Goal: Task Accomplishment & Management: Use online tool/utility

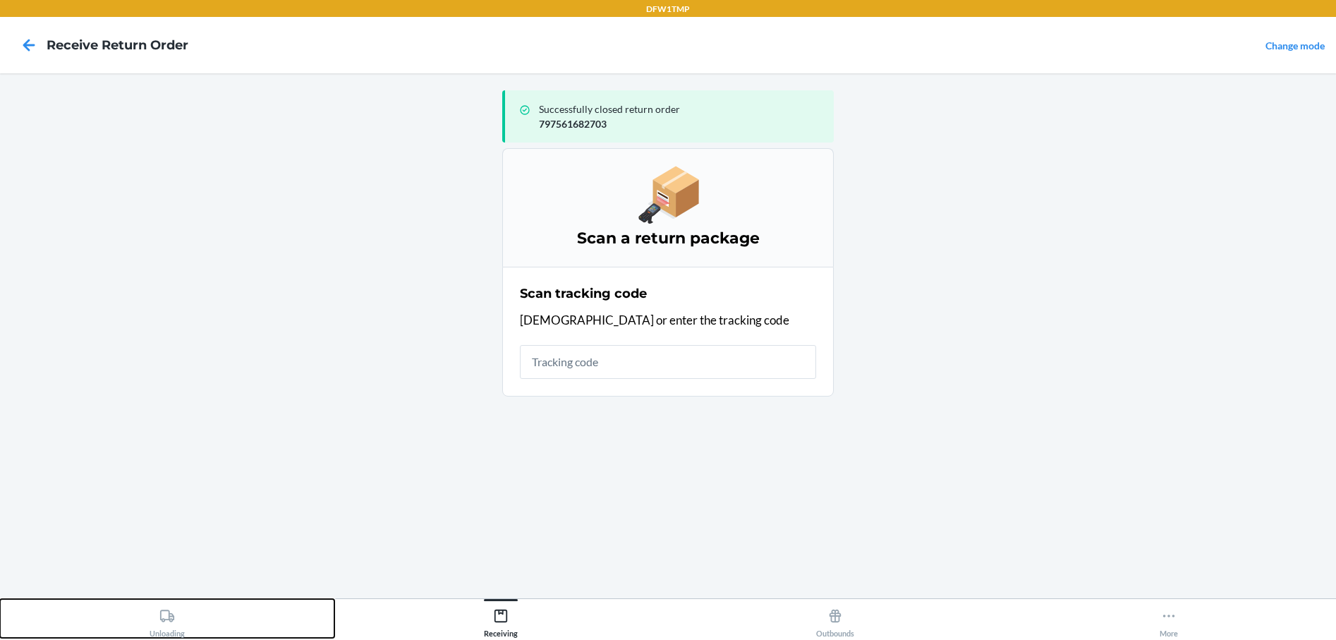
click at [161, 627] on div "Unloading" at bounding box center [167, 619] width 35 height 35
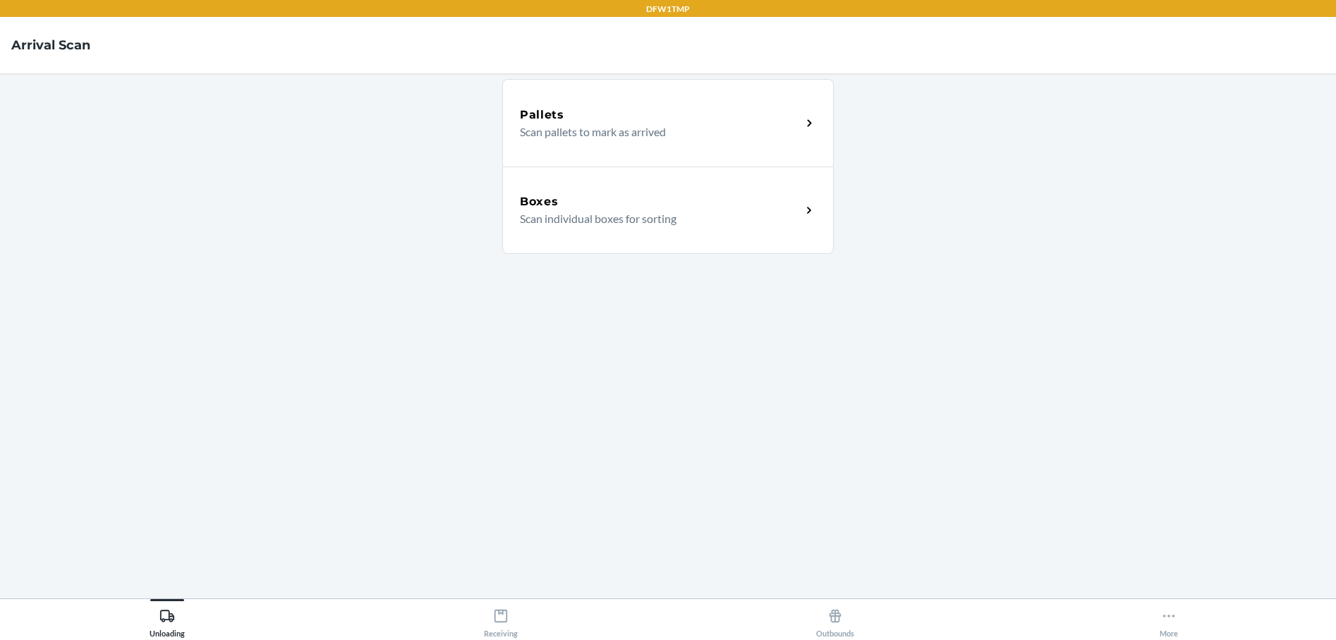
click at [805, 212] on icon at bounding box center [809, 210] width 16 height 16
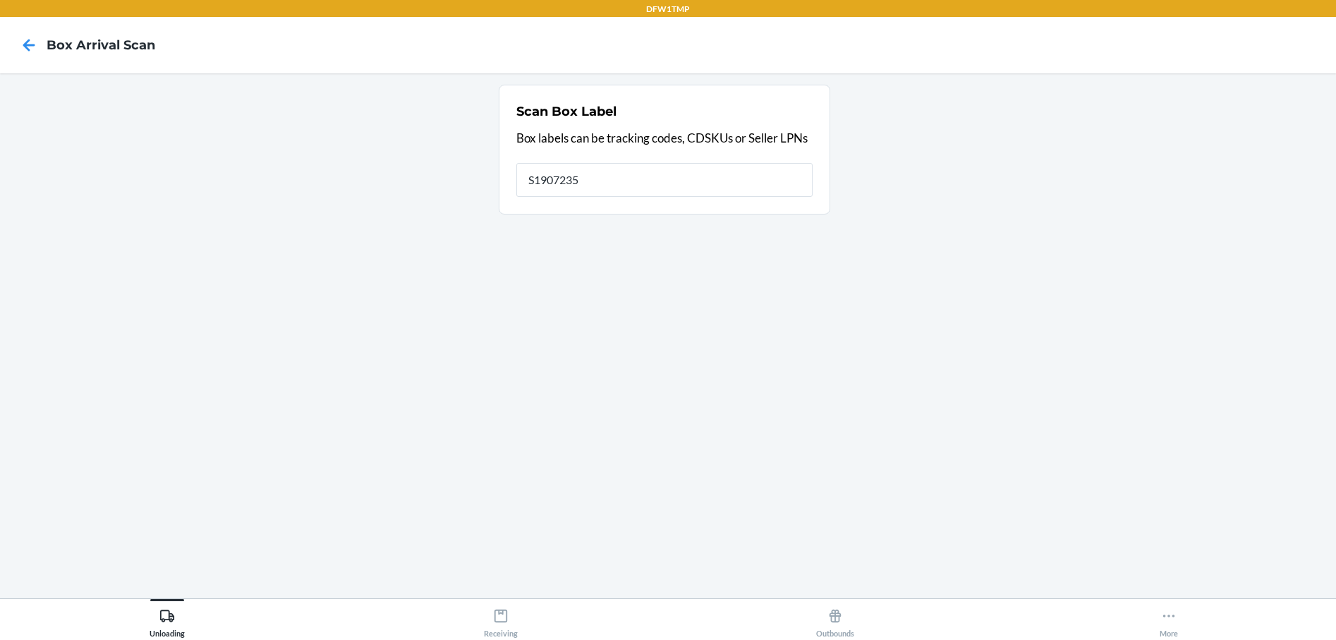
type input "S1907235"
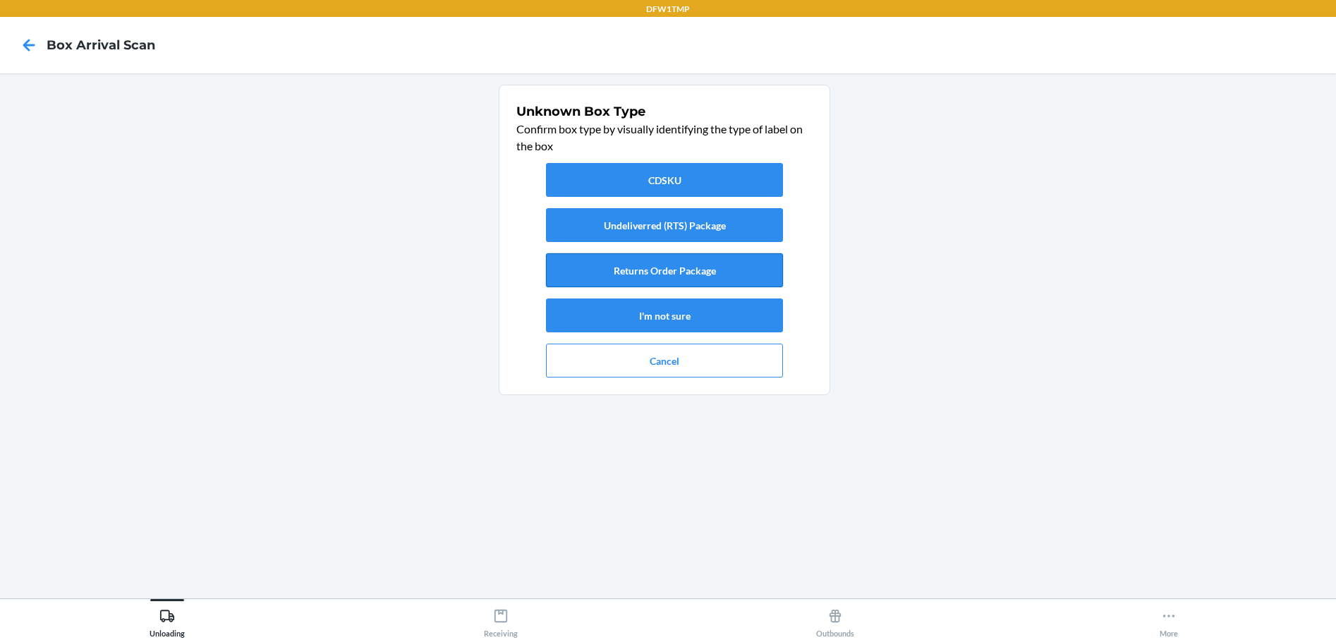
click at [669, 267] on button "Returns Order Package" at bounding box center [664, 270] width 237 height 34
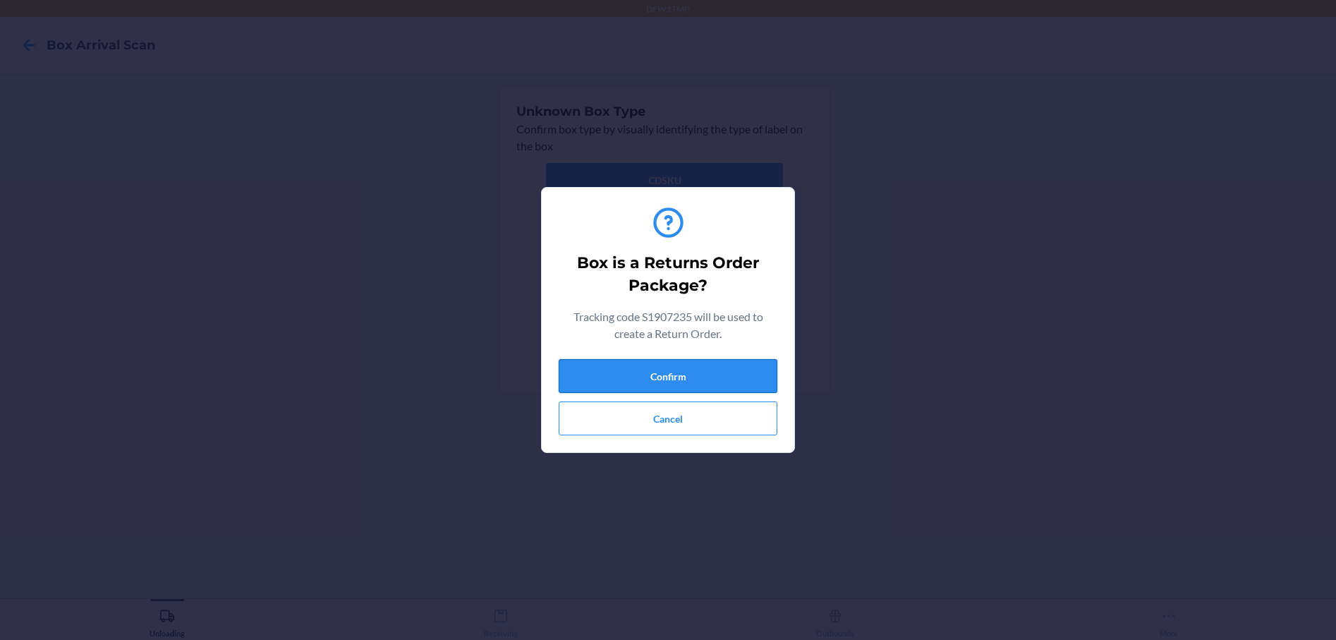
click at [607, 376] on button "Confirm" at bounding box center [668, 376] width 219 height 34
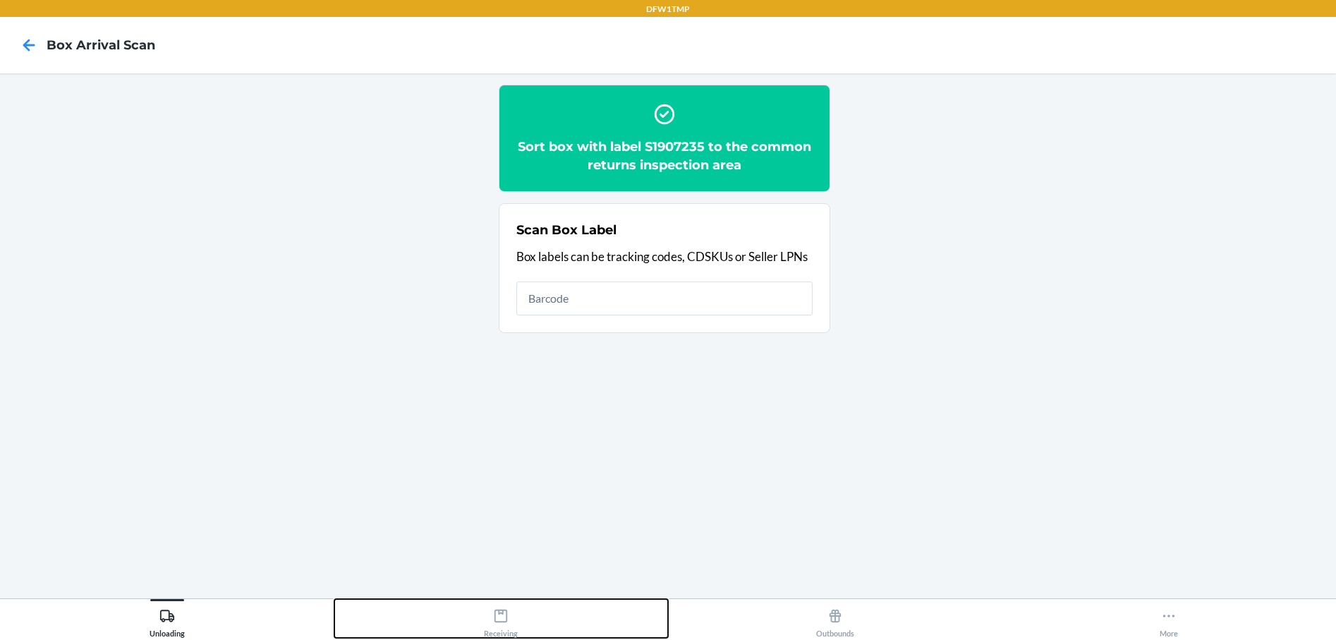
click at [498, 620] on icon at bounding box center [501, 616] width 16 height 16
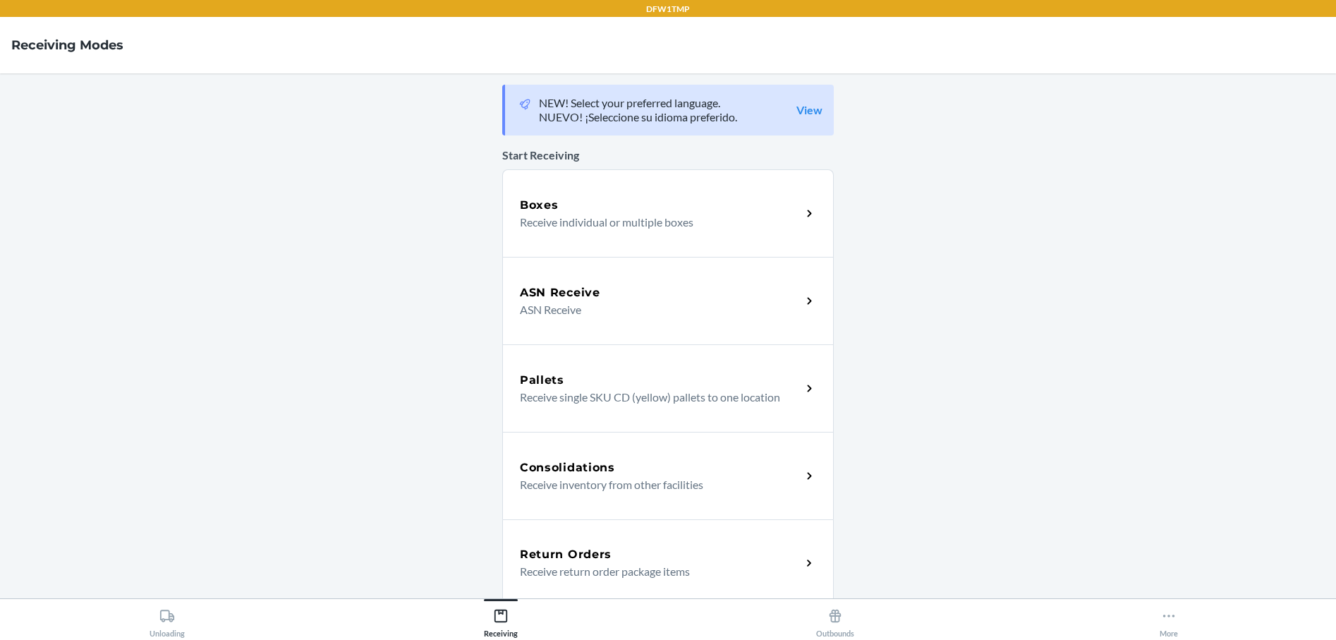
click at [599, 573] on p "Receive return order package items" at bounding box center [655, 571] width 270 height 17
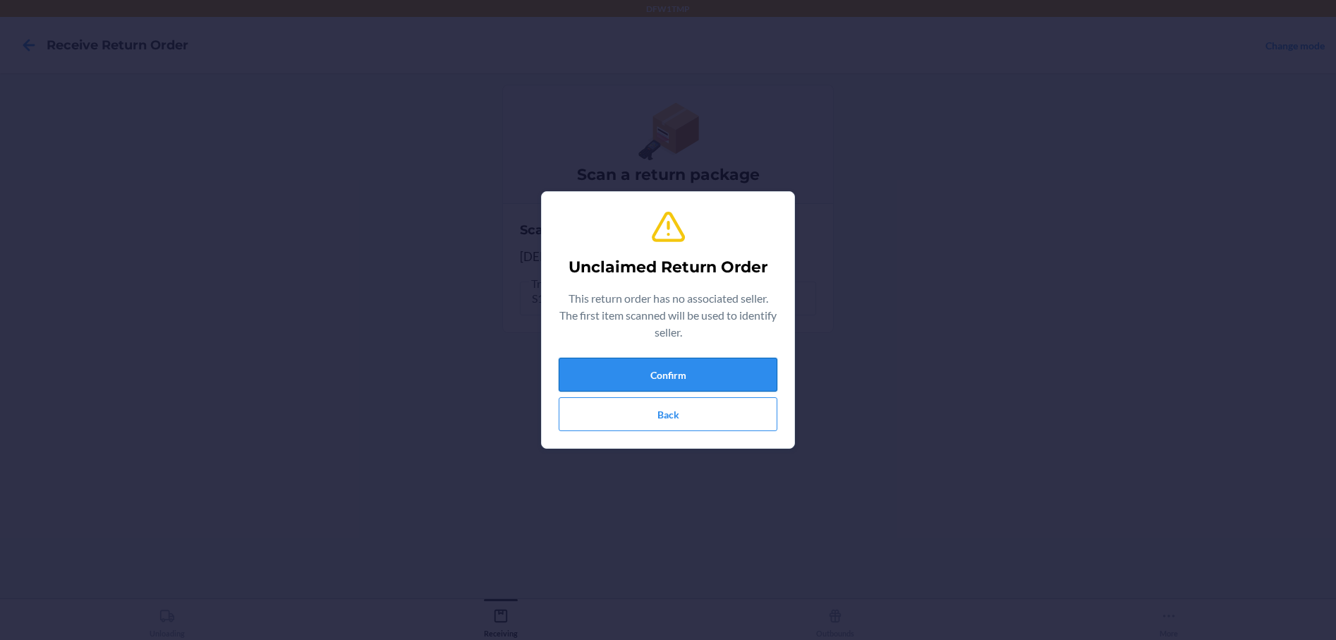
click at [664, 368] on button "Confirm" at bounding box center [668, 375] width 219 height 34
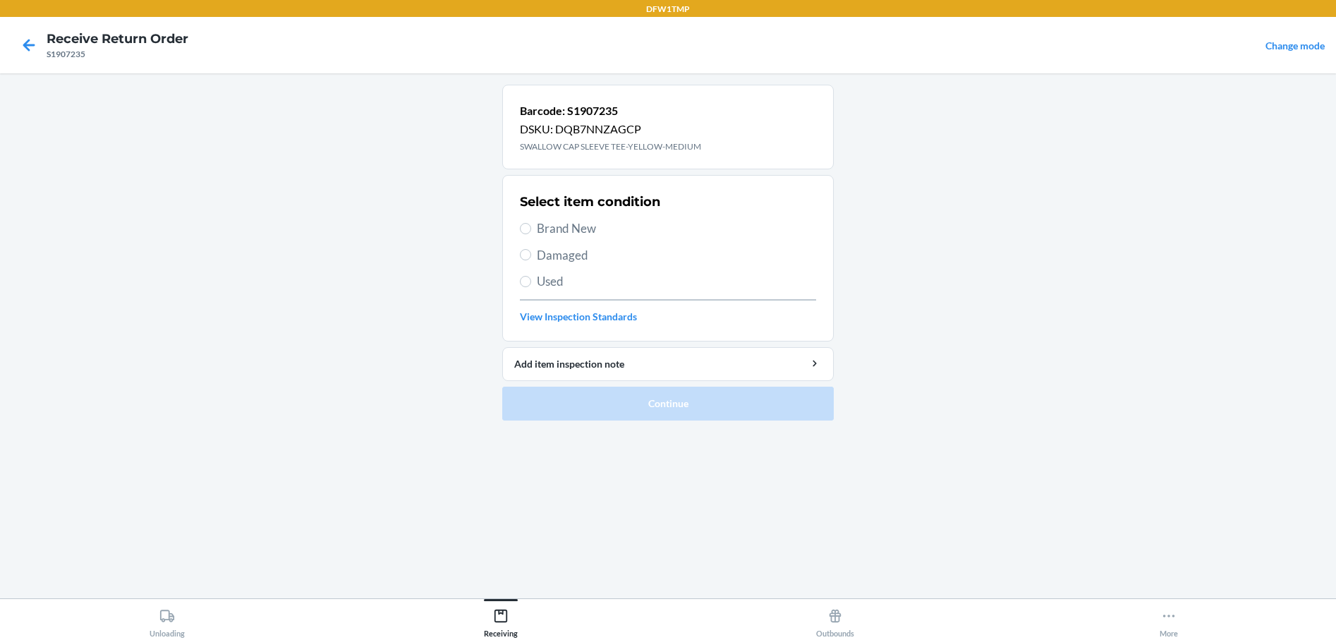
click at [528, 219] on label "Brand New" at bounding box center [668, 228] width 296 height 18
click at [528, 223] on input "Brand New" at bounding box center [525, 228] width 11 height 11
radio input "true"
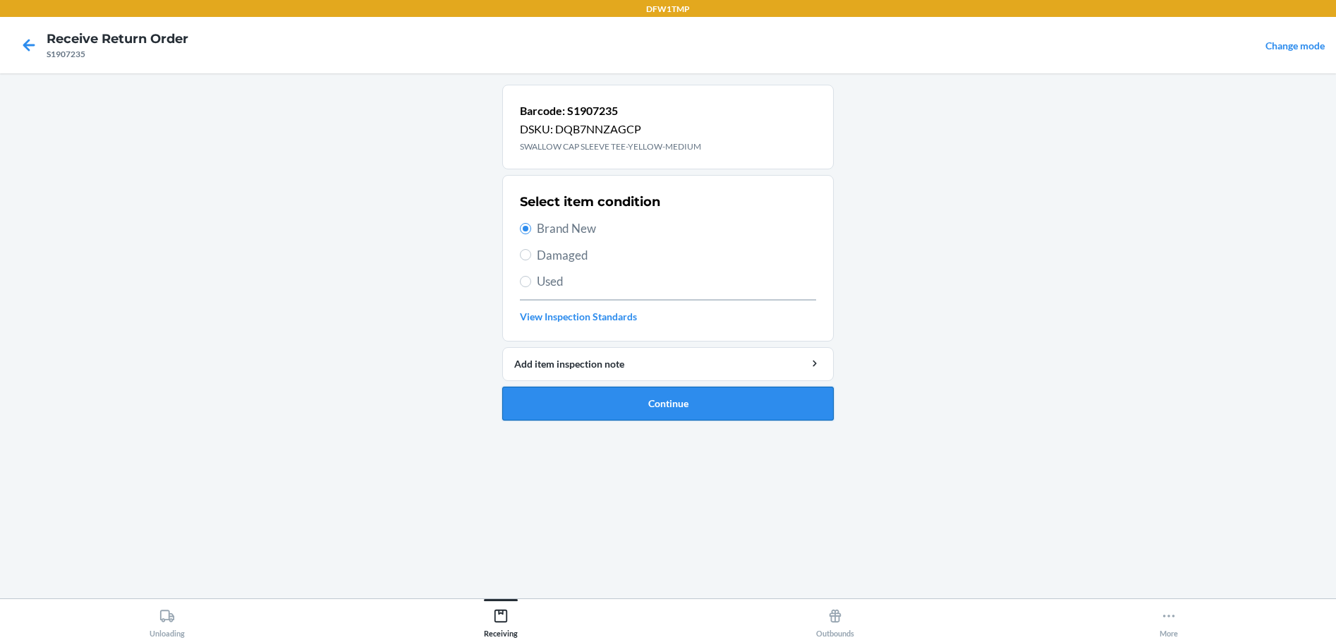
click at [542, 401] on button "Continue" at bounding box center [668, 404] width 332 height 34
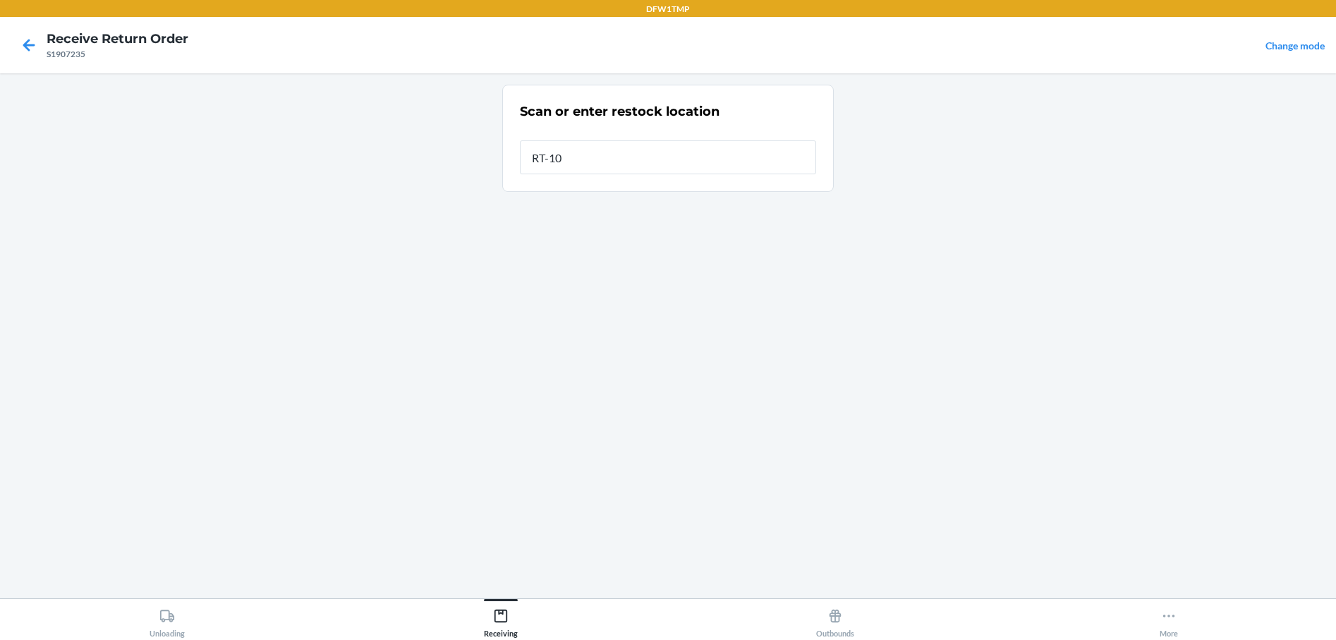
type input "RT-10"
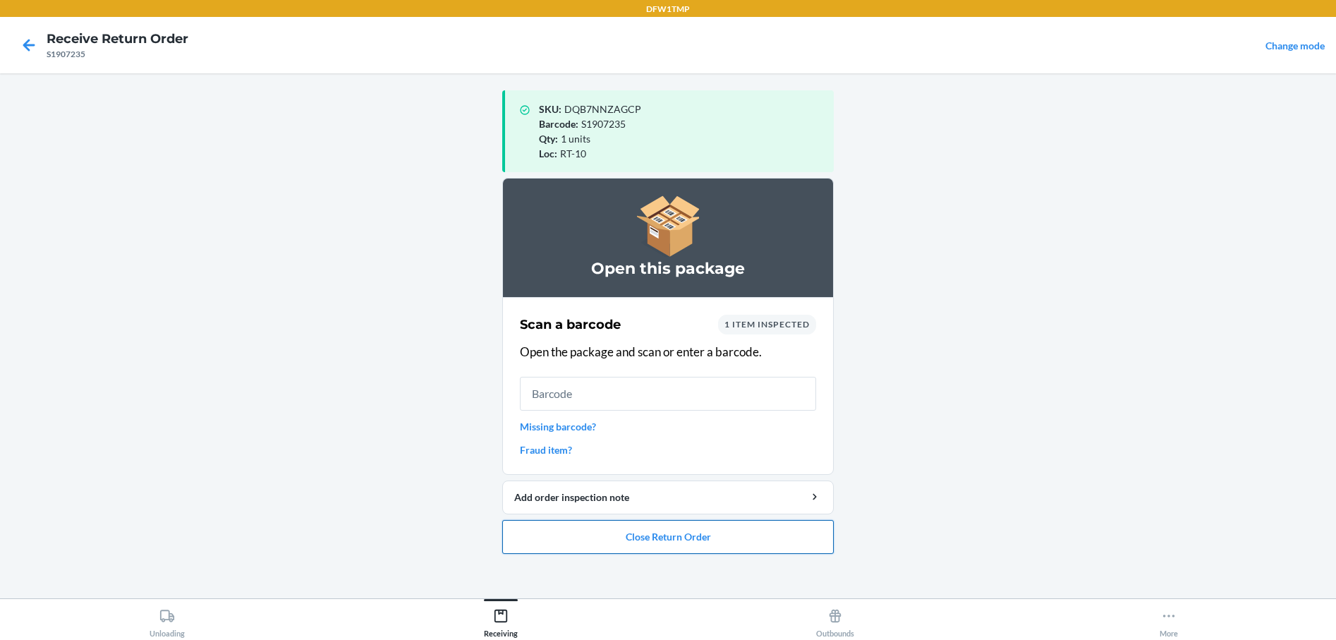
click at [653, 537] on button "Close Return Order" at bounding box center [668, 537] width 332 height 34
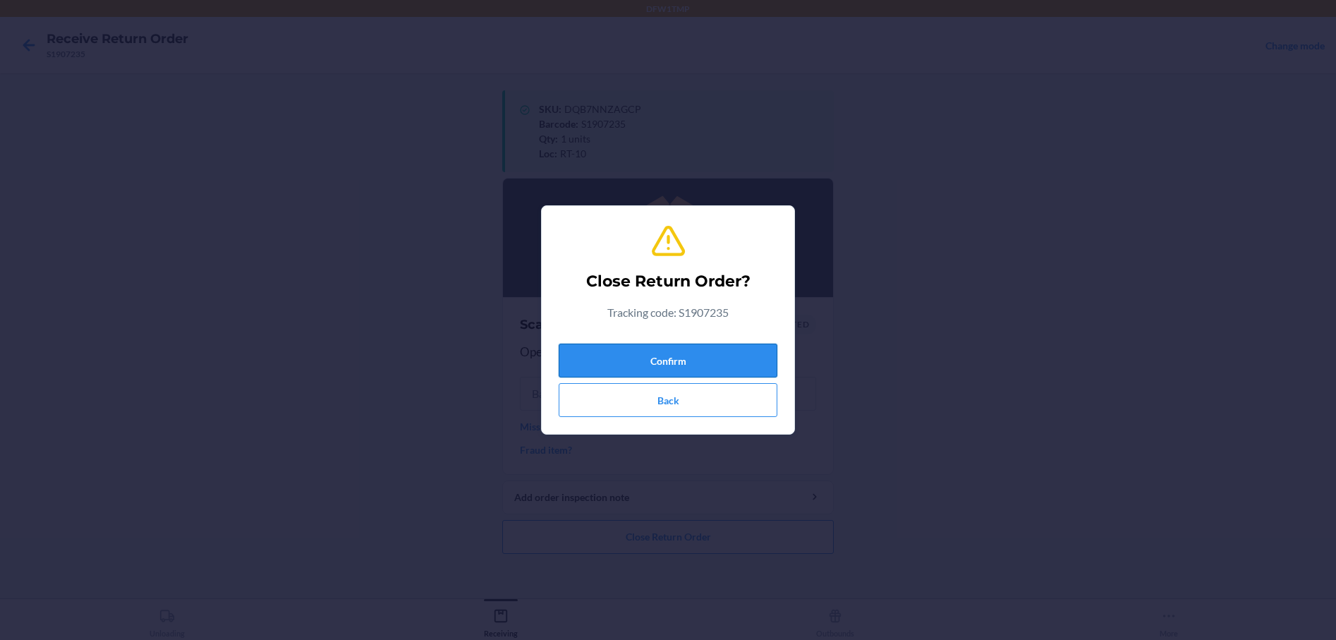
click at [655, 353] on button "Confirm" at bounding box center [668, 361] width 219 height 34
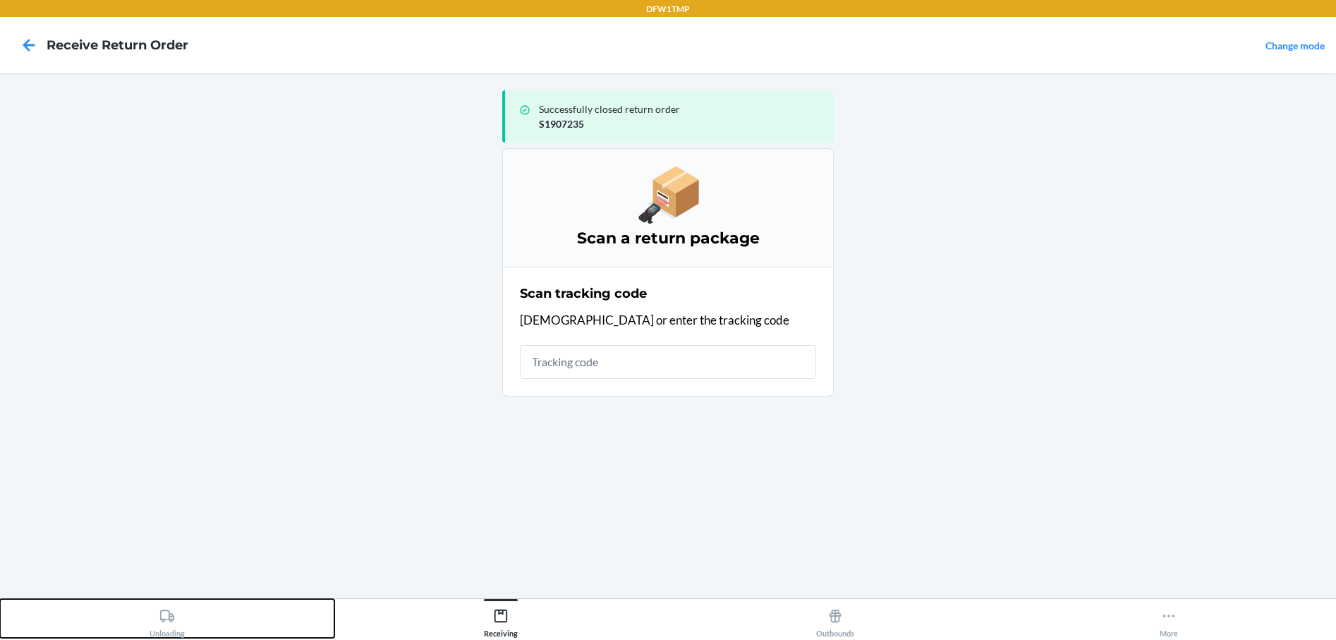
click at [171, 627] on div "Unloading" at bounding box center [167, 619] width 35 height 35
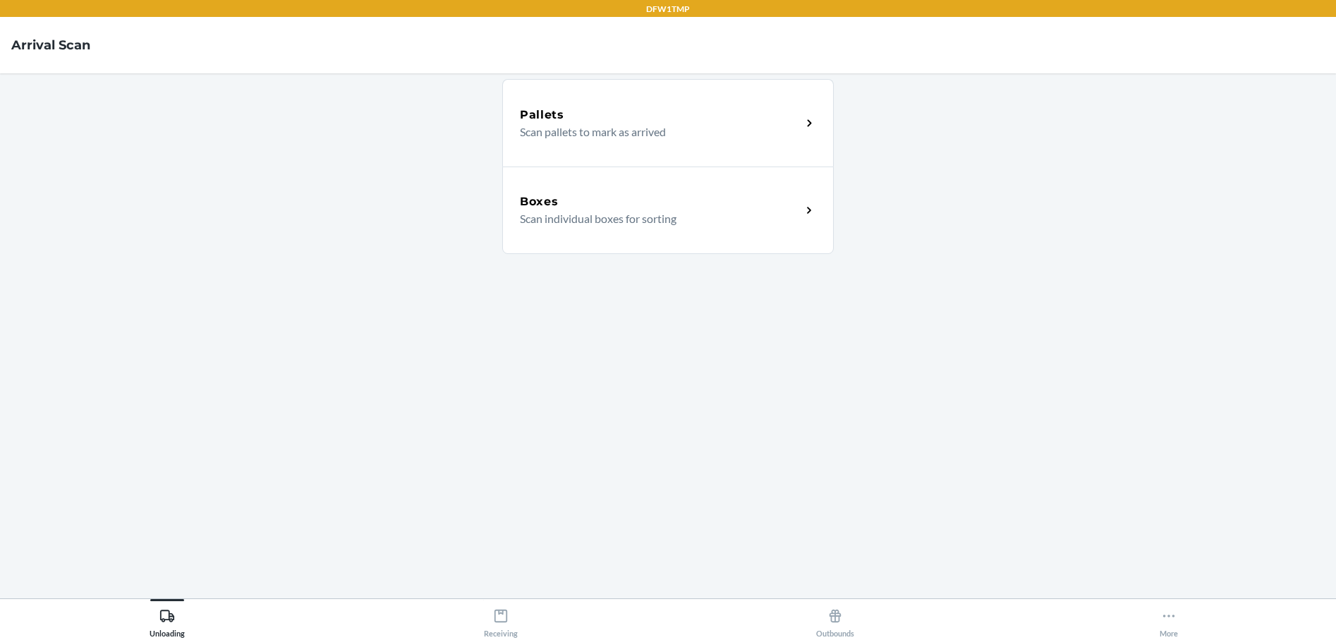
click at [559, 213] on p "Scan individual boxes for sorting" at bounding box center [655, 218] width 270 height 17
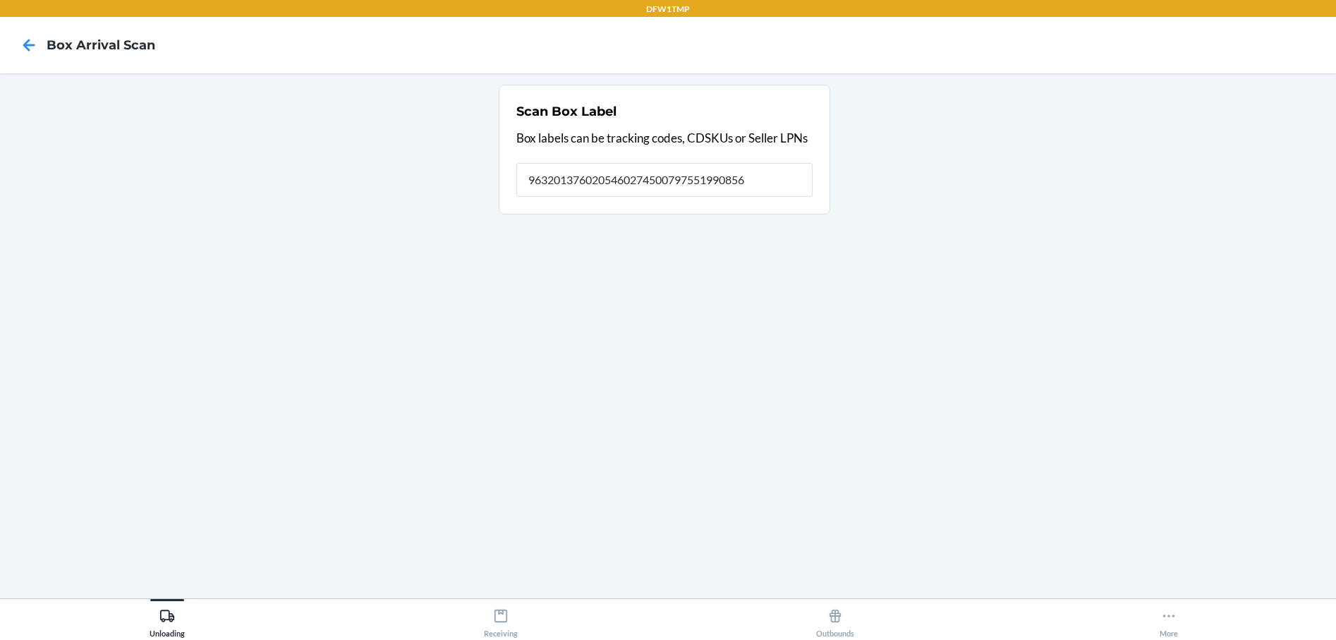
type input "9632013760205460274500797551990856"
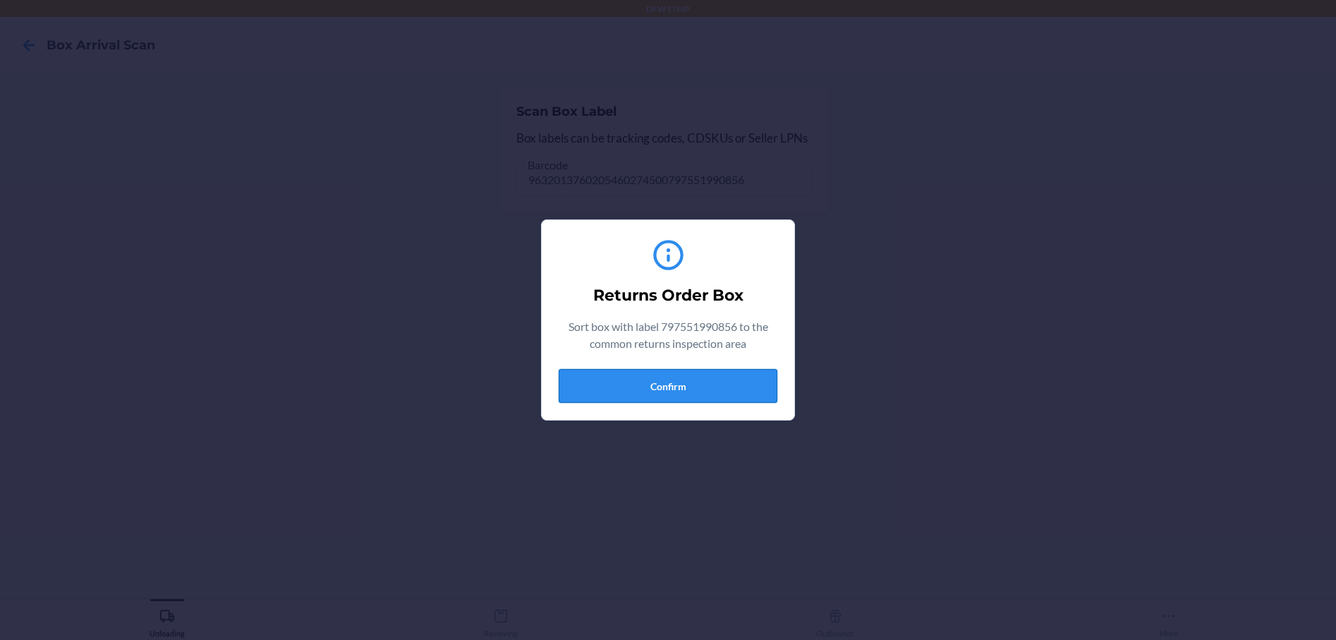
click at [586, 383] on button "Confirm" at bounding box center [668, 386] width 219 height 34
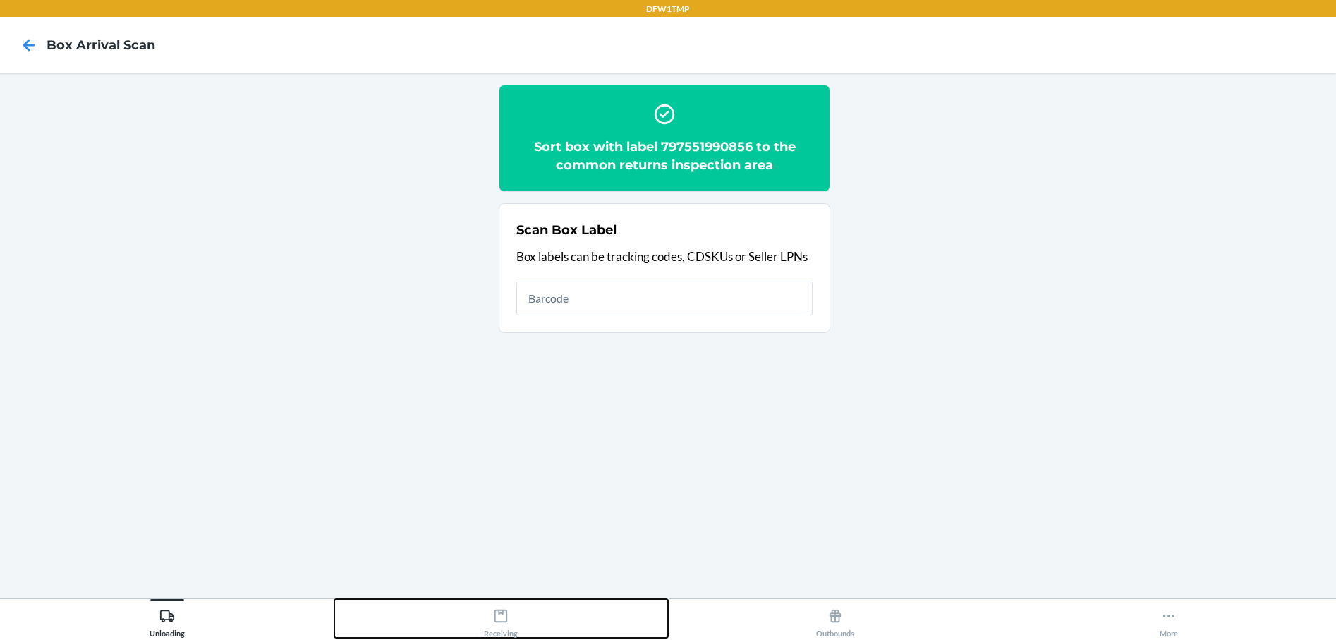
drag, startPoint x: 506, startPoint y: 624, endPoint x: 504, endPoint y: 606, distance: 18.5
click at [506, 622] on div "Receiving" at bounding box center [501, 619] width 34 height 35
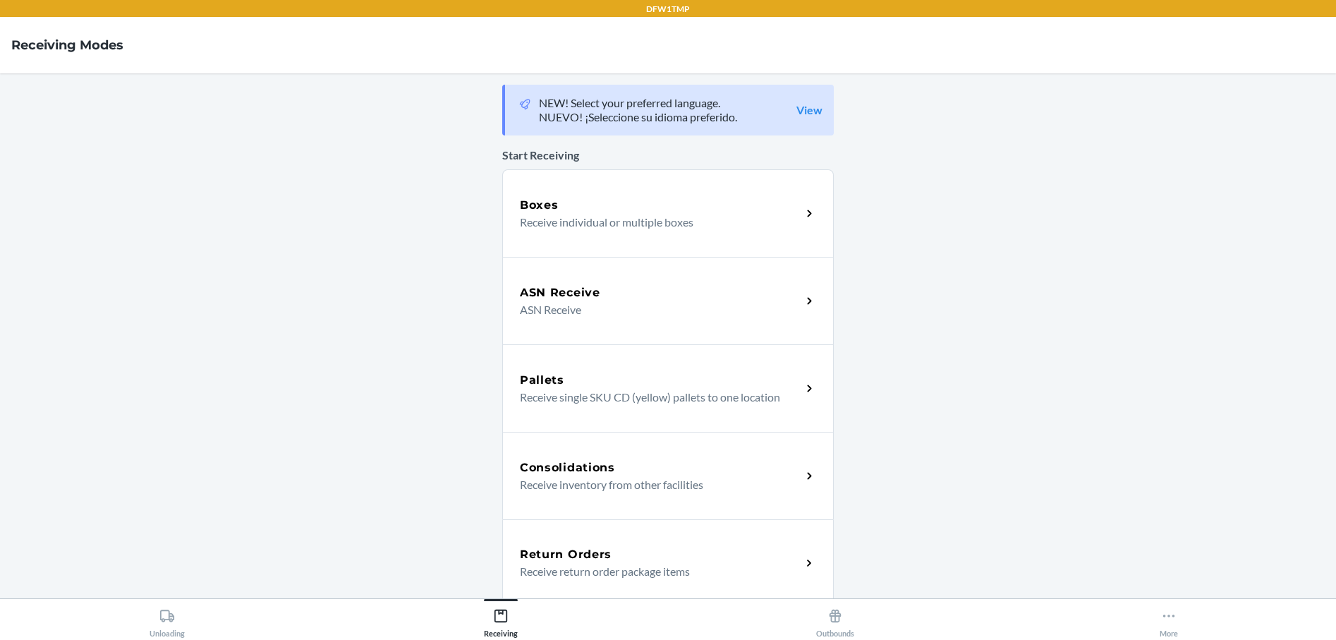
click at [597, 547] on h5 "Return Orders" at bounding box center [566, 554] width 92 height 17
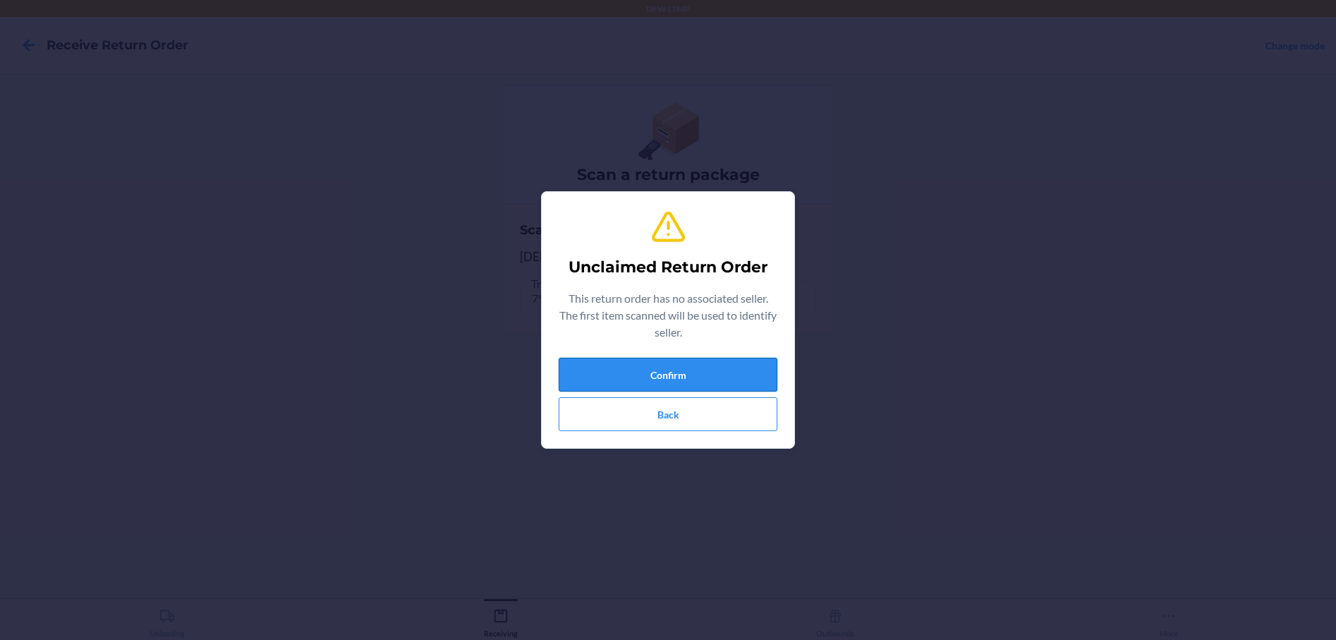
click at [651, 372] on button "Confirm" at bounding box center [668, 375] width 219 height 34
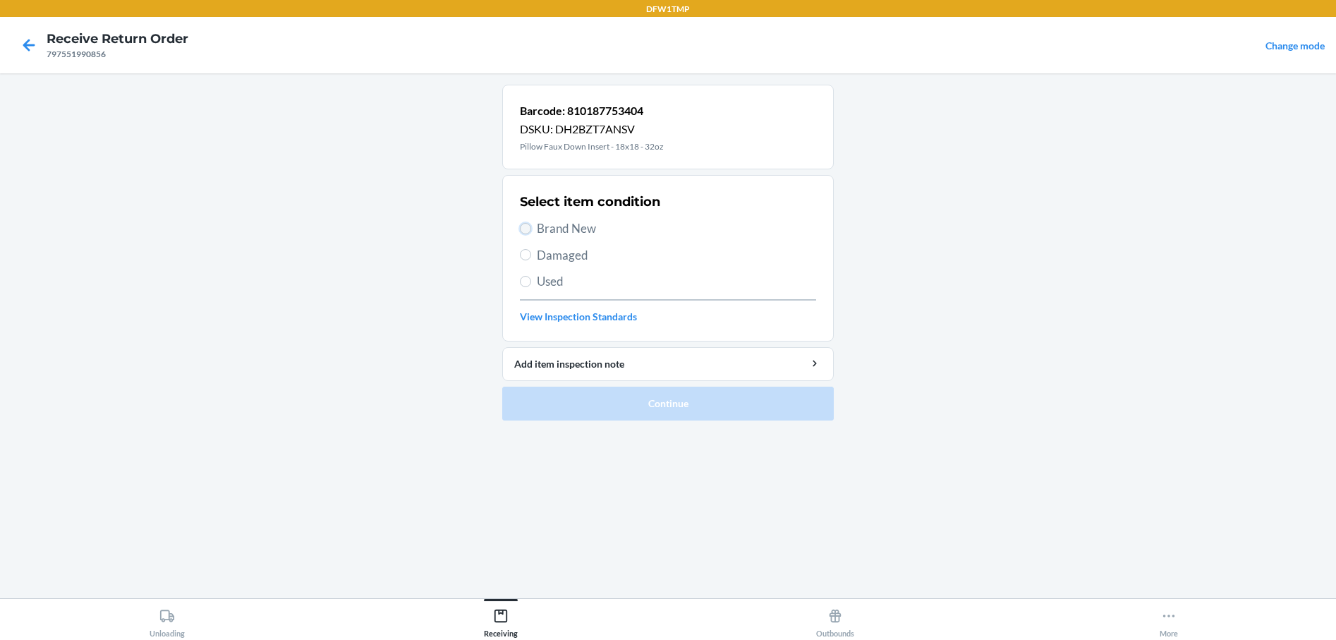
click at [528, 226] on input "Brand New" at bounding box center [525, 228] width 11 height 11
radio input "true"
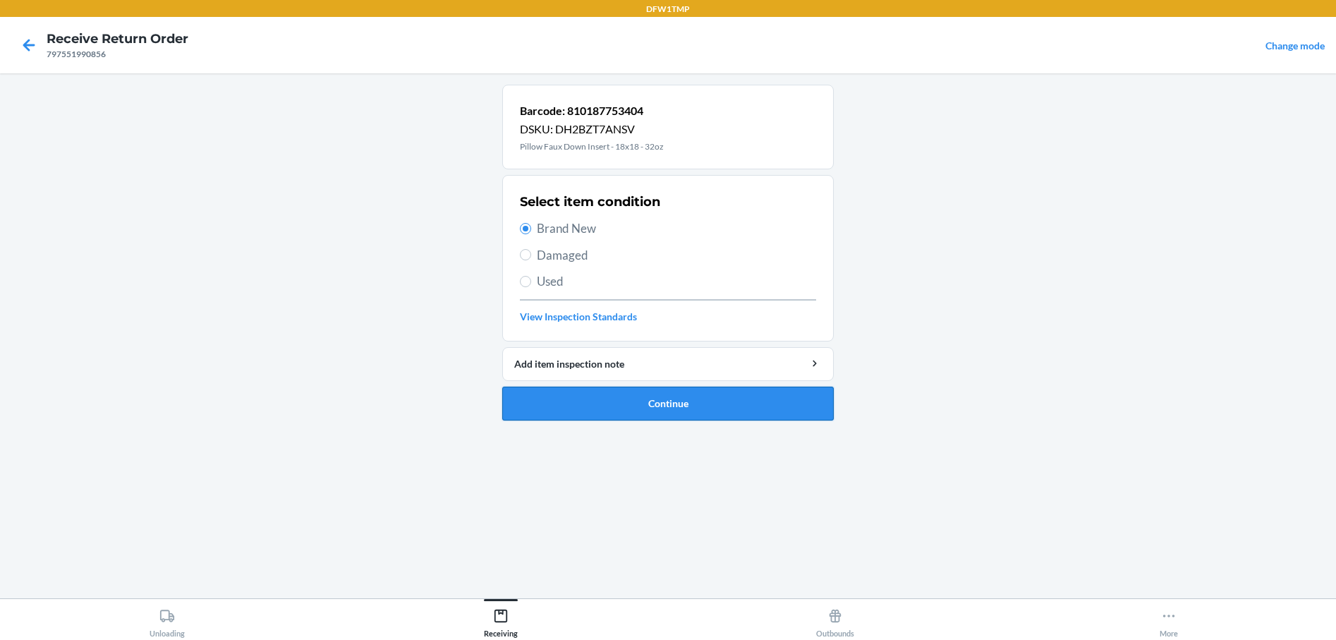
click at [634, 399] on button "Continue" at bounding box center [668, 404] width 332 height 34
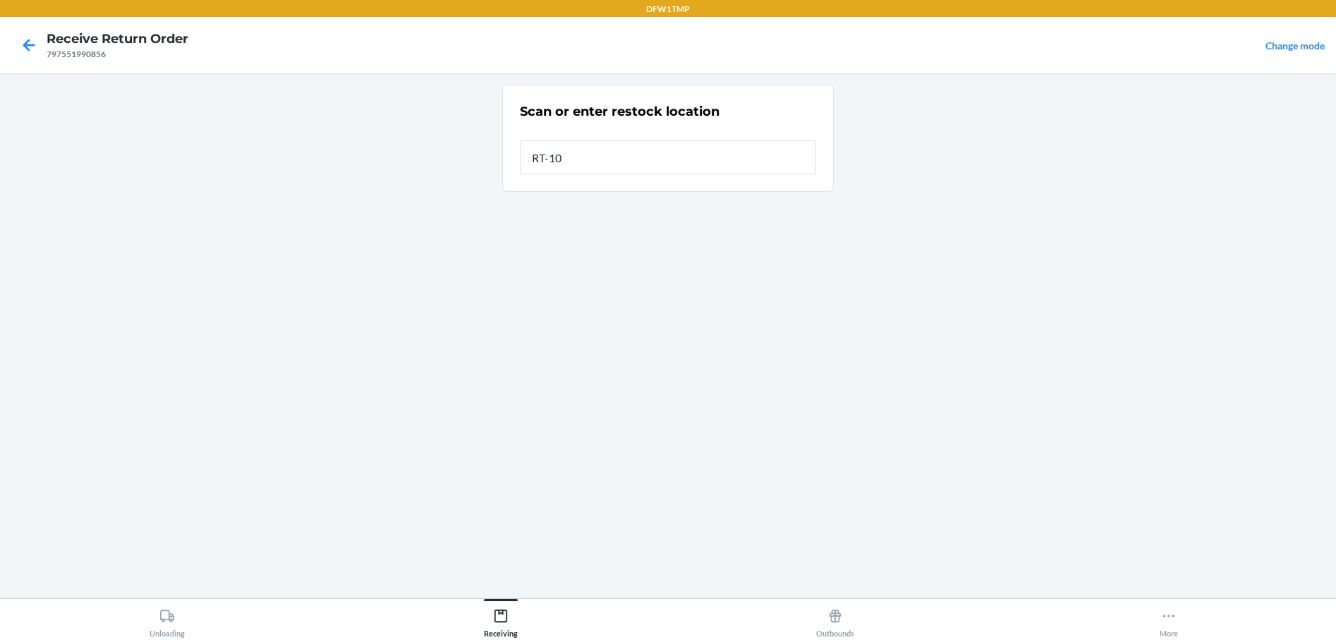
type input "RT-10"
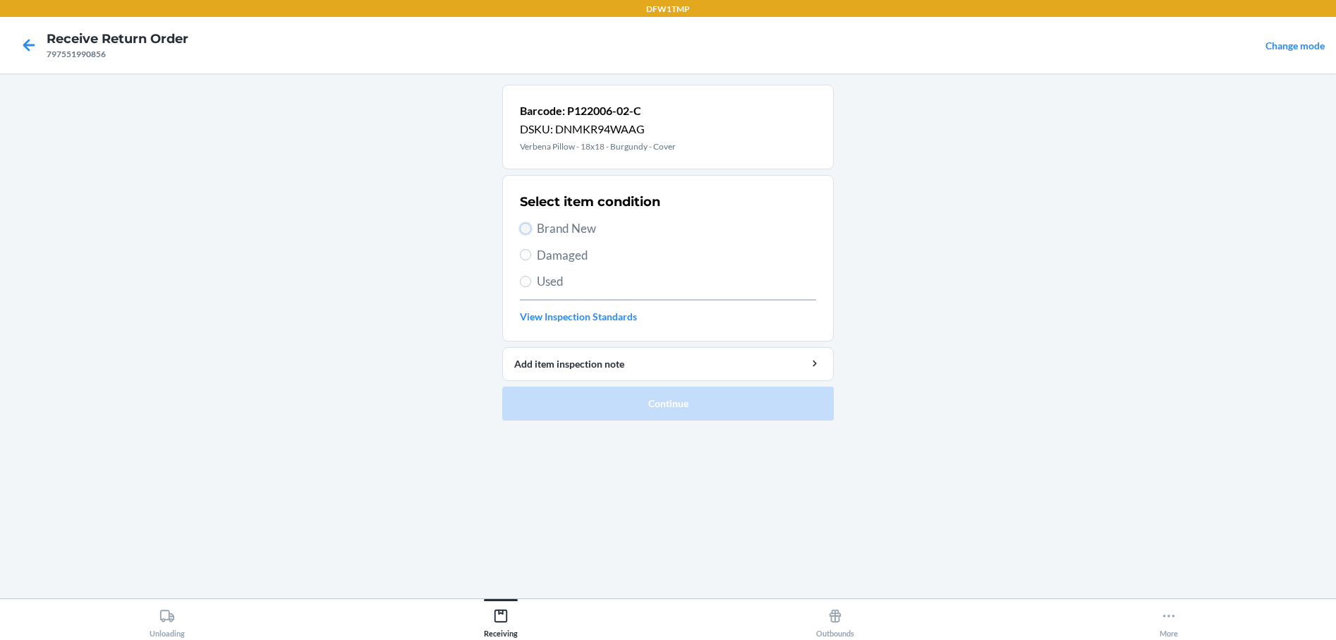
click at [527, 228] on input "Brand New" at bounding box center [525, 228] width 11 height 11
radio input "true"
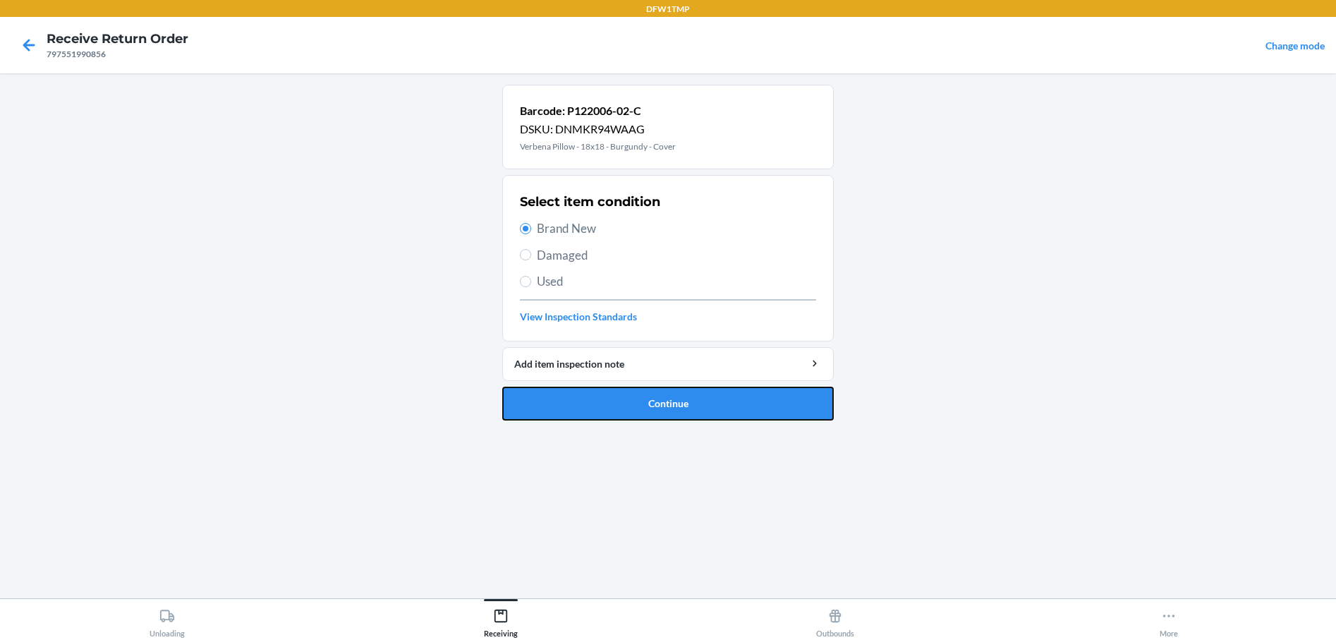
click at [638, 397] on button "Continue" at bounding box center [668, 404] width 332 height 34
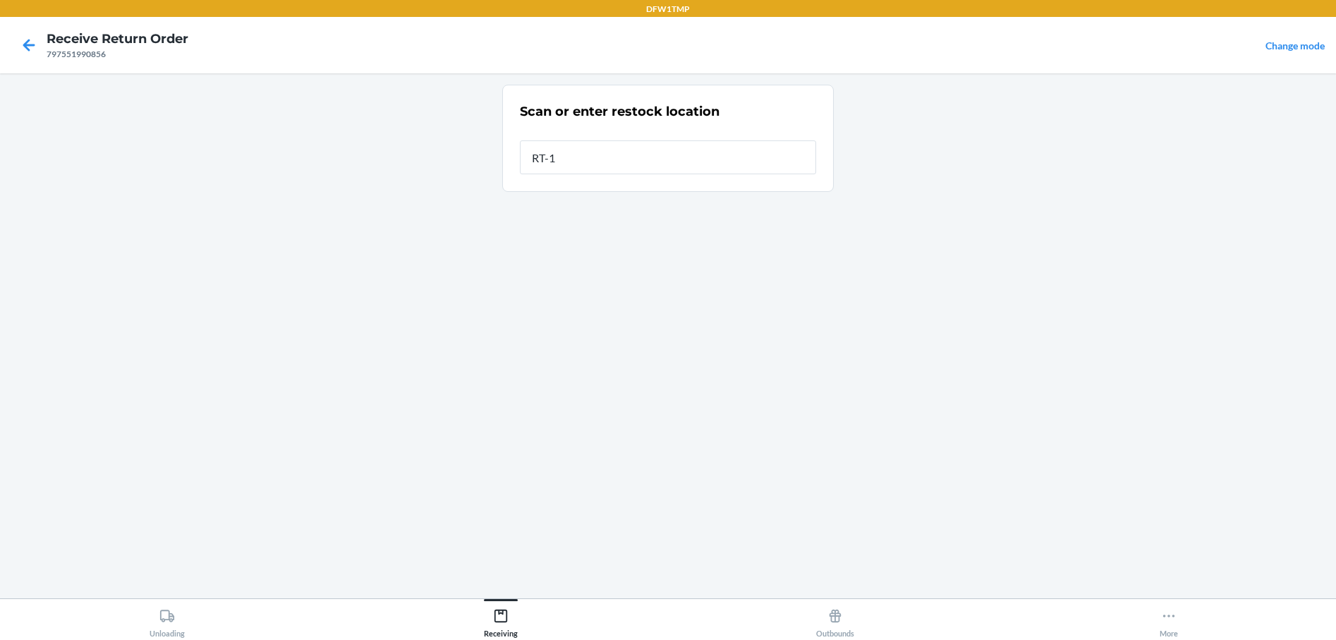
type input "RT-10"
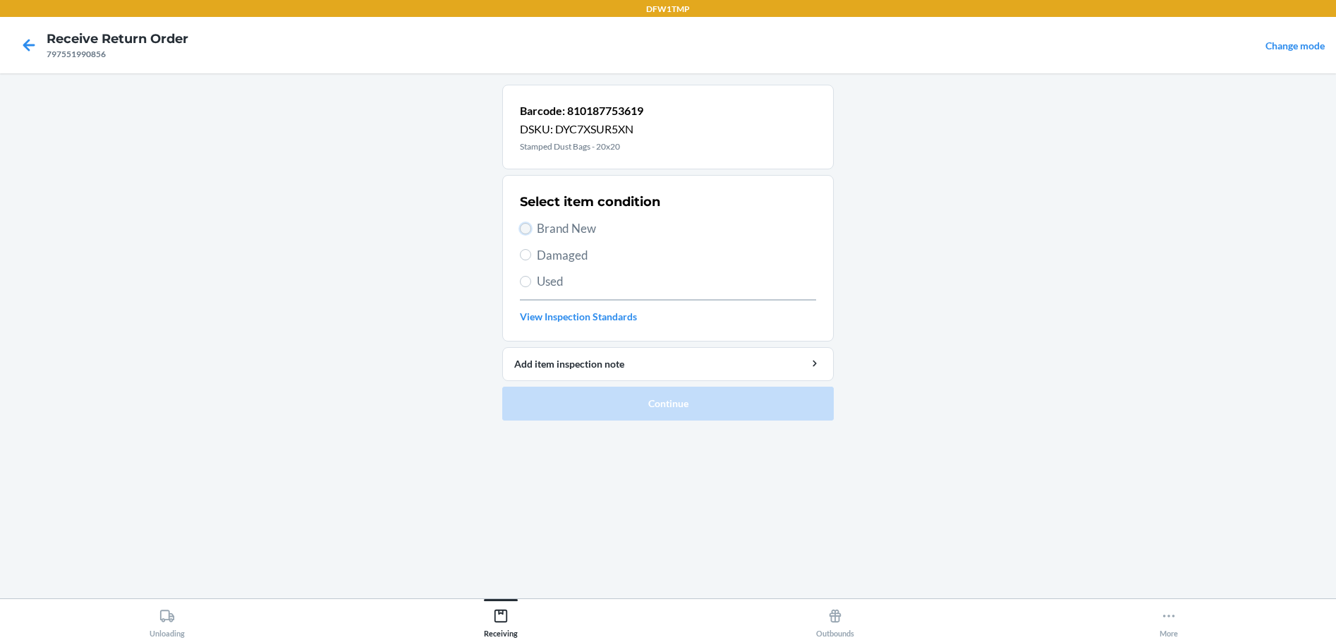
click at [528, 233] on input "Brand New" at bounding box center [525, 228] width 11 height 11
radio input "true"
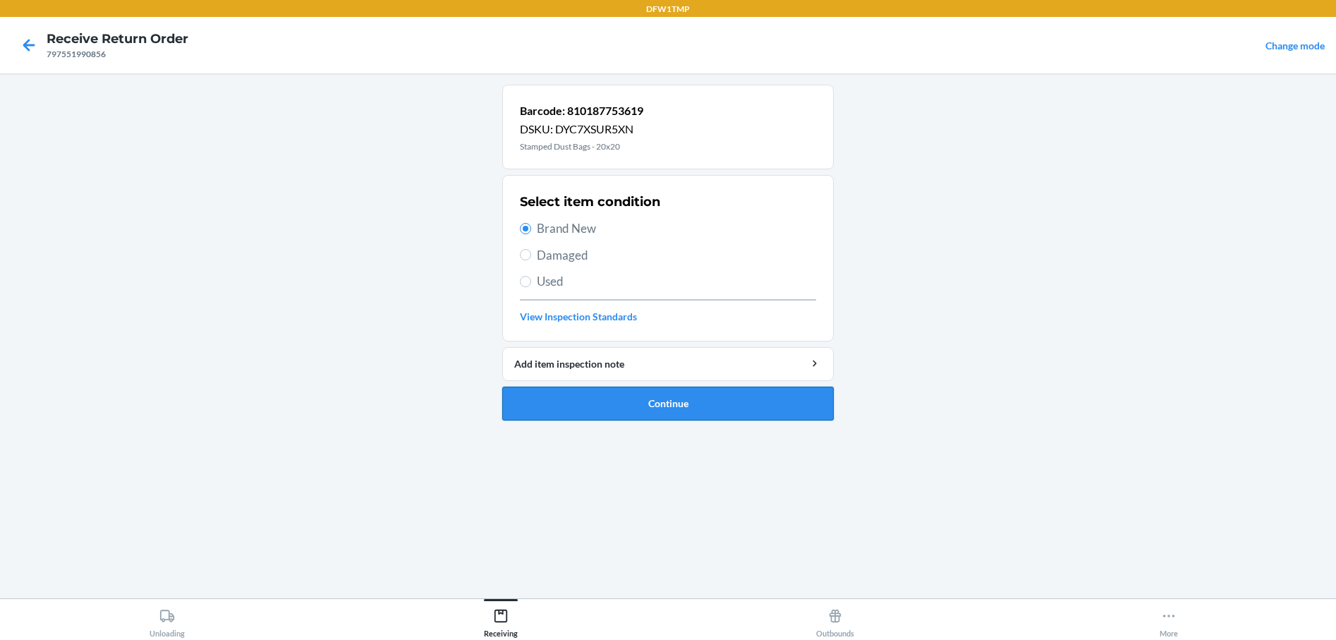
click at [590, 409] on button "Continue" at bounding box center [668, 404] width 332 height 34
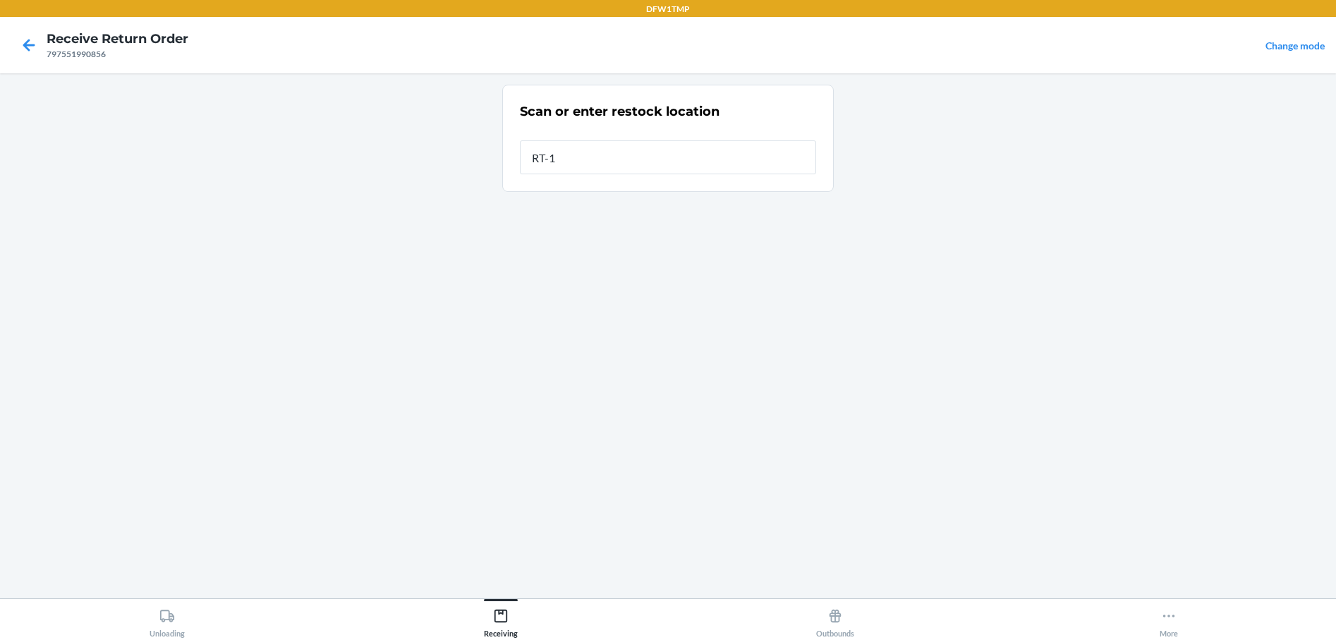
type input "RT-10"
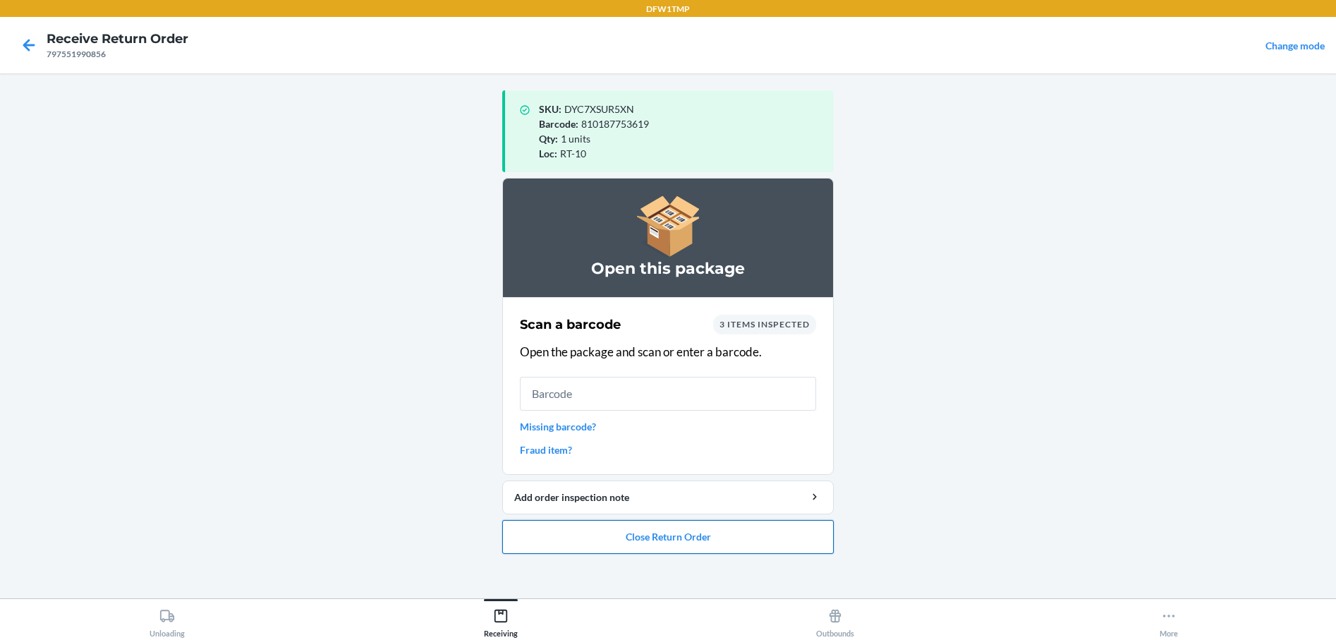
click at [683, 539] on button "Close Return Order" at bounding box center [668, 537] width 332 height 34
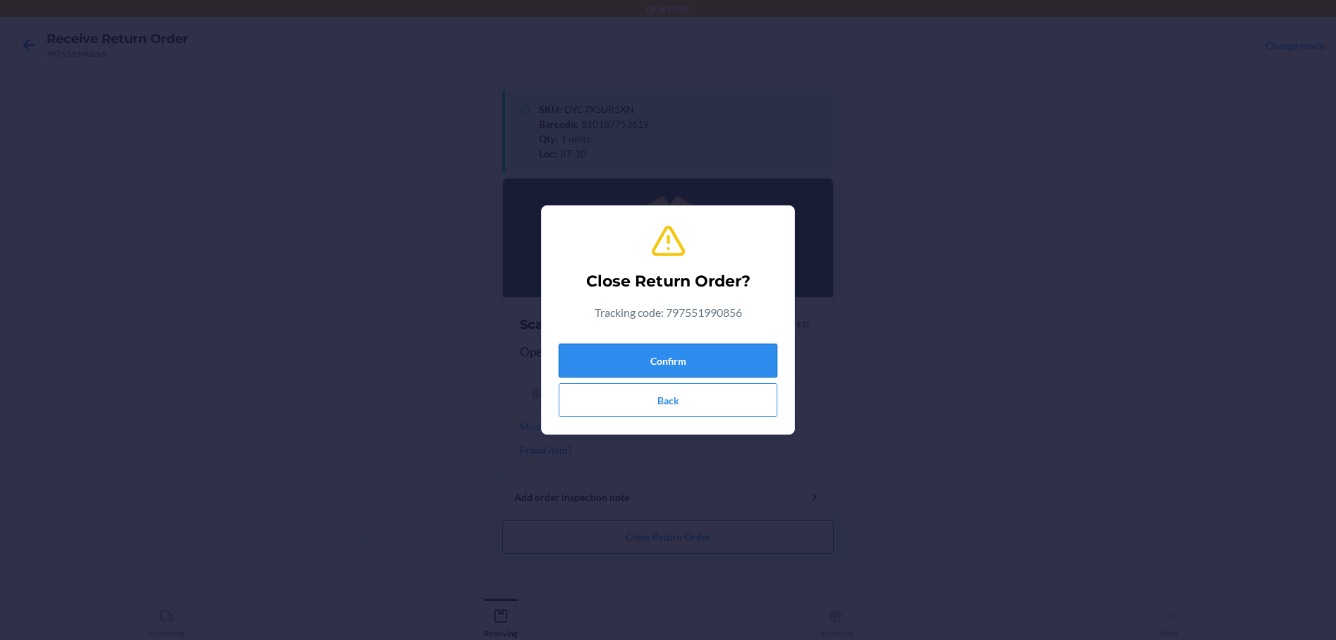
click at [674, 360] on button "Confirm" at bounding box center [668, 361] width 219 height 34
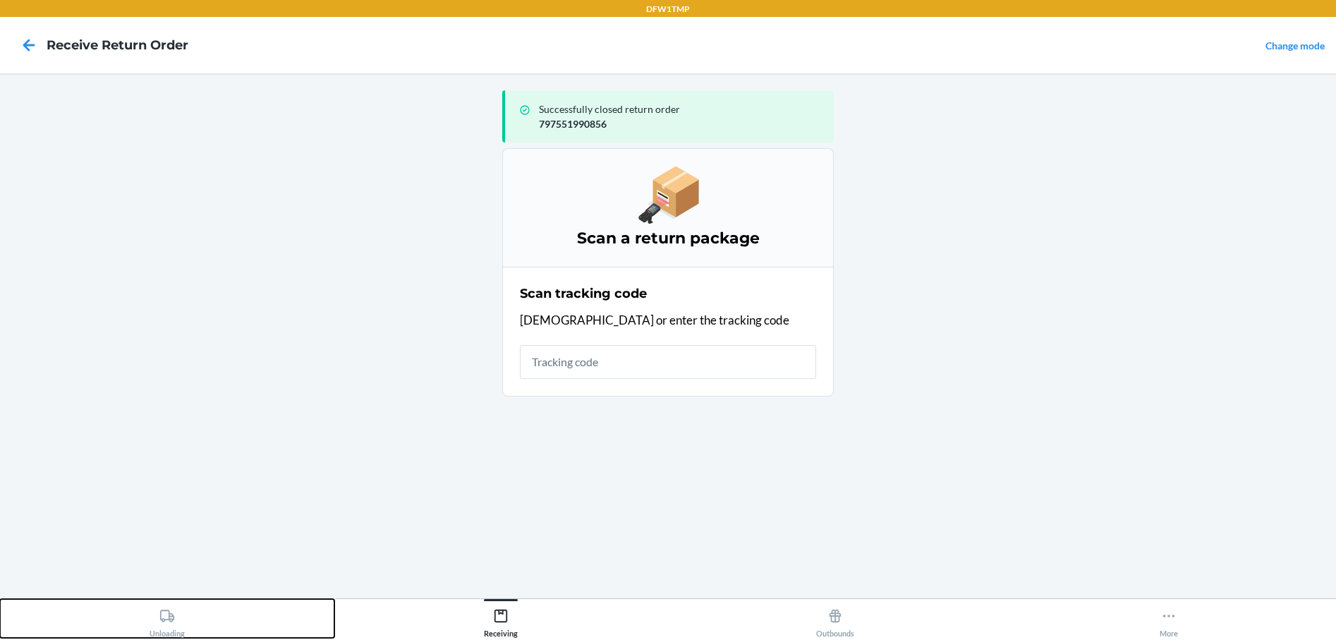
click at [168, 623] on icon at bounding box center [167, 616] width 16 height 16
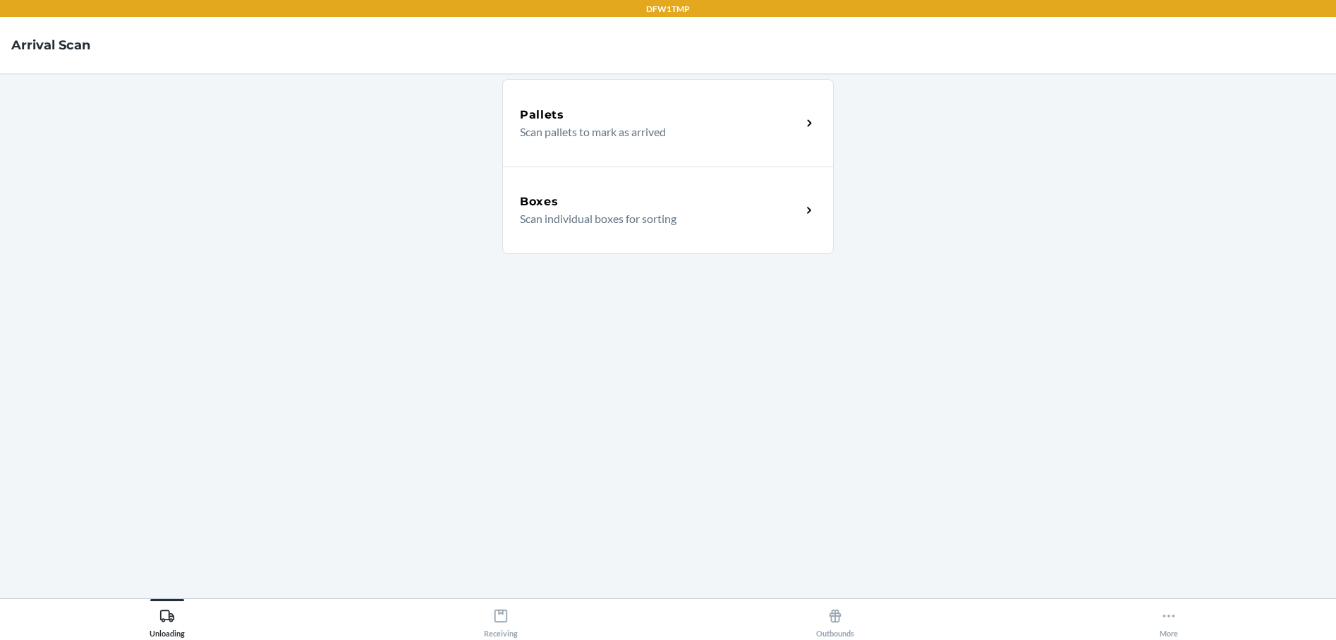
click at [562, 216] on p "Scan individual boxes for sorting" at bounding box center [655, 218] width 270 height 17
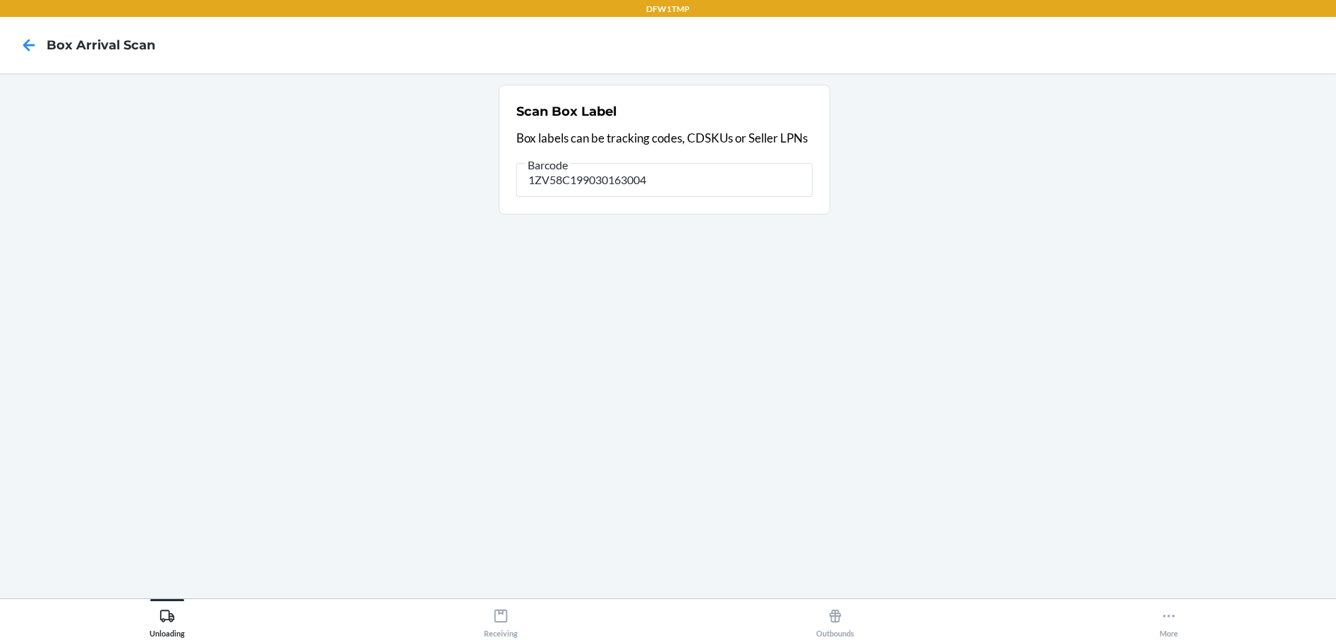
type input "1ZV58C199030163004"
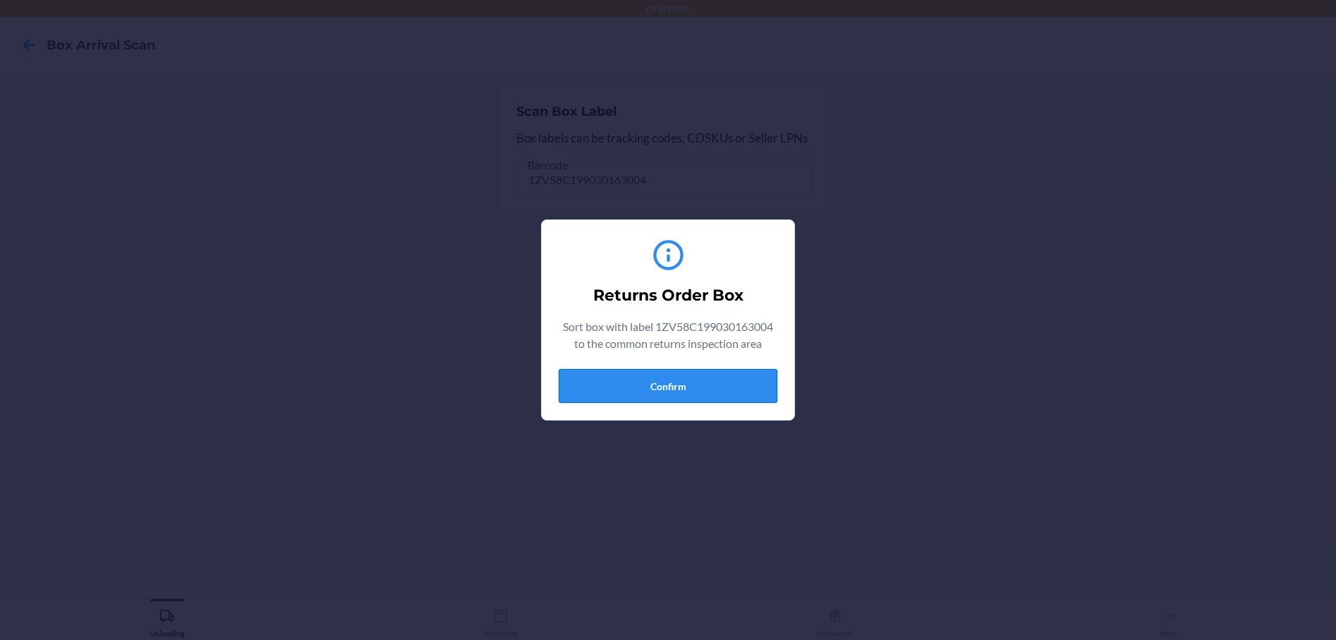
click at [725, 376] on button "Confirm" at bounding box center [668, 386] width 219 height 34
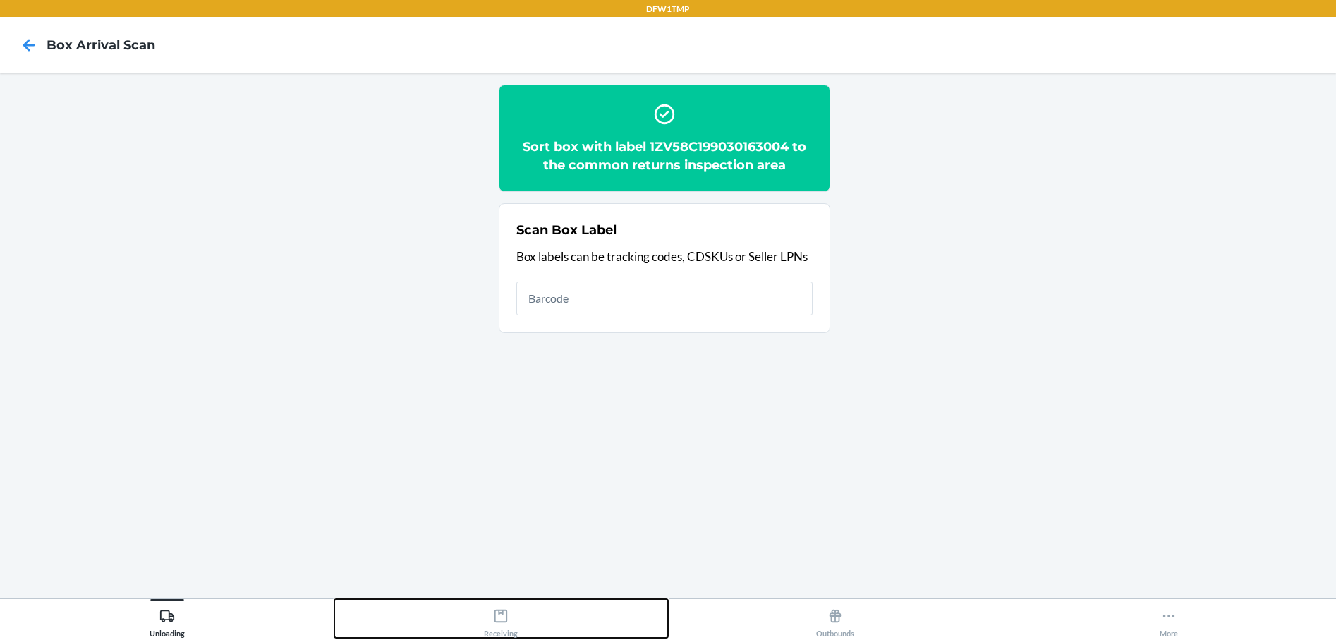
click at [507, 622] on icon at bounding box center [501, 616] width 16 height 16
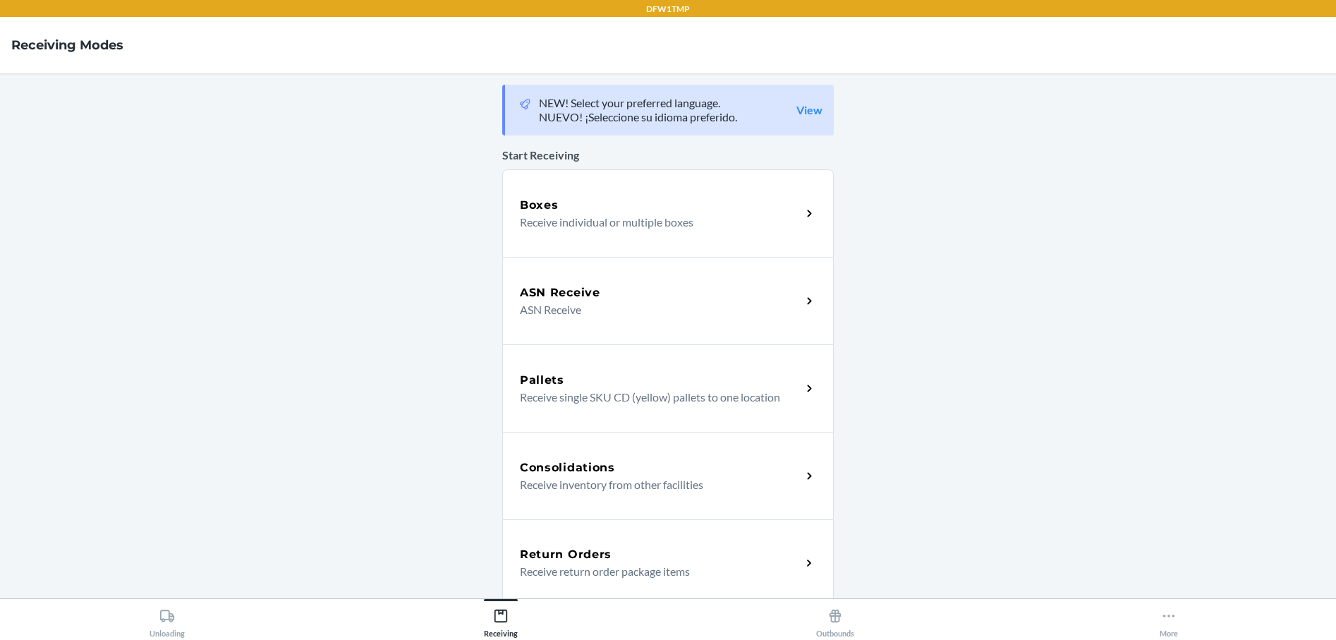
drag, startPoint x: 550, startPoint y: 566, endPoint x: 569, endPoint y: 544, distance: 30.0
click at [550, 566] on p "Receive return order package items" at bounding box center [655, 571] width 270 height 17
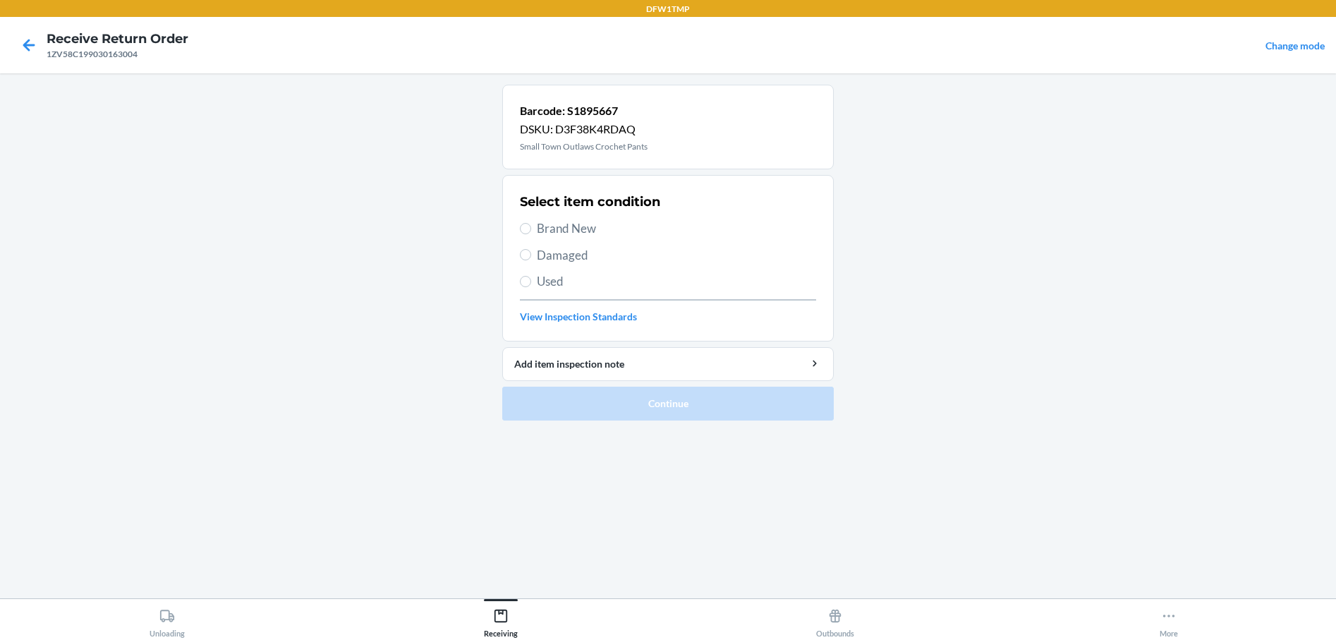
click at [520, 237] on label "Brand New" at bounding box center [668, 228] width 296 height 18
click at [520, 234] on input "Brand New" at bounding box center [525, 228] width 11 height 11
radio input "true"
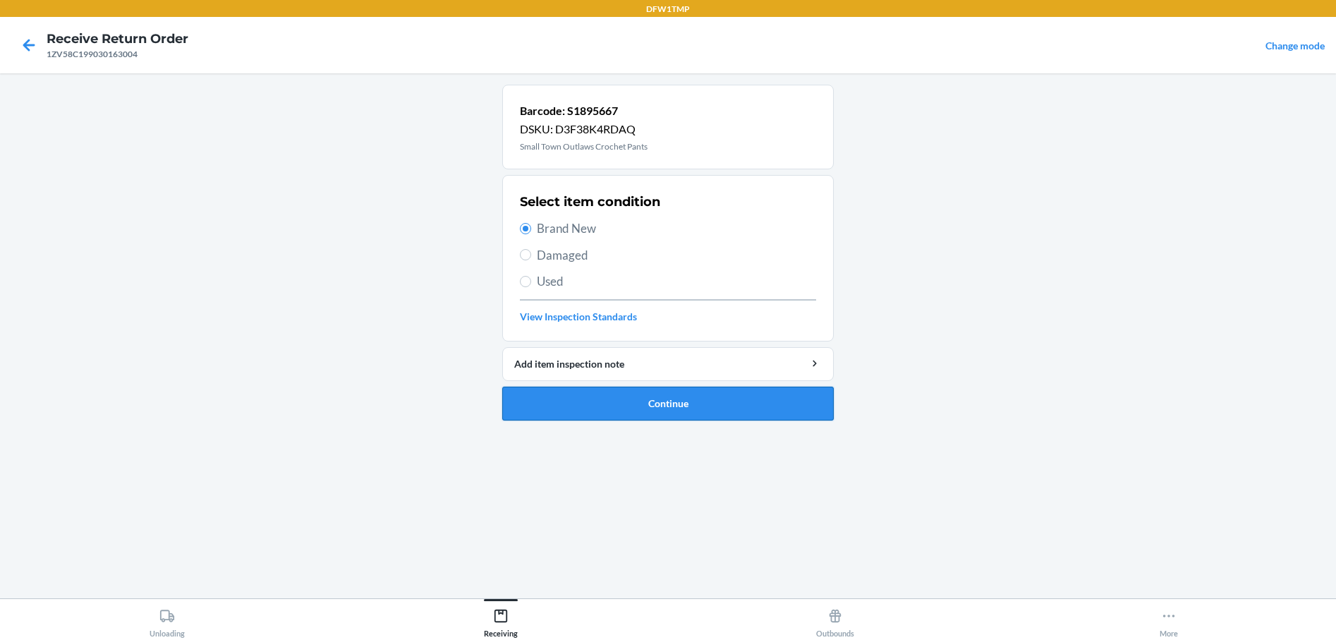
click at [590, 401] on button "Continue" at bounding box center [668, 404] width 332 height 34
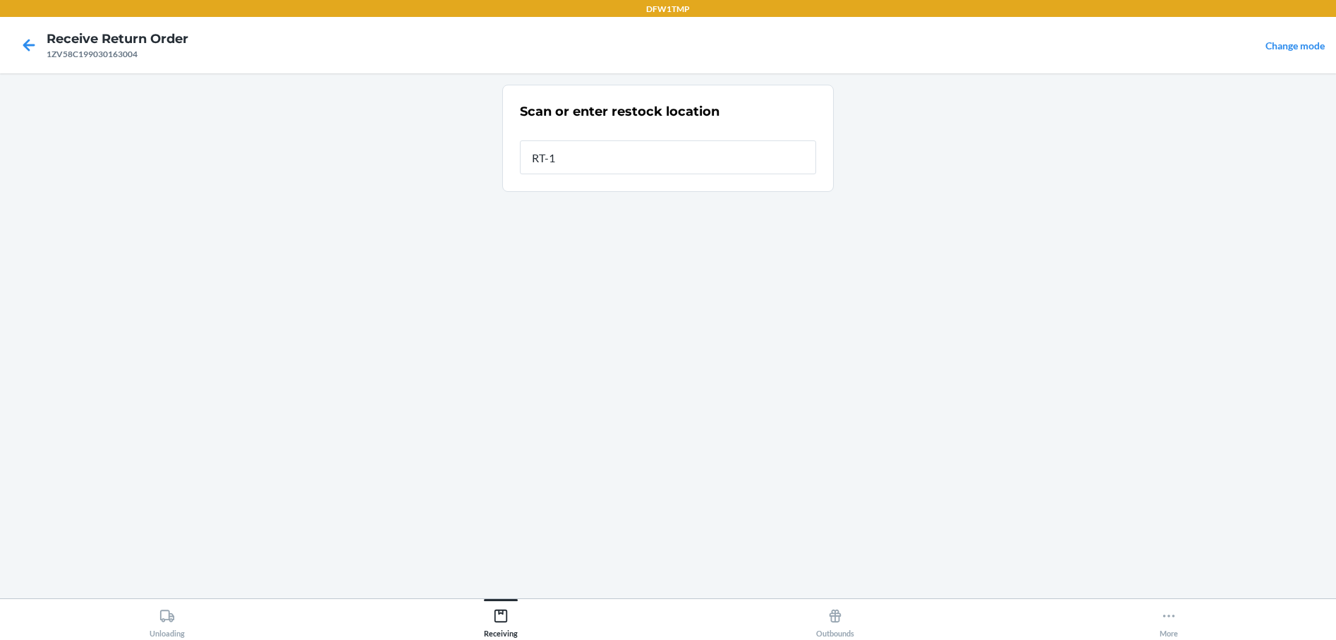
type input "RT-10"
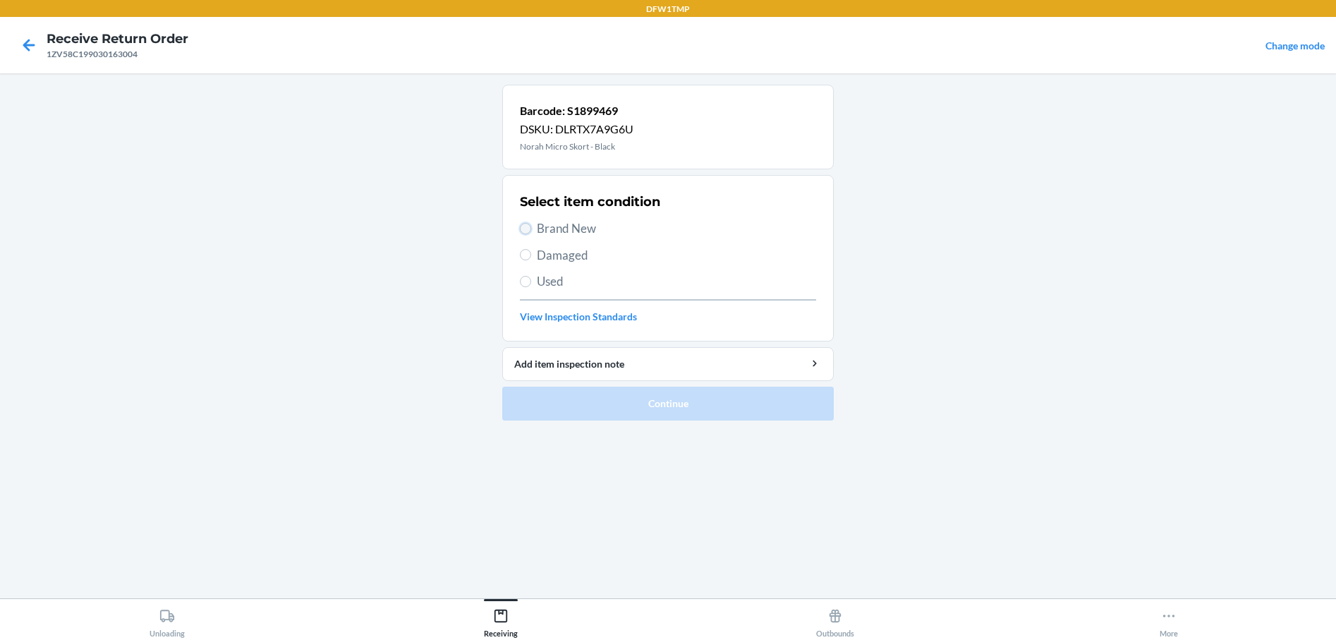
click at [530, 229] on input "Brand New" at bounding box center [525, 228] width 11 height 11
radio input "true"
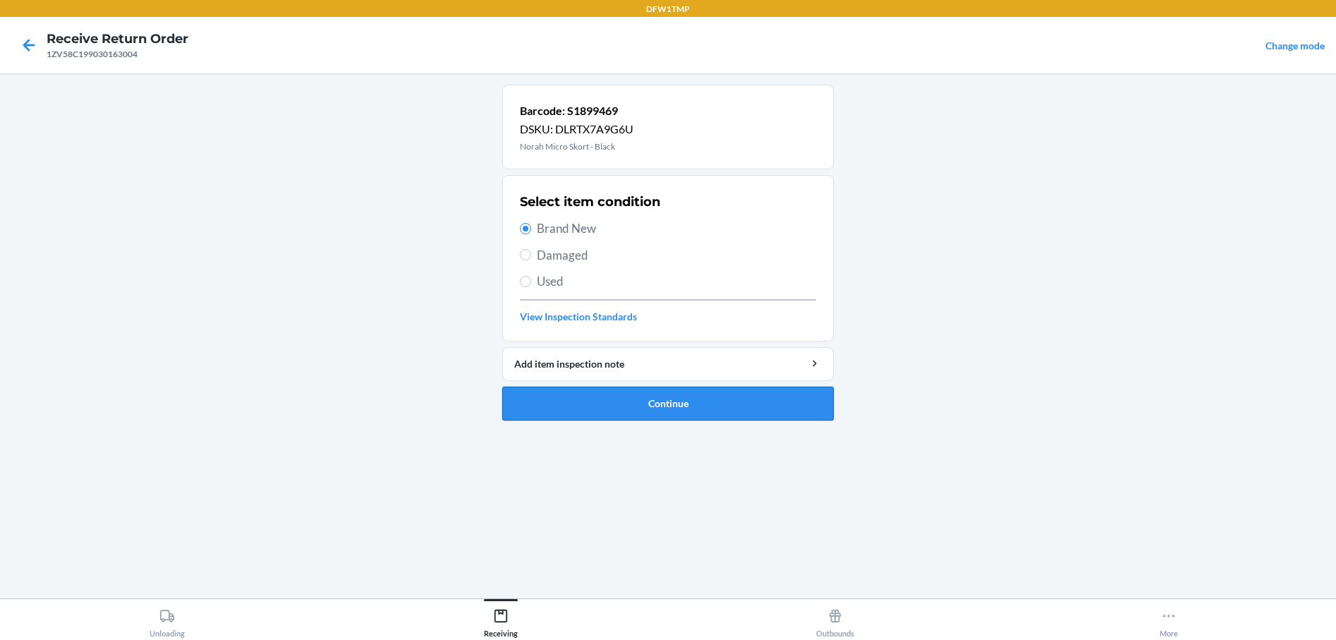
click at [557, 396] on button "Continue" at bounding box center [668, 404] width 332 height 34
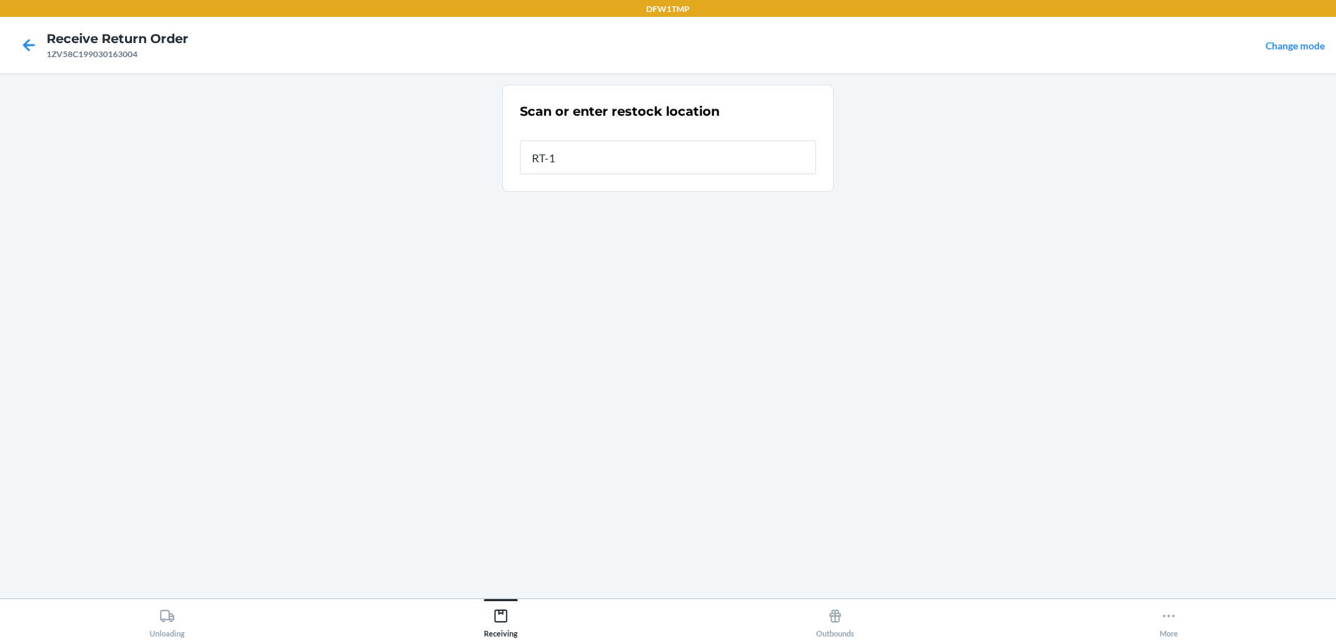
type input "RT-10"
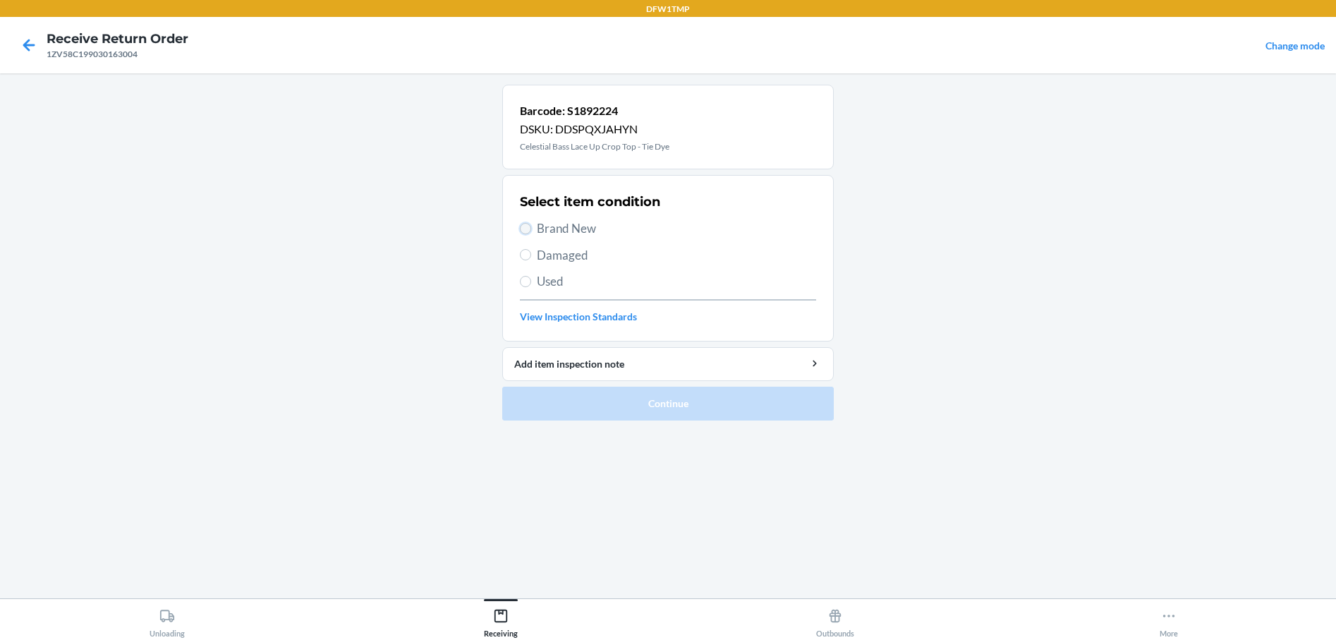
click at [529, 229] on input "Brand New" at bounding box center [525, 228] width 11 height 11
radio input "true"
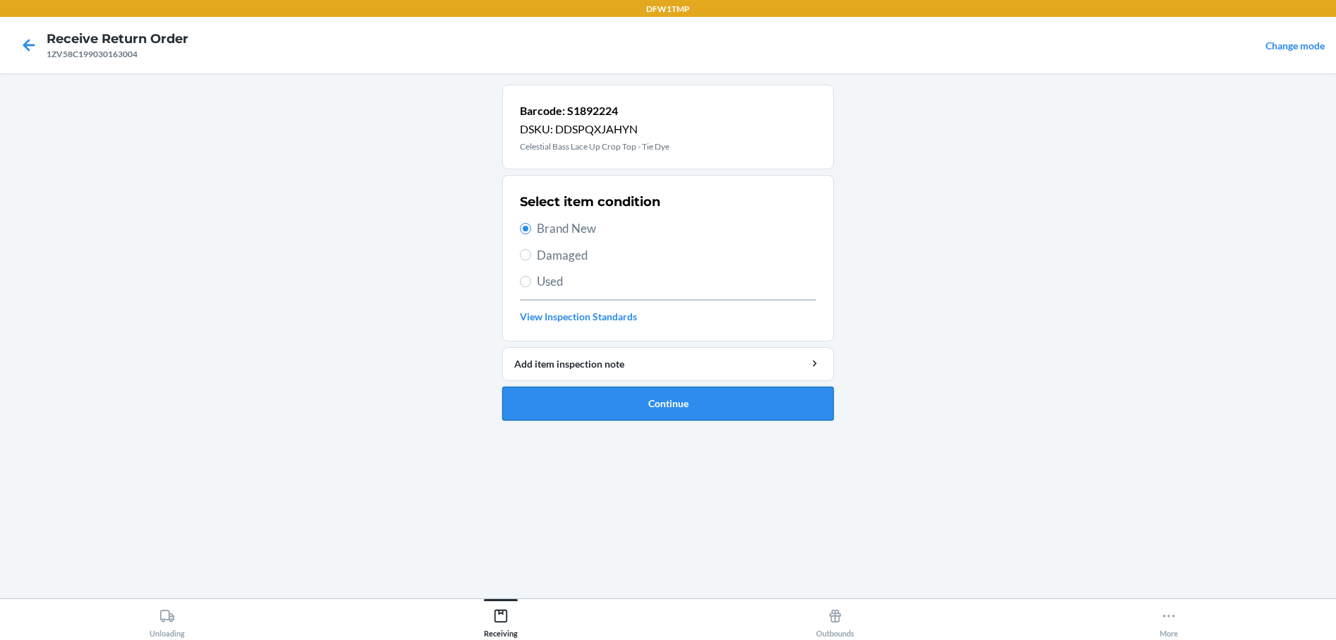
click at [729, 405] on button "Continue" at bounding box center [668, 404] width 332 height 34
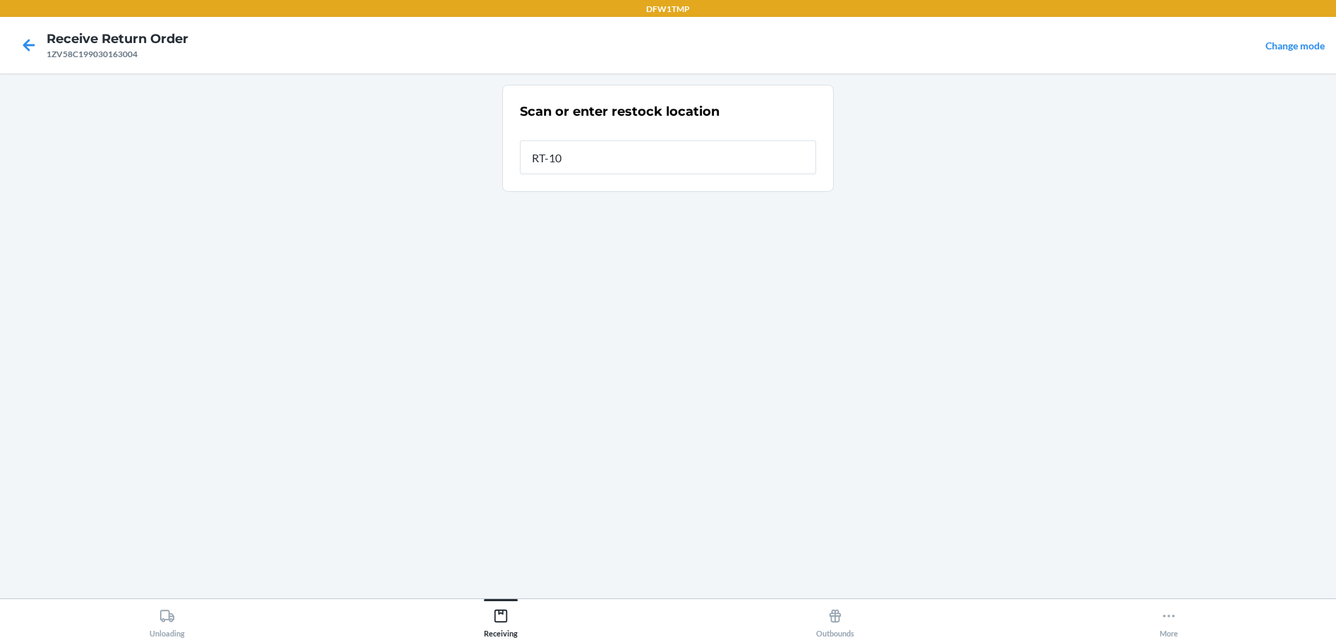
type input "RT-10"
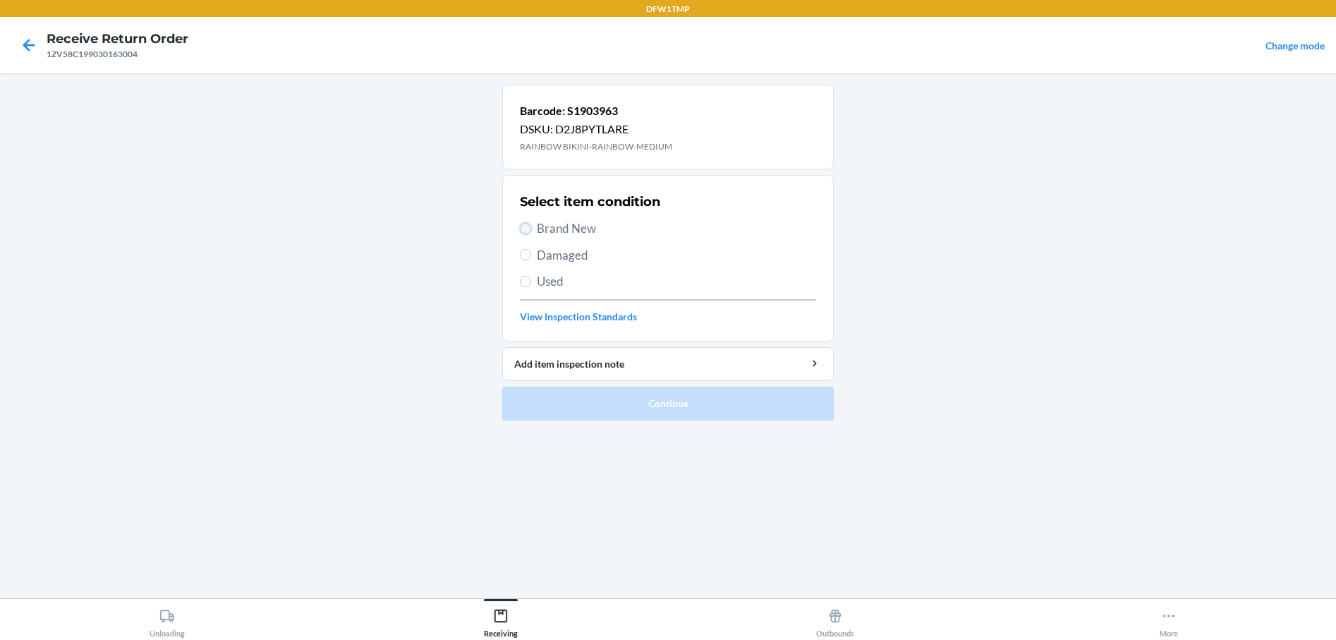
click at [526, 228] on input "Brand New" at bounding box center [525, 228] width 11 height 11
radio input "true"
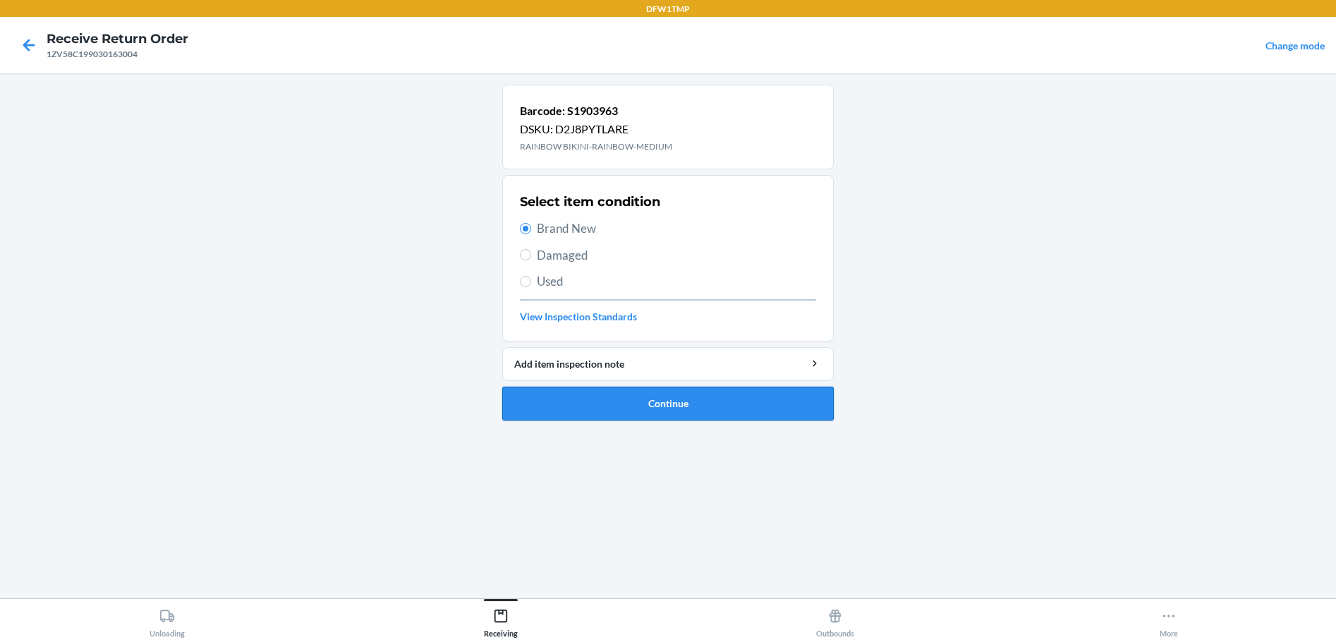
click at [559, 416] on button "Continue" at bounding box center [668, 404] width 332 height 34
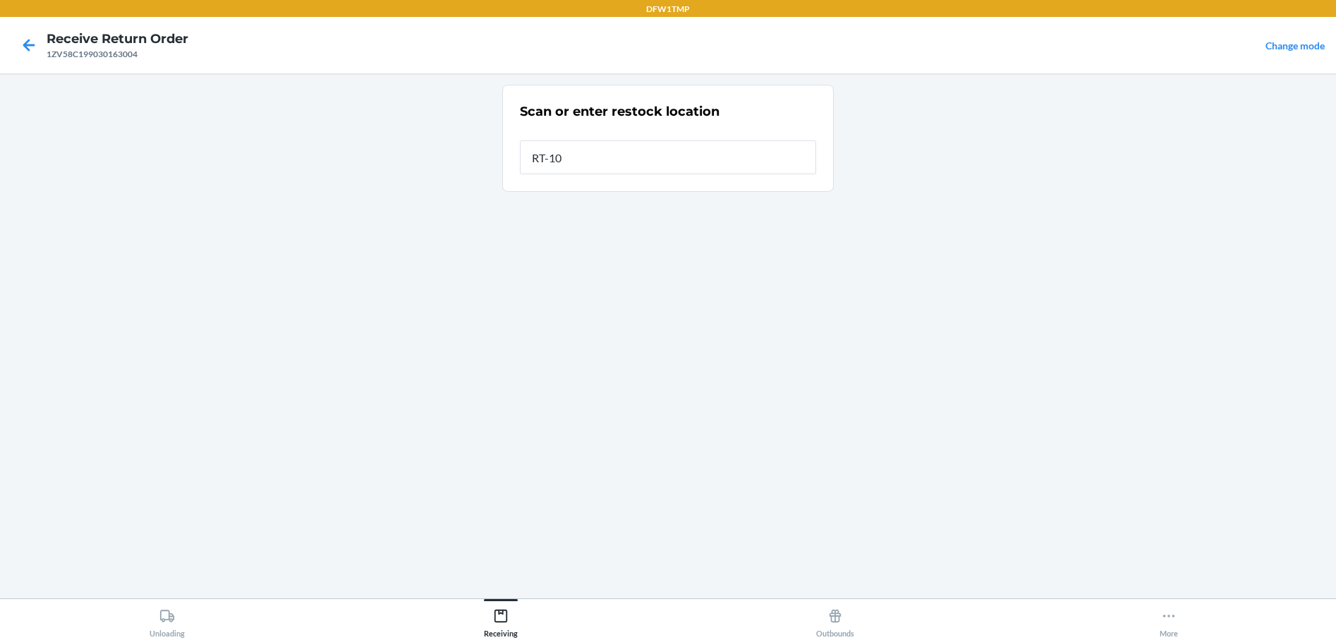
type input "RT-10"
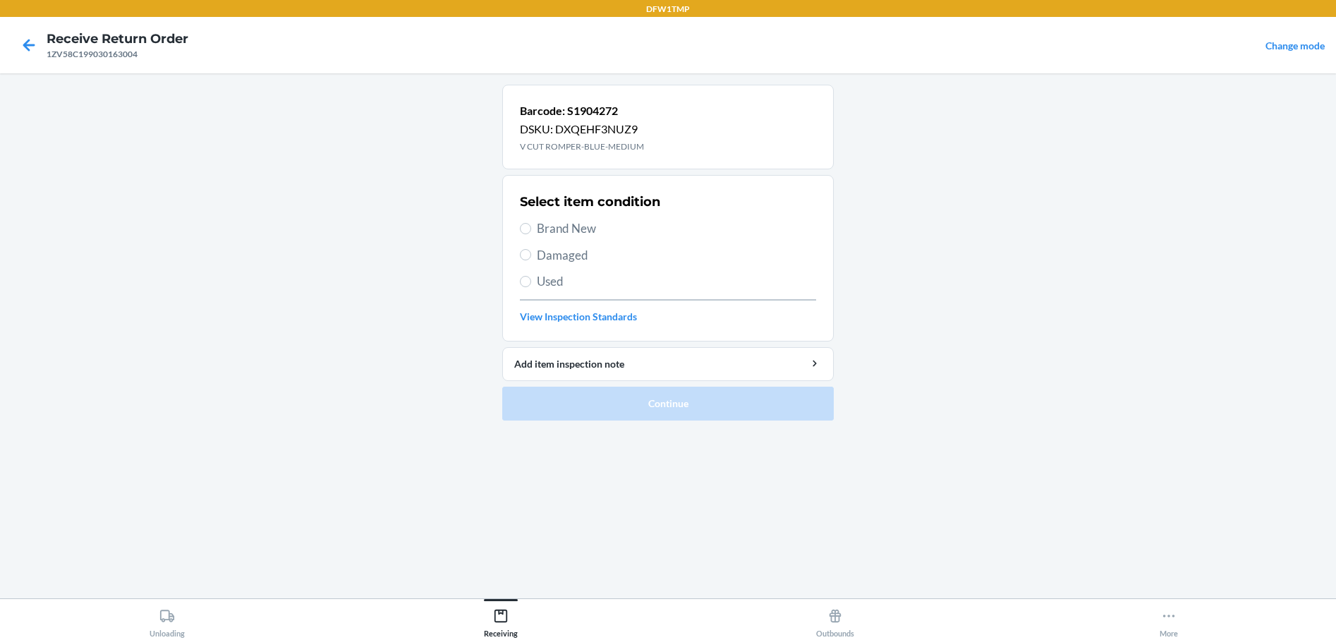
click at [531, 224] on label "Brand New" at bounding box center [668, 228] width 296 height 18
click at [531, 224] on input "Brand New" at bounding box center [525, 228] width 11 height 11
radio input "true"
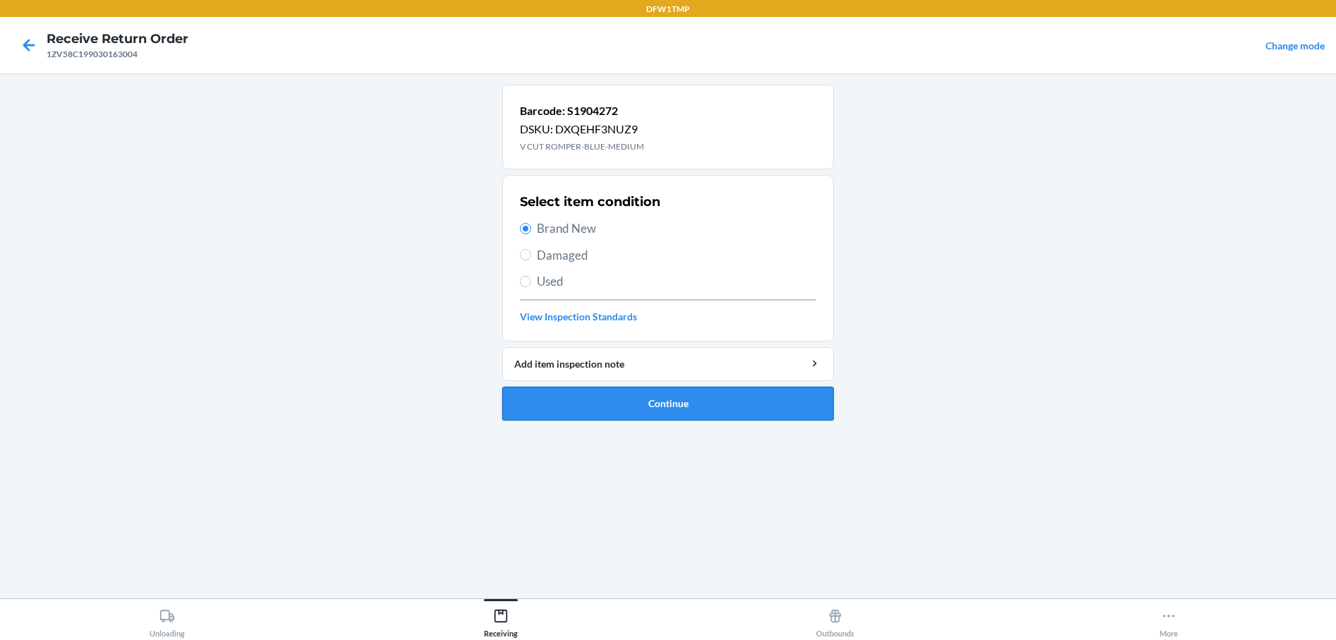
click at [612, 413] on button "Continue" at bounding box center [668, 404] width 332 height 34
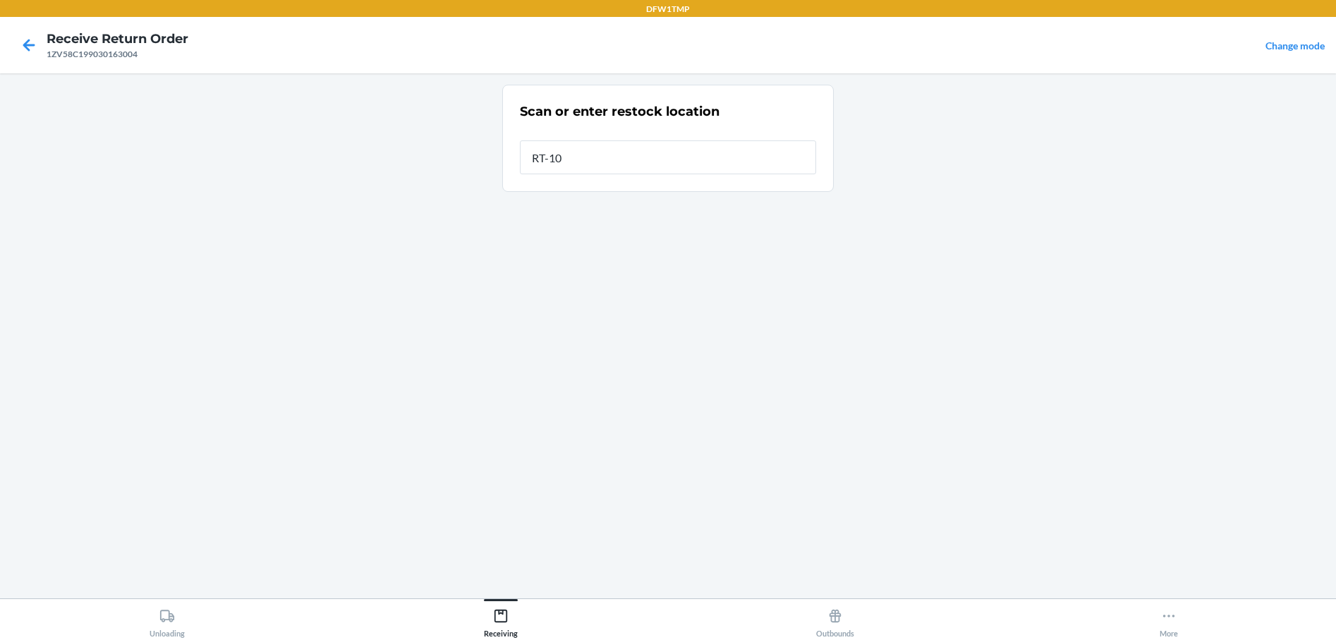
type input "RT-10"
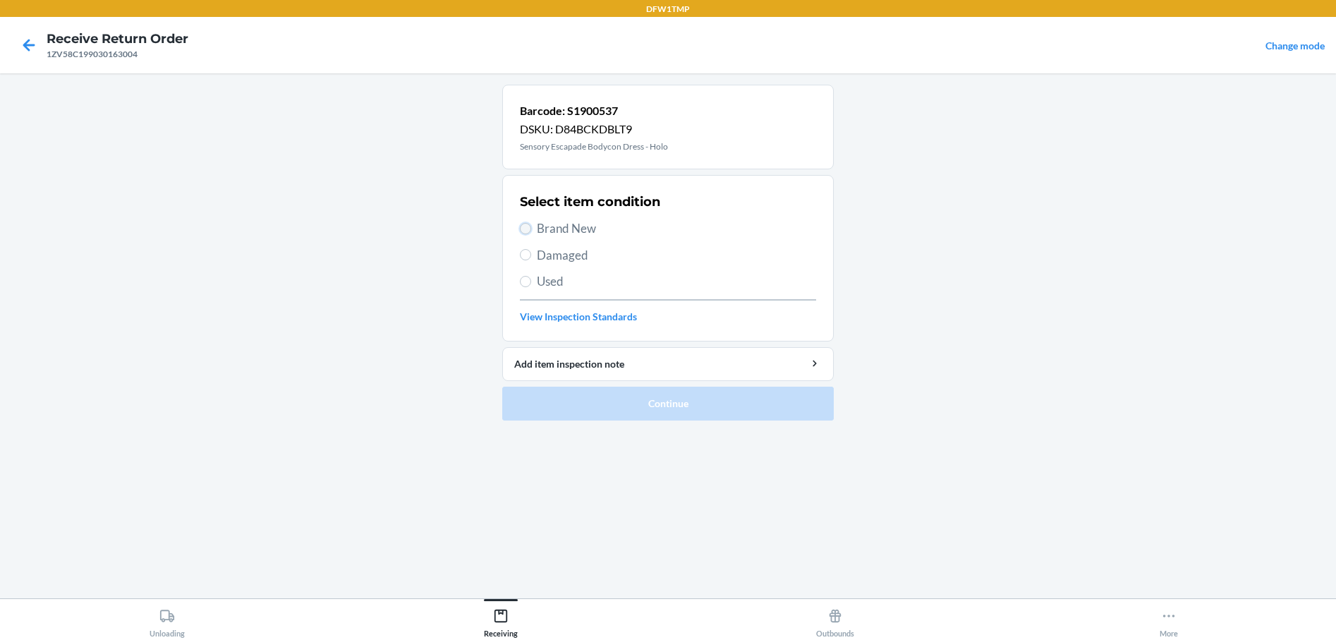
click at [527, 225] on input "Brand New" at bounding box center [525, 228] width 11 height 11
radio input "true"
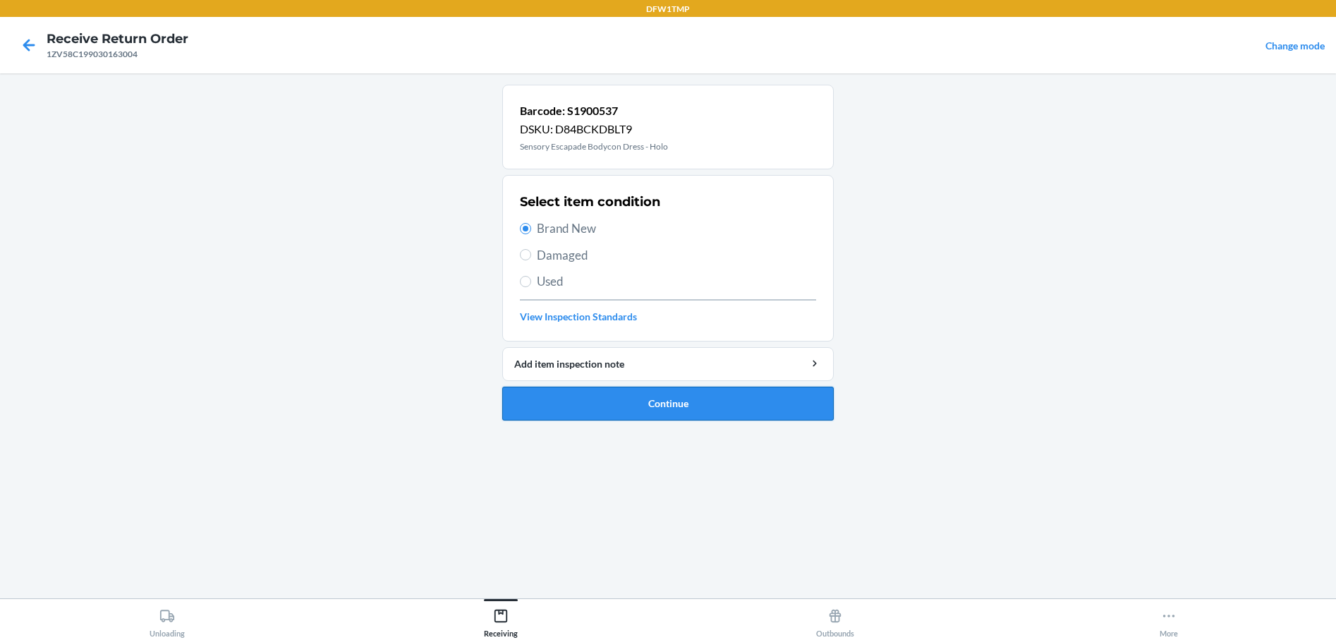
click at [614, 404] on button "Continue" at bounding box center [668, 404] width 332 height 34
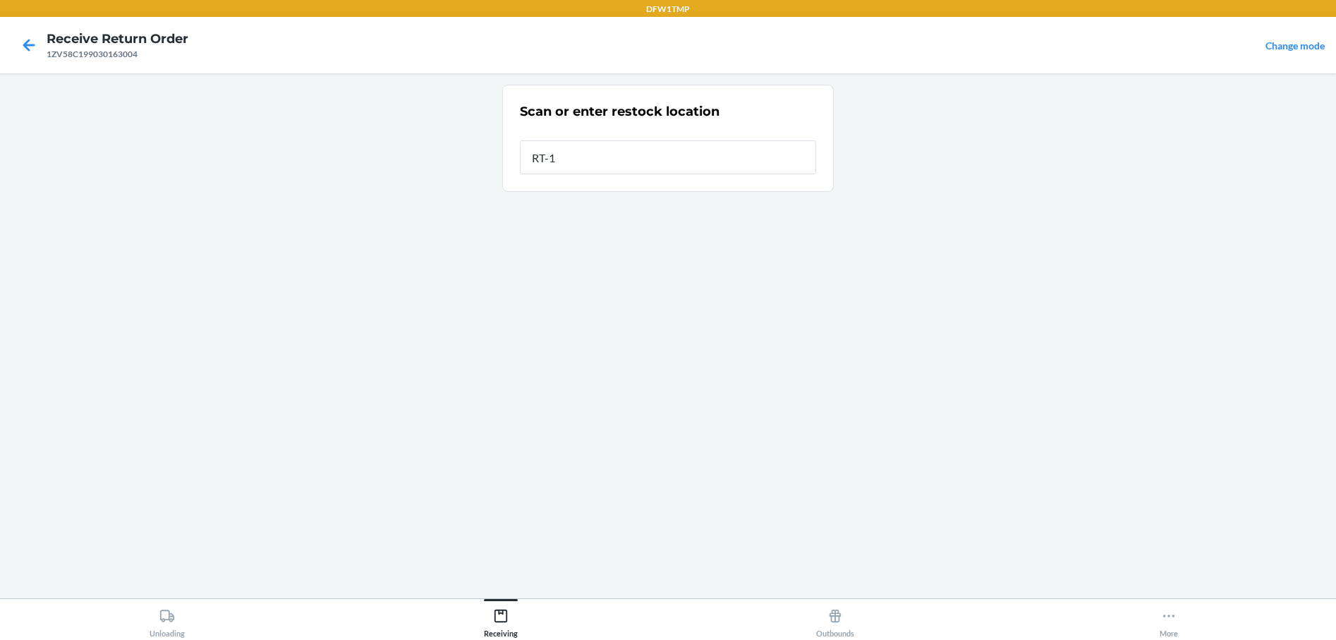
type input "RT-10"
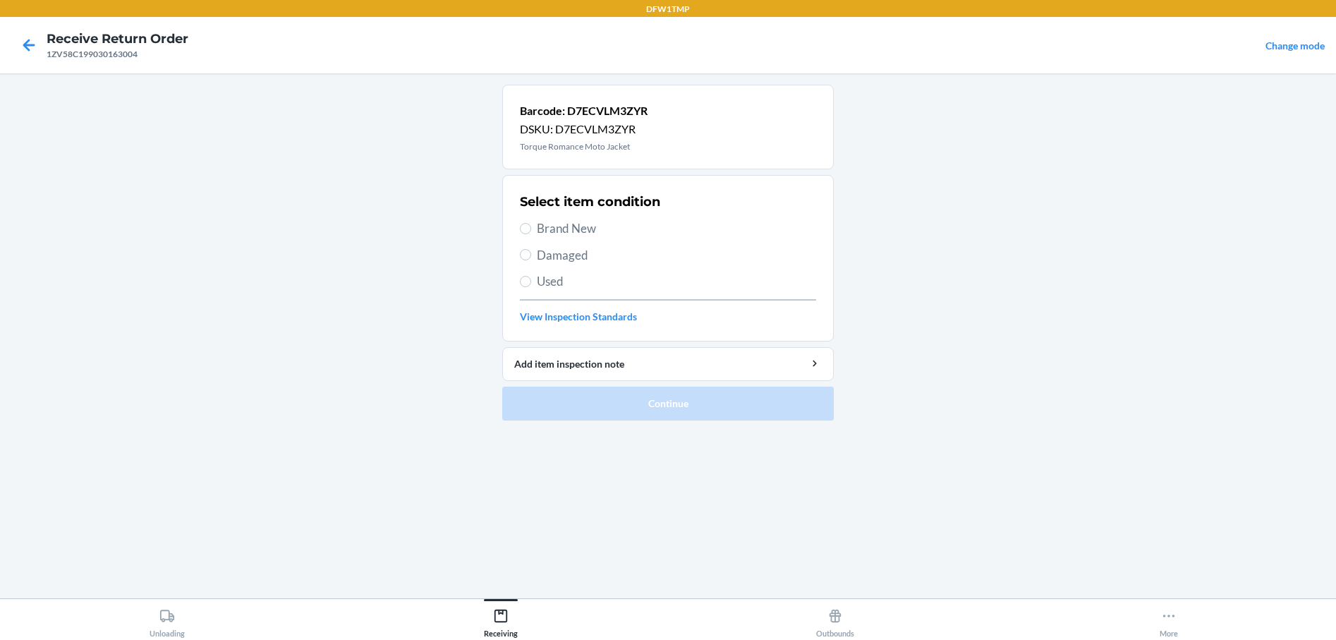
click at [520, 234] on label "Brand New" at bounding box center [668, 228] width 296 height 18
click at [520, 234] on input "Brand New" at bounding box center [525, 228] width 11 height 11
radio input "true"
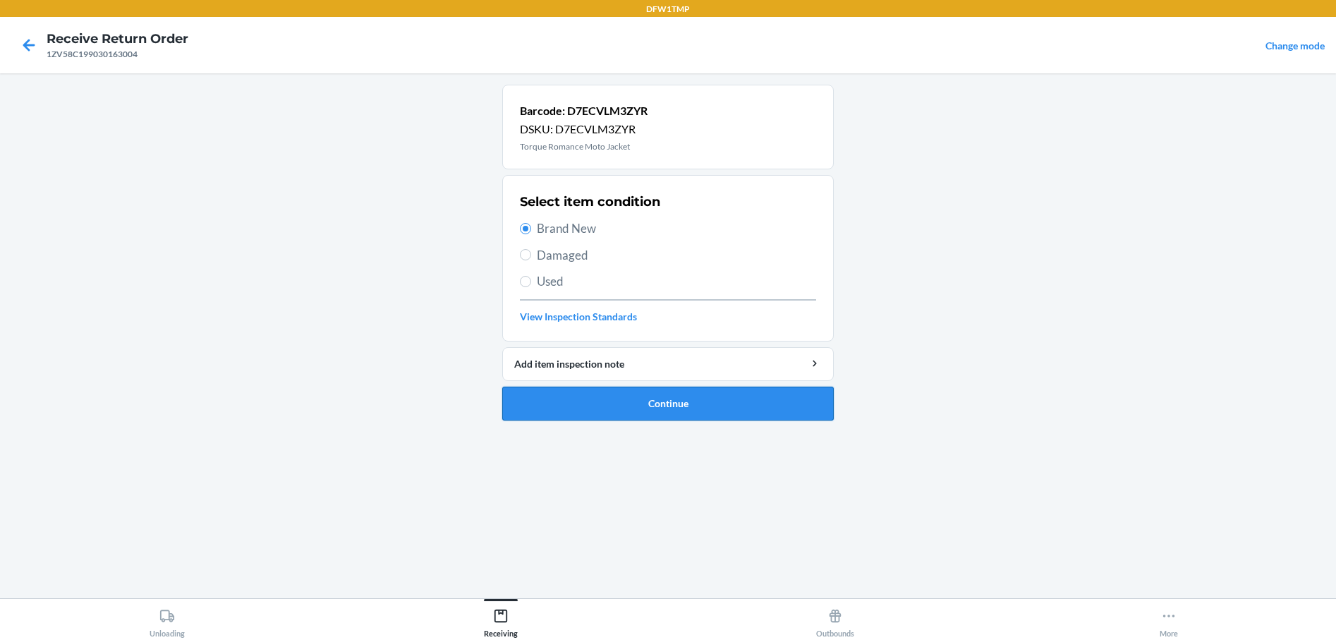
click at [561, 393] on button "Continue" at bounding box center [668, 404] width 332 height 34
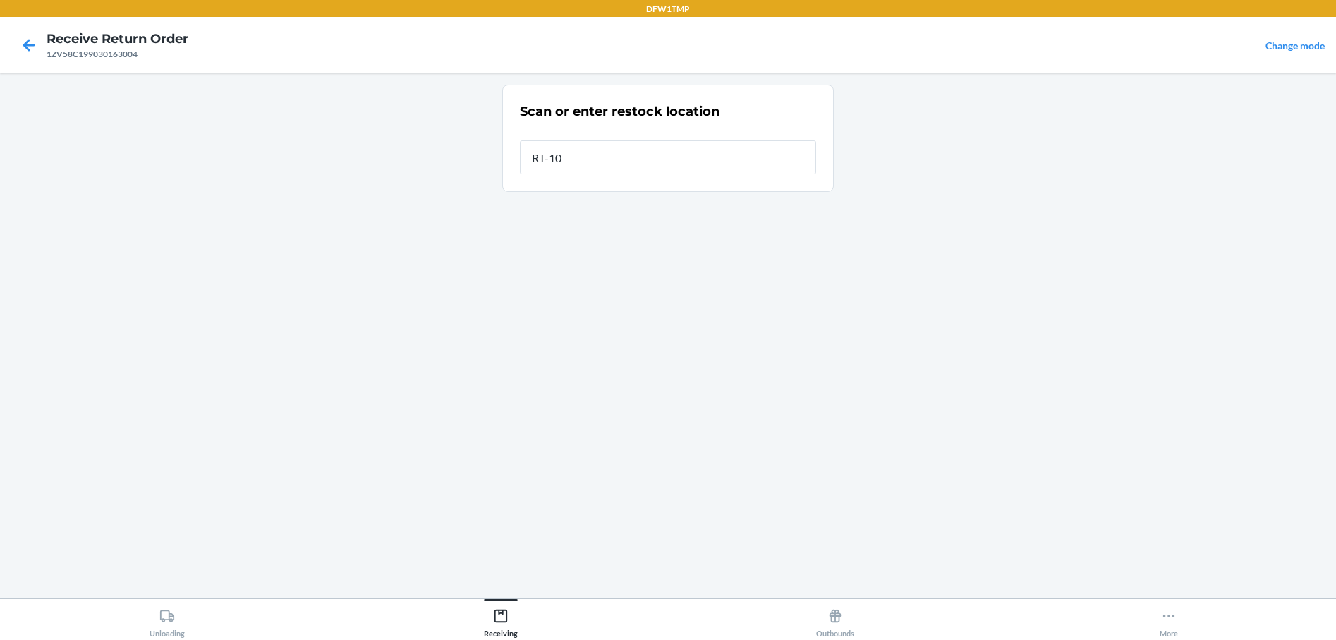
type input "RT-10"
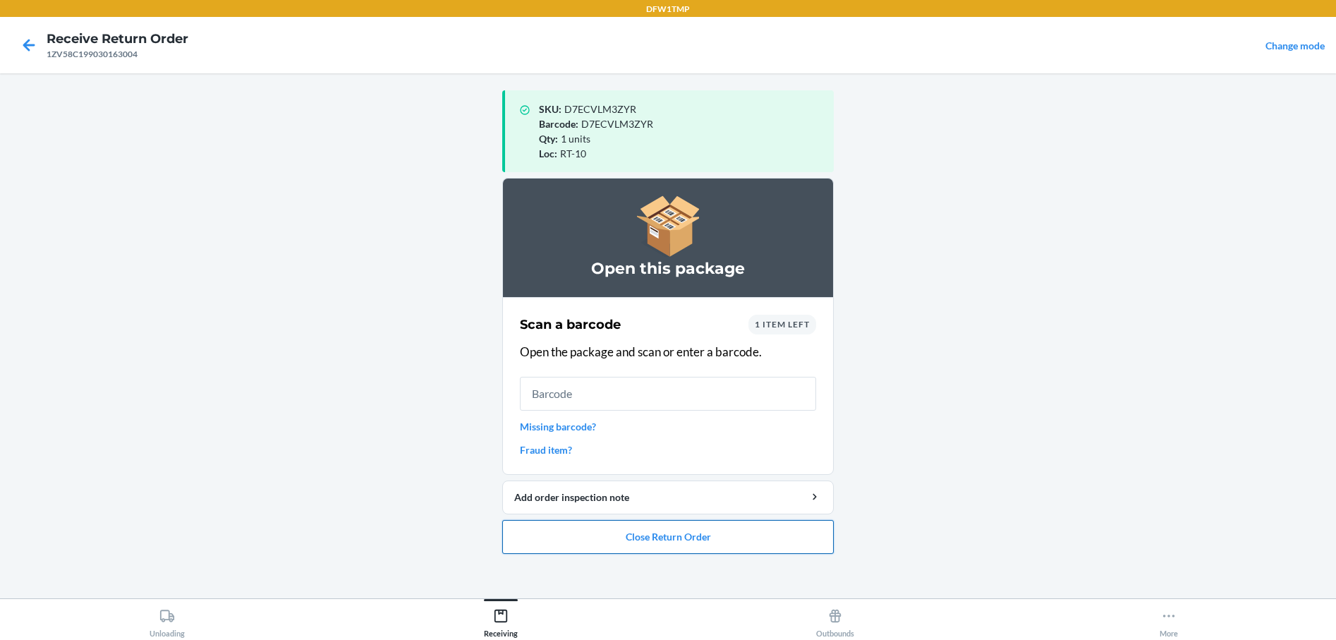
click at [684, 535] on button "Close Return Order" at bounding box center [668, 537] width 332 height 34
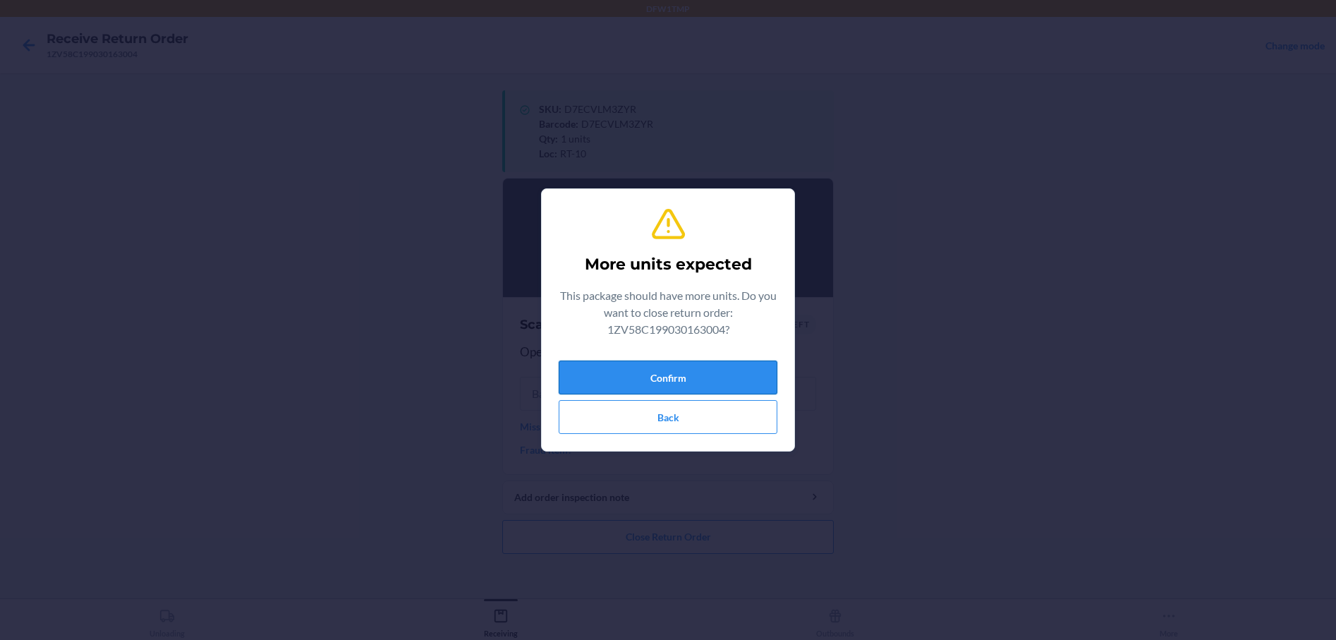
click at [606, 377] on button "Confirm" at bounding box center [668, 377] width 219 height 34
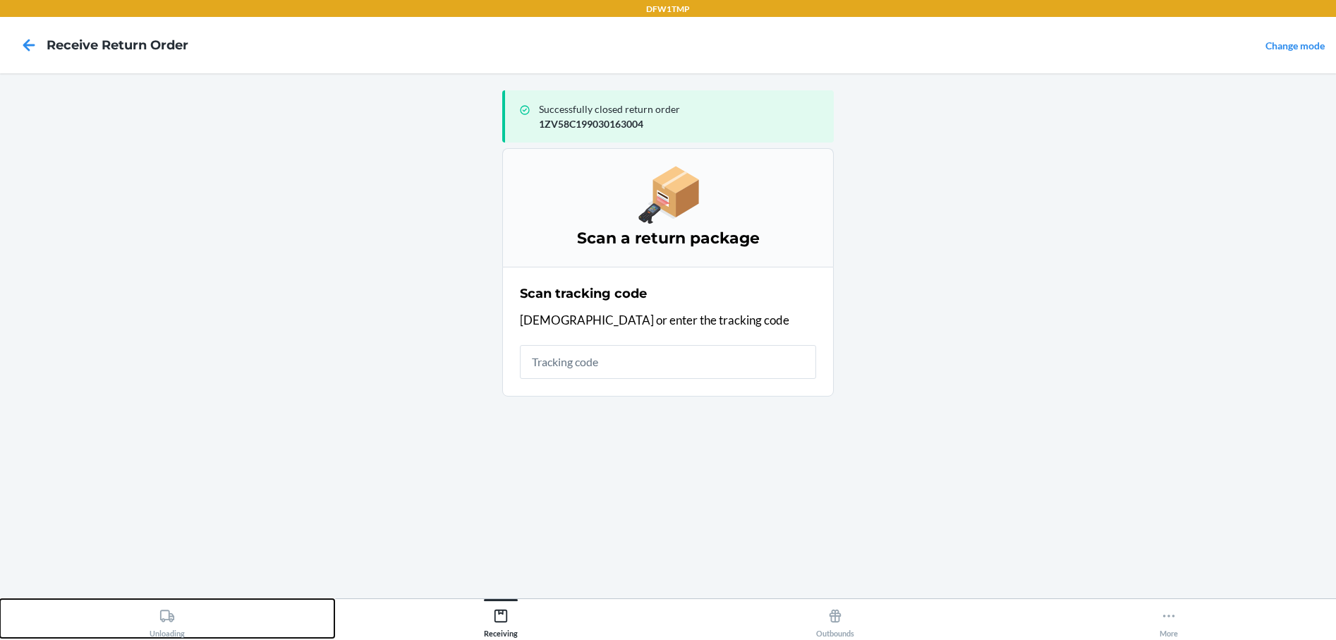
click at [162, 616] on icon at bounding box center [167, 616] width 16 height 16
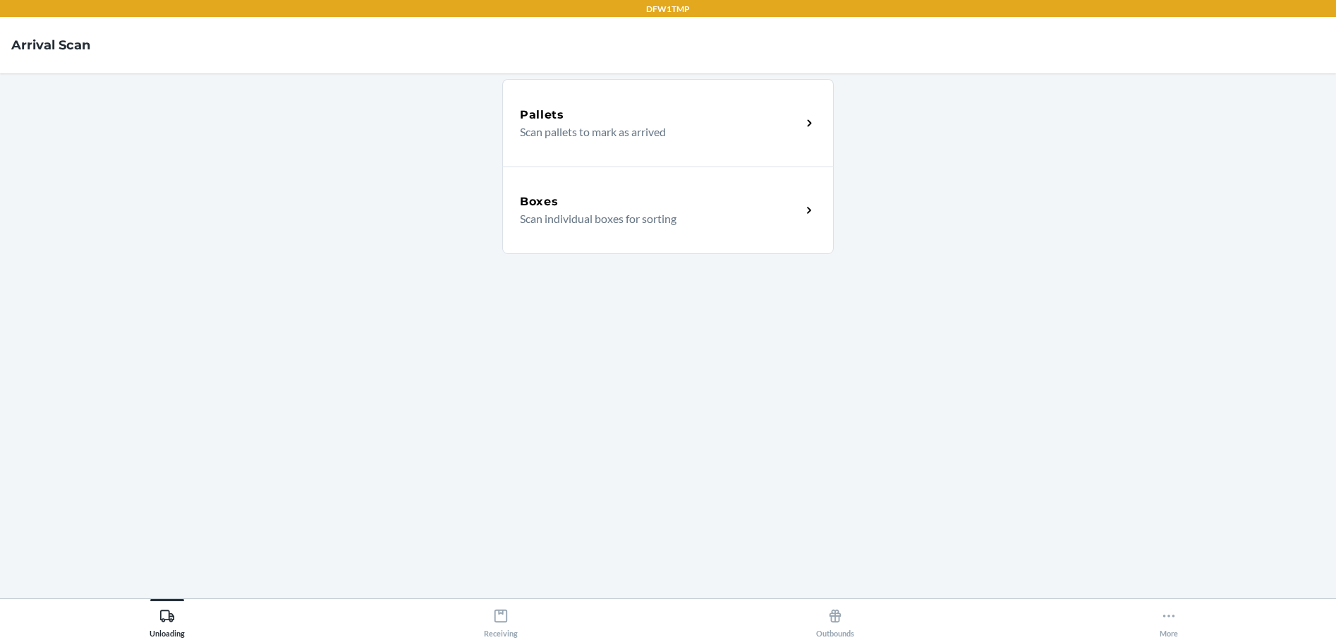
click at [610, 229] on div "Boxes Scan individual boxes for sorting" at bounding box center [668, 209] width 332 height 87
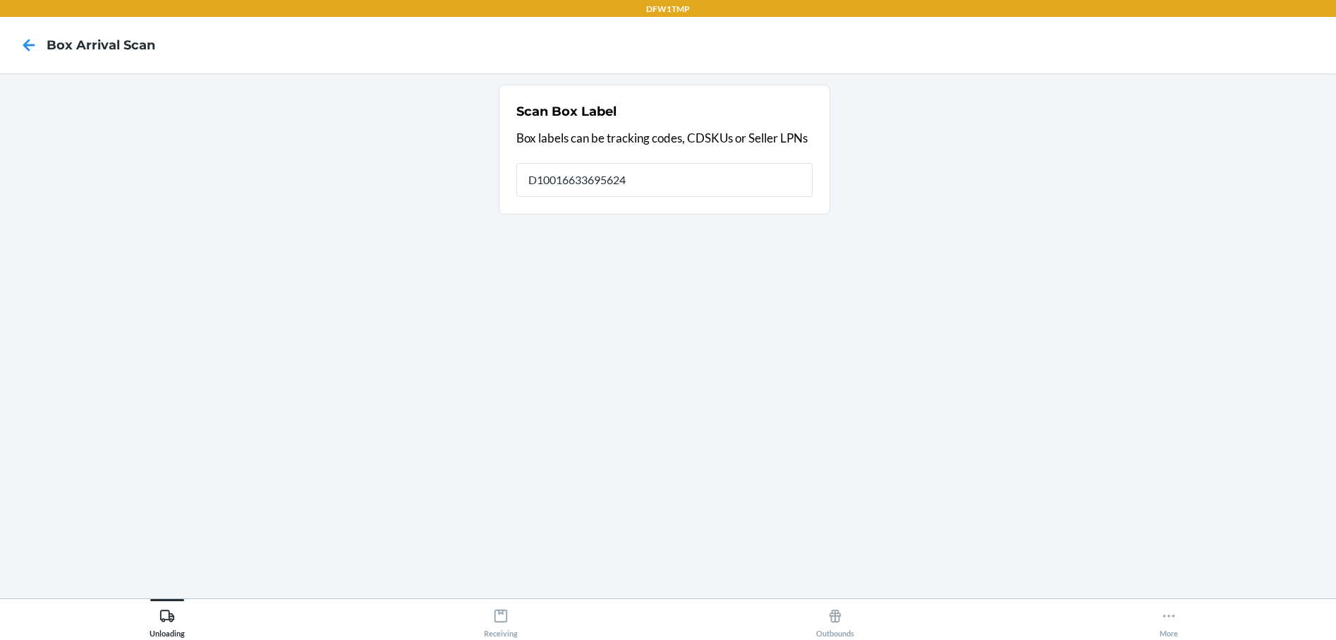
type input "D10016633695624"
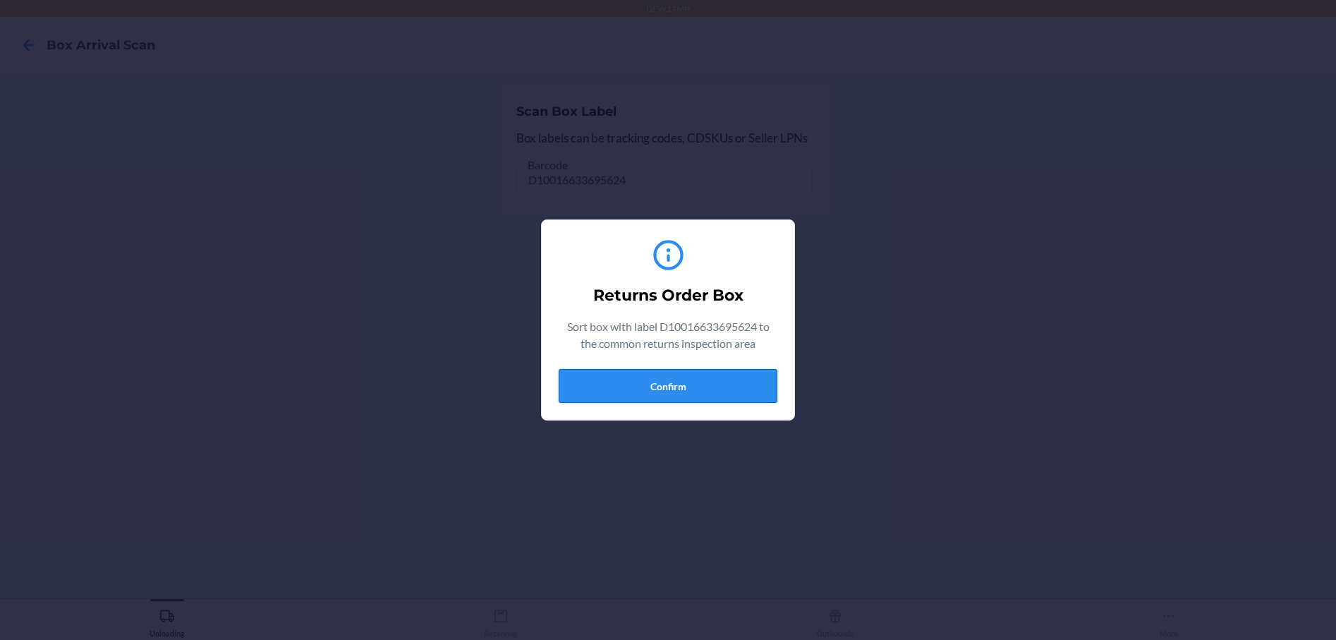
click at [685, 391] on button "Confirm" at bounding box center [668, 386] width 219 height 34
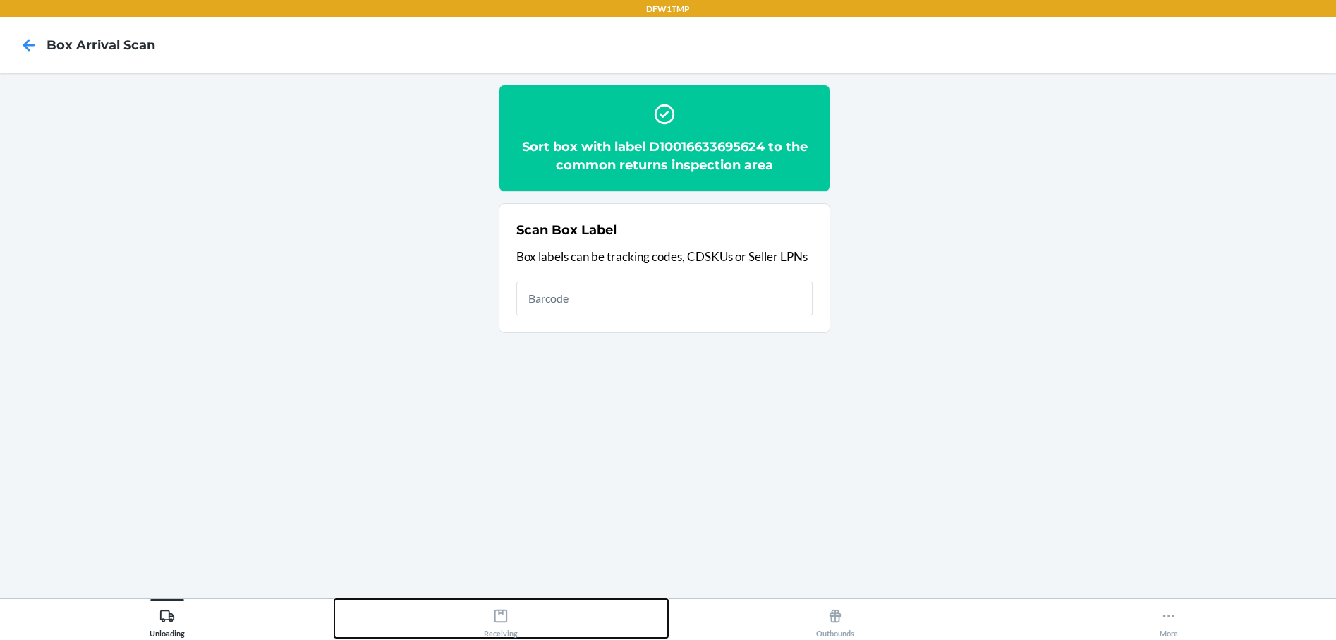
click at [508, 631] on div "Receiving" at bounding box center [501, 619] width 34 height 35
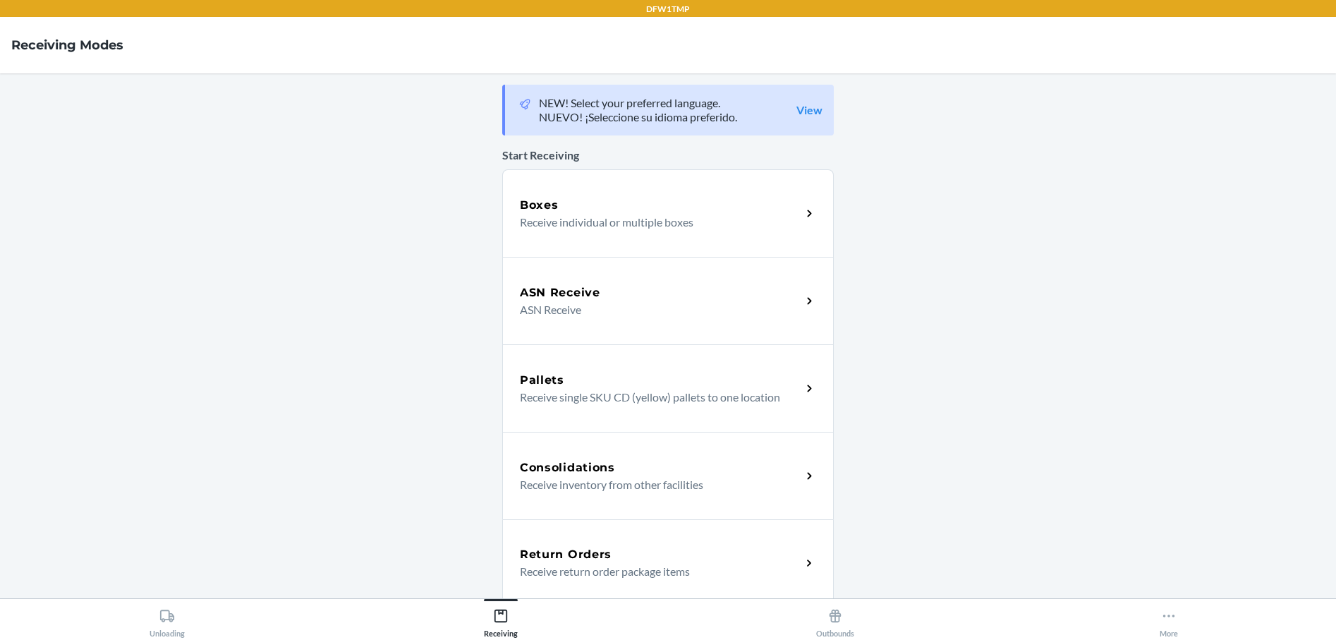
click at [592, 562] on h5 "Return Orders" at bounding box center [566, 554] width 92 height 17
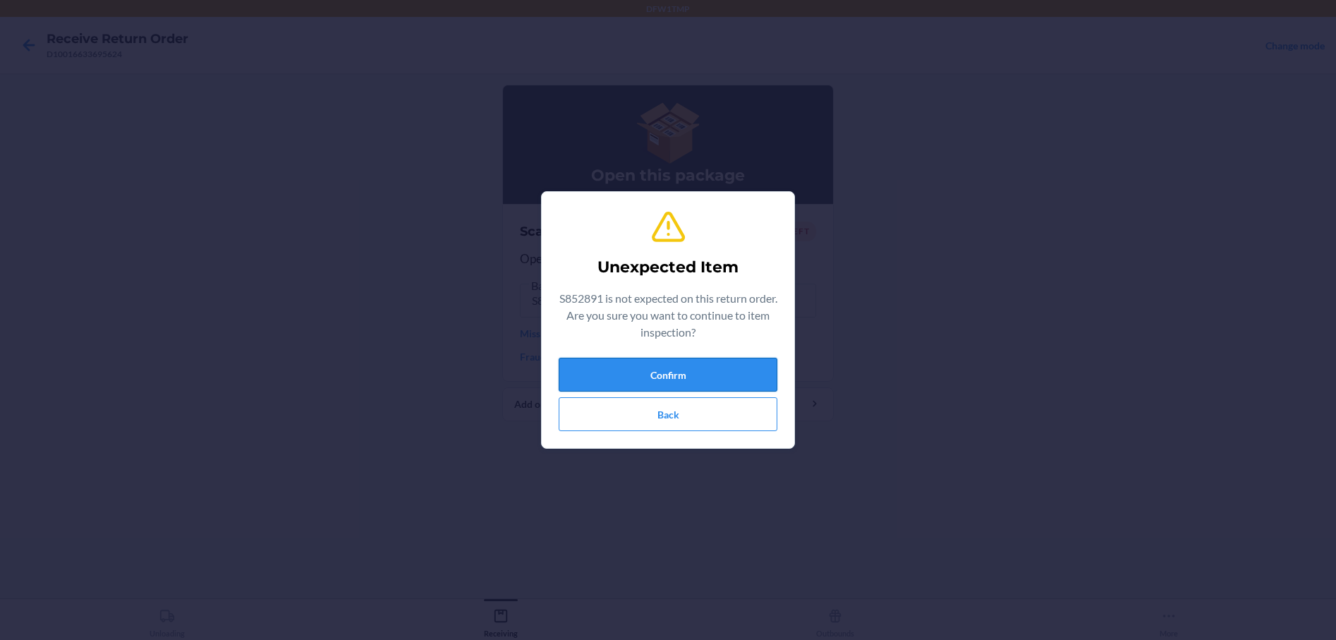
click at [673, 382] on button "Confirm" at bounding box center [668, 375] width 219 height 34
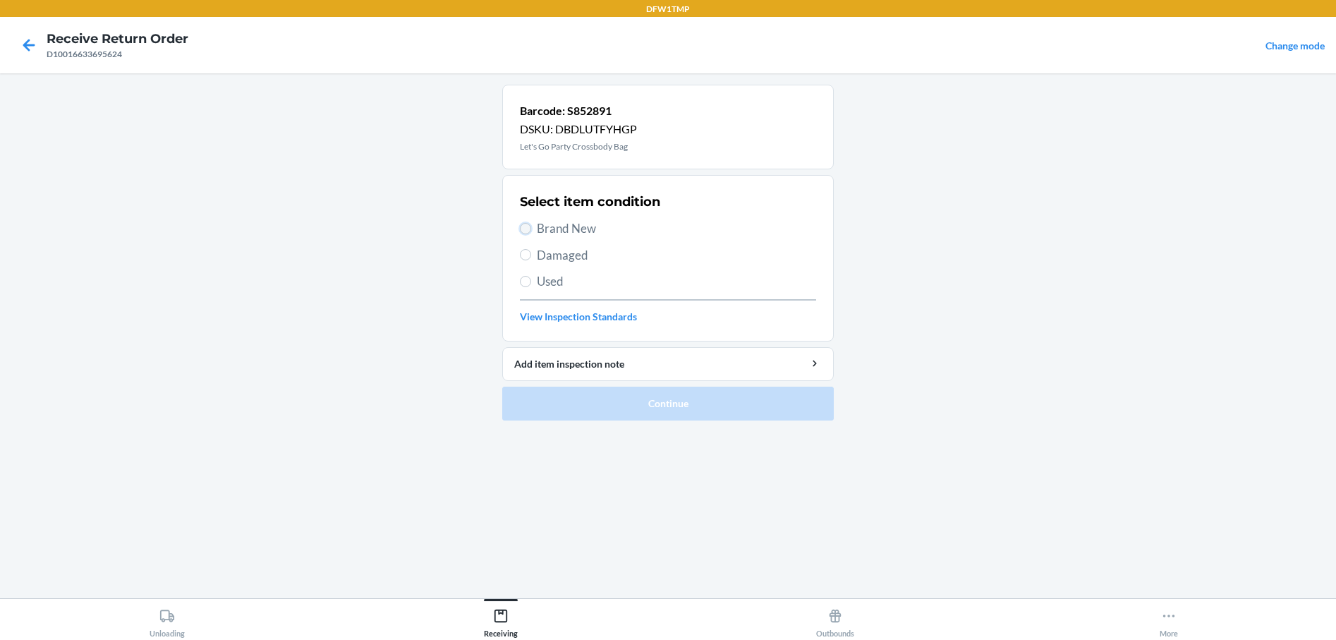
click at [528, 230] on input "Brand New" at bounding box center [525, 228] width 11 height 11
radio input "true"
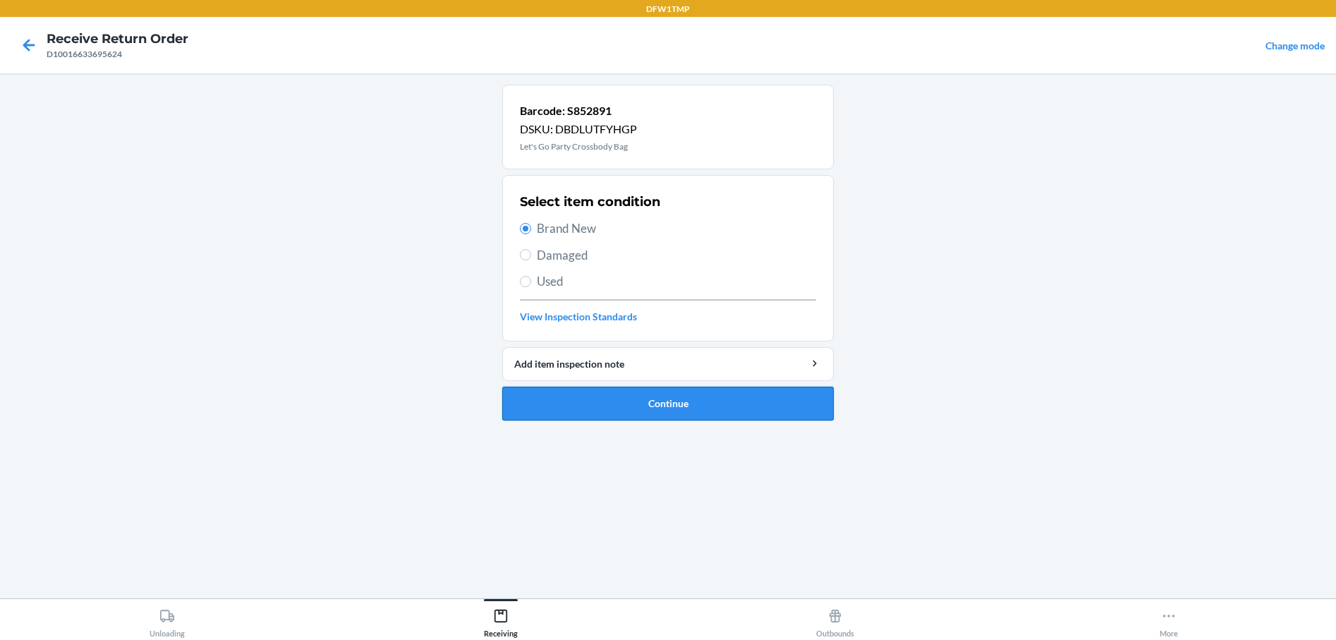
click at [625, 400] on button "Continue" at bounding box center [668, 404] width 332 height 34
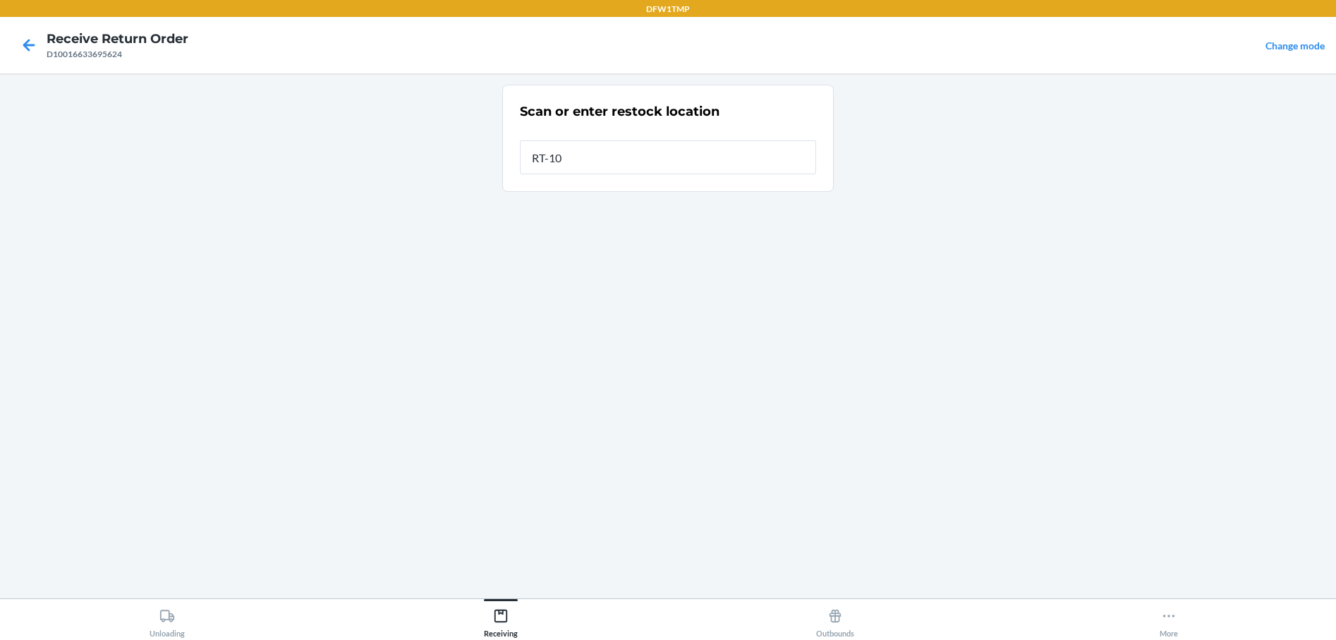
type input "RT-10"
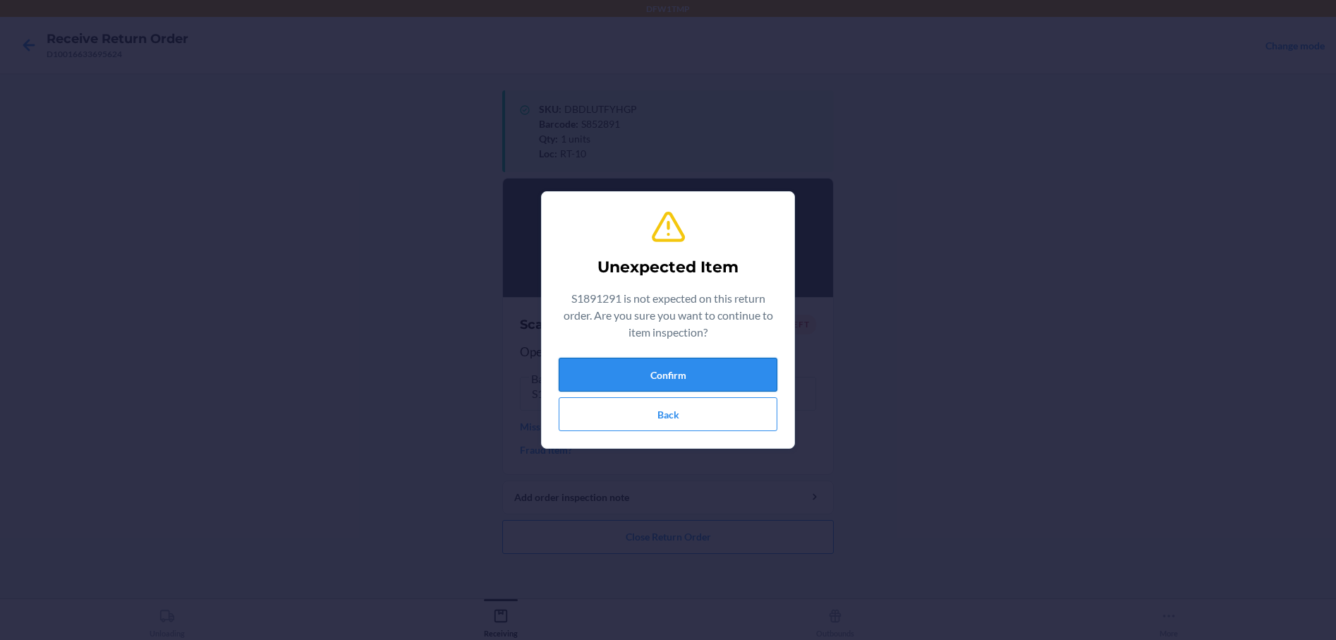
click at [680, 371] on button "Confirm" at bounding box center [668, 375] width 219 height 34
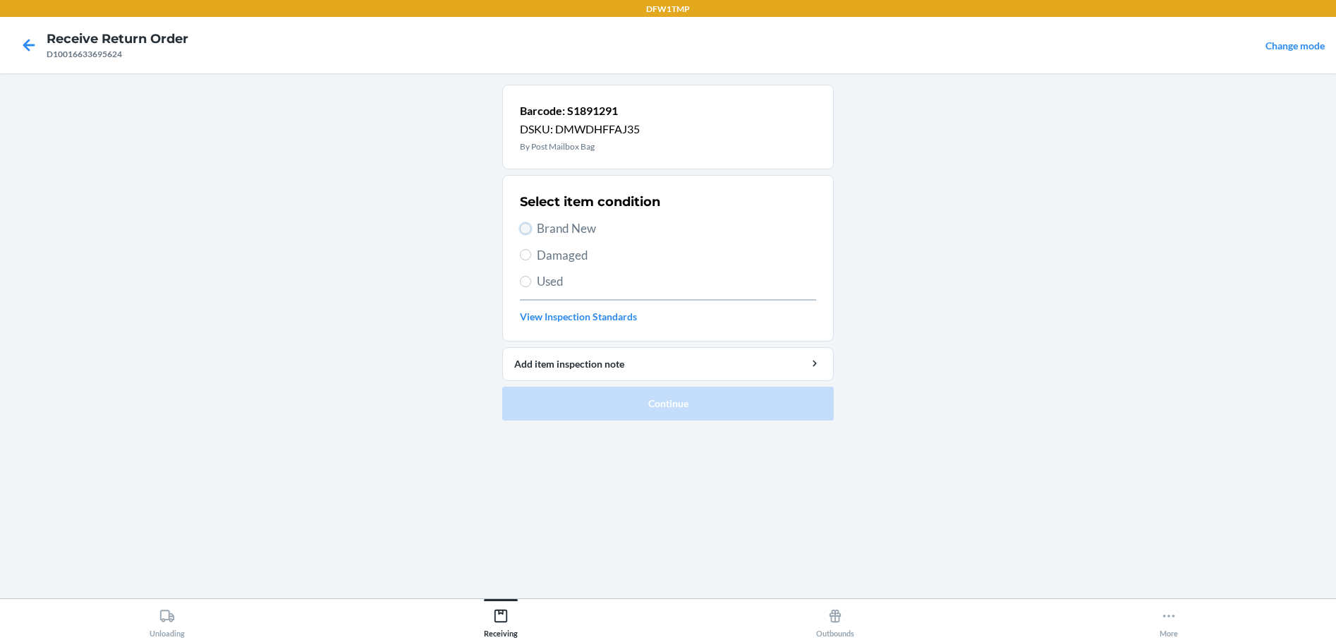
click at [526, 229] on input "Brand New" at bounding box center [525, 228] width 11 height 11
radio input "true"
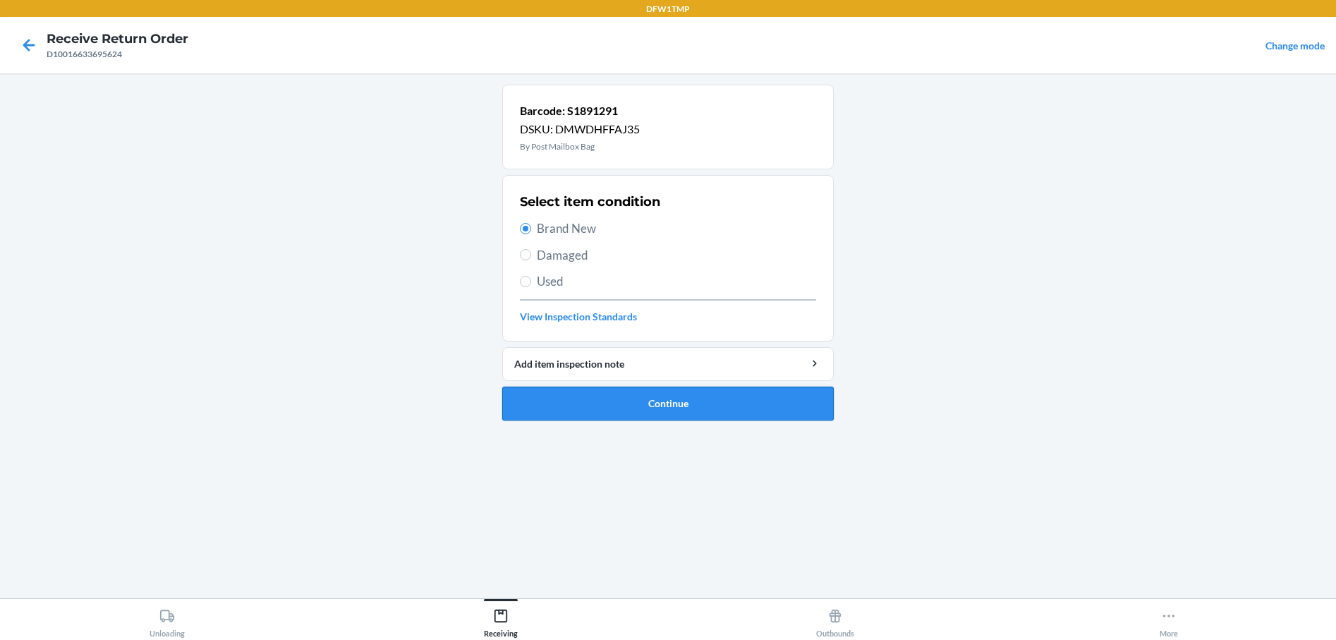
click at [593, 399] on button "Continue" at bounding box center [668, 404] width 332 height 34
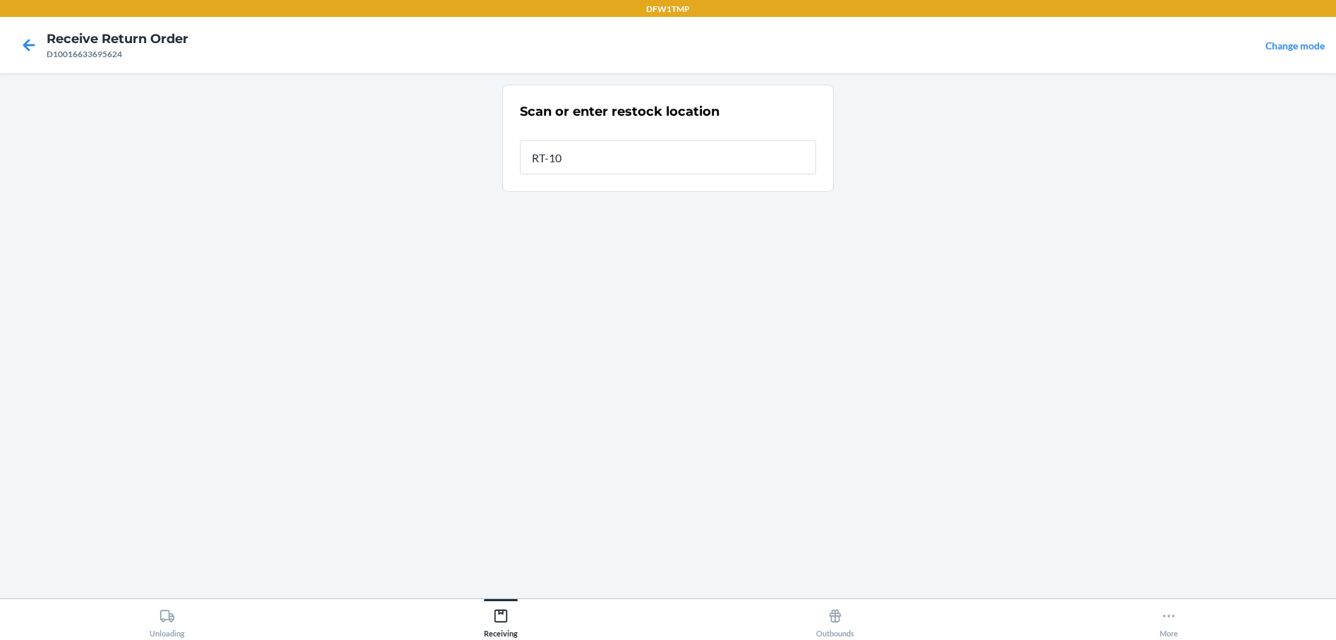
type input "RT-10"
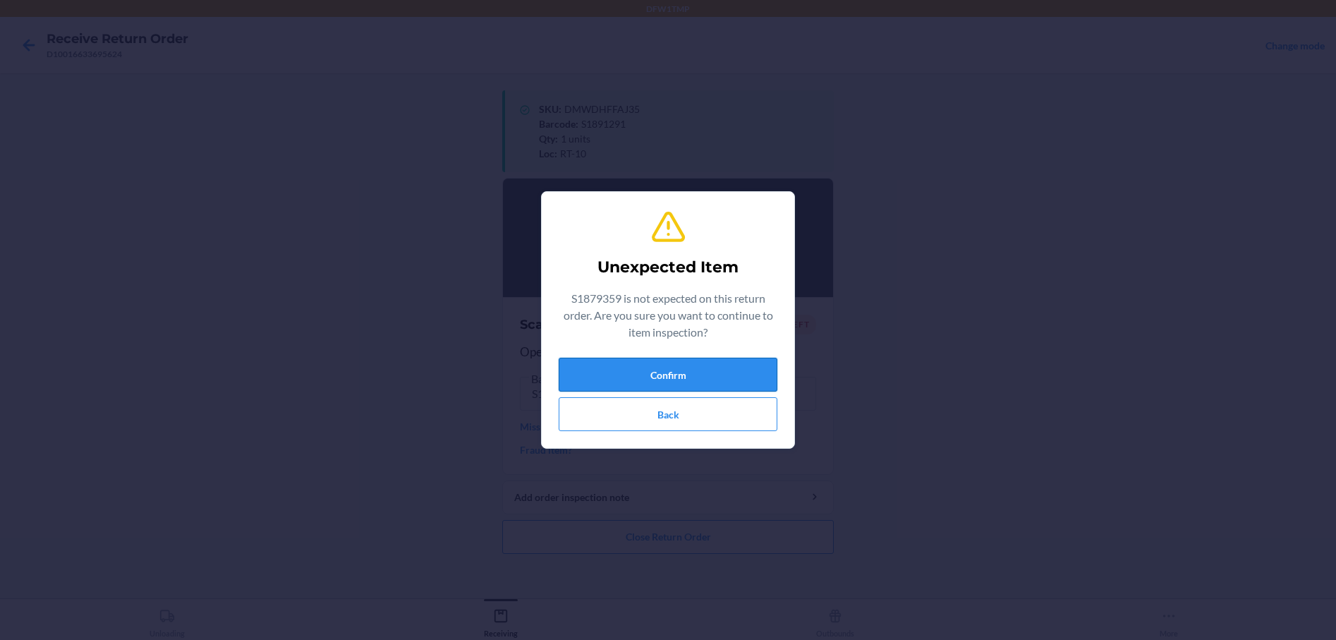
click at [665, 382] on button "Confirm" at bounding box center [668, 375] width 219 height 34
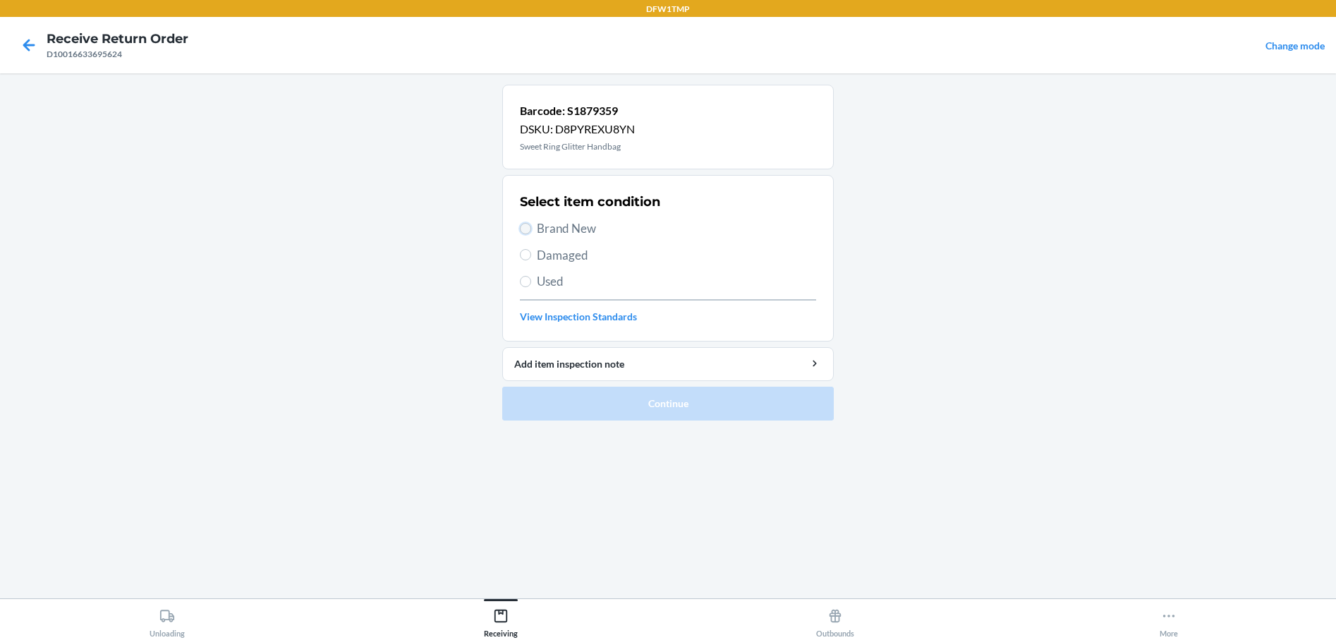
click at [521, 226] on input "Brand New" at bounding box center [525, 228] width 11 height 11
radio input "true"
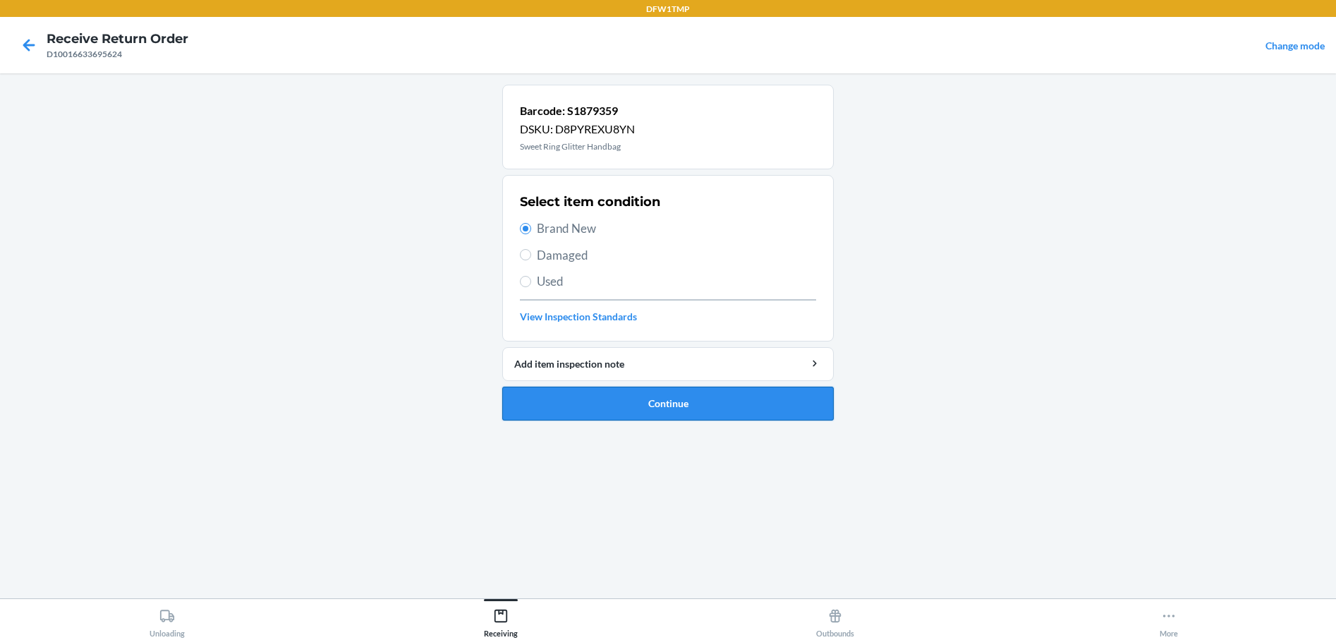
click at [708, 396] on button "Continue" at bounding box center [668, 404] width 332 height 34
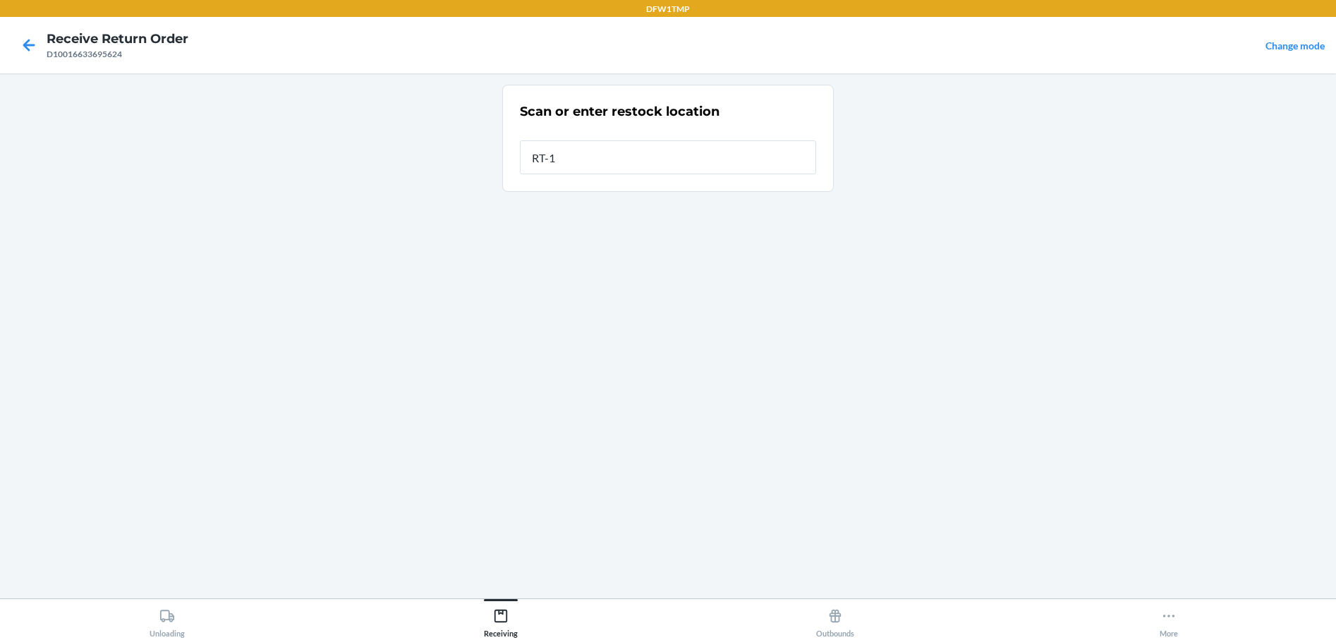
type input "RT-10"
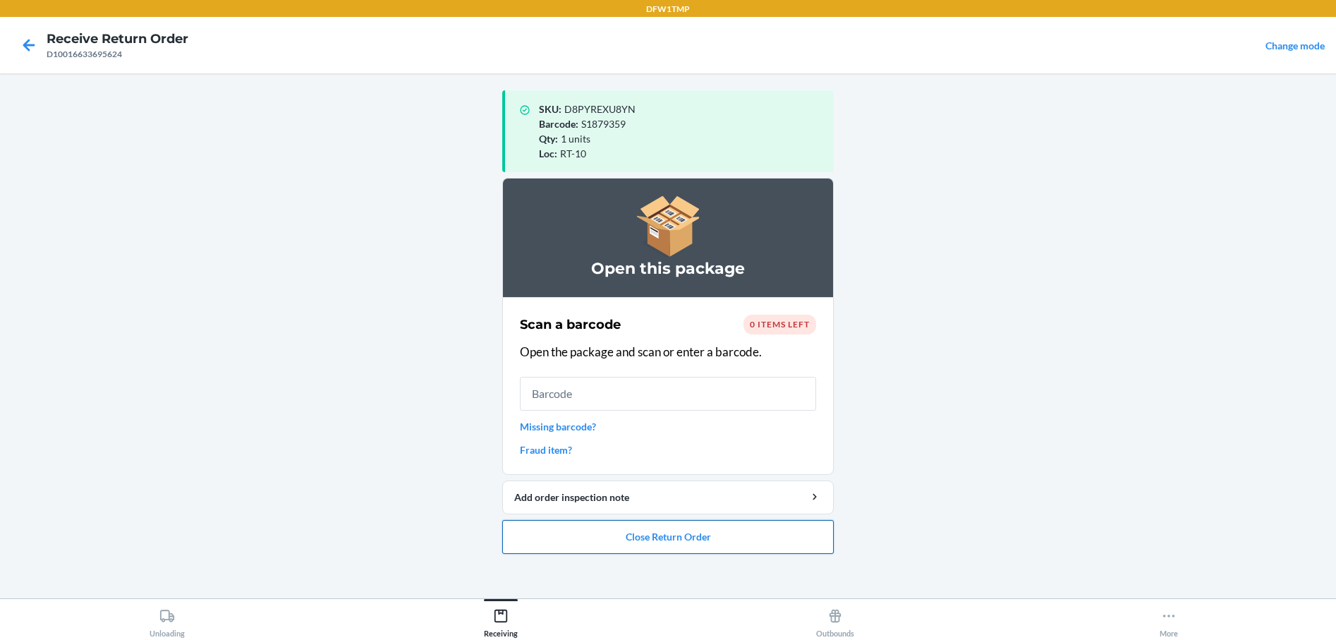
click at [625, 542] on button "Close Return Order" at bounding box center [668, 537] width 332 height 34
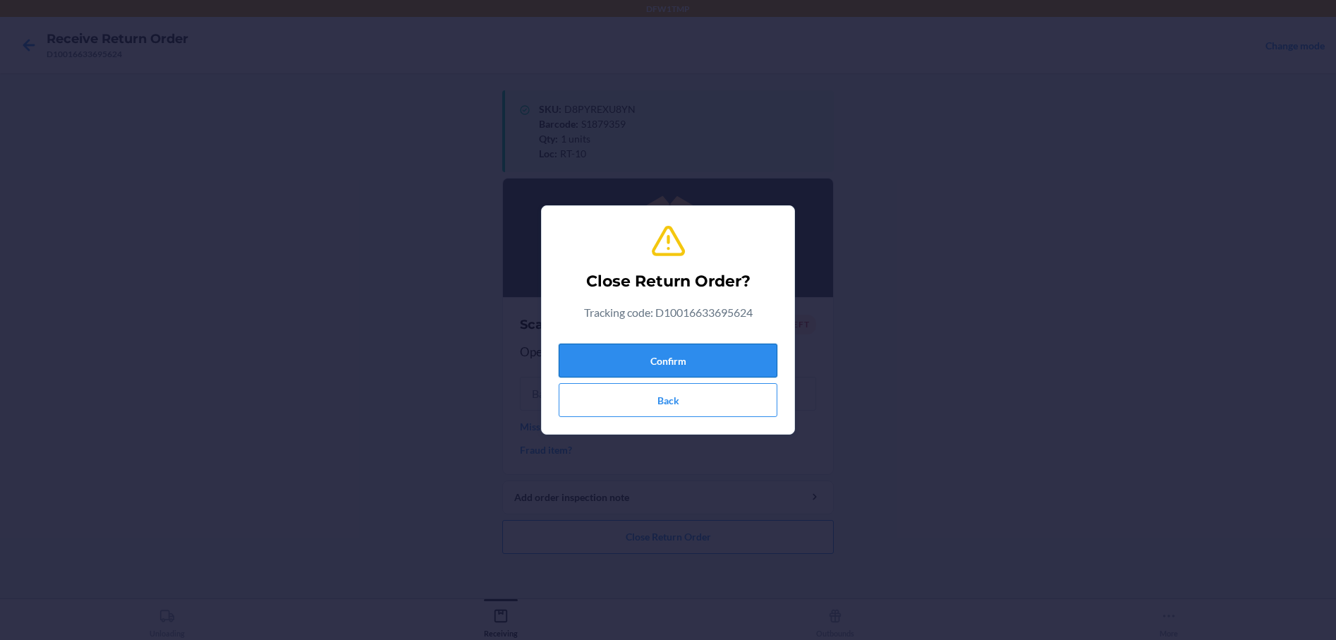
click at [651, 356] on button "Confirm" at bounding box center [668, 361] width 219 height 34
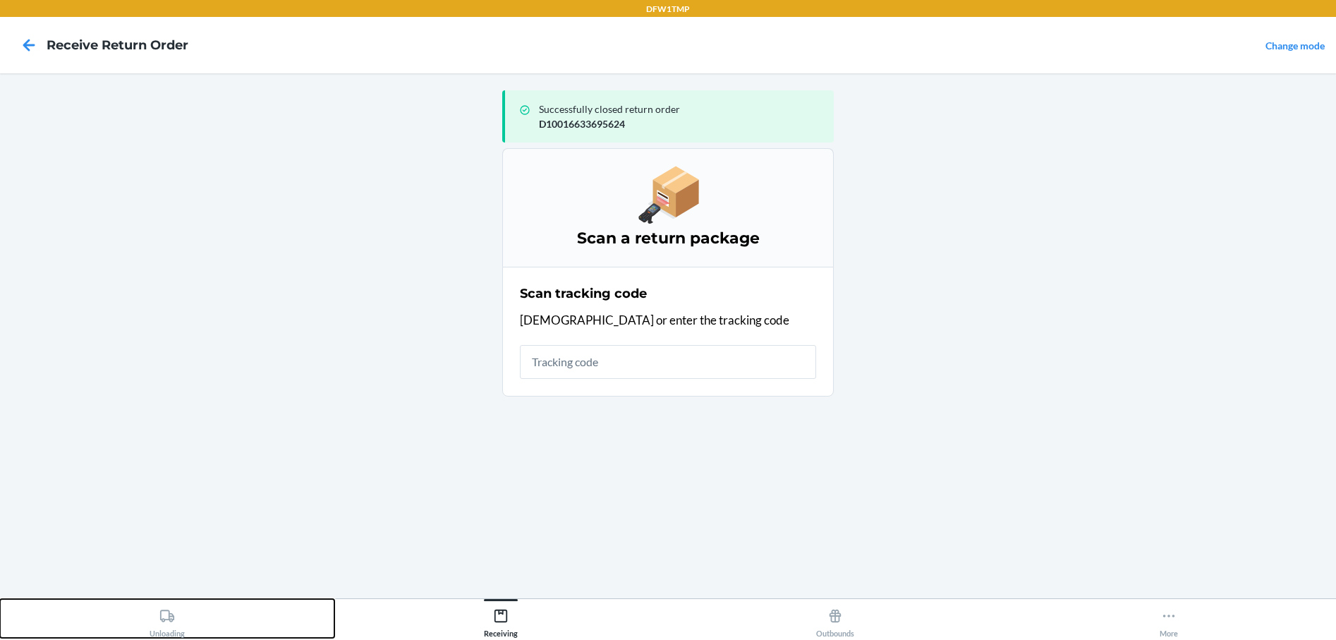
click at [162, 620] on icon at bounding box center [167, 616] width 14 height 12
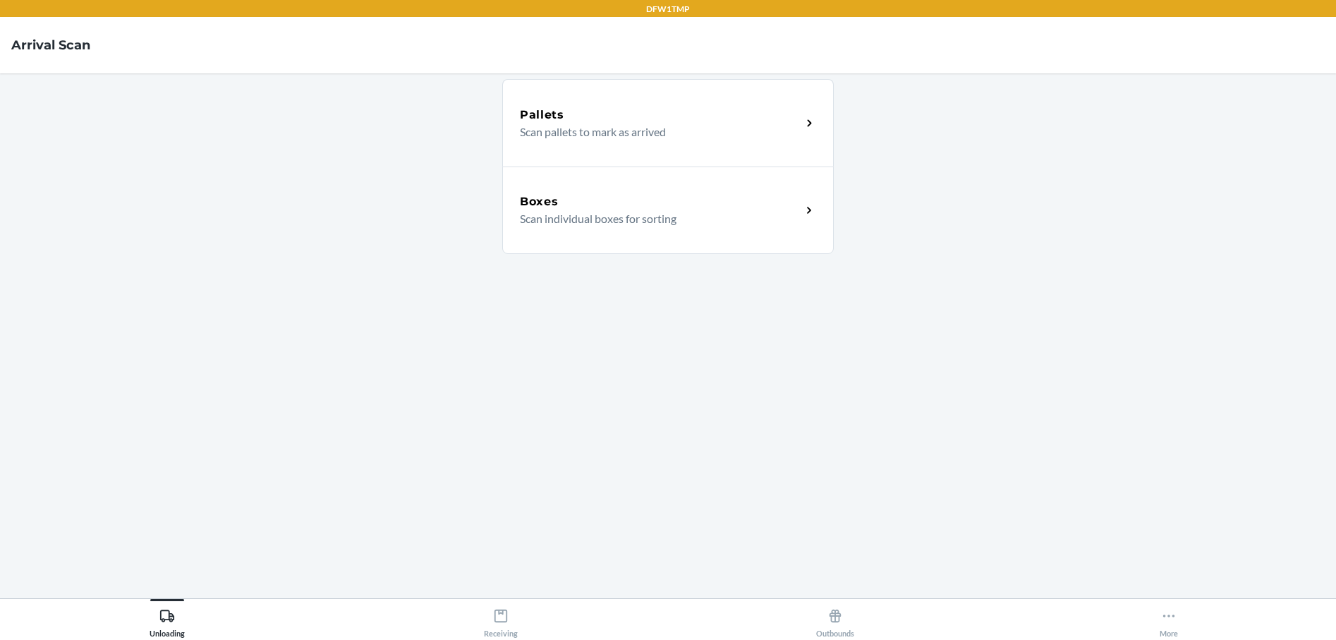
click at [552, 217] on p "Scan individual boxes for sorting" at bounding box center [655, 218] width 270 height 17
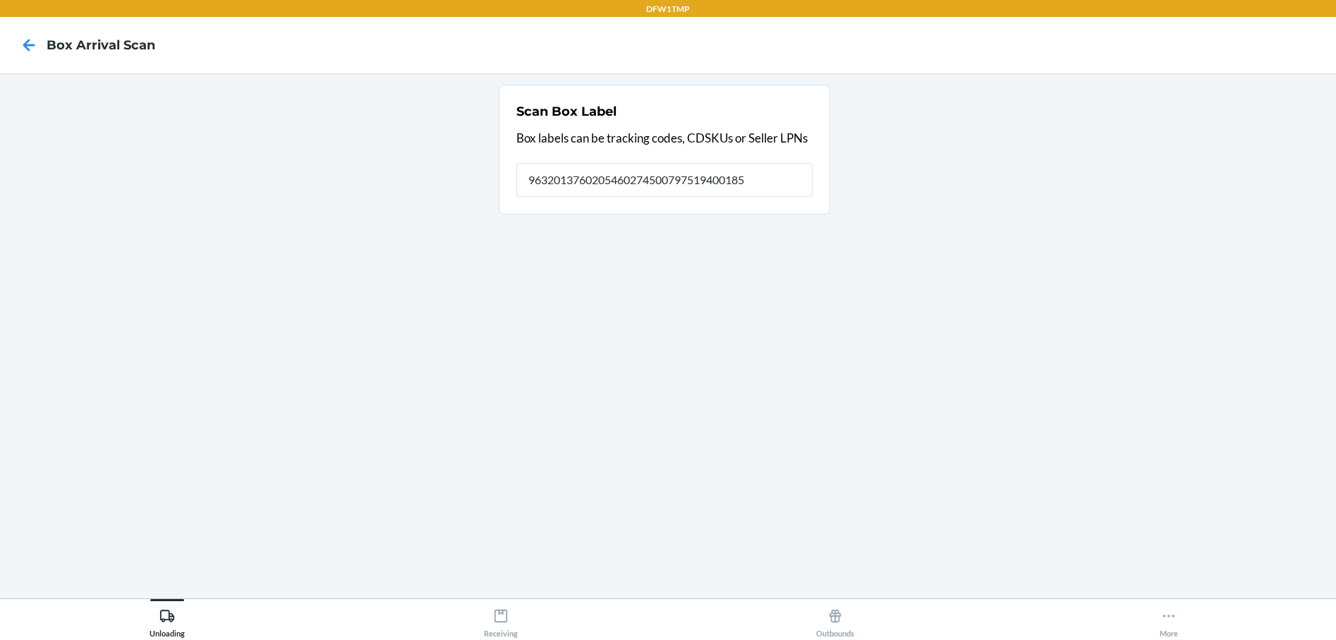
type input "9632013760205460274500797519400185"
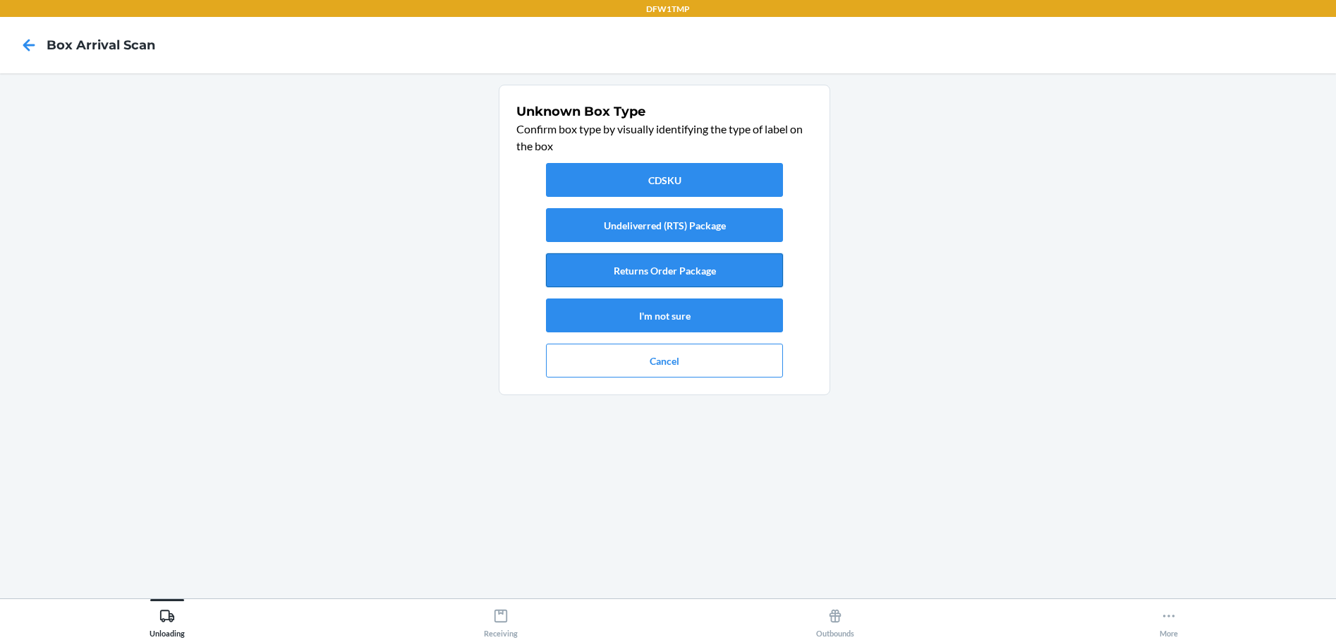
click at [624, 266] on button "Returns Order Package" at bounding box center [664, 270] width 237 height 34
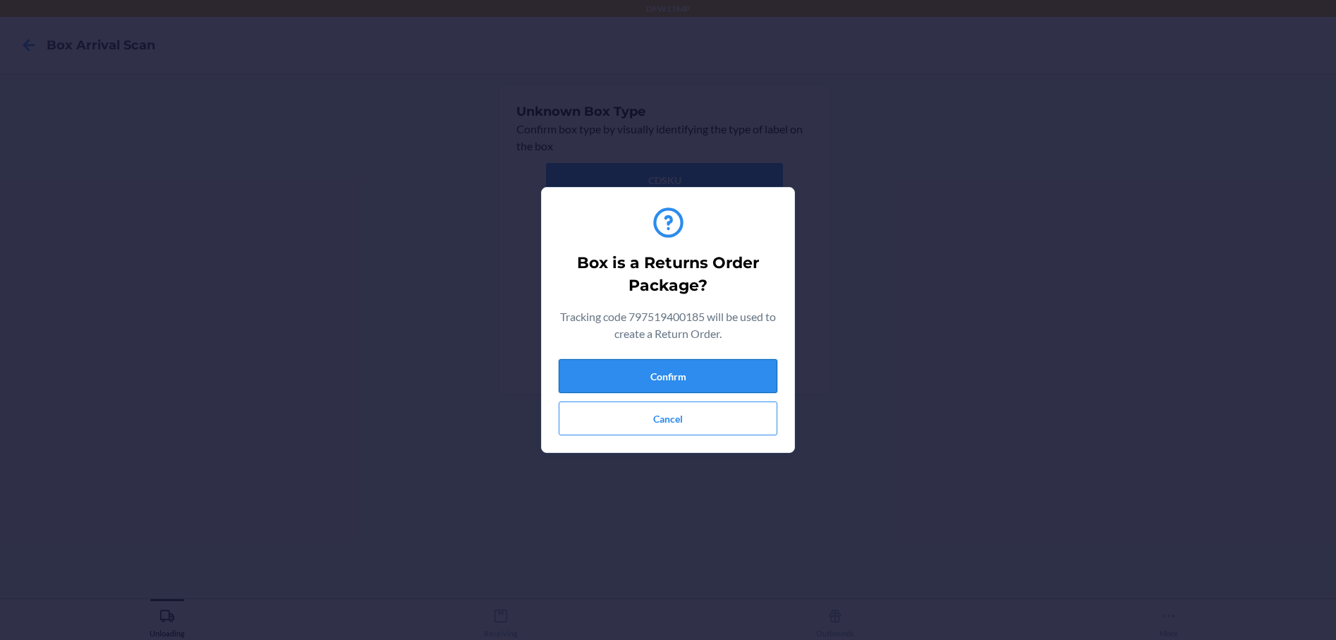
click at [649, 371] on button "Confirm" at bounding box center [668, 376] width 219 height 34
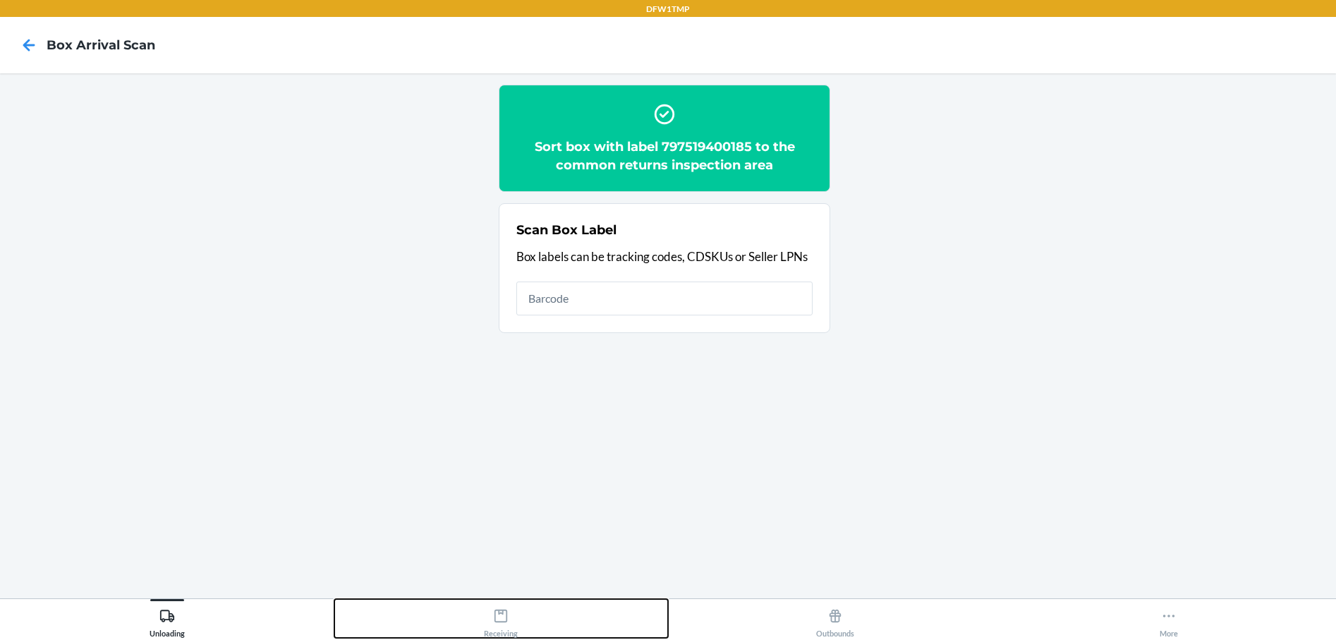
click at [494, 621] on icon at bounding box center [501, 616] width 16 height 16
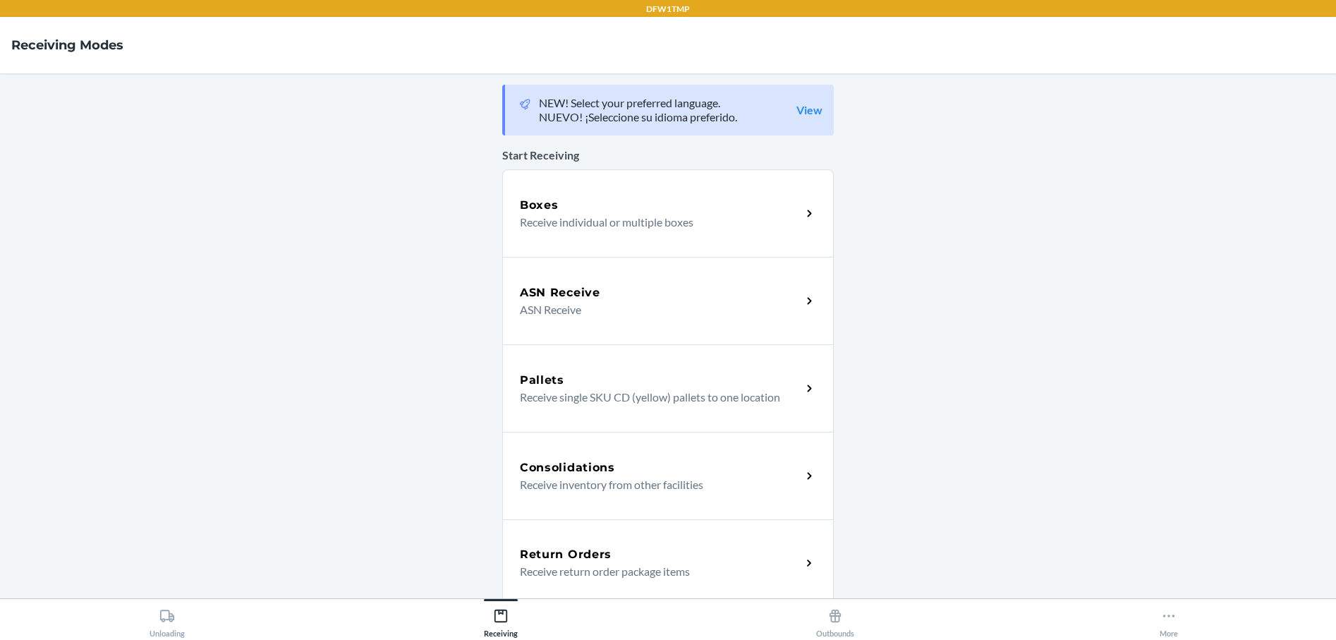
click at [564, 572] on p "Receive return order package items" at bounding box center [655, 571] width 270 height 17
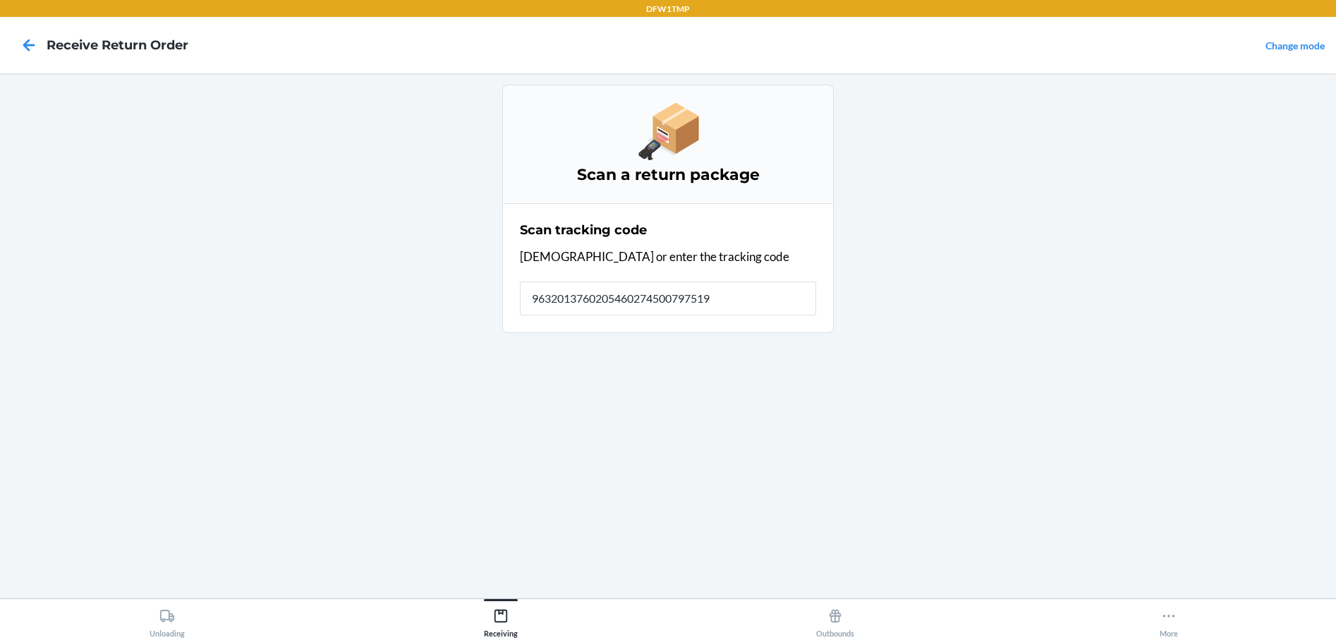
type input "96320137602054602745007975194"
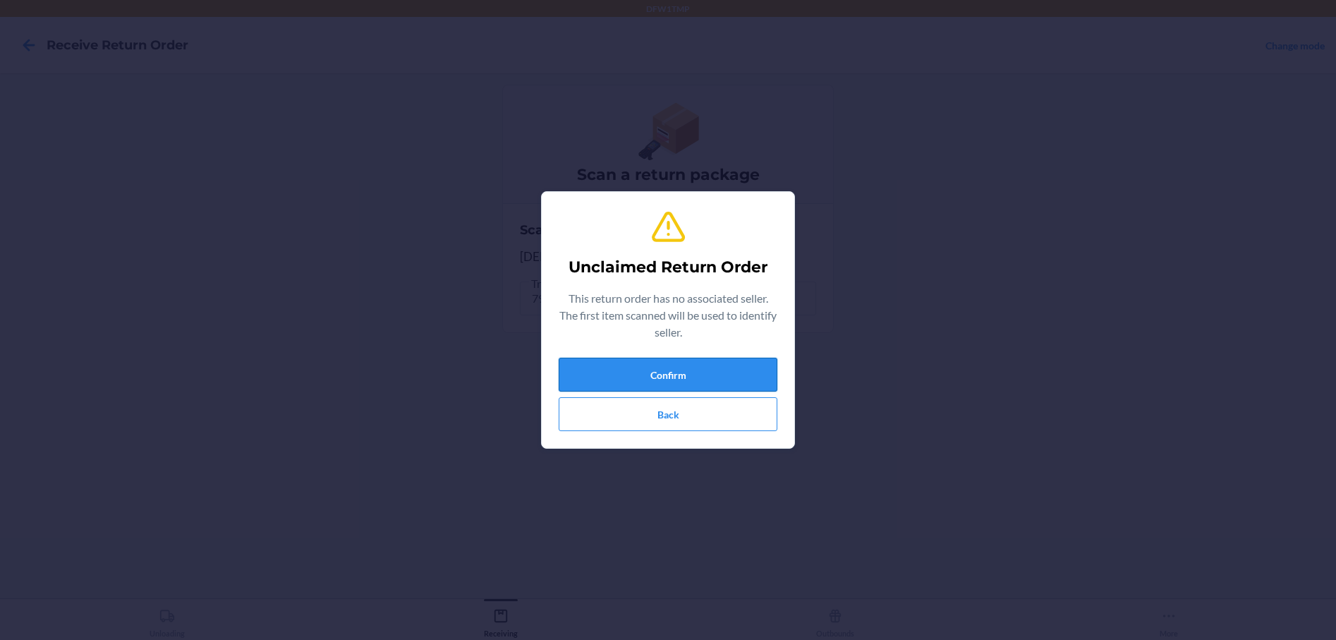
click at [653, 372] on button "Confirm" at bounding box center [668, 375] width 219 height 34
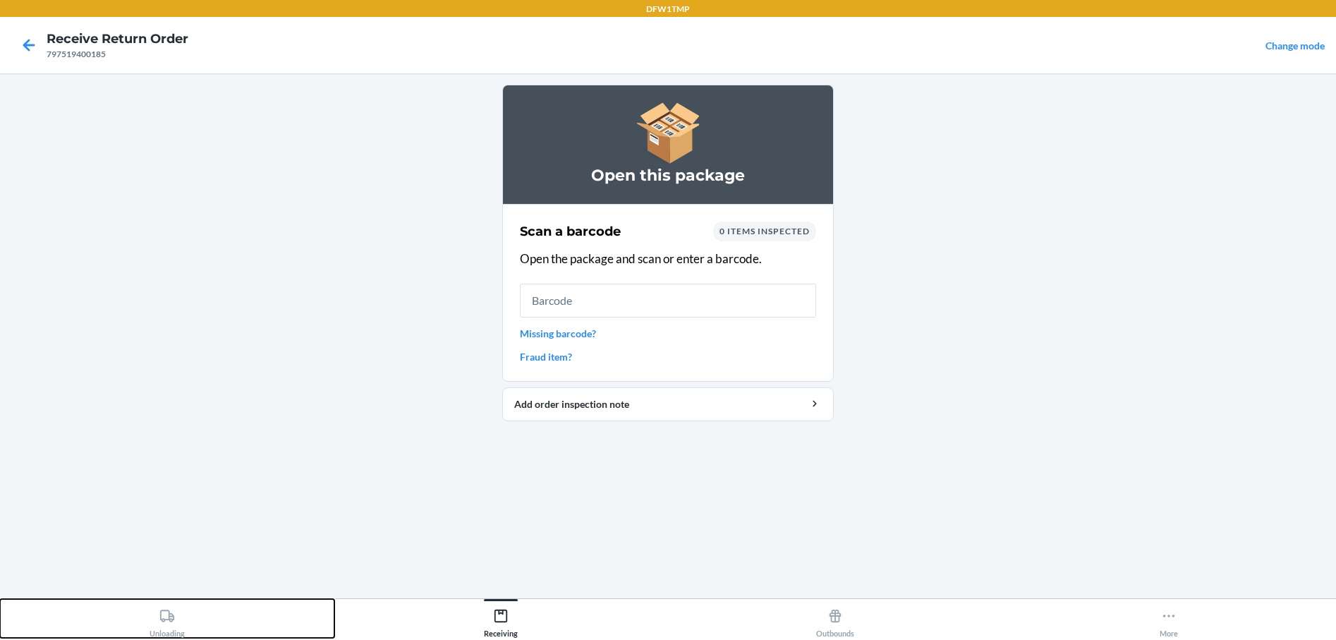
click at [168, 614] on icon at bounding box center [167, 616] width 16 height 16
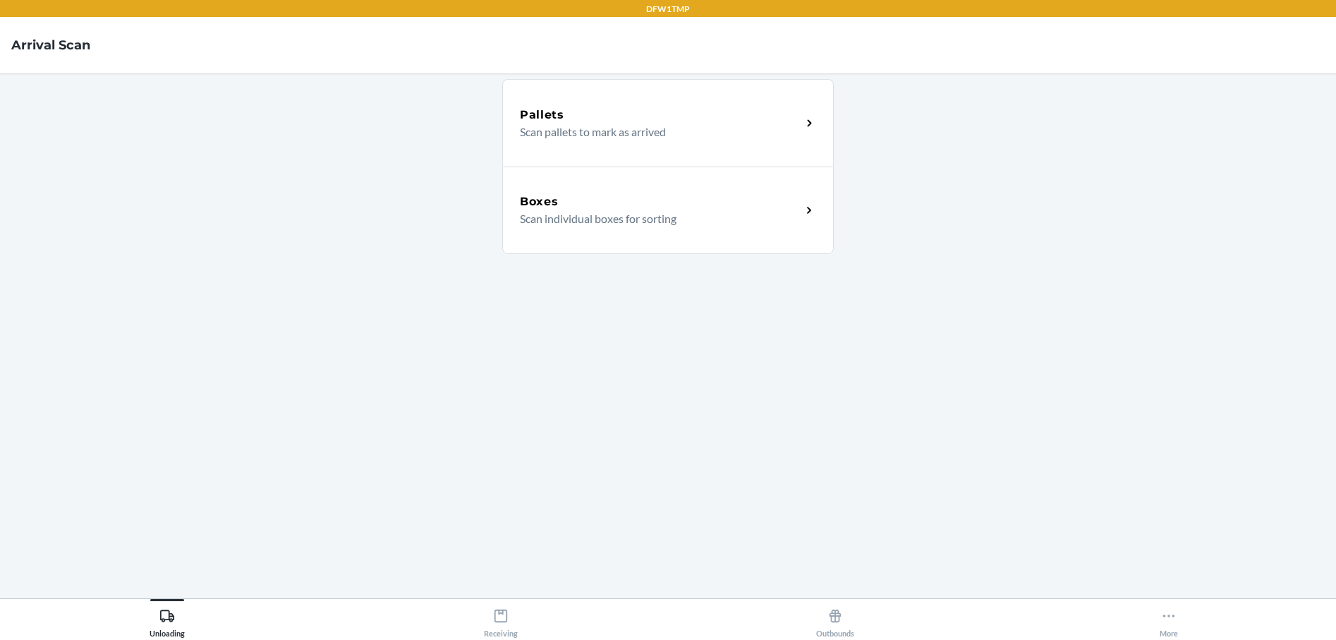
click at [559, 214] on p "Scan individual boxes for sorting" at bounding box center [655, 218] width 270 height 17
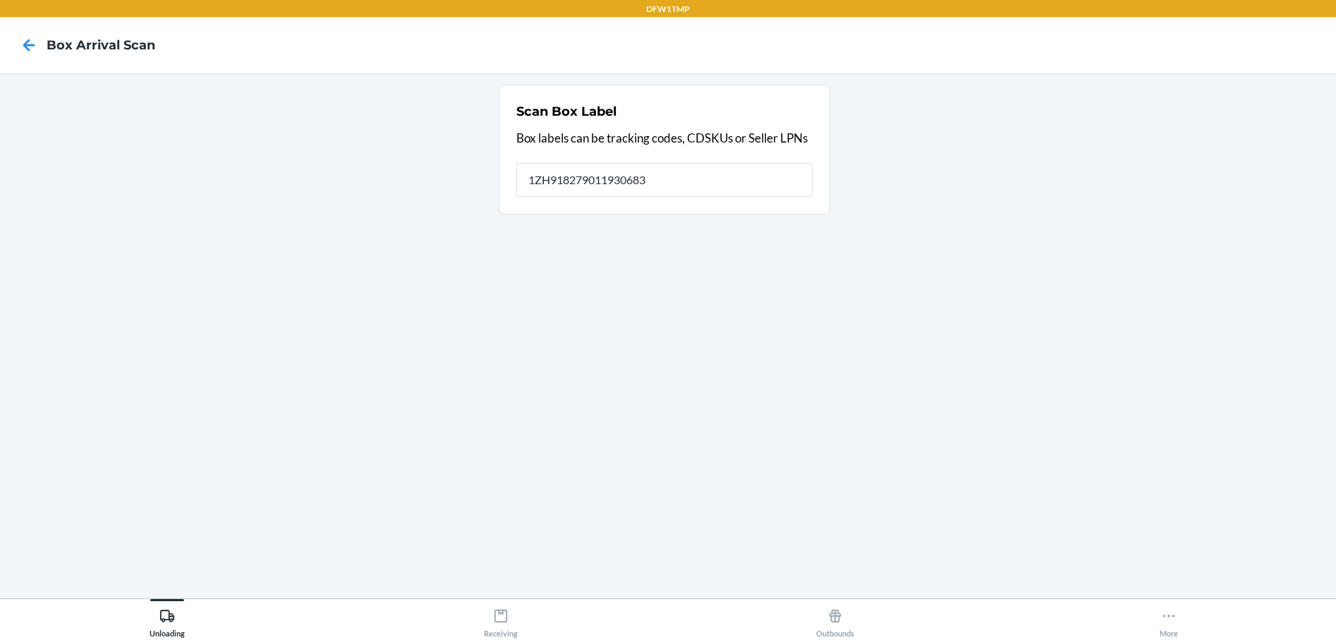
type input "1ZH918279011930683"
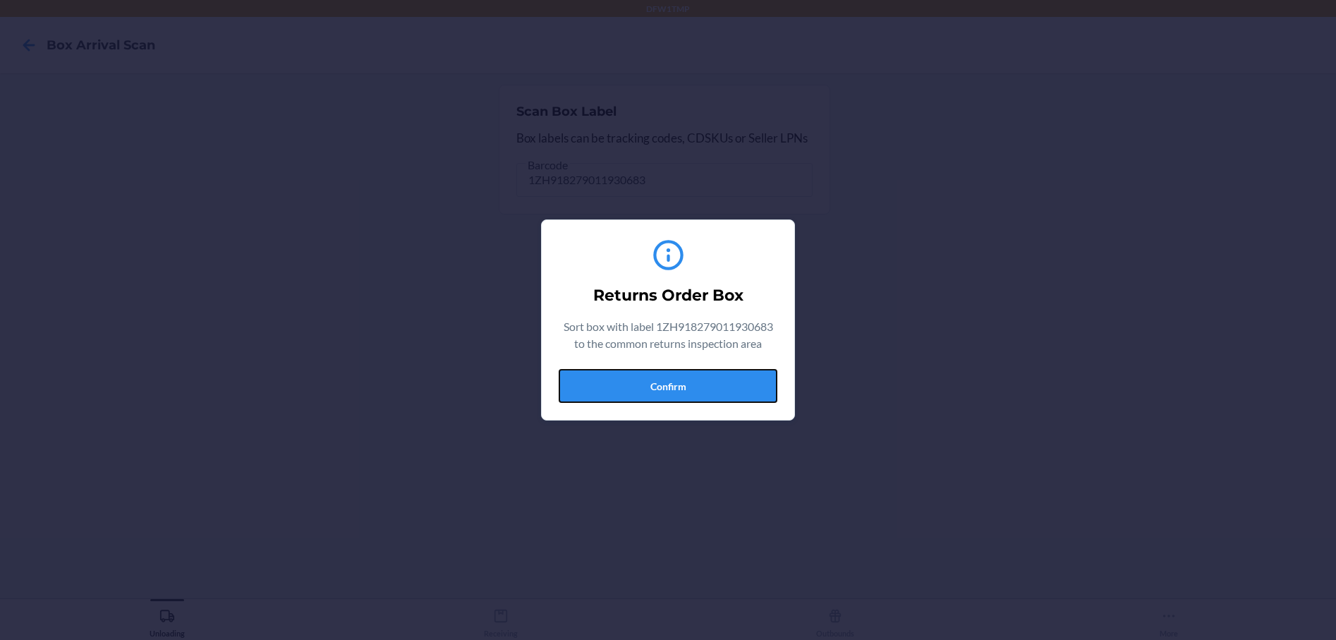
click at [655, 386] on button "Confirm" at bounding box center [668, 386] width 219 height 34
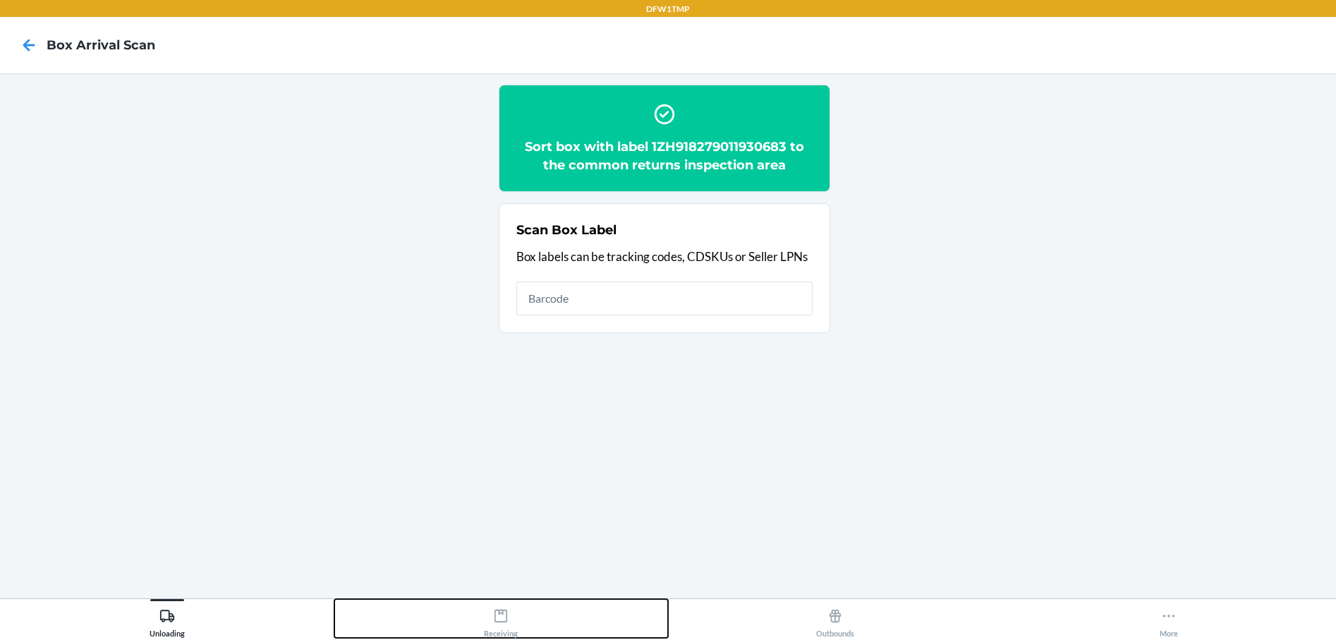
click at [507, 626] on div "Receiving" at bounding box center [501, 619] width 34 height 35
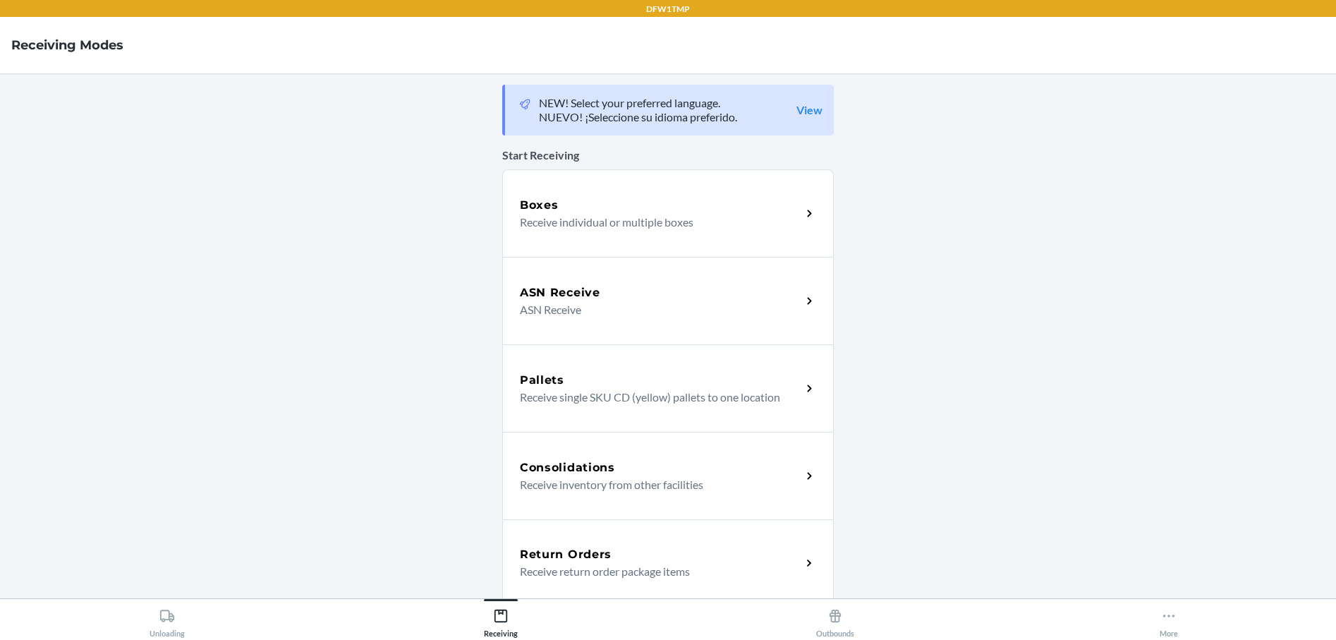
drag, startPoint x: 574, startPoint y: 558, endPoint x: 581, endPoint y: 559, distance: 7.8
click at [575, 559] on h5 "Return Orders" at bounding box center [566, 554] width 92 height 17
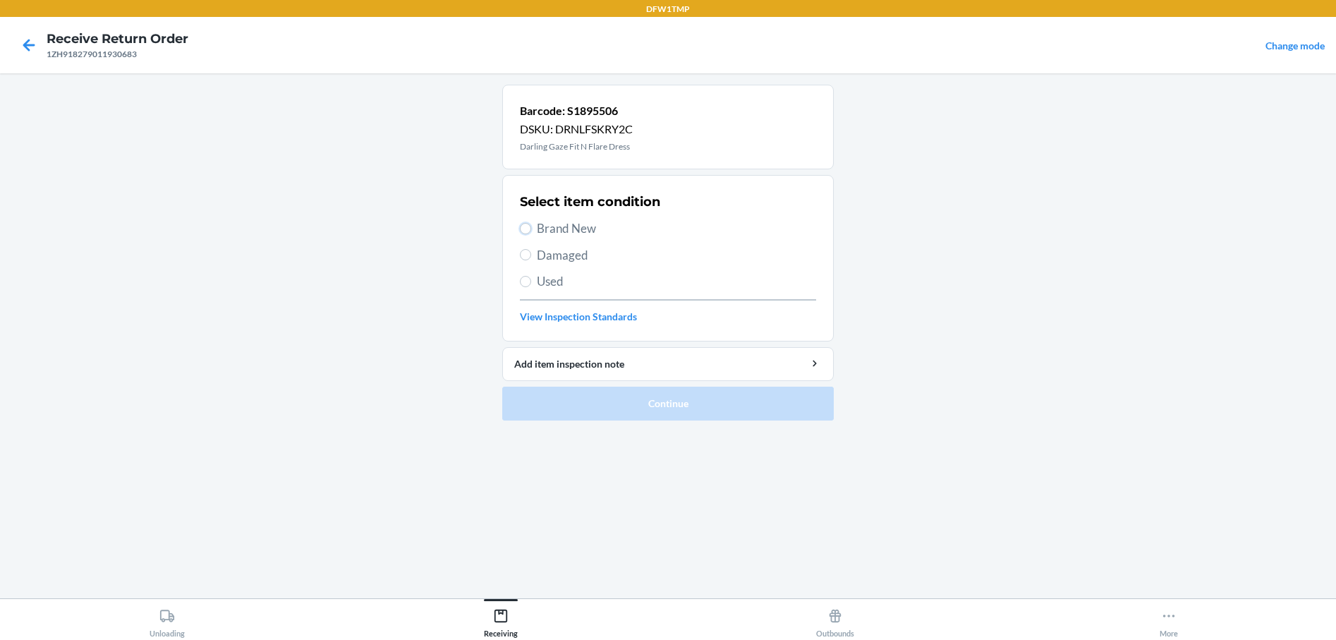
click at [522, 224] on input "Brand New" at bounding box center [525, 228] width 11 height 11
radio input "true"
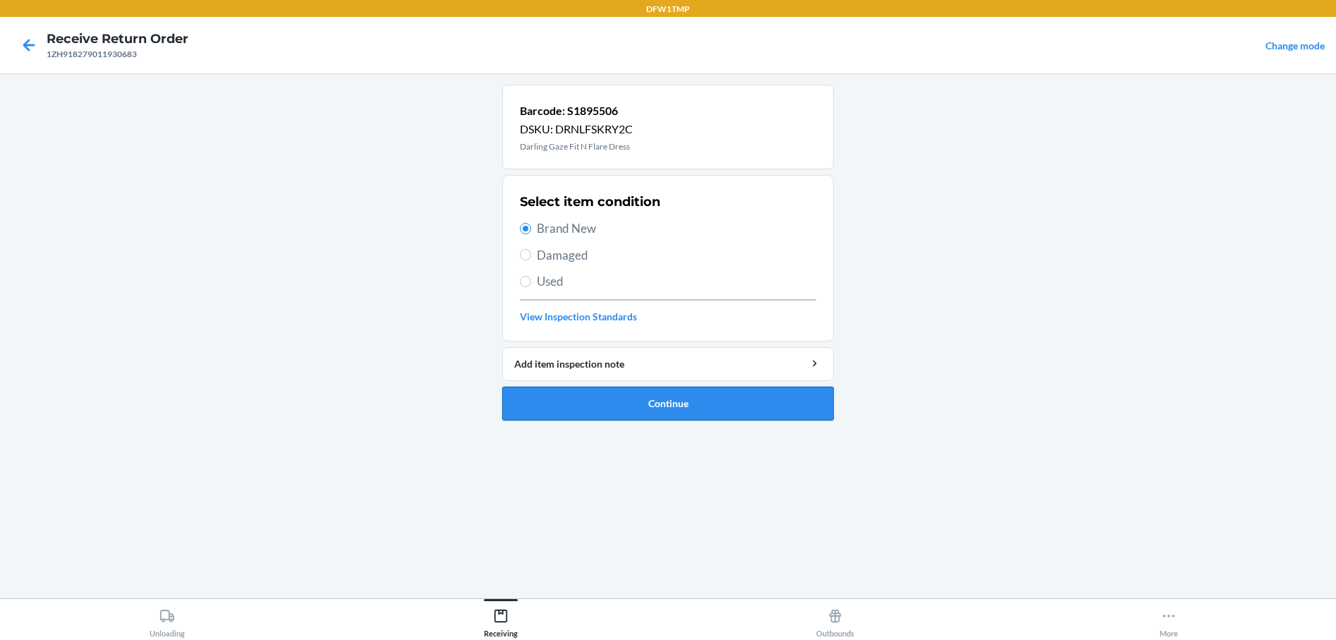
click at [571, 400] on button "Continue" at bounding box center [668, 404] width 332 height 34
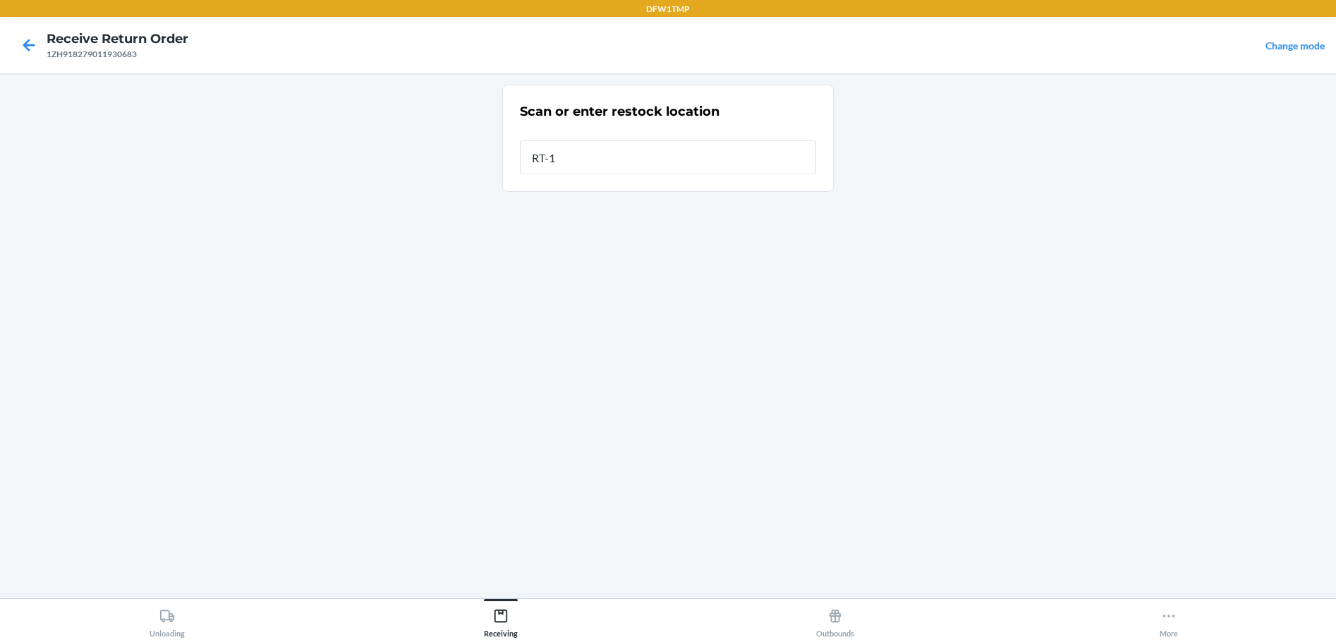
type input "RT-10"
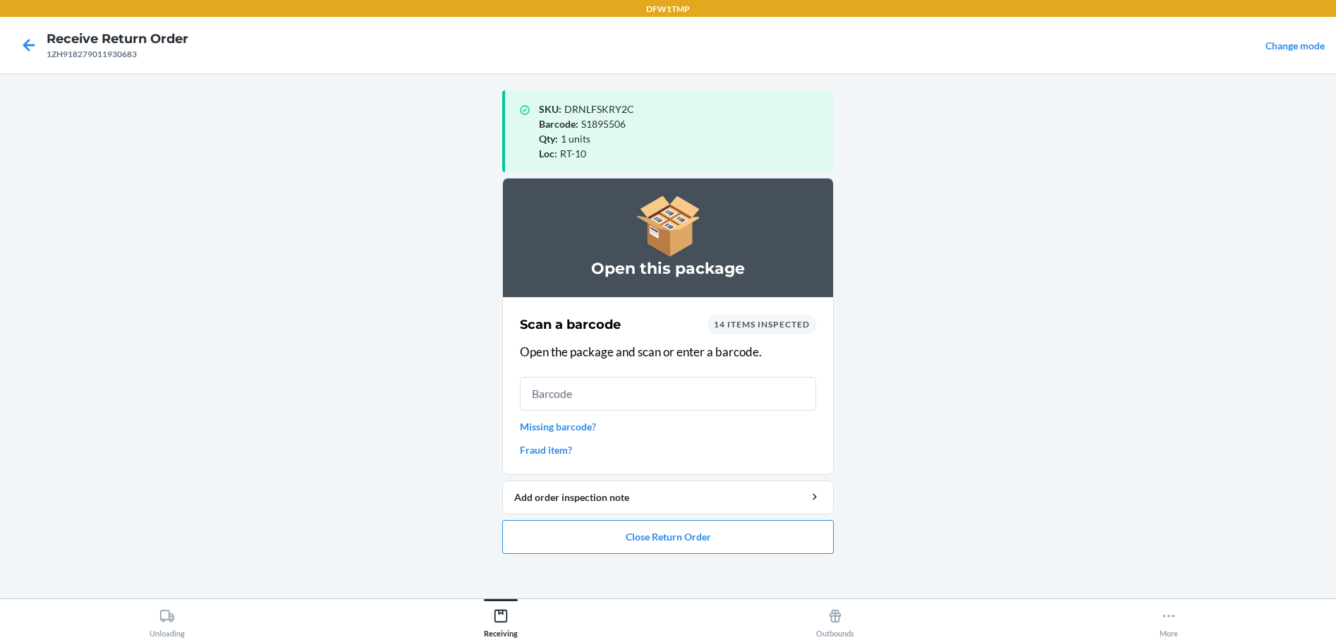
click at [568, 427] on link "Missing barcode?" at bounding box center [668, 426] width 296 height 15
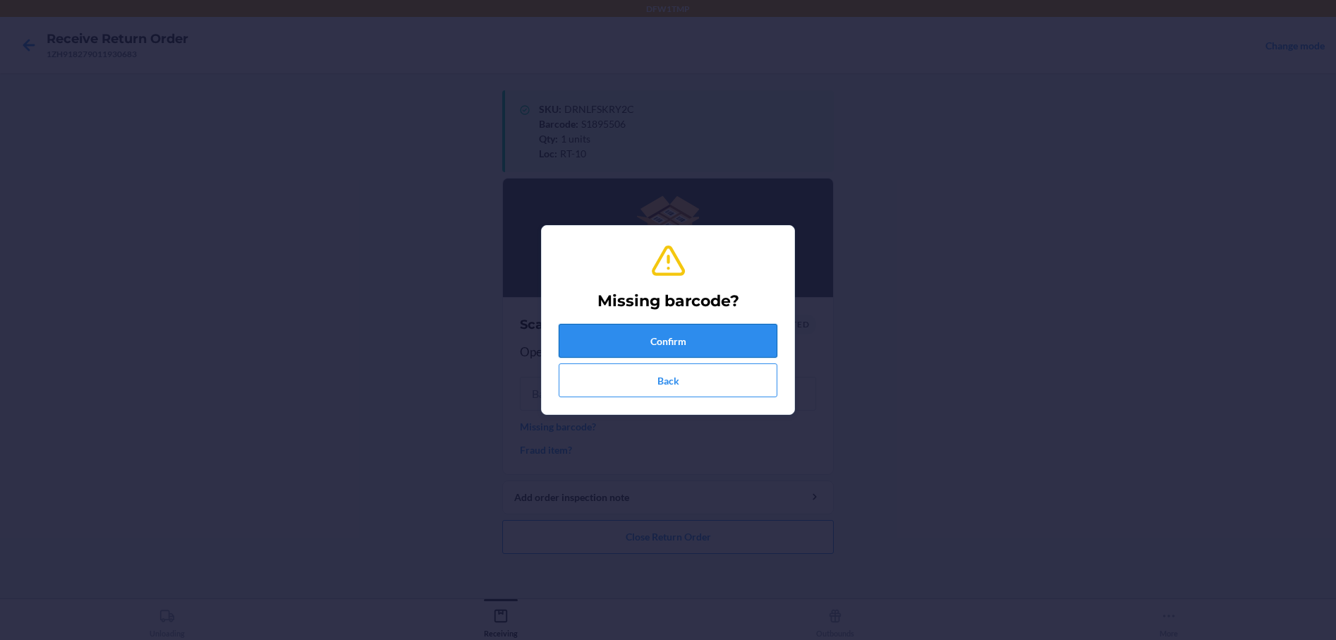
click at [617, 344] on button "Confirm" at bounding box center [668, 341] width 219 height 34
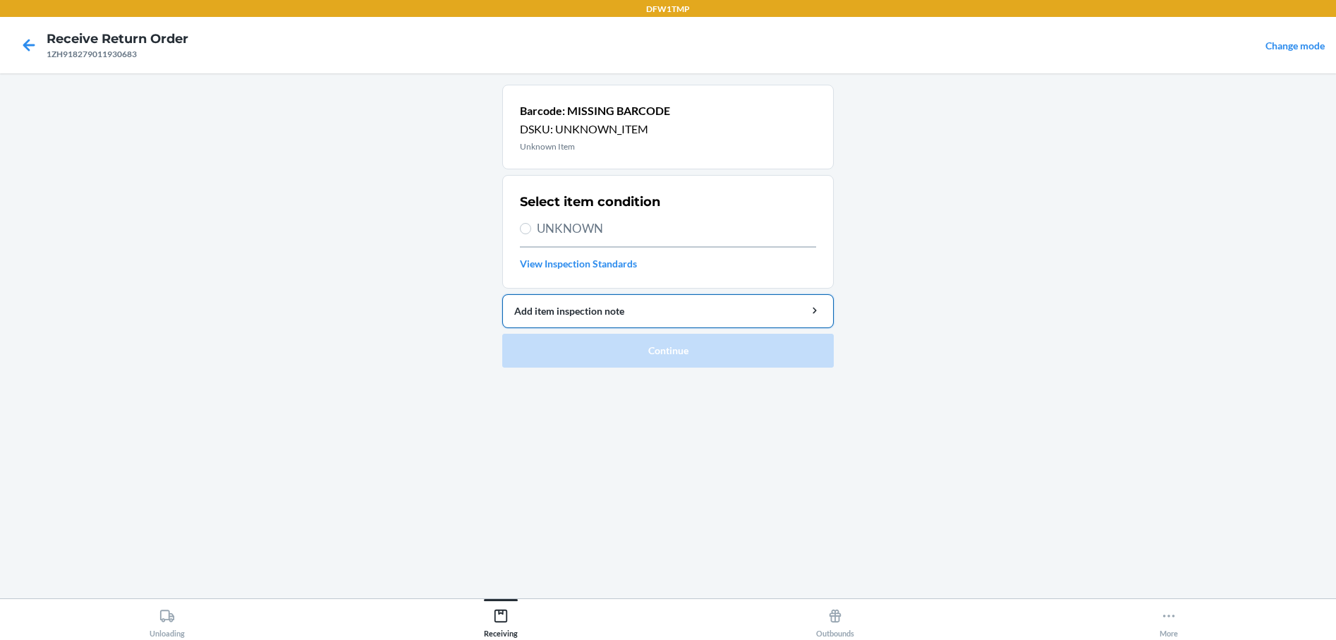
click at [576, 312] on div "Add item inspection note" at bounding box center [668, 310] width 308 height 15
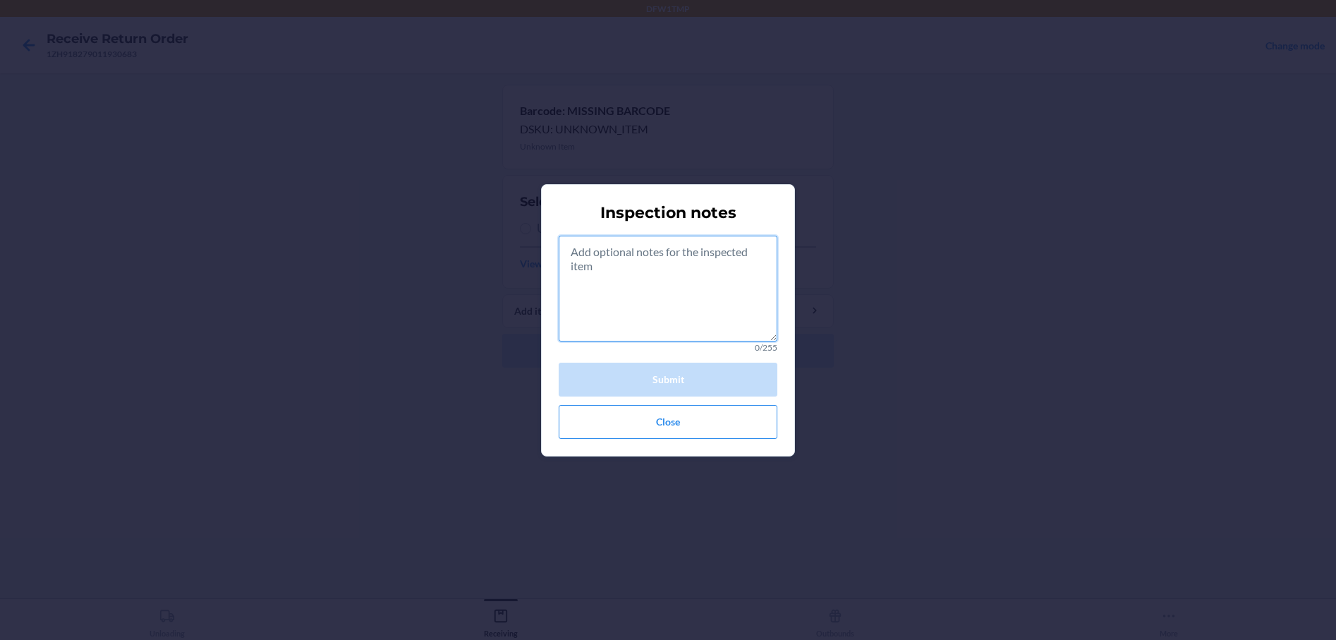
click at [582, 278] on textarea at bounding box center [668, 289] width 219 height 106
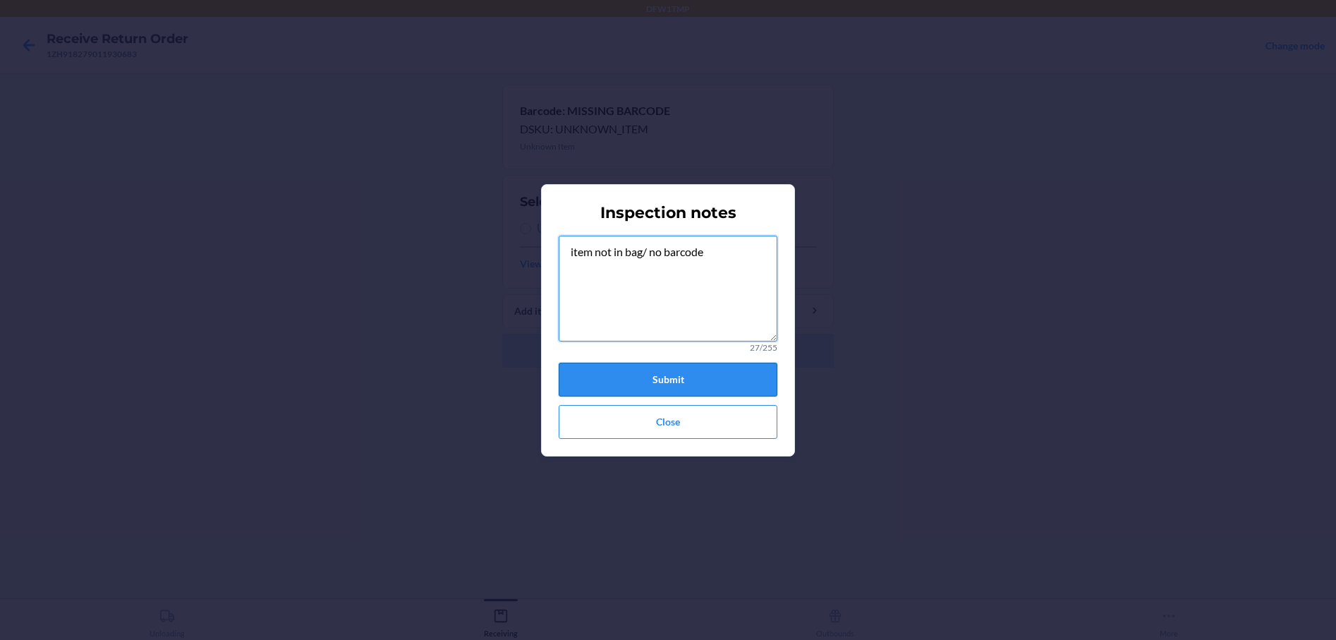
type textarea "item not in bag/ no barcode"
click at [659, 374] on button "Submit" at bounding box center [668, 380] width 219 height 34
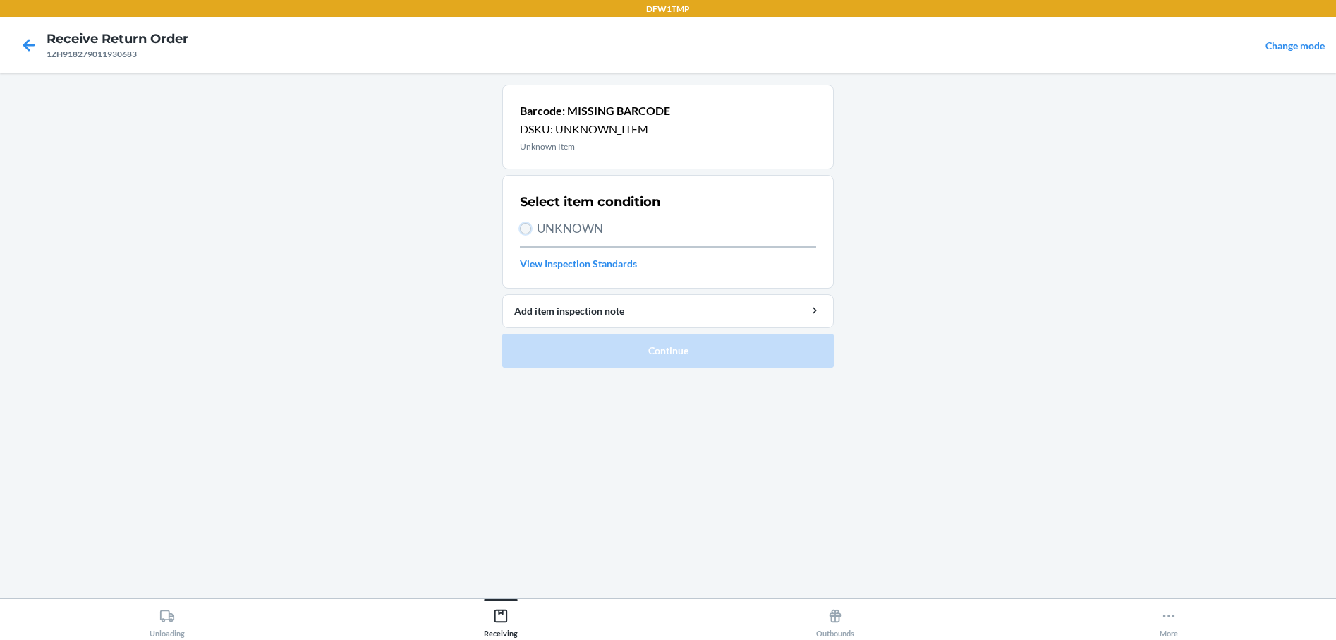
click at [521, 226] on input "UNKNOWN" at bounding box center [525, 228] width 11 height 11
radio input "true"
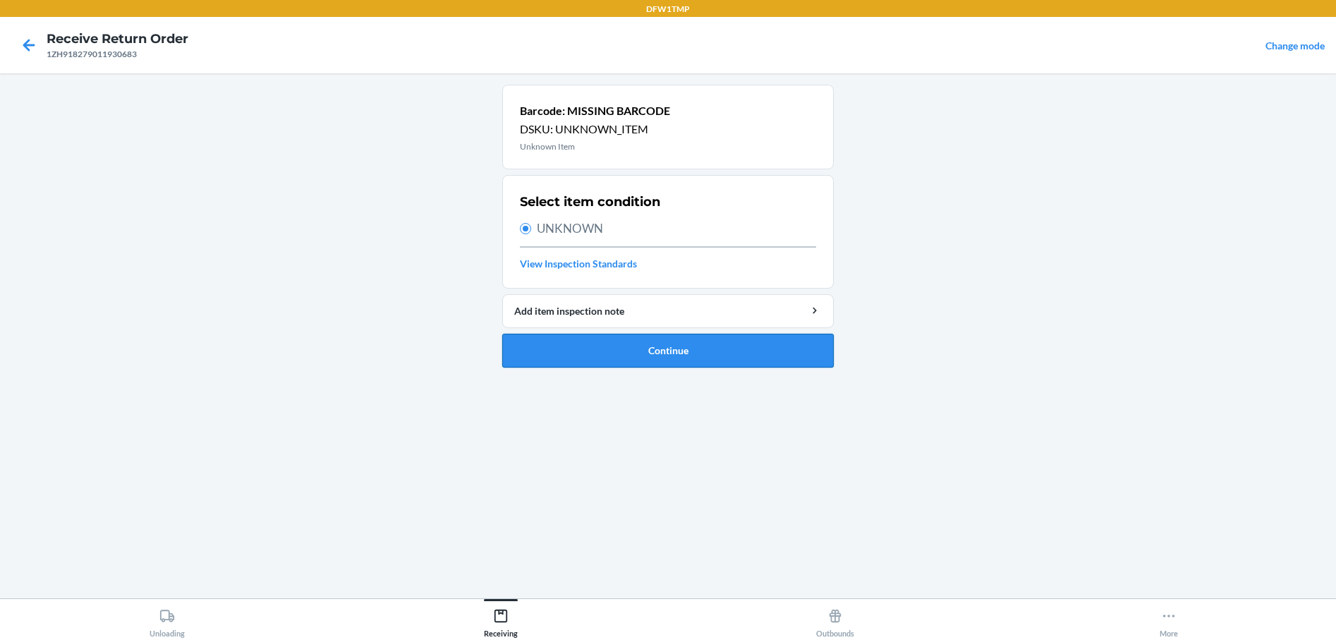
click at [616, 353] on button "Continue" at bounding box center [668, 351] width 332 height 34
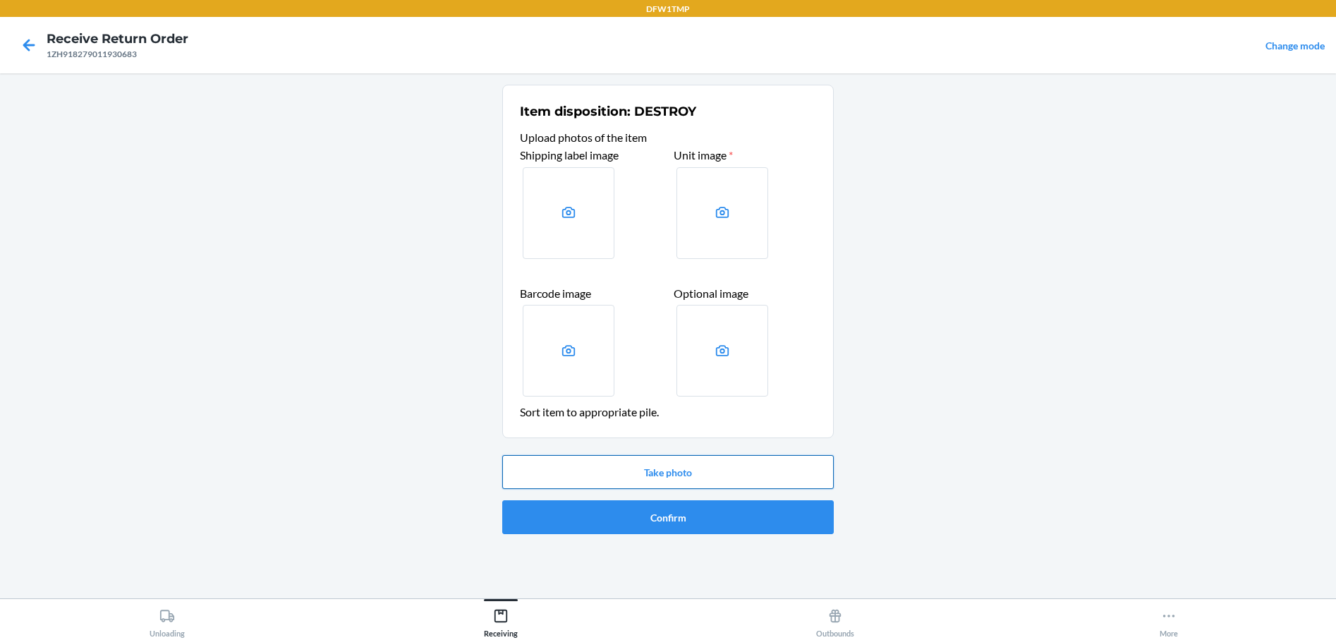
click at [692, 471] on button "Take photo" at bounding box center [668, 472] width 332 height 34
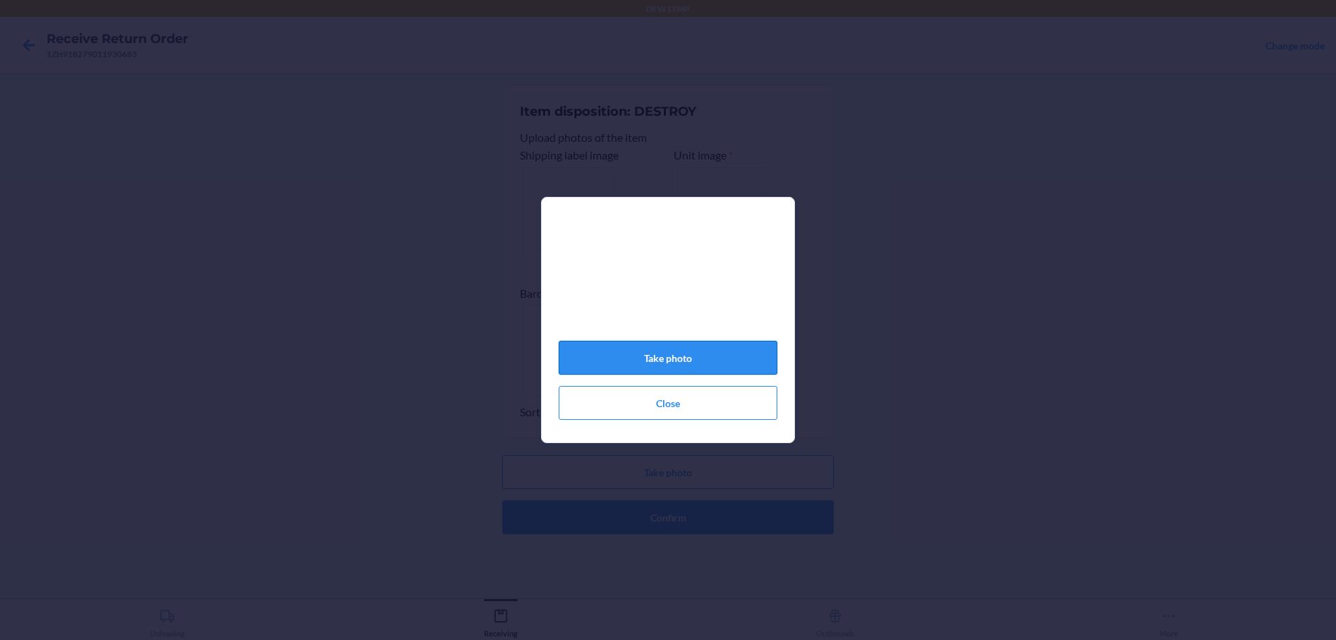
click at [740, 365] on button "Take photo" at bounding box center [668, 358] width 219 height 34
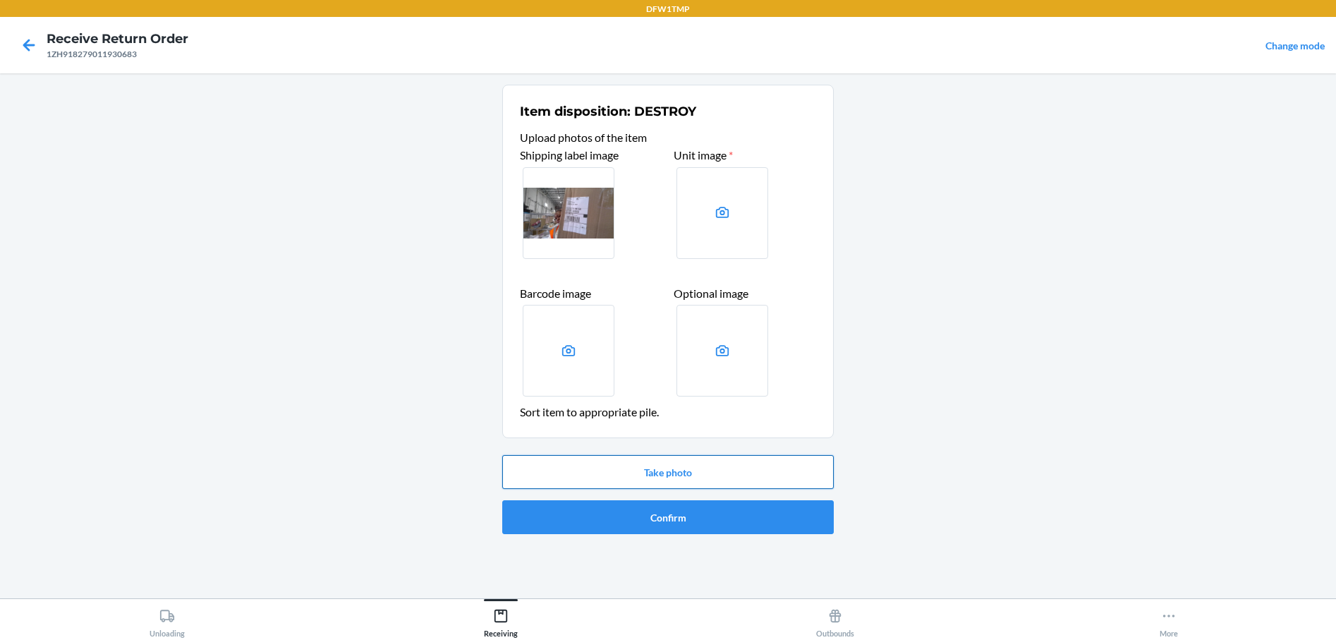
click at [672, 469] on button "Take photo" at bounding box center [668, 472] width 332 height 34
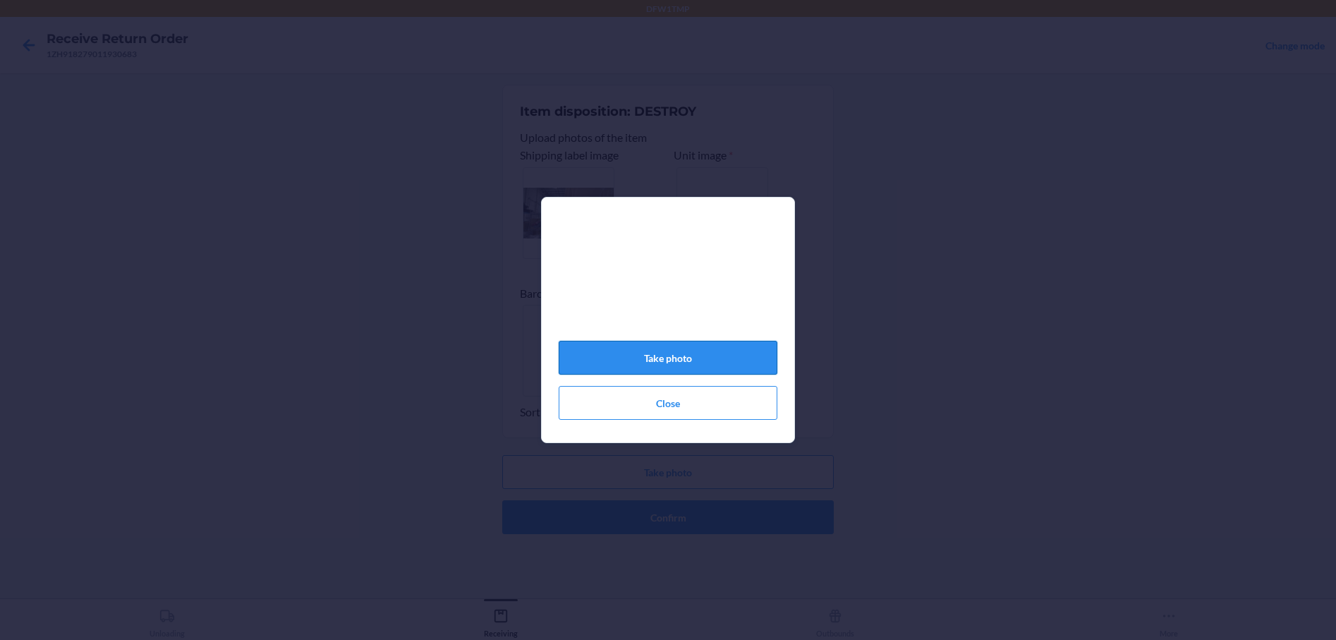
click at [659, 360] on button "Take photo" at bounding box center [668, 358] width 219 height 34
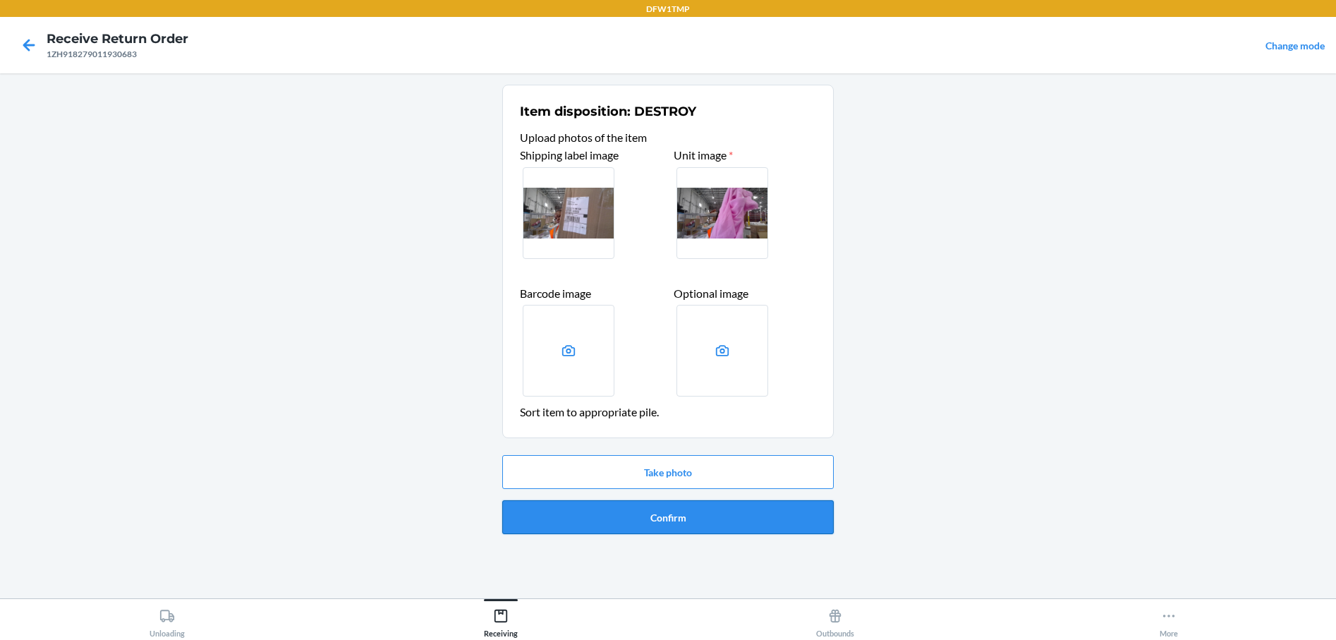
click at [693, 523] on button "Confirm" at bounding box center [668, 517] width 332 height 34
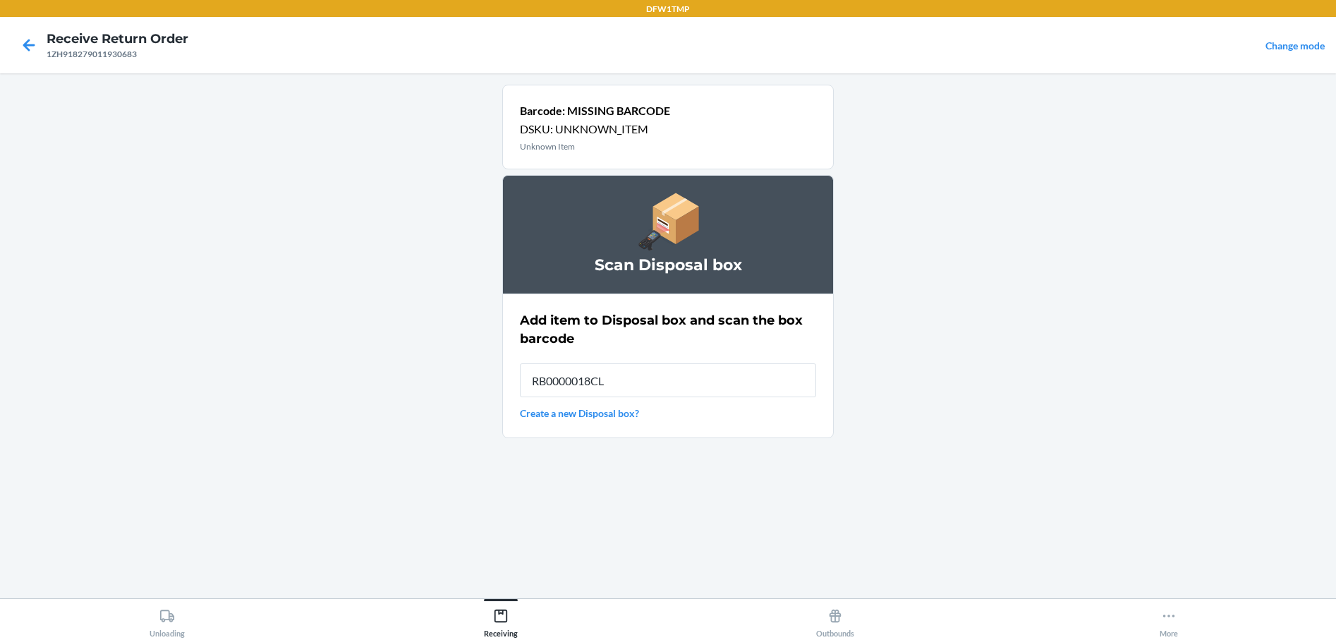
type input "RB0000018CL"
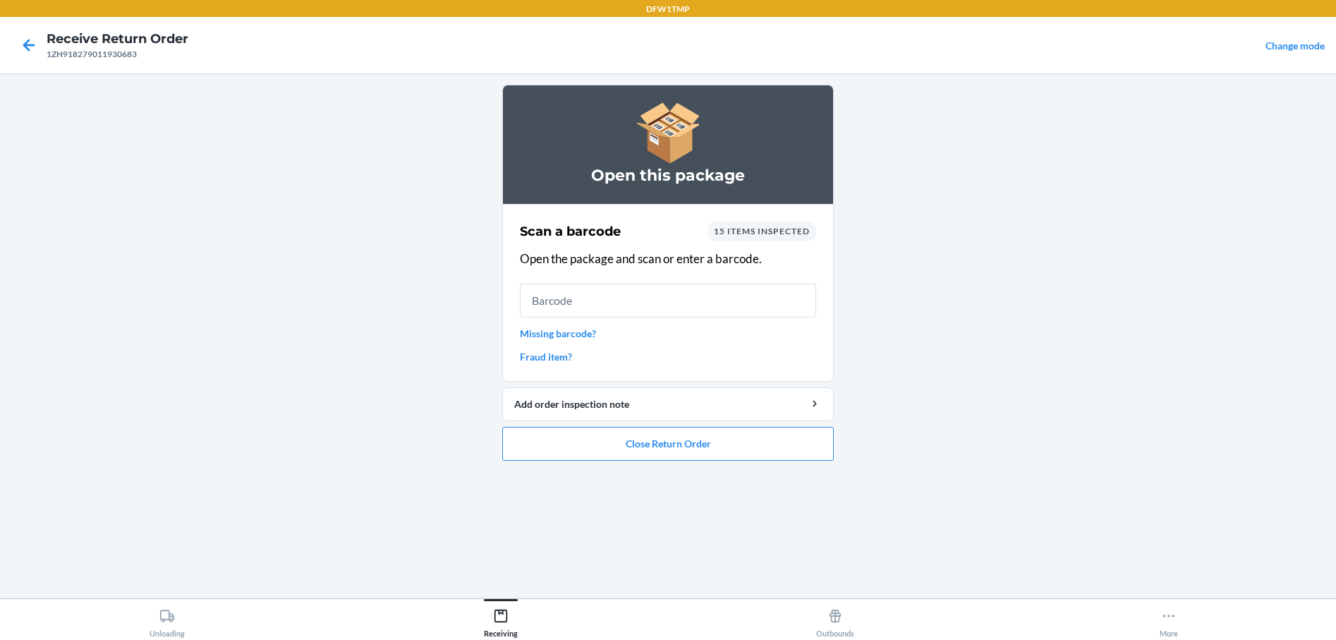
click at [599, 334] on link "Missing barcode?" at bounding box center [668, 333] width 296 height 15
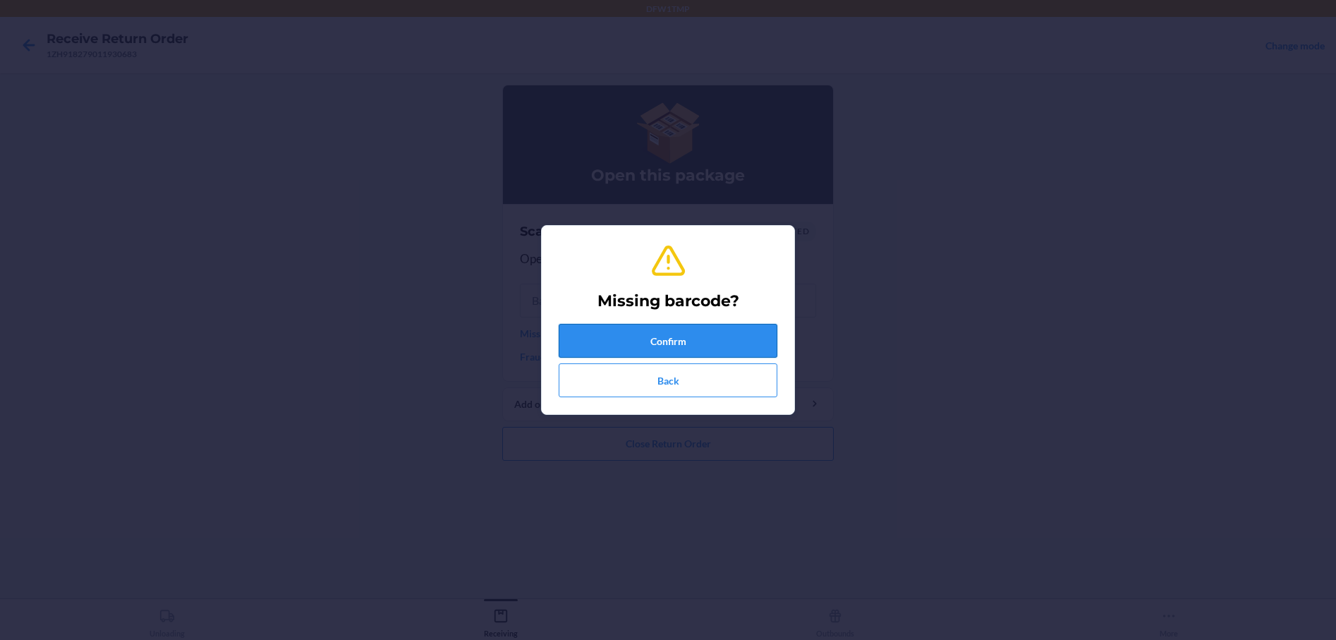
click at [614, 331] on button "Confirm" at bounding box center [668, 341] width 219 height 34
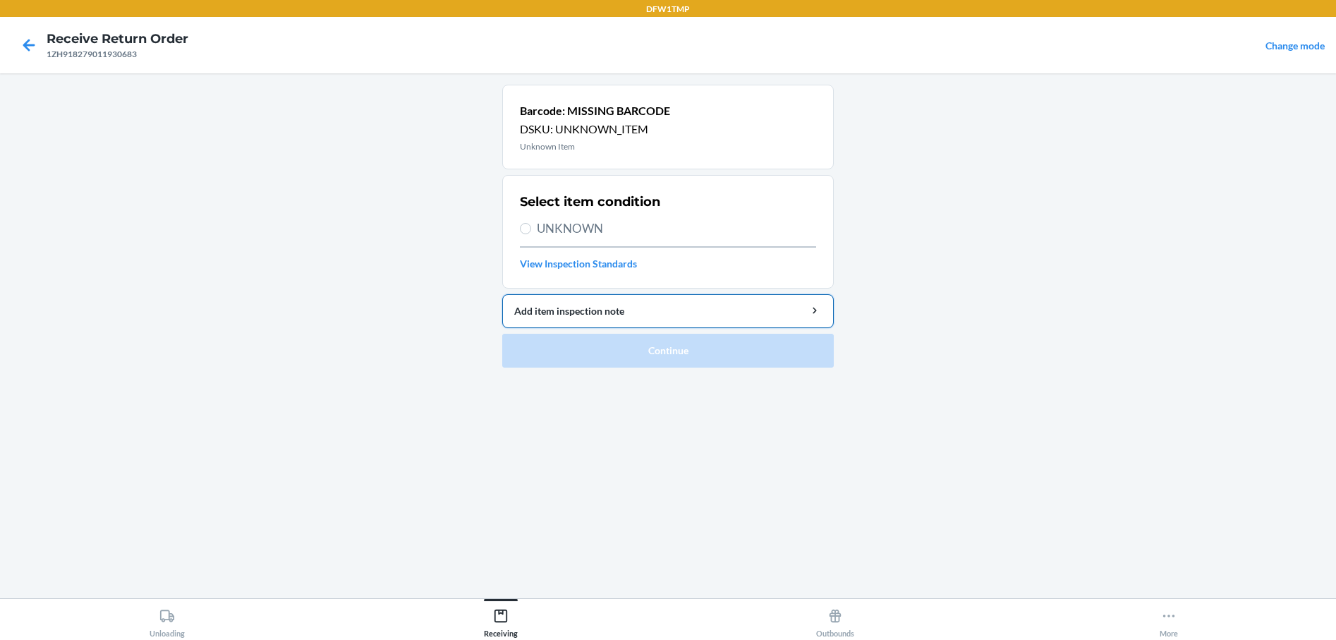
click at [552, 307] on div "Add item inspection note" at bounding box center [668, 310] width 308 height 15
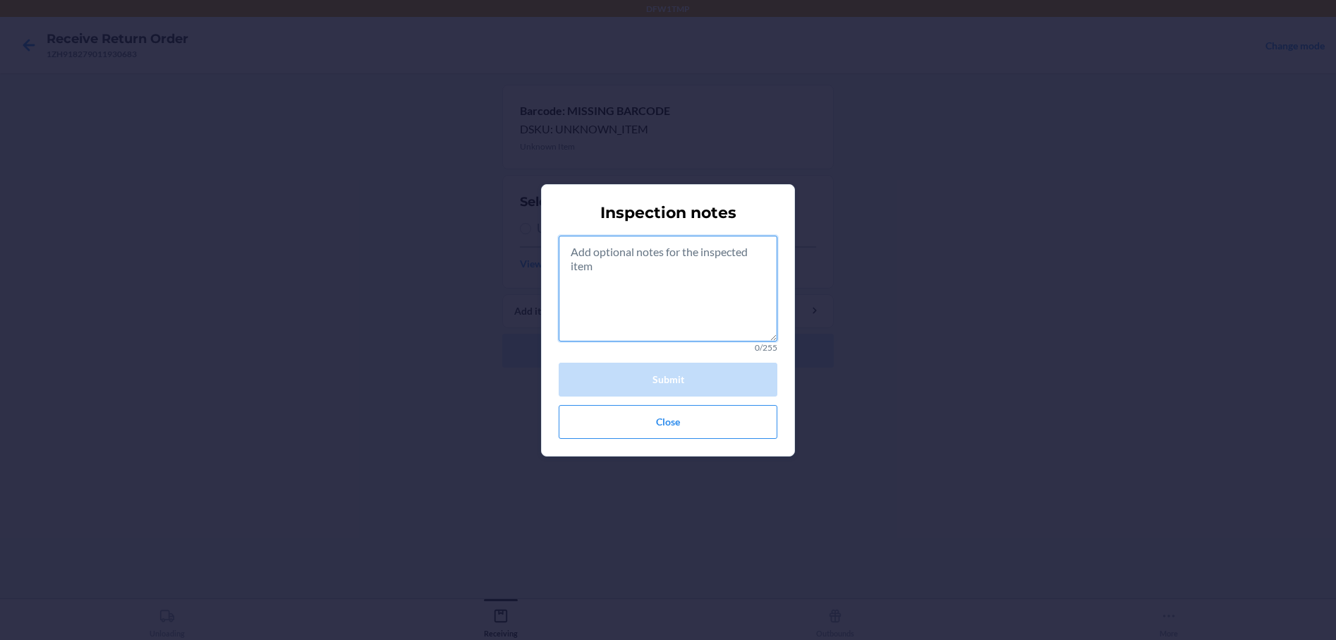
click at [630, 246] on textarea at bounding box center [668, 289] width 219 height 106
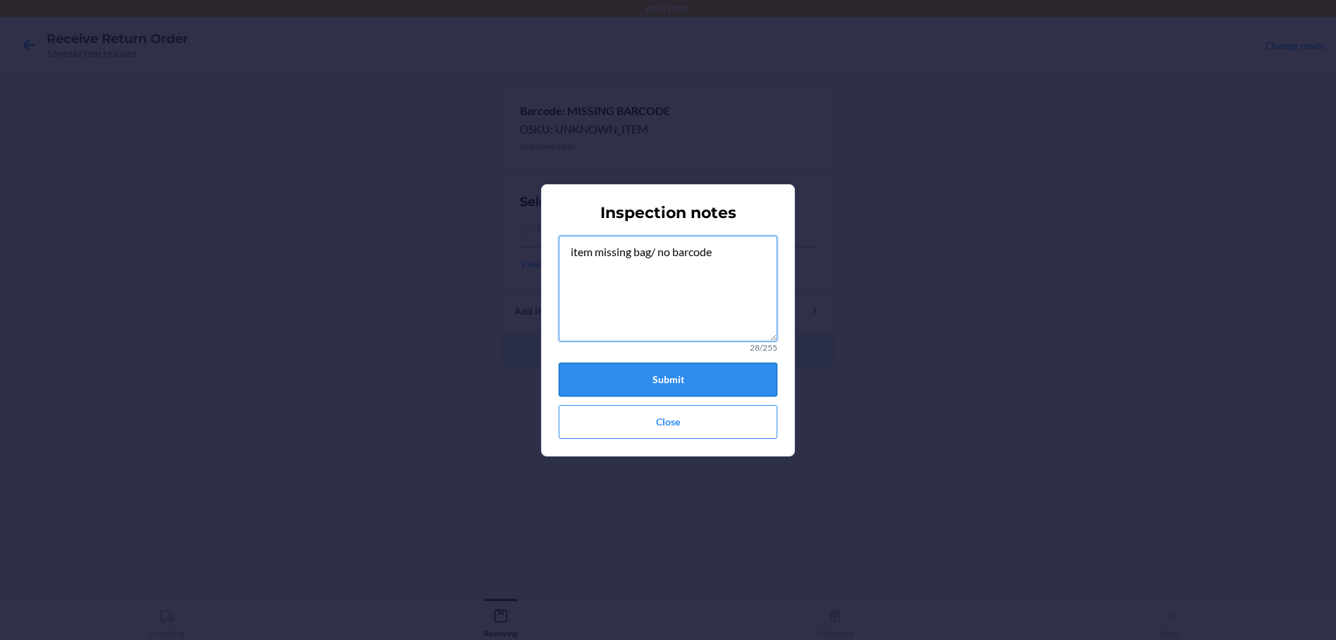
type textarea "item missing bag/ no barcode"
click at [751, 370] on button "Submit" at bounding box center [668, 380] width 219 height 34
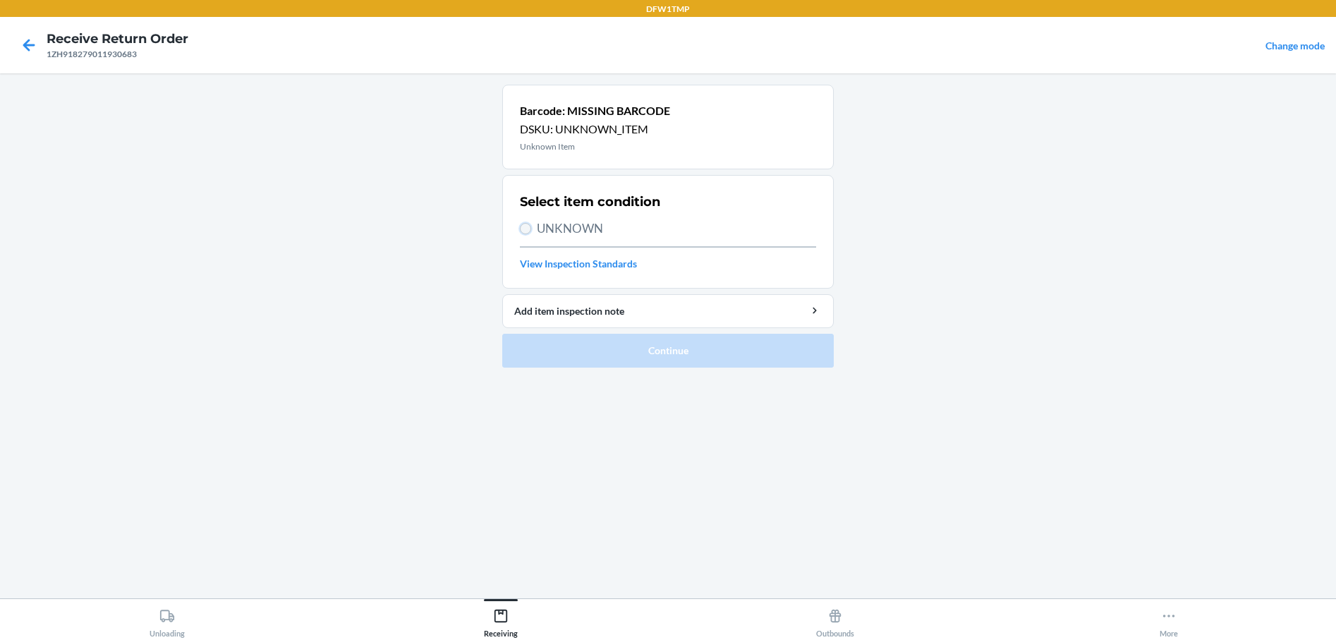
click at [520, 229] on input "UNKNOWN" at bounding box center [525, 228] width 11 height 11
radio input "true"
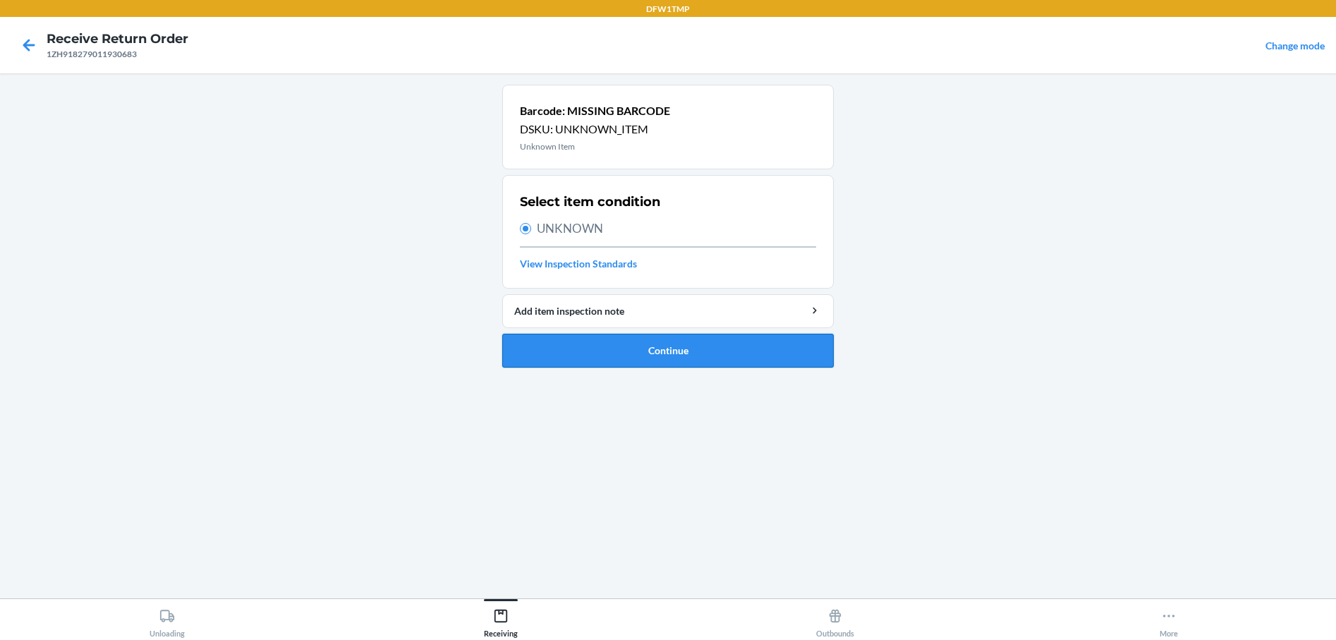
click at [605, 356] on button "Continue" at bounding box center [668, 351] width 332 height 34
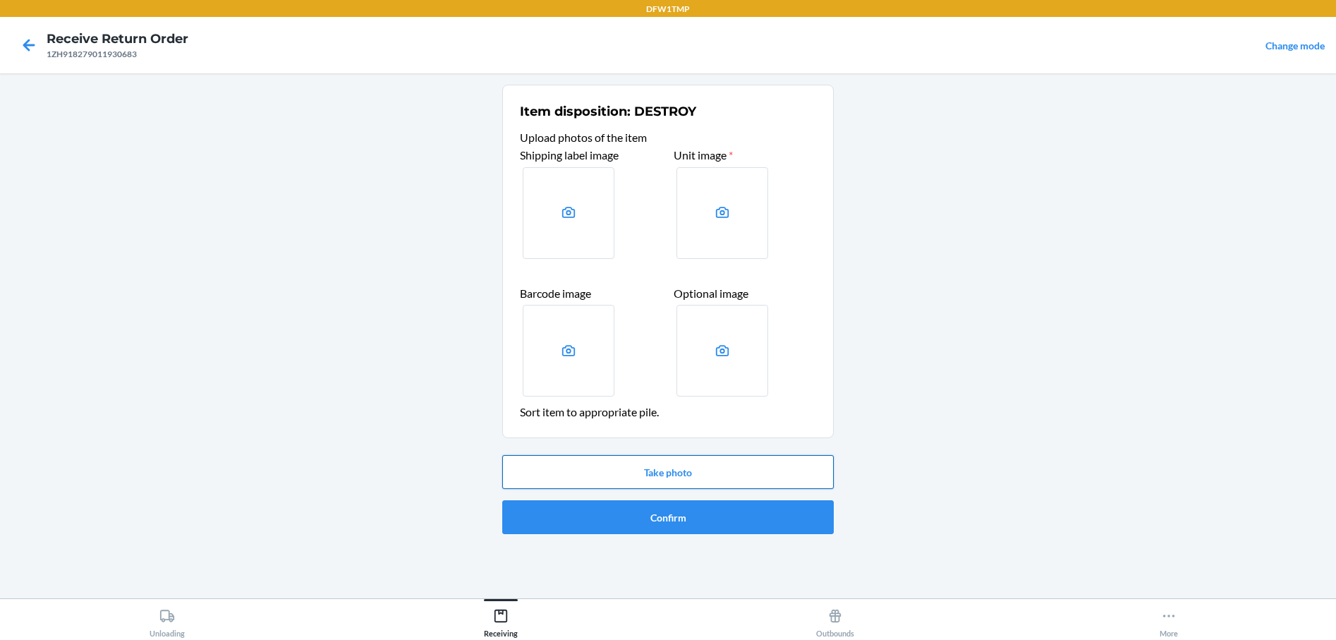
click at [598, 468] on button "Take photo" at bounding box center [668, 472] width 332 height 34
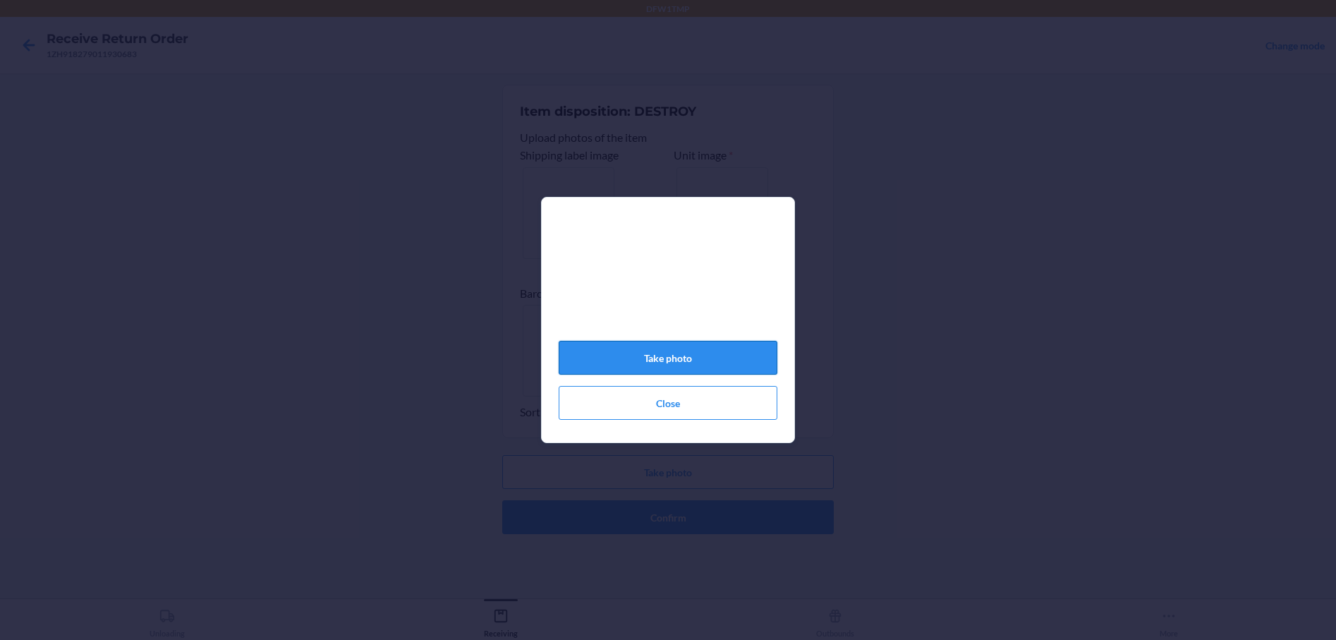
click at [683, 365] on button "Take photo" at bounding box center [668, 358] width 219 height 34
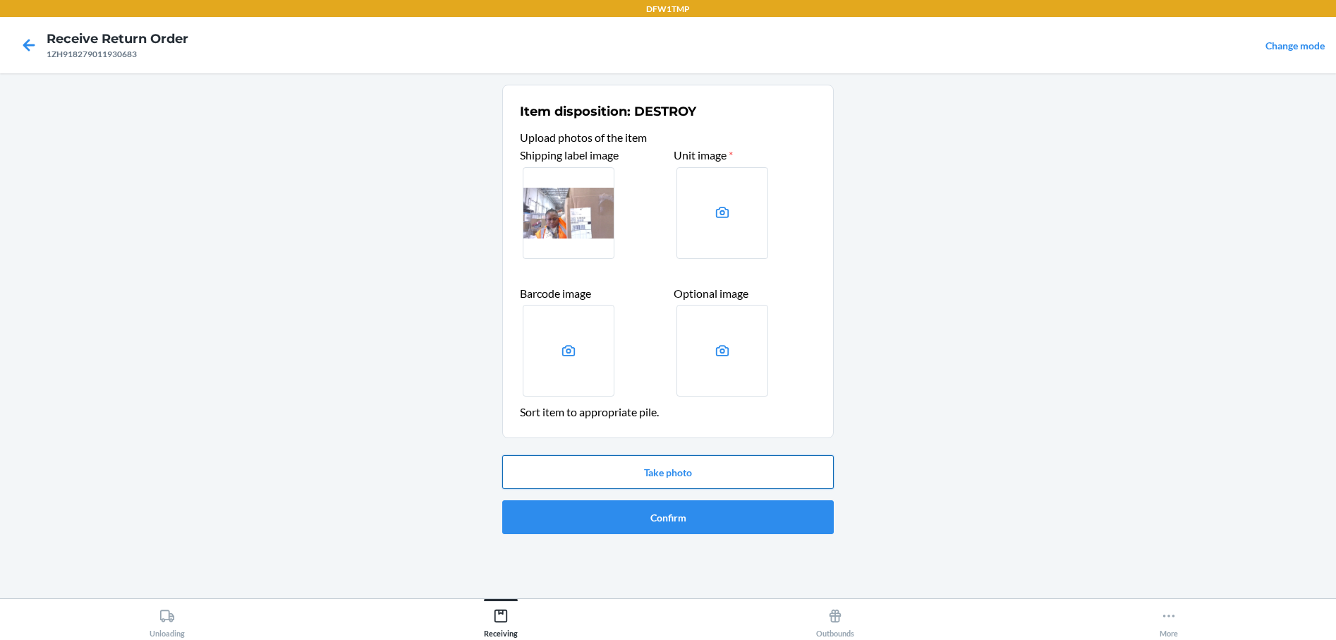
click at [700, 475] on button "Take photo" at bounding box center [668, 472] width 332 height 34
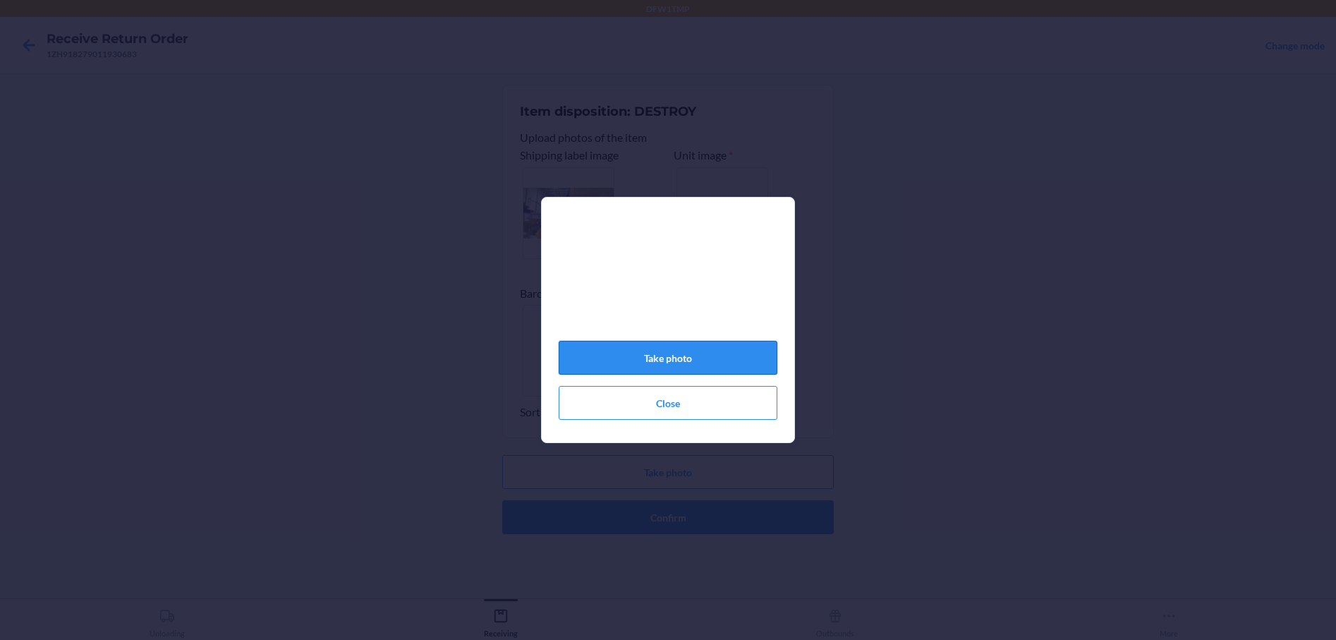
click at [646, 356] on button "Take photo" at bounding box center [668, 358] width 219 height 34
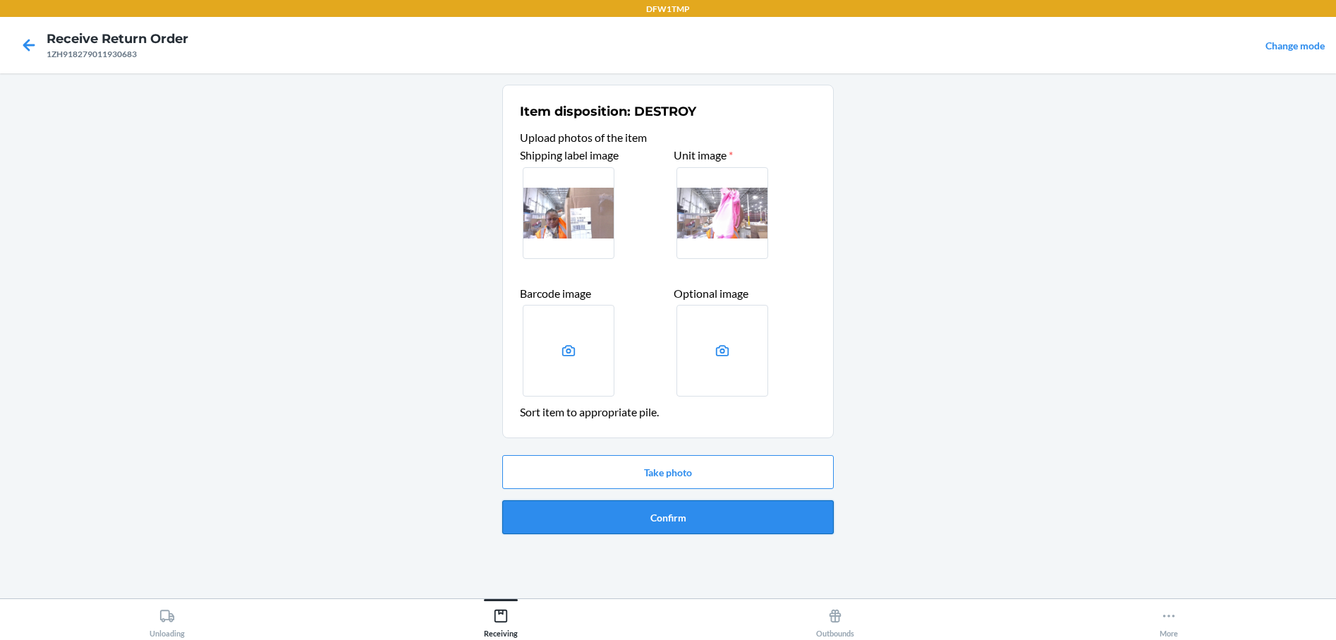
click at [624, 531] on button "Confirm" at bounding box center [668, 517] width 332 height 34
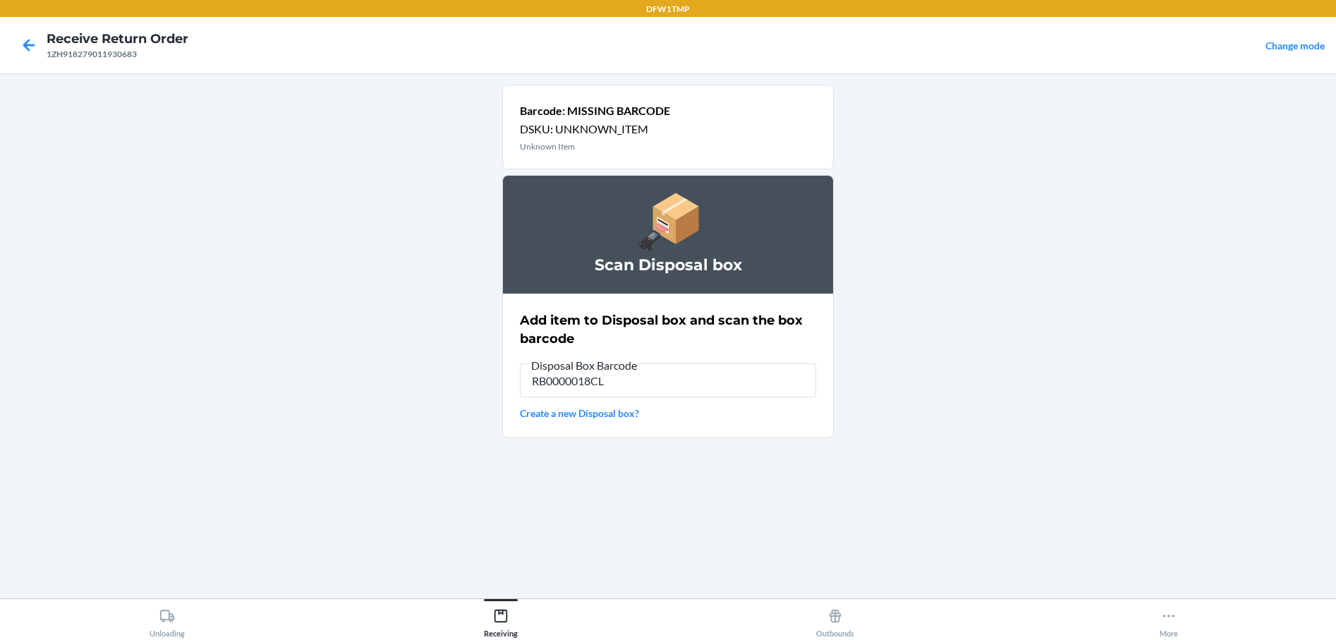
type input "RB0000018CL"
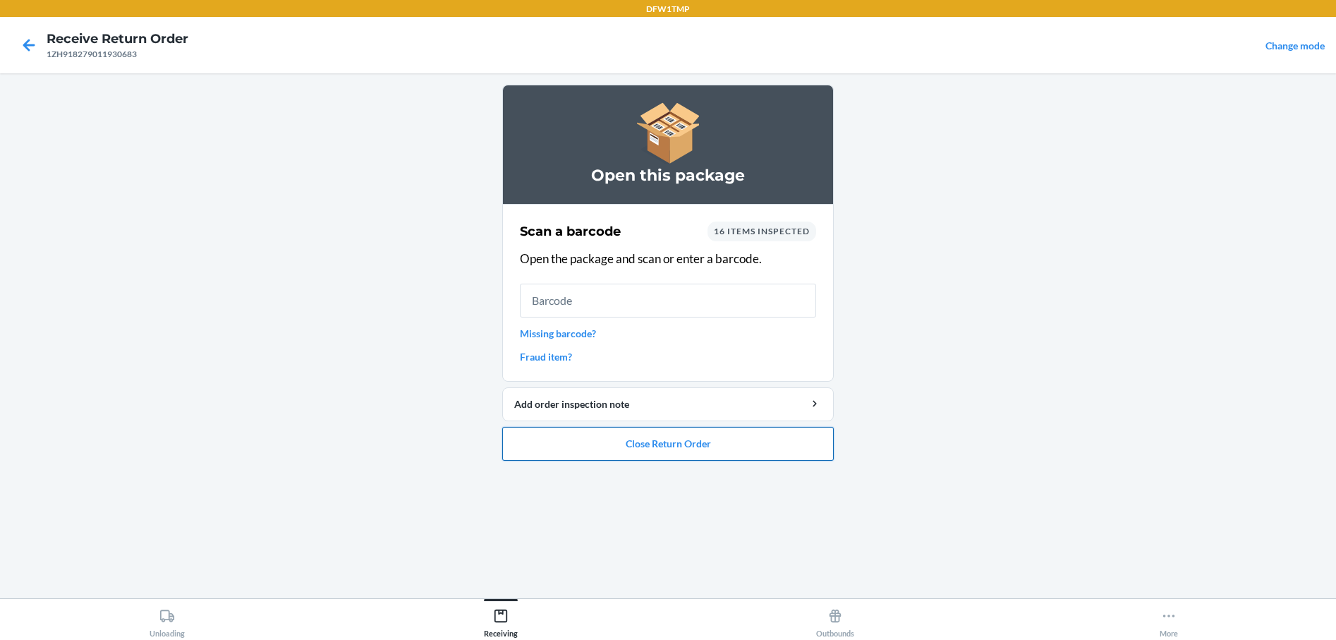
click at [715, 439] on button "Close Return Order" at bounding box center [668, 444] width 332 height 34
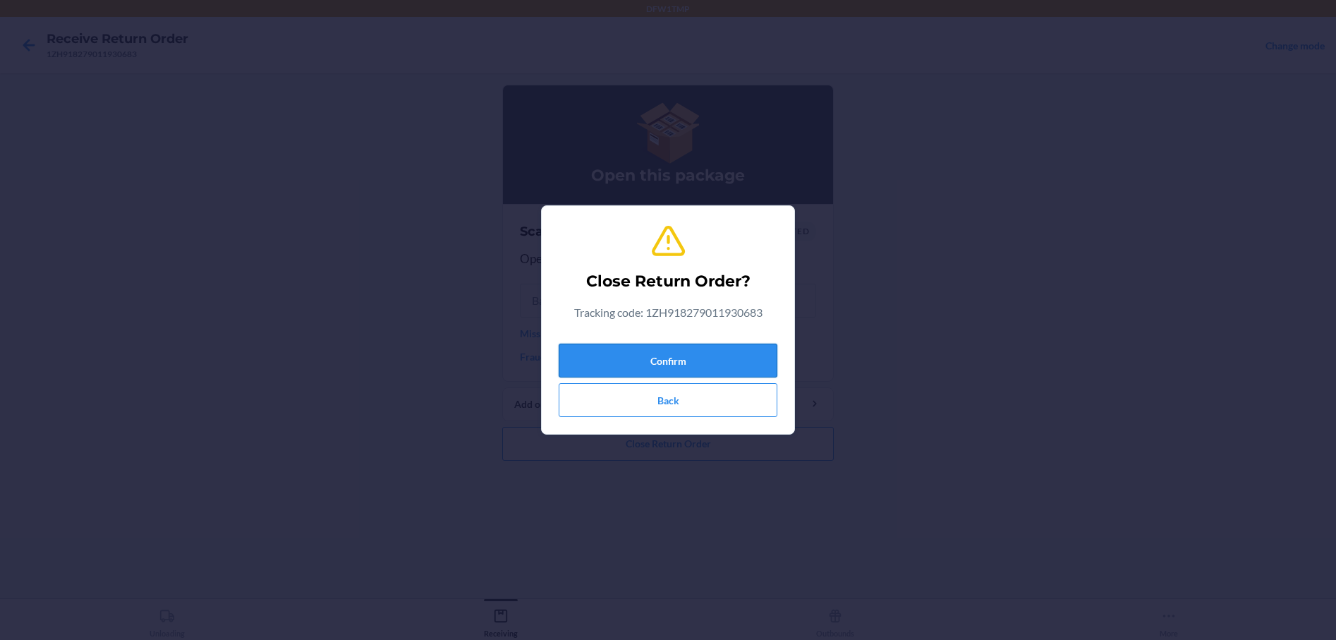
click at [596, 364] on button "Confirm" at bounding box center [668, 361] width 219 height 34
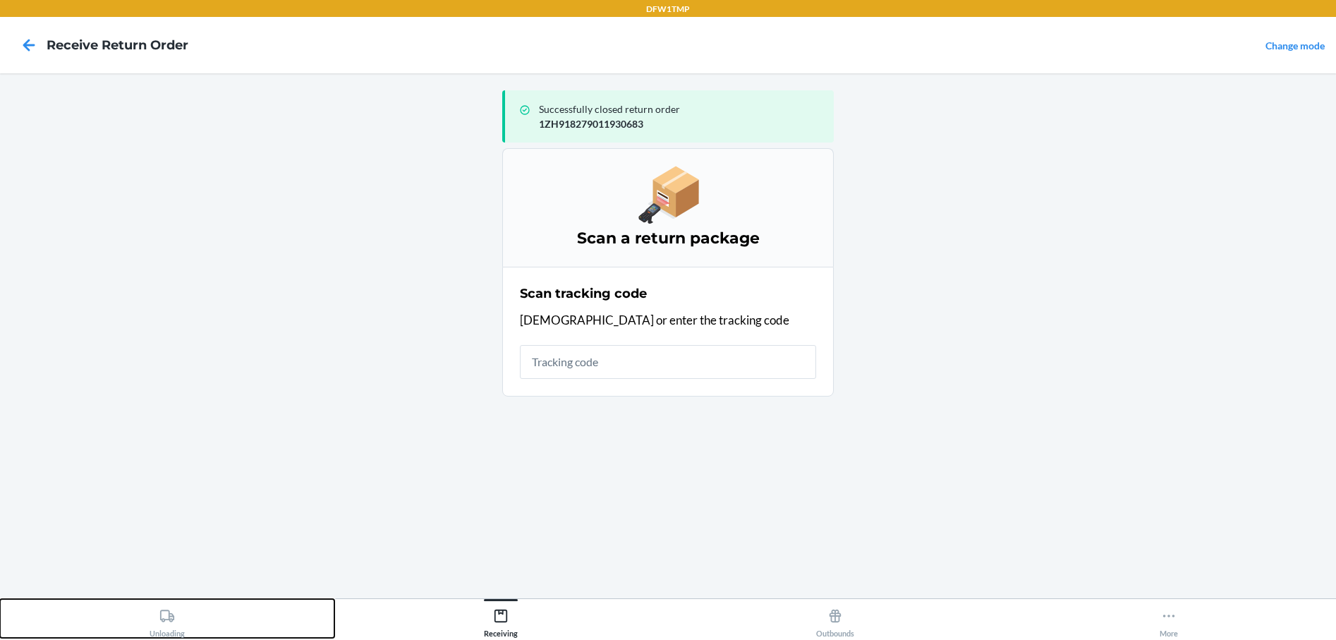
click at [164, 622] on icon at bounding box center [167, 616] width 16 height 16
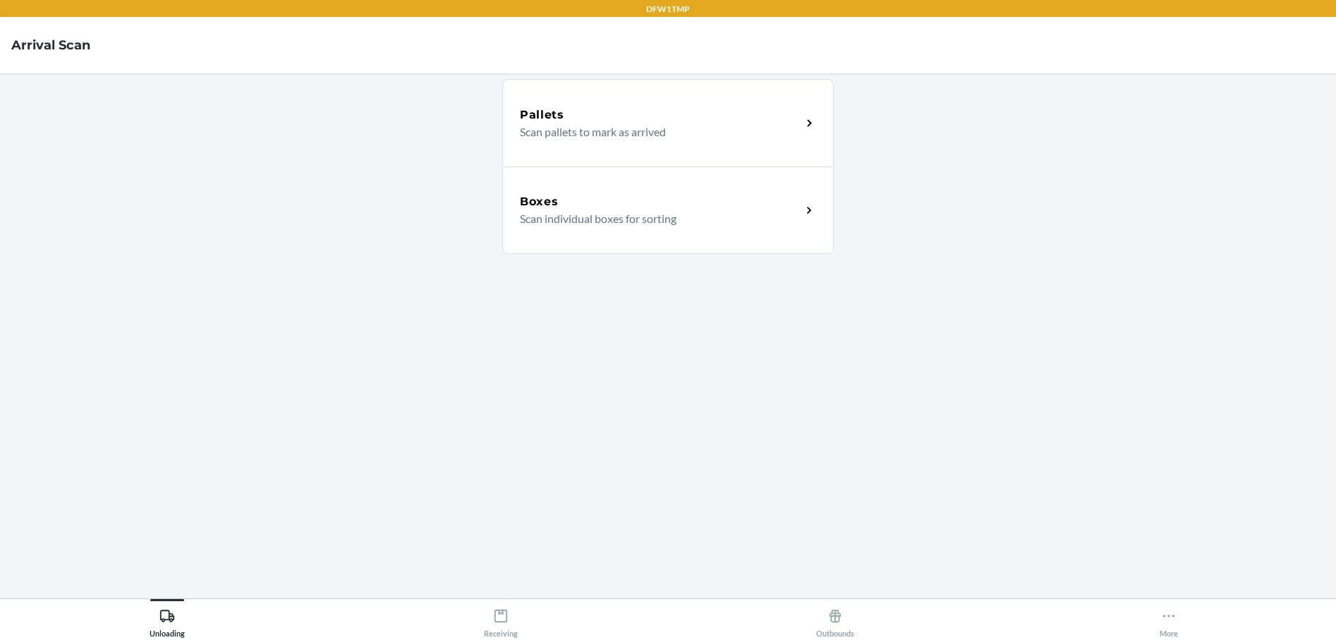
click at [566, 192] on div "Boxes Scan individual boxes for sorting" at bounding box center [668, 209] width 332 height 87
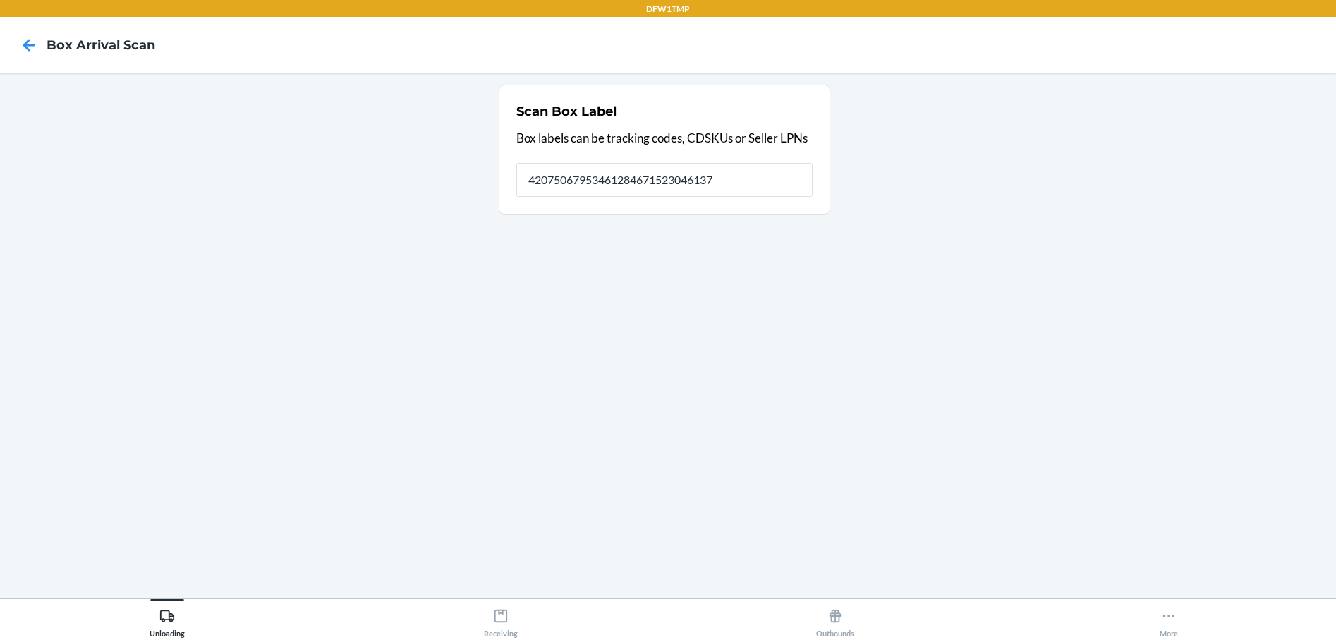
type input "420750679534612846715230461371"
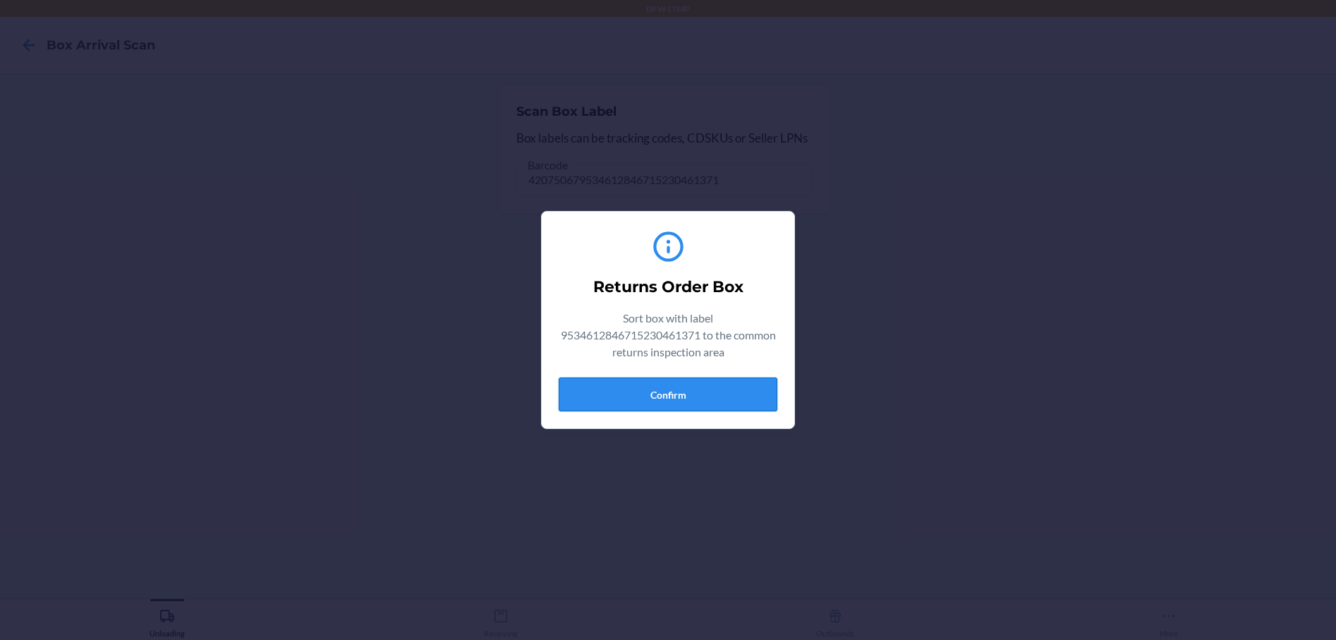
click at [695, 393] on button "Confirm" at bounding box center [668, 394] width 219 height 34
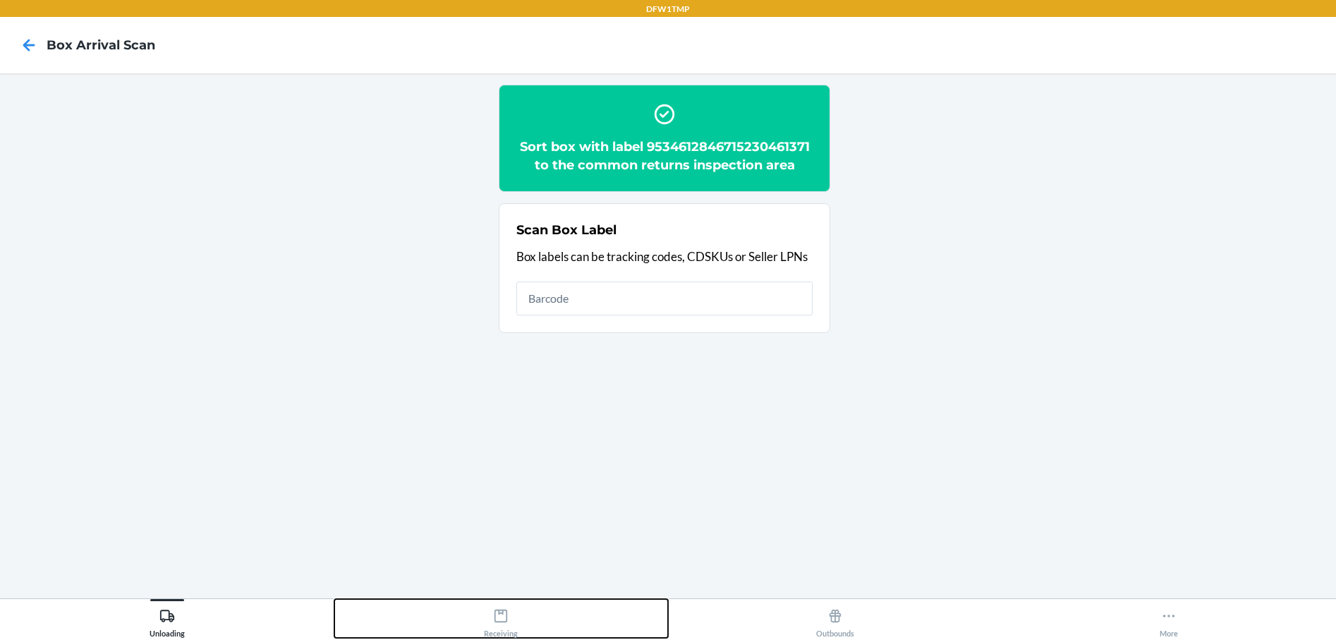
click at [503, 622] on icon at bounding box center [501, 616] width 13 height 13
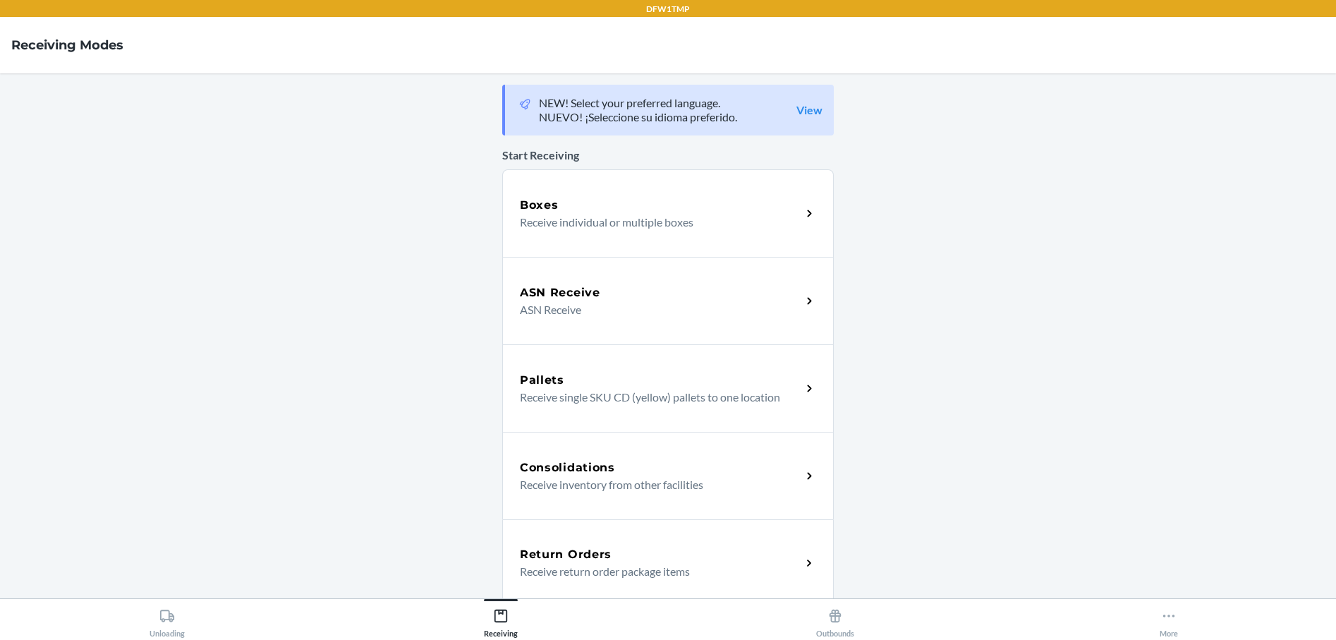
drag, startPoint x: 585, startPoint y: 569, endPoint x: 497, endPoint y: 473, distance: 129.8
click at [585, 569] on p "Receive return order package items" at bounding box center [655, 571] width 270 height 17
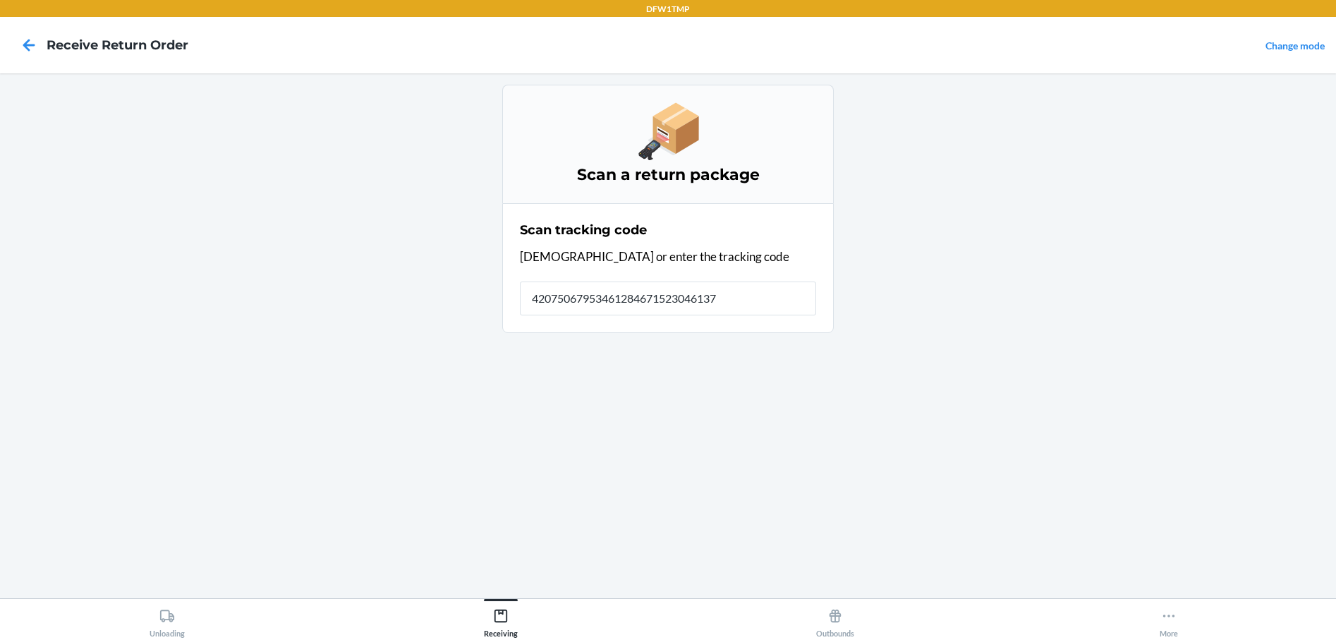
type input "420750679534612846715230461371"
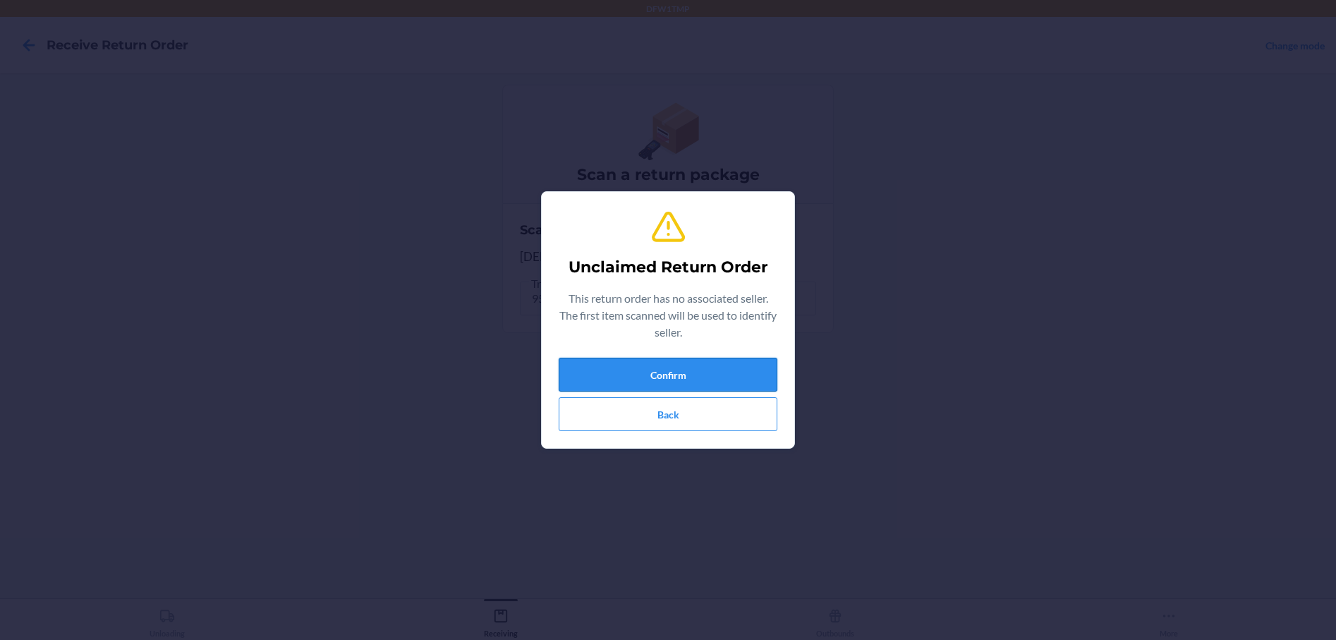
click at [670, 368] on button "Confirm" at bounding box center [668, 375] width 219 height 34
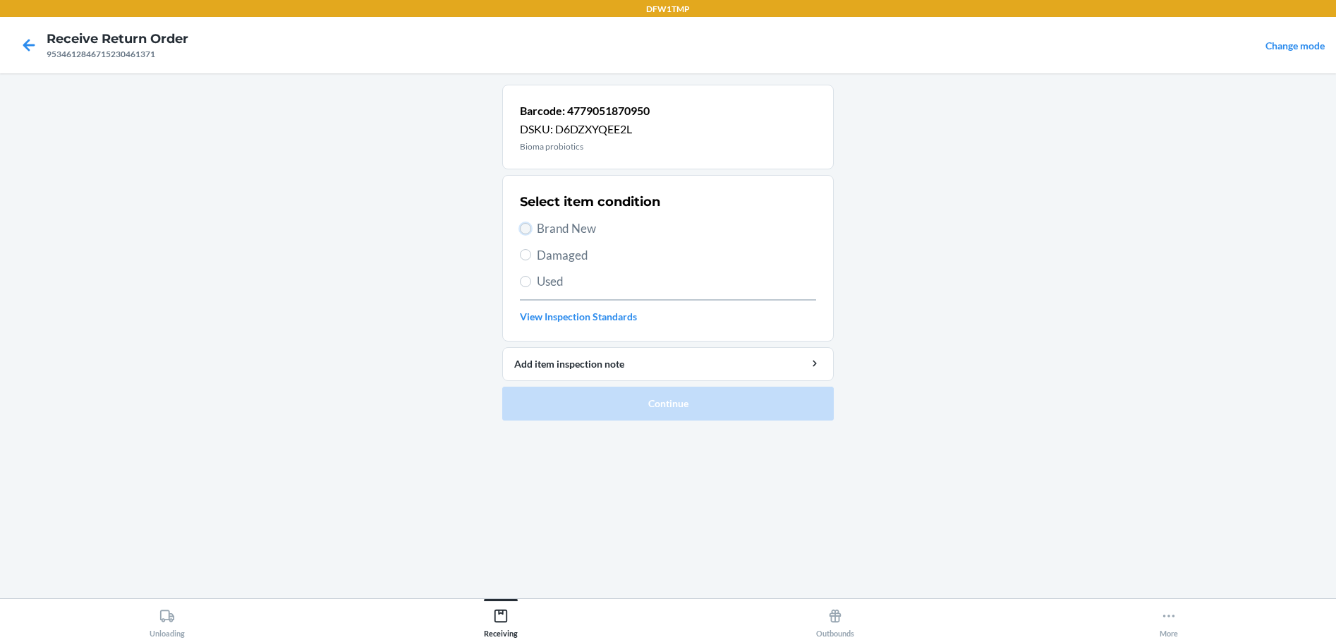
click at [524, 226] on input "Brand New" at bounding box center [525, 228] width 11 height 11
radio input "true"
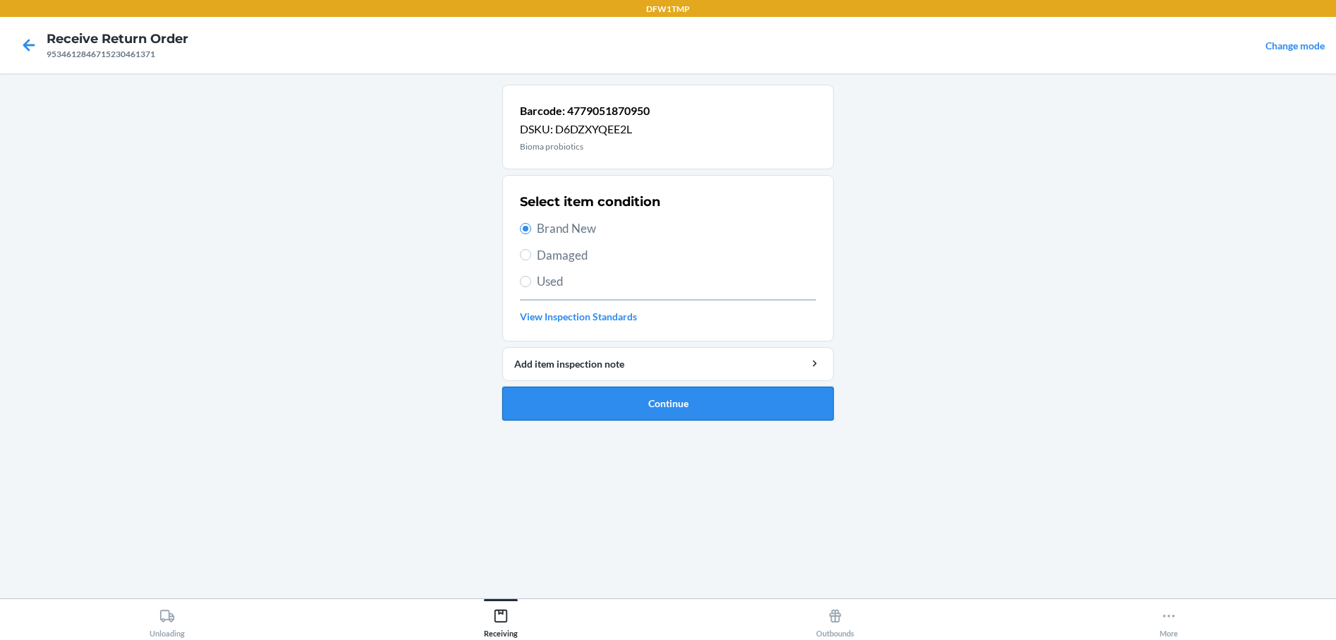
click at [568, 403] on button "Continue" at bounding box center [668, 404] width 332 height 34
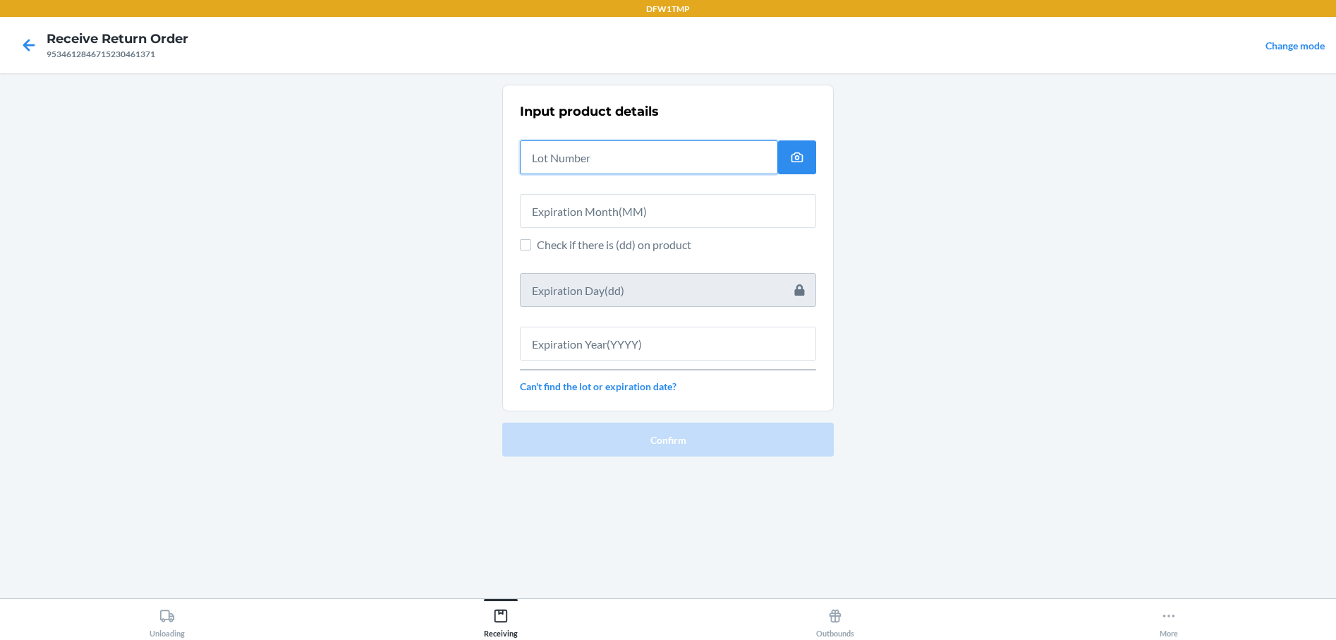
click at [633, 164] on input "text" at bounding box center [649, 157] width 258 height 34
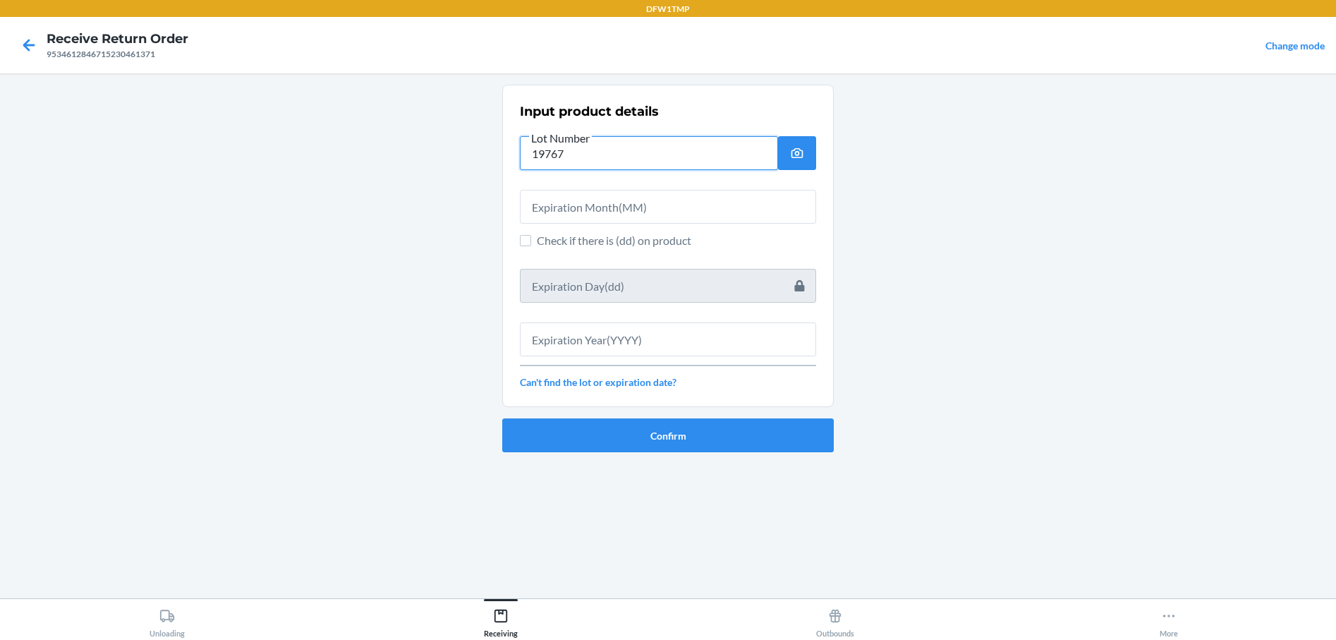
type input "19767"
click at [586, 200] on input "text" at bounding box center [668, 207] width 296 height 34
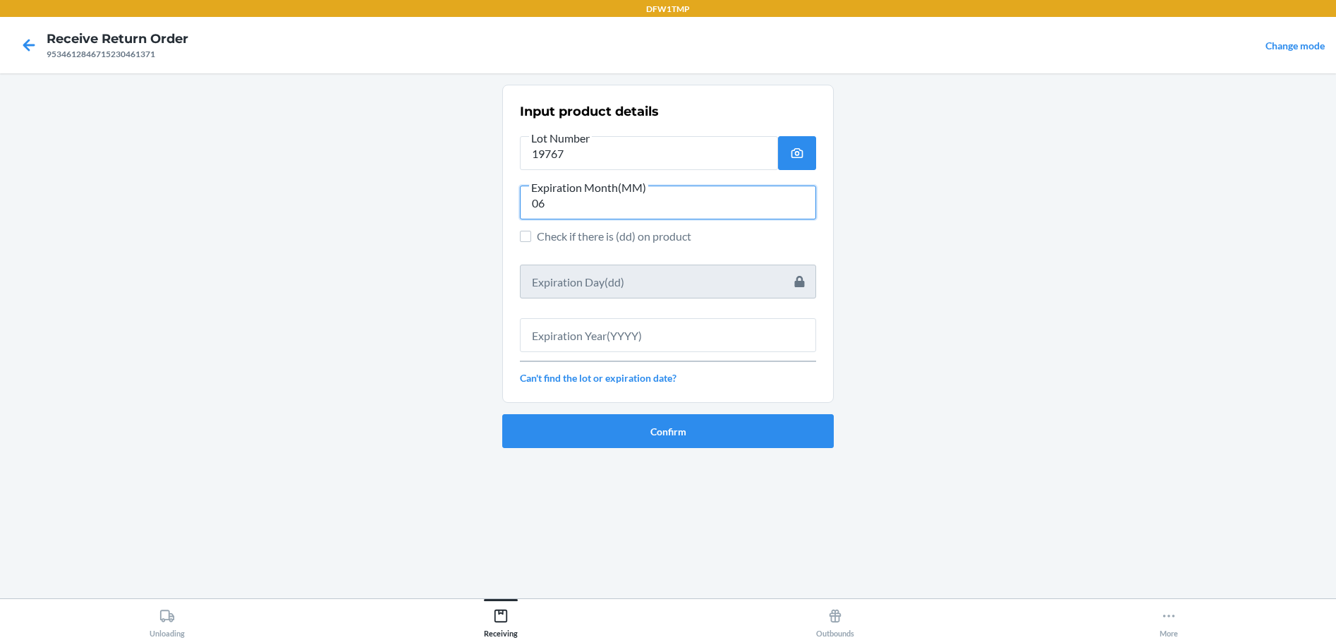
type input "06"
click at [611, 337] on input "text" at bounding box center [668, 335] width 296 height 34
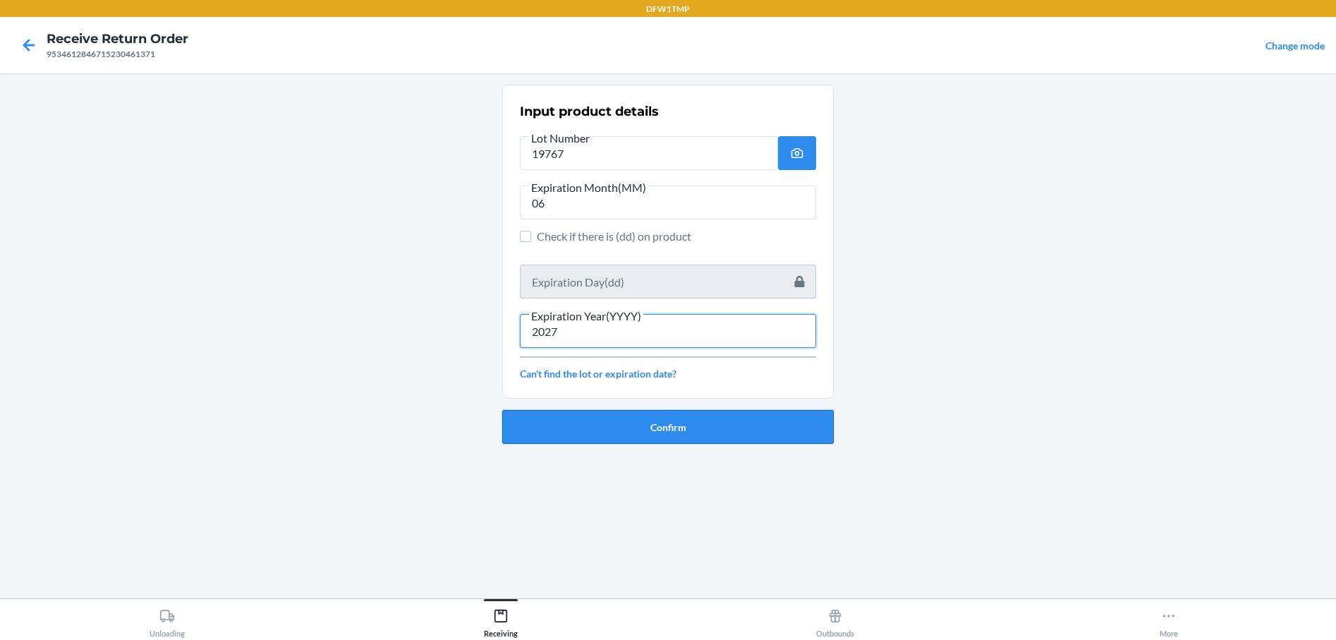
type input "2027"
click at [664, 424] on button "Confirm" at bounding box center [668, 427] width 332 height 34
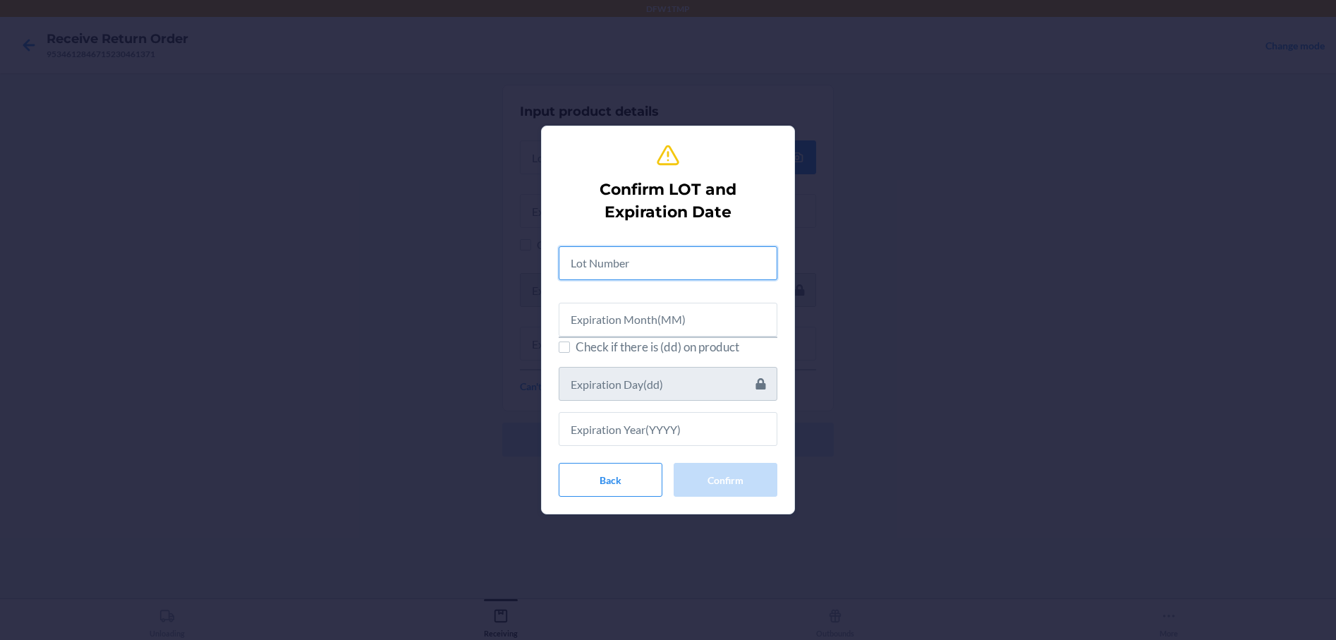
click at [620, 262] on input "text" at bounding box center [668, 263] width 219 height 34
type input "19767"
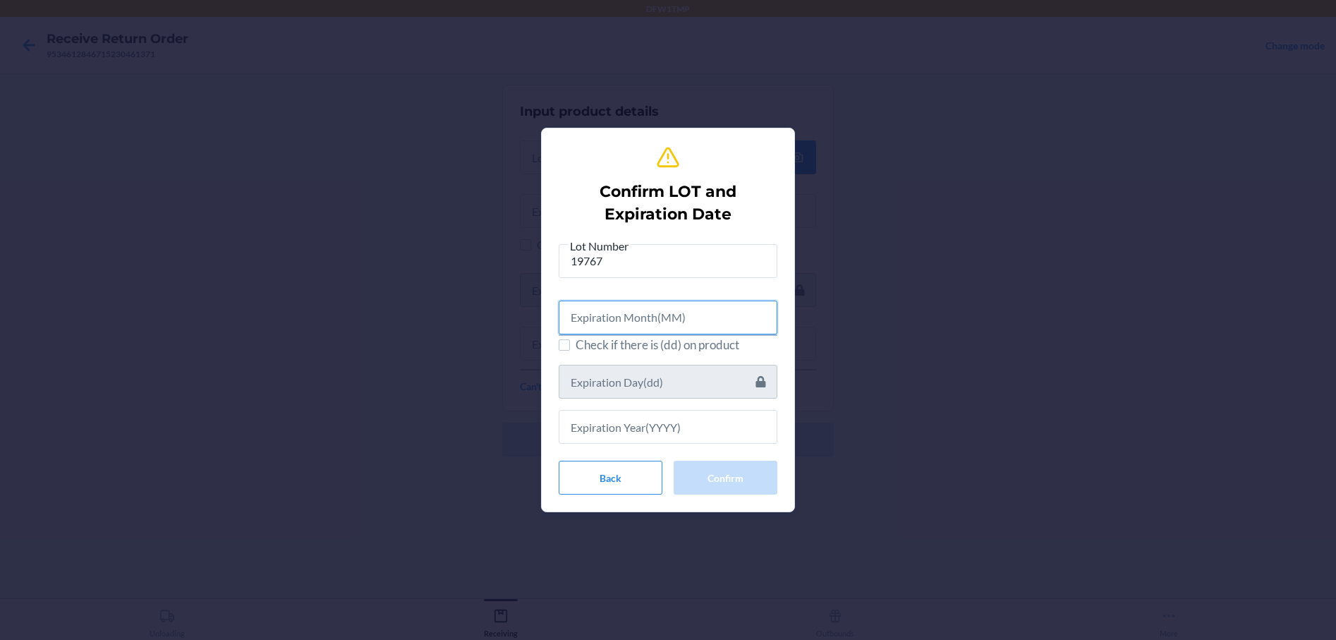
click at [598, 311] on input "text" at bounding box center [668, 318] width 219 height 34
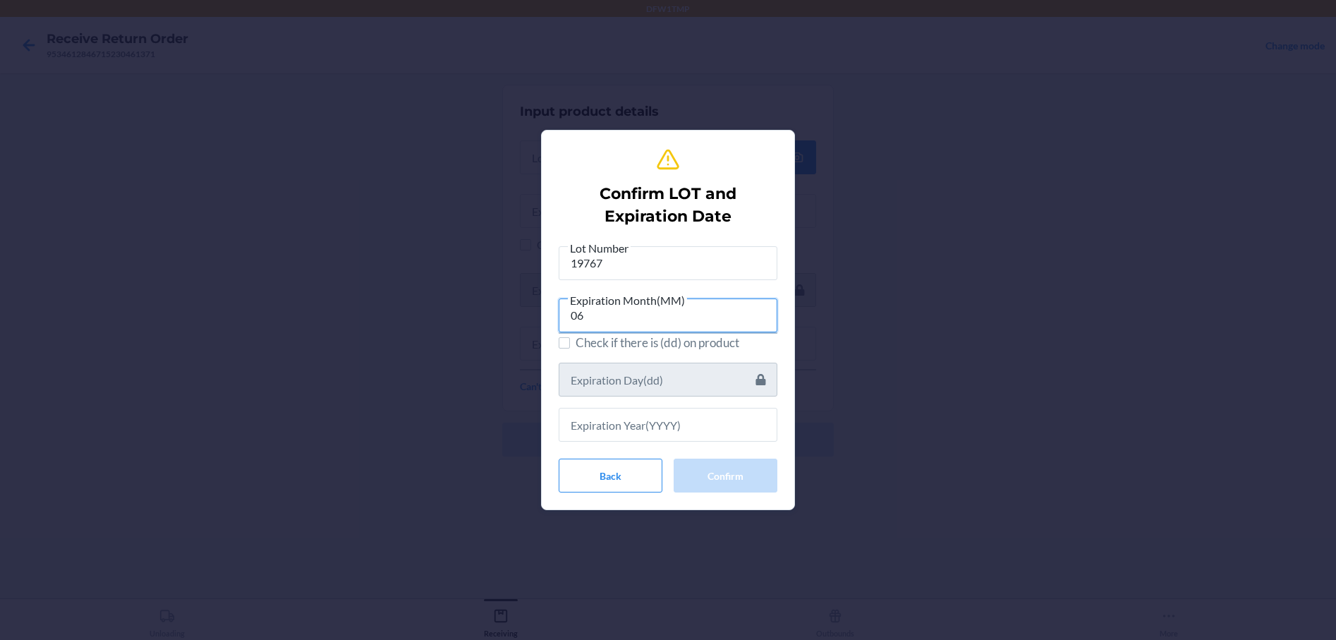
type input "06"
click at [579, 416] on input "text" at bounding box center [668, 425] width 219 height 34
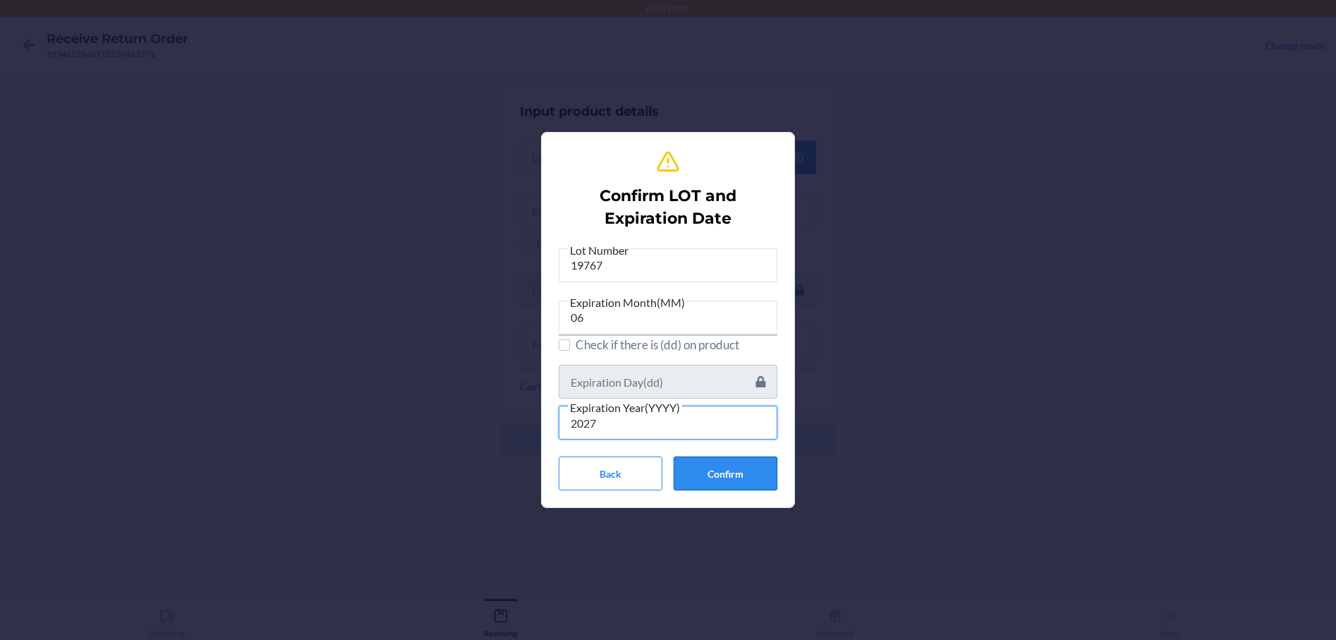
type input "2027"
click at [748, 484] on button "Confirm" at bounding box center [726, 473] width 104 height 34
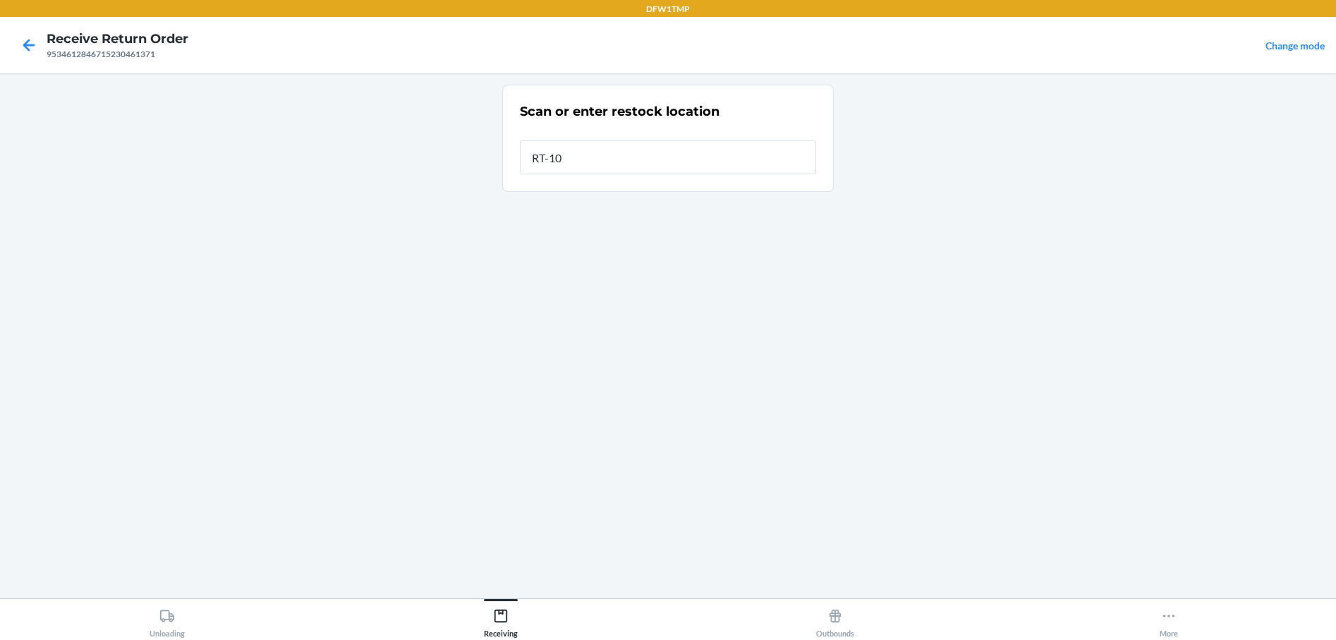
type input "RT-10"
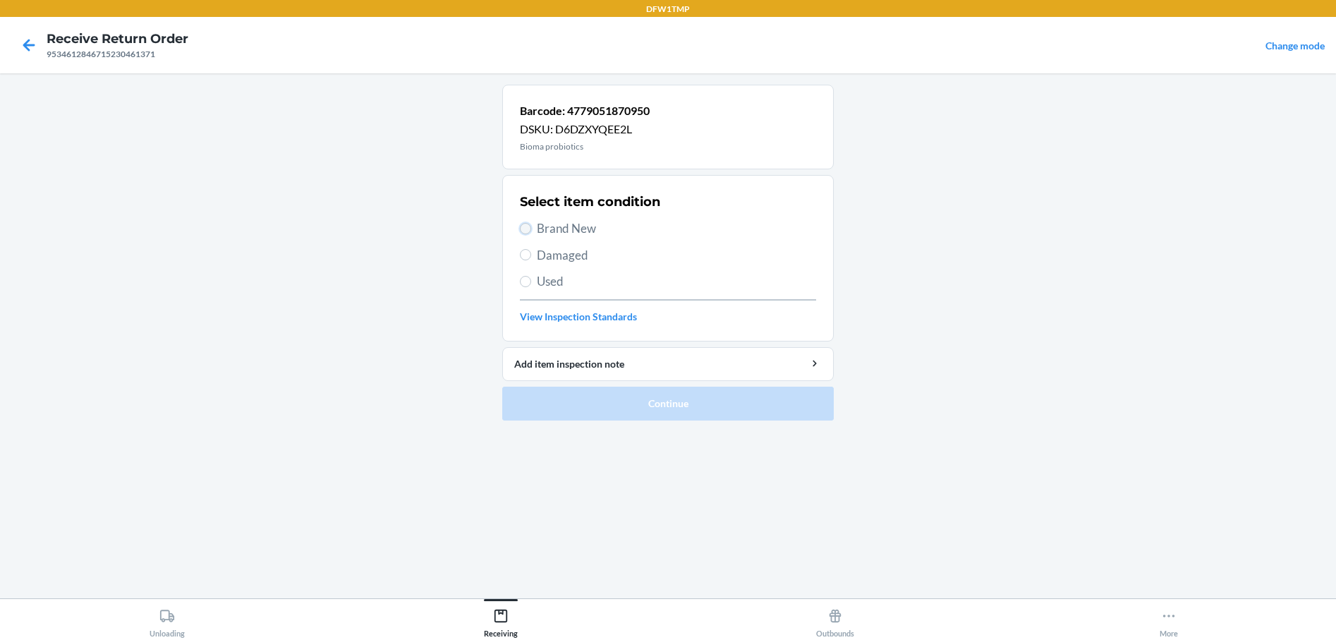
click at [527, 225] on input "Brand New" at bounding box center [525, 228] width 11 height 11
radio input "true"
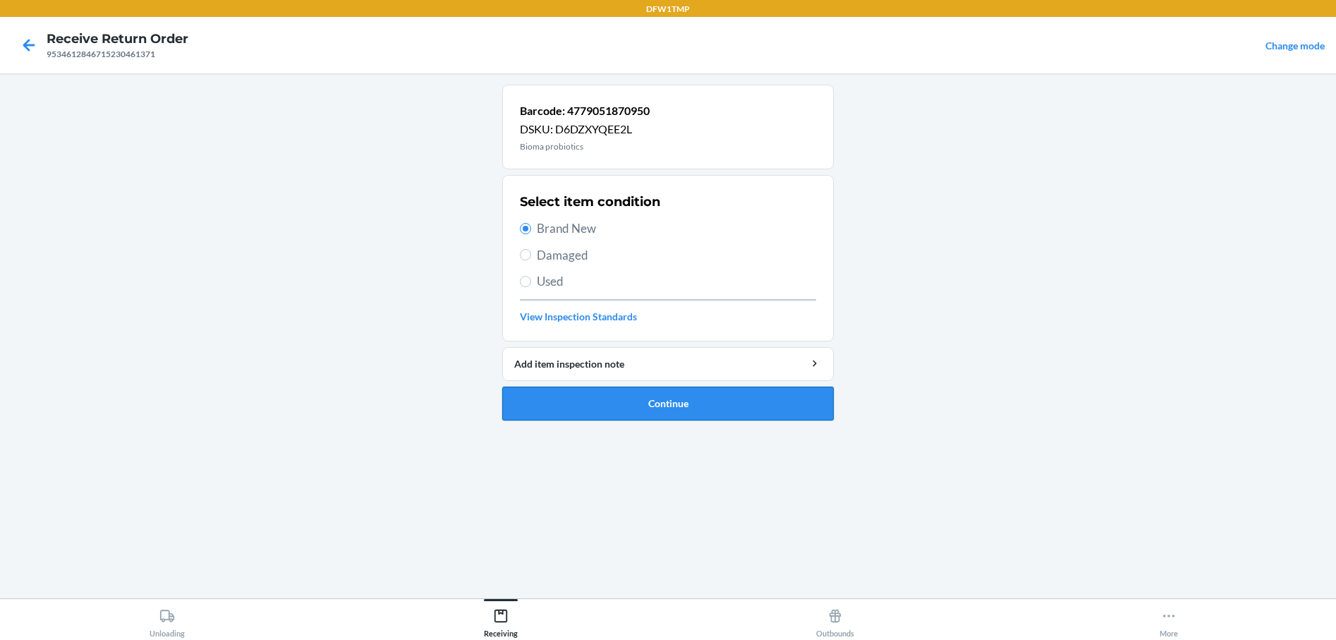
click at [526, 403] on button "Continue" at bounding box center [668, 404] width 332 height 34
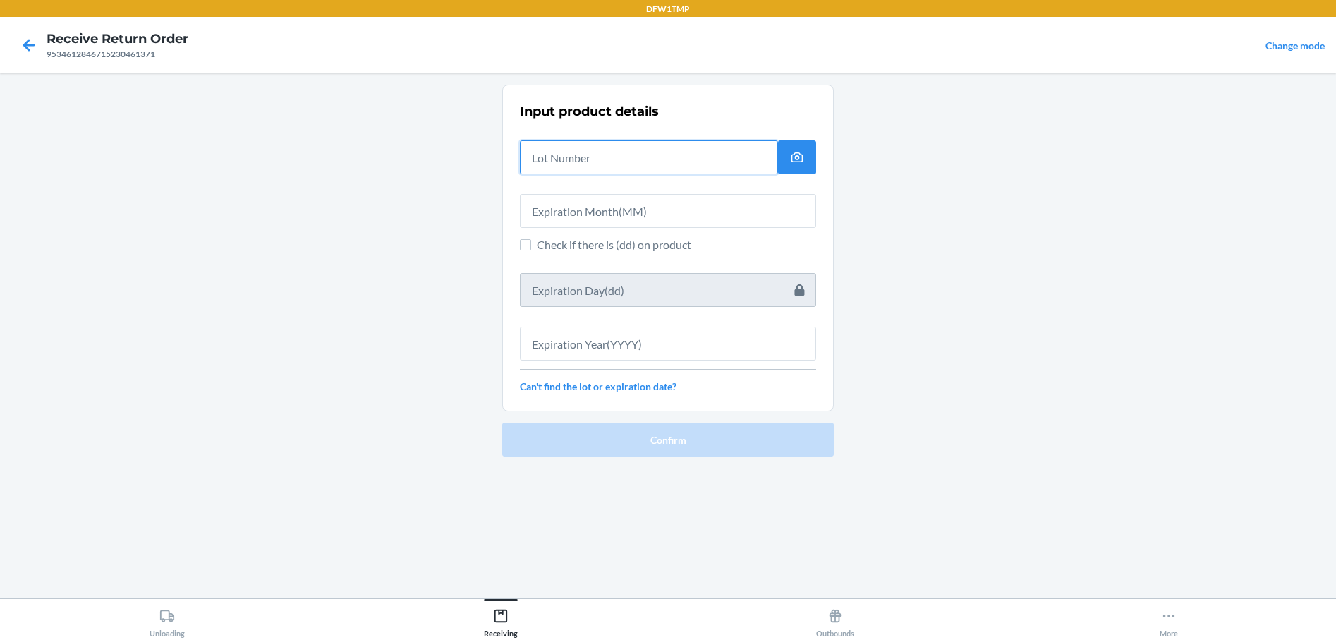
click at [550, 156] on input "text" at bounding box center [649, 157] width 258 height 34
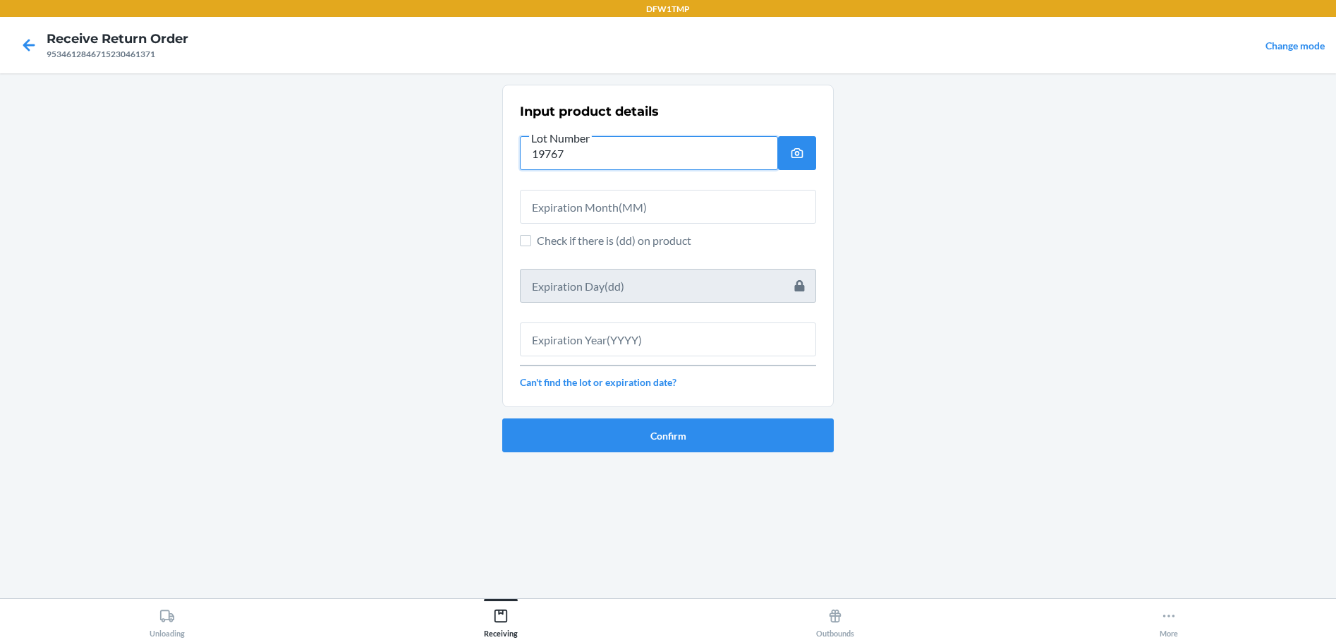
type input "19767"
click at [562, 211] on input "text" at bounding box center [668, 207] width 296 height 34
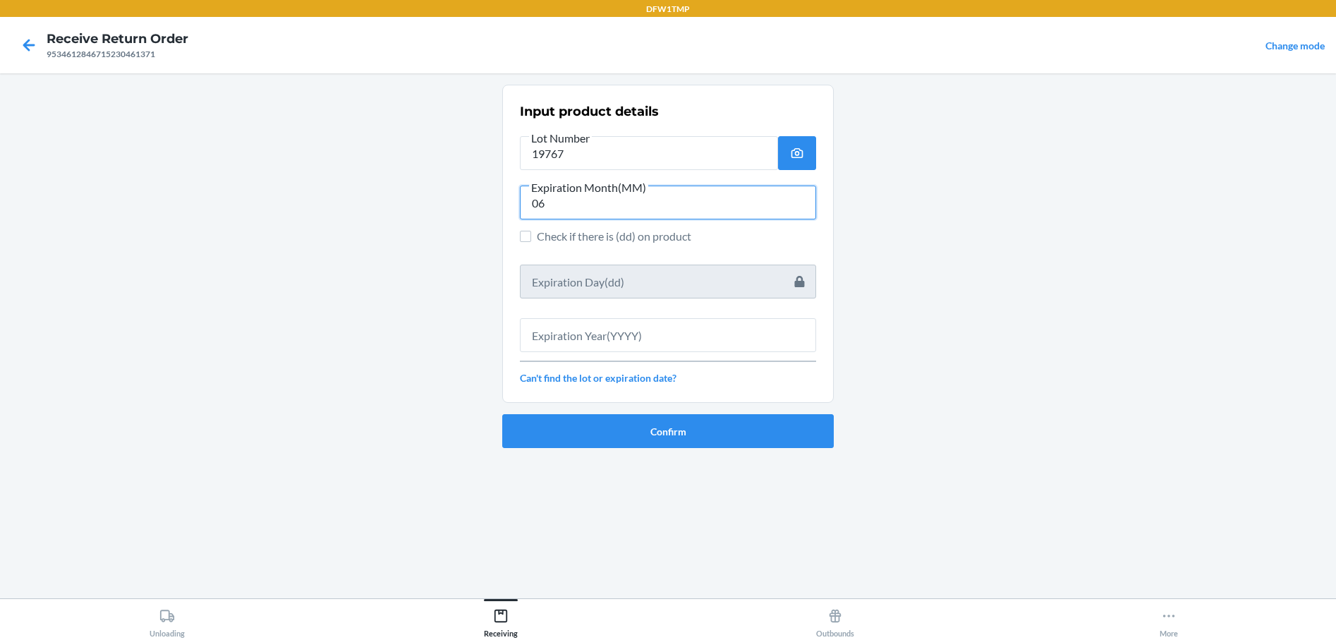
type input "06"
click at [550, 336] on input "text" at bounding box center [668, 335] width 296 height 34
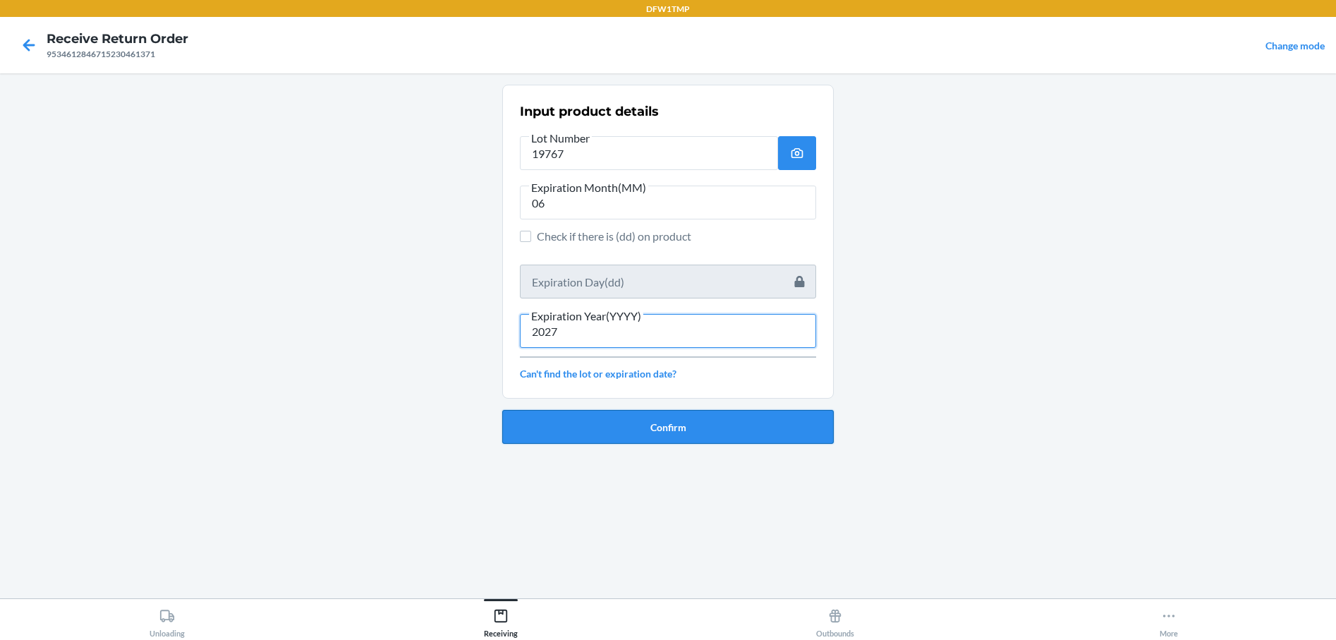
type input "2027"
click at [689, 422] on button "Confirm" at bounding box center [668, 427] width 332 height 34
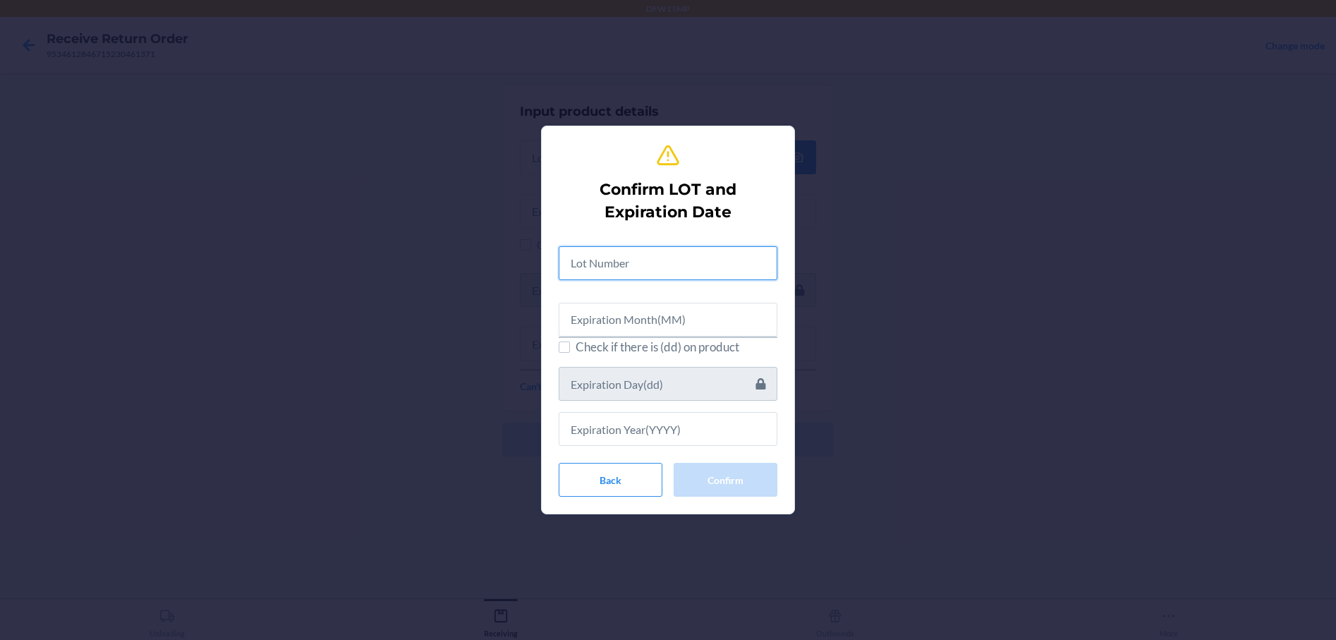
click at [607, 262] on input "text" at bounding box center [668, 263] width 219 height 34
type input "19767"
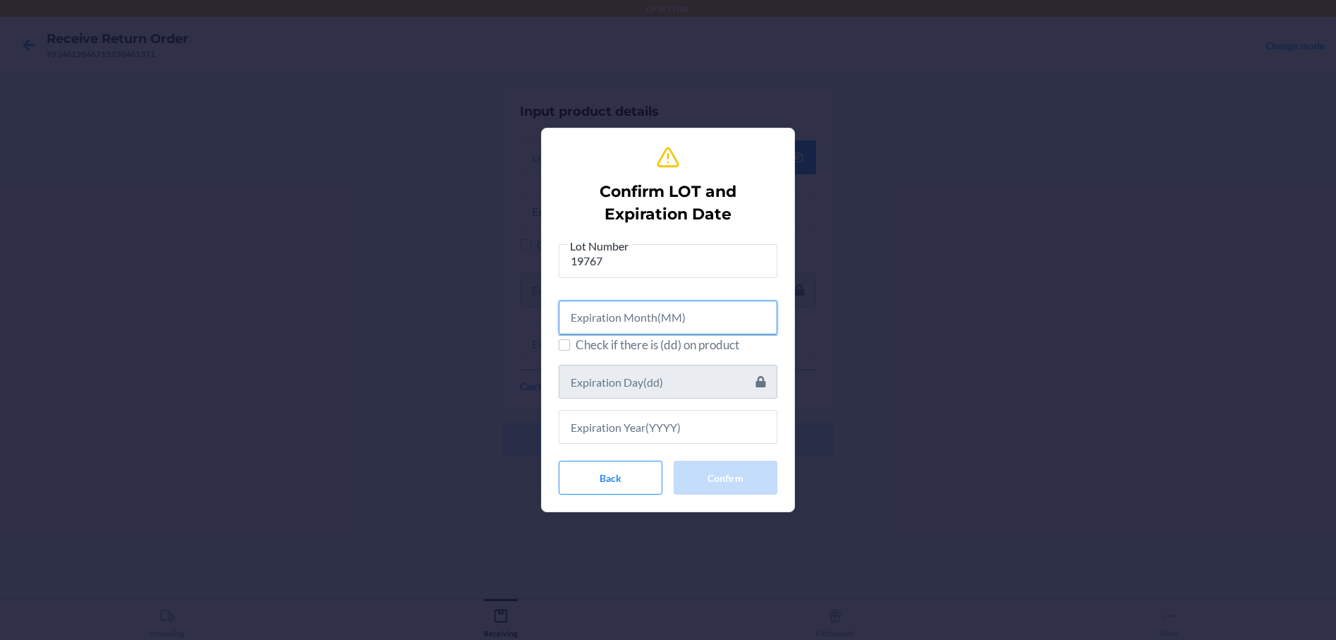
click at [584, 322] on input "text" at bounding box center [668, 318] width 219 height 34
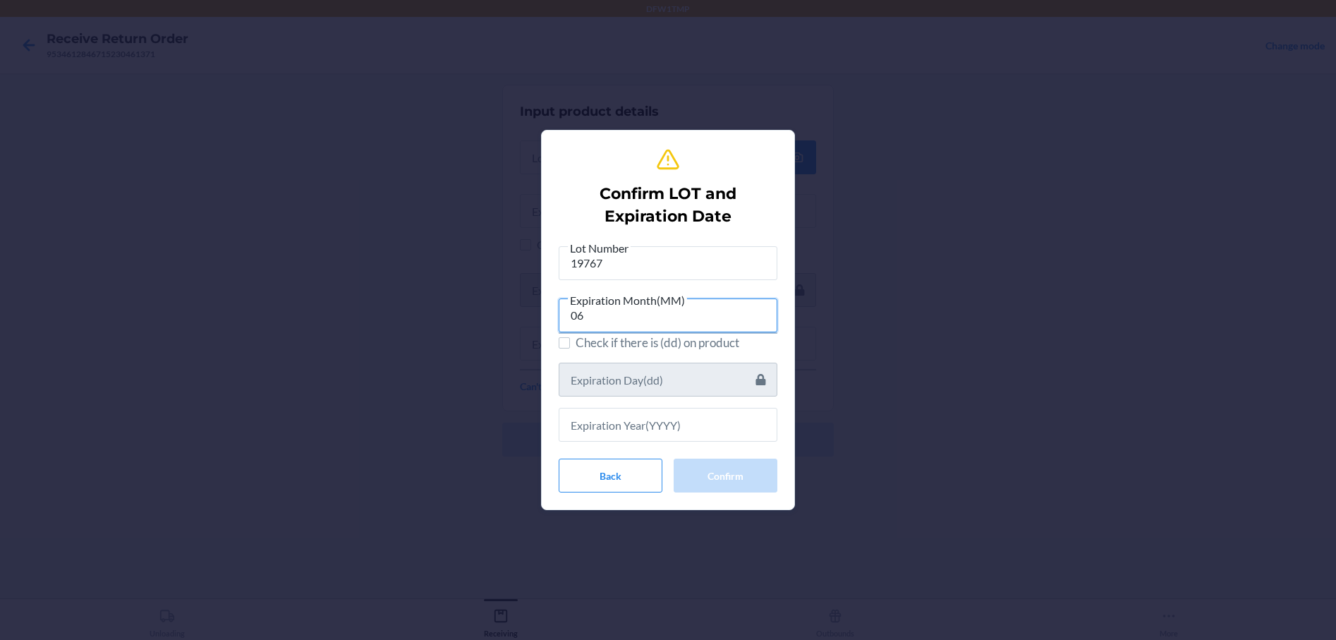
type input "06"
click at [647, 418] on input "text" at bounding box center [668, 425] width 219 height 34
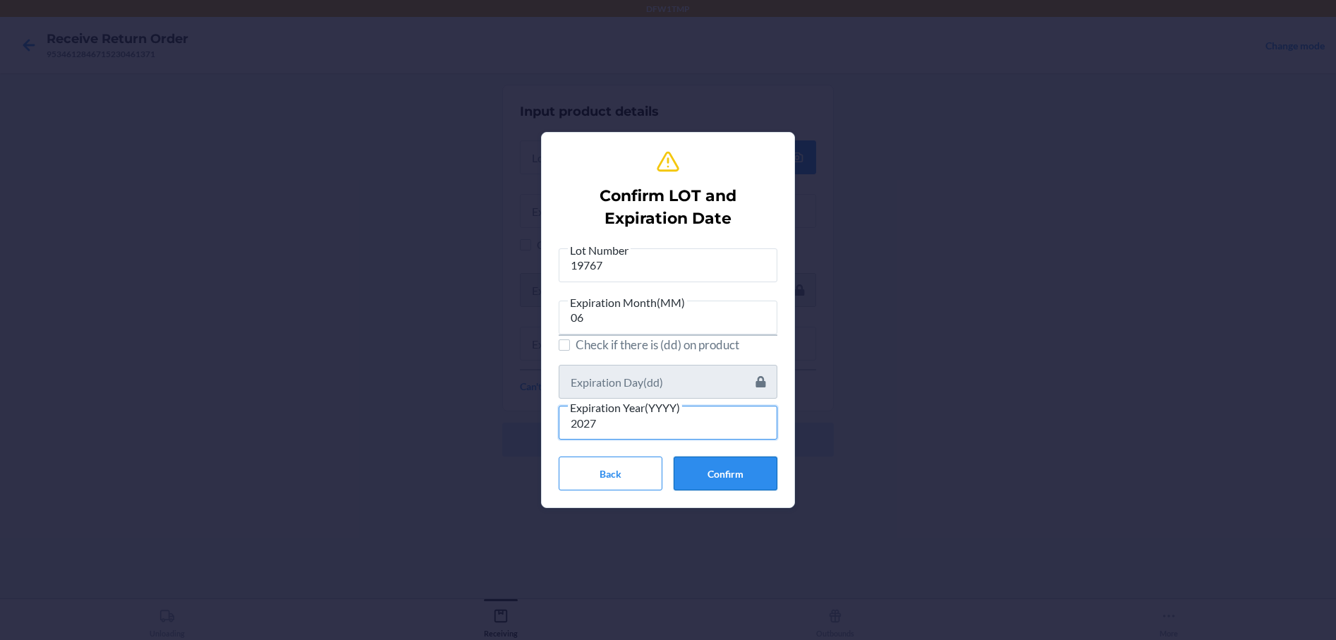
type input "2027"
click at [718, 475] on button "Confirm" at bounding box center [726, 473] width 104 height 34
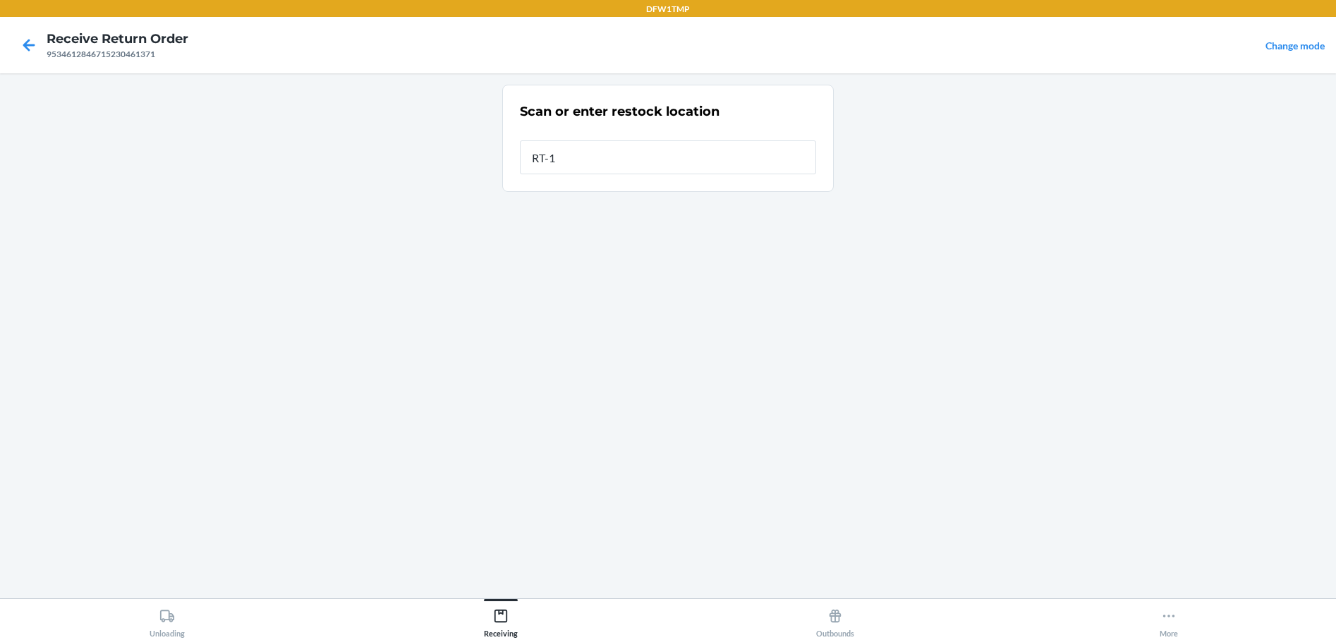
type input "RT-10"
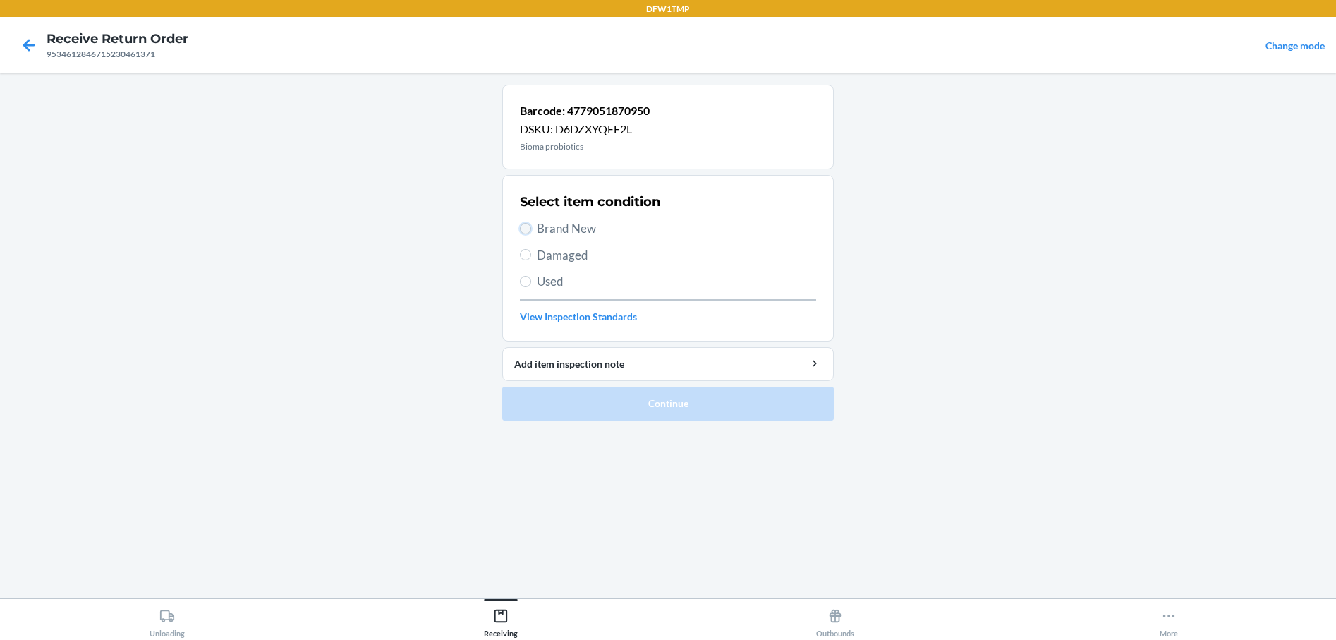
click at [523, 232] on input "Brand New" at bounding box center [525, 228] width 11 height 11
radio input "true"
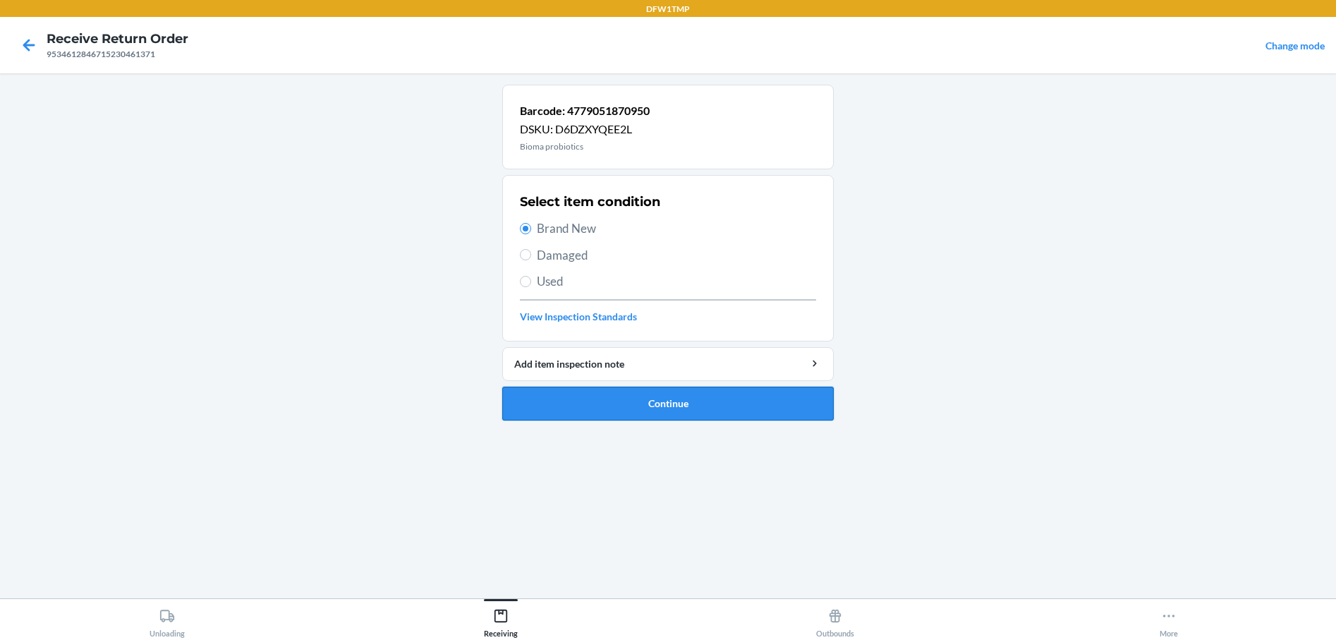
click at [544, 399] on button "Continue" at bounding box center [668, 404] width 332 height 34
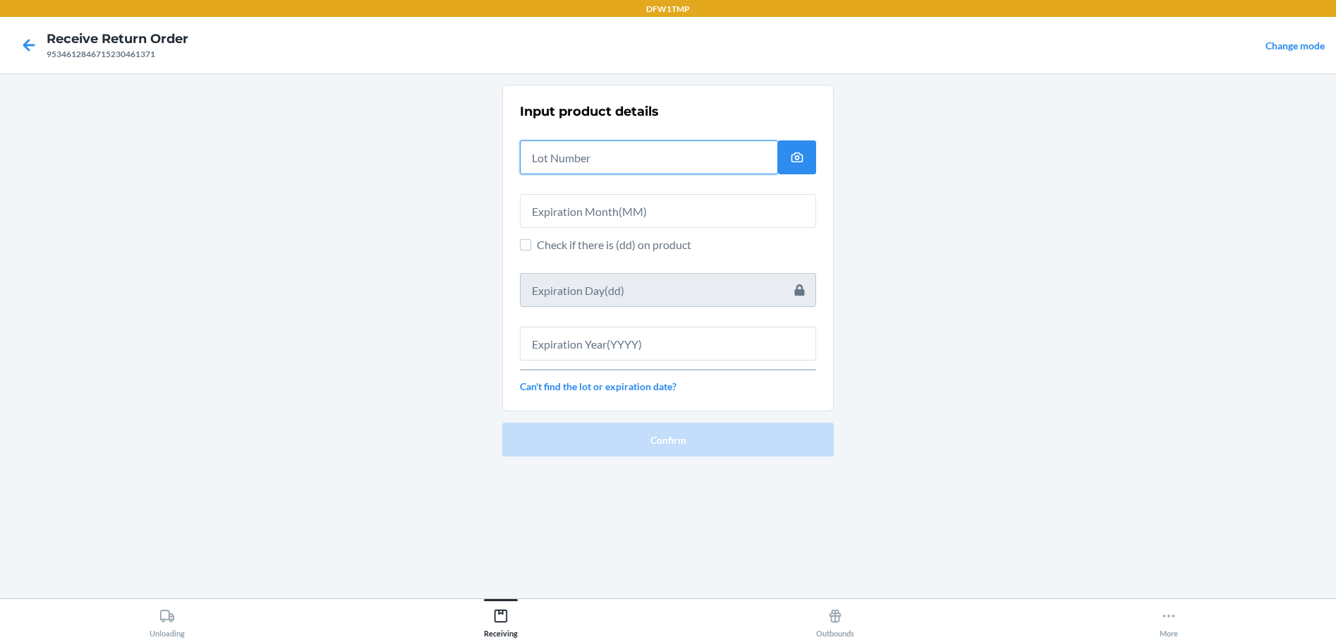
click at [595, 160] on input "text" at bounding box center [649, 157] width 258 height 34
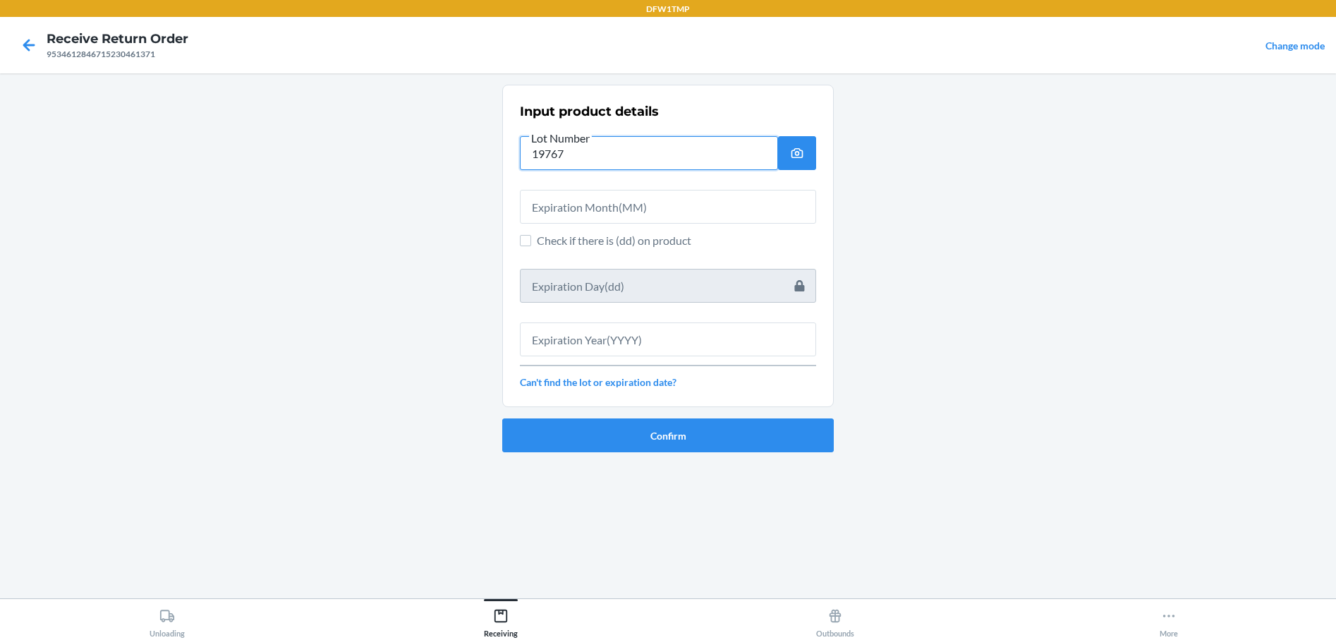
type input "19767"
click at [577, 200] on input "text" at bounding box center [668, 207] width 296 height 34
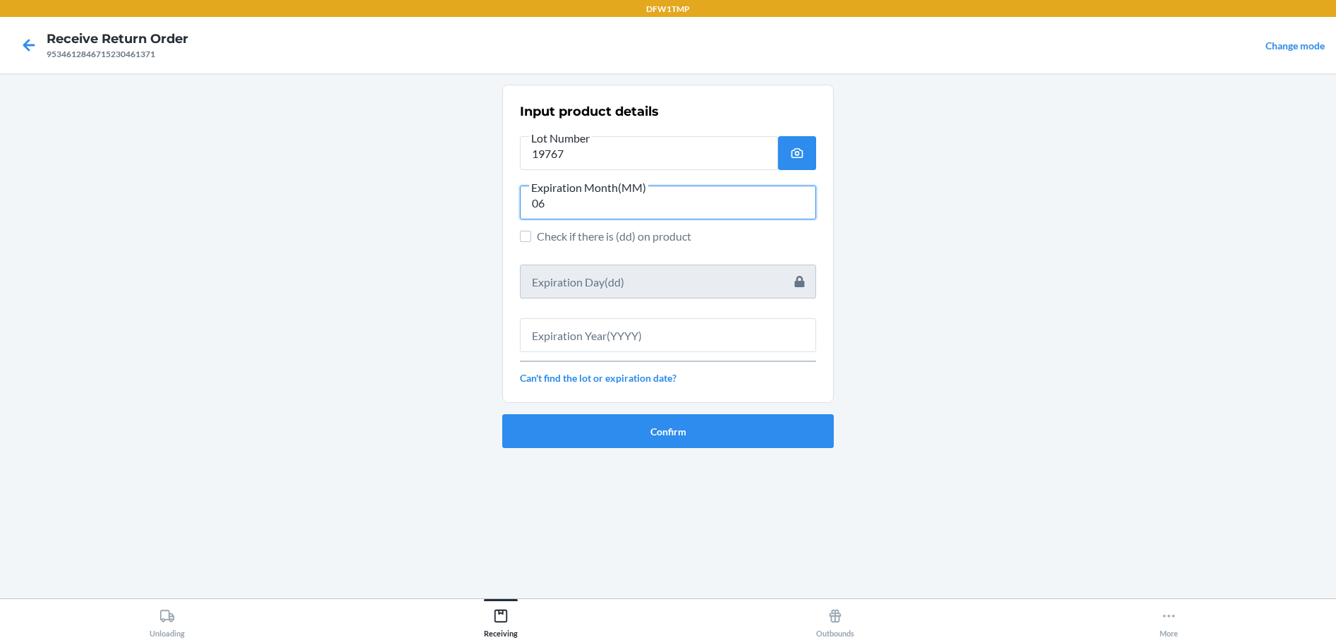
type input "06"
click at [562, 320] on input "text" at bounding box center [668, 335] width 296 height 34
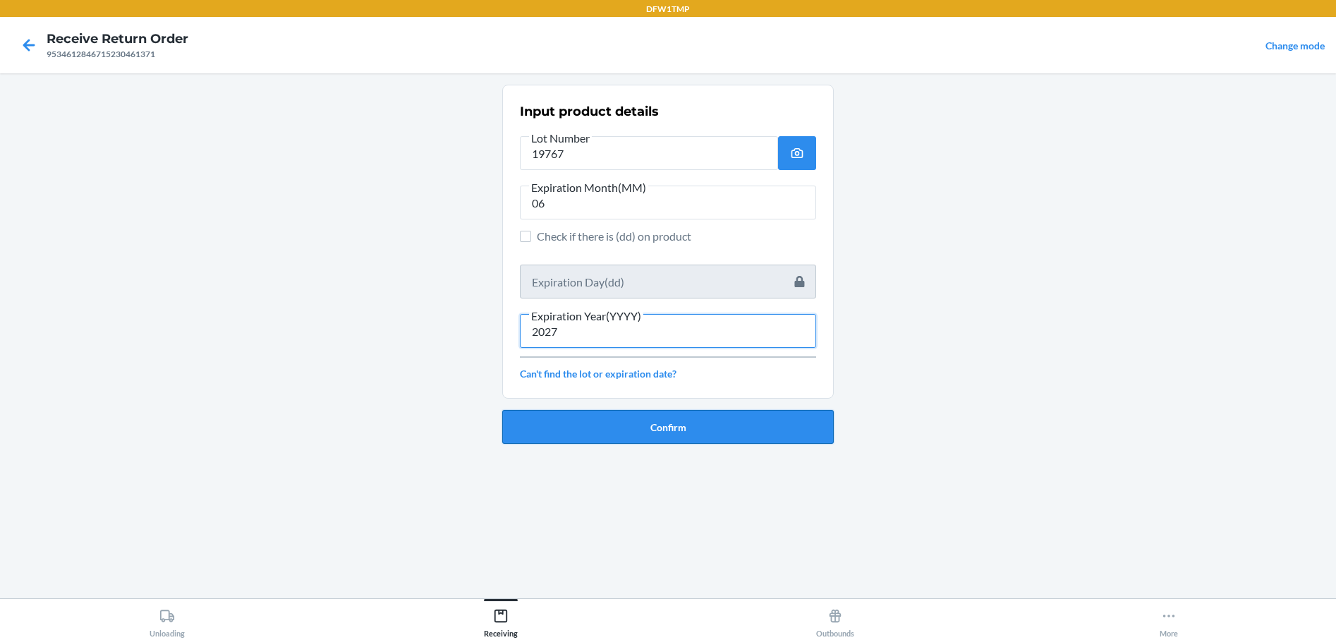
type input "2027"
click at [652, 433] on button "Confirm" at bounding box center [668, 427] width 332 height 34
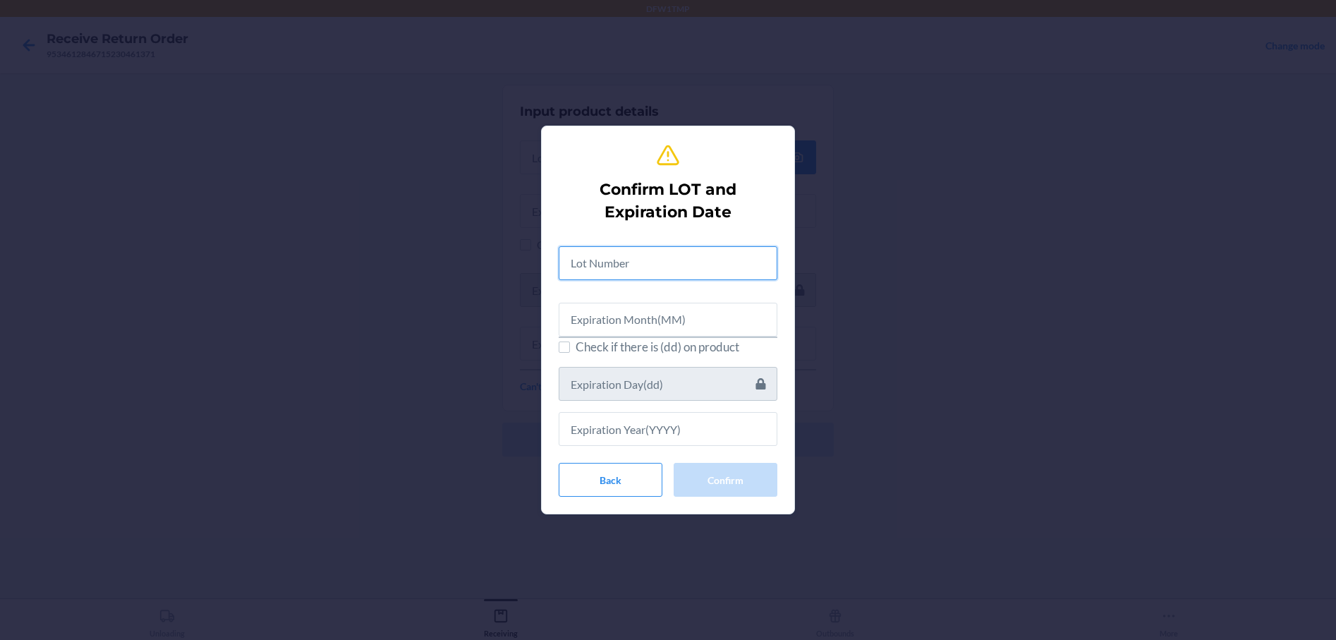
click at [632, 259] on input "text" at bounding box center [668, 263] width 219 height 34
type input "19767"
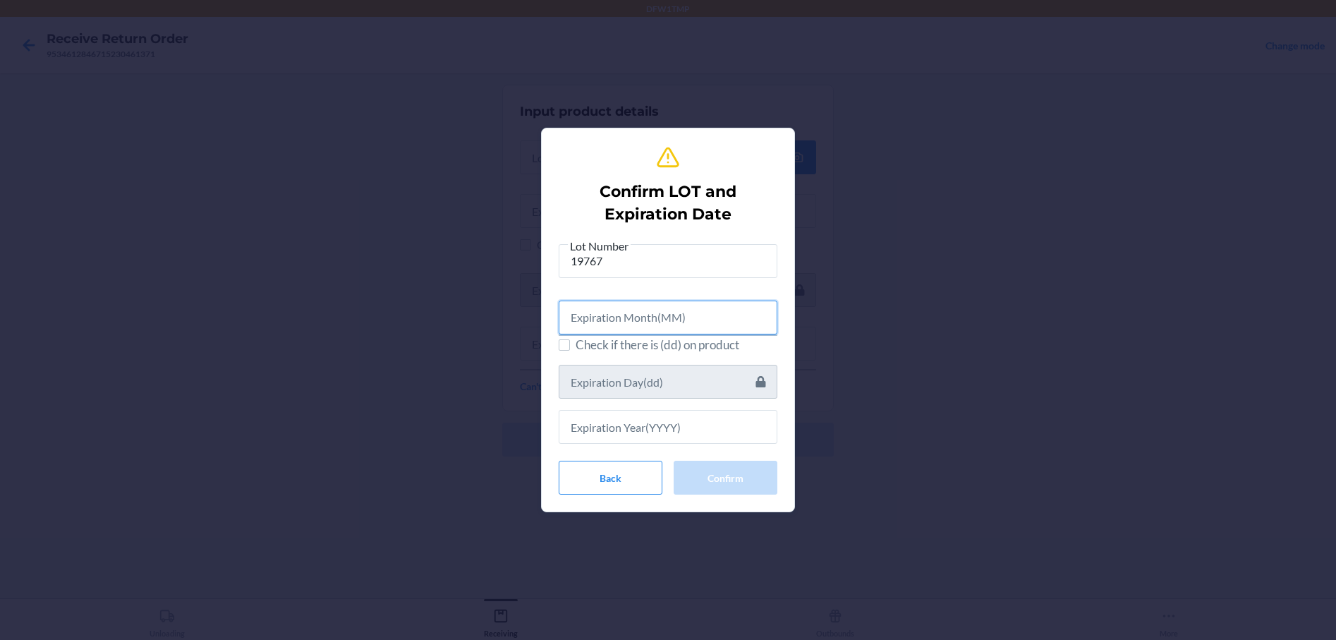
click at [590, 323] on input "text" at bounding box center [668, 318] width 219 height 34
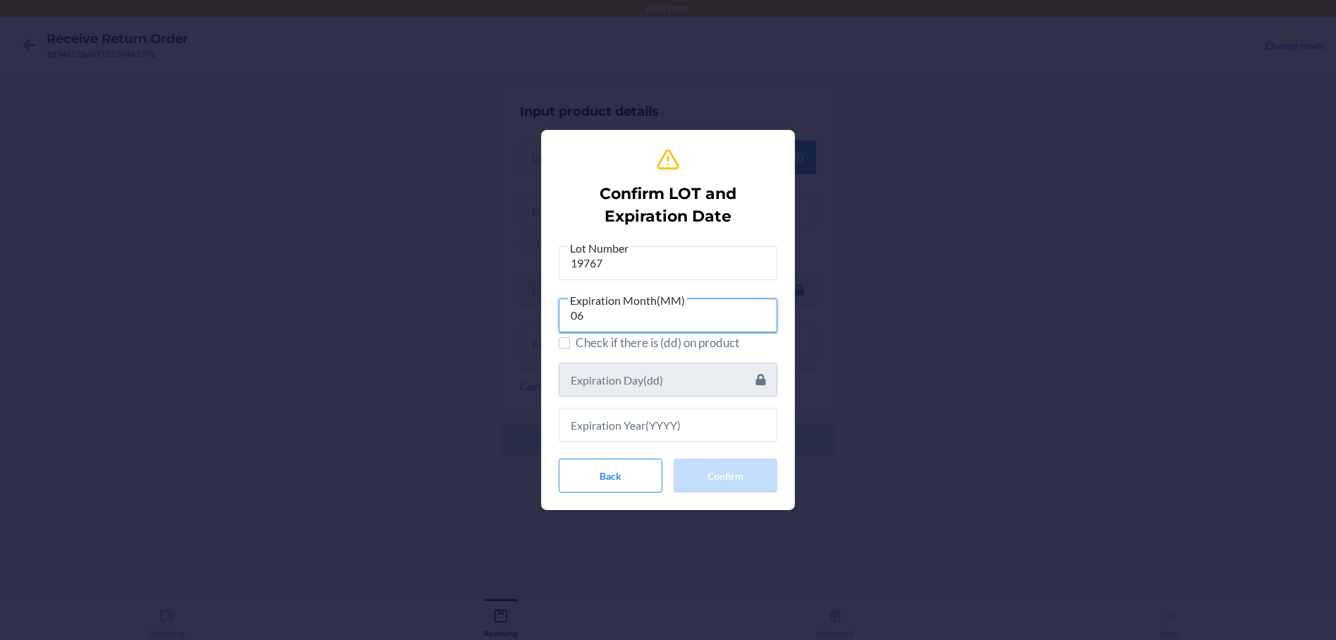
type input "06"
click at [620, 421] on input "text" at bounding box center [668, 425] width 219 height 34
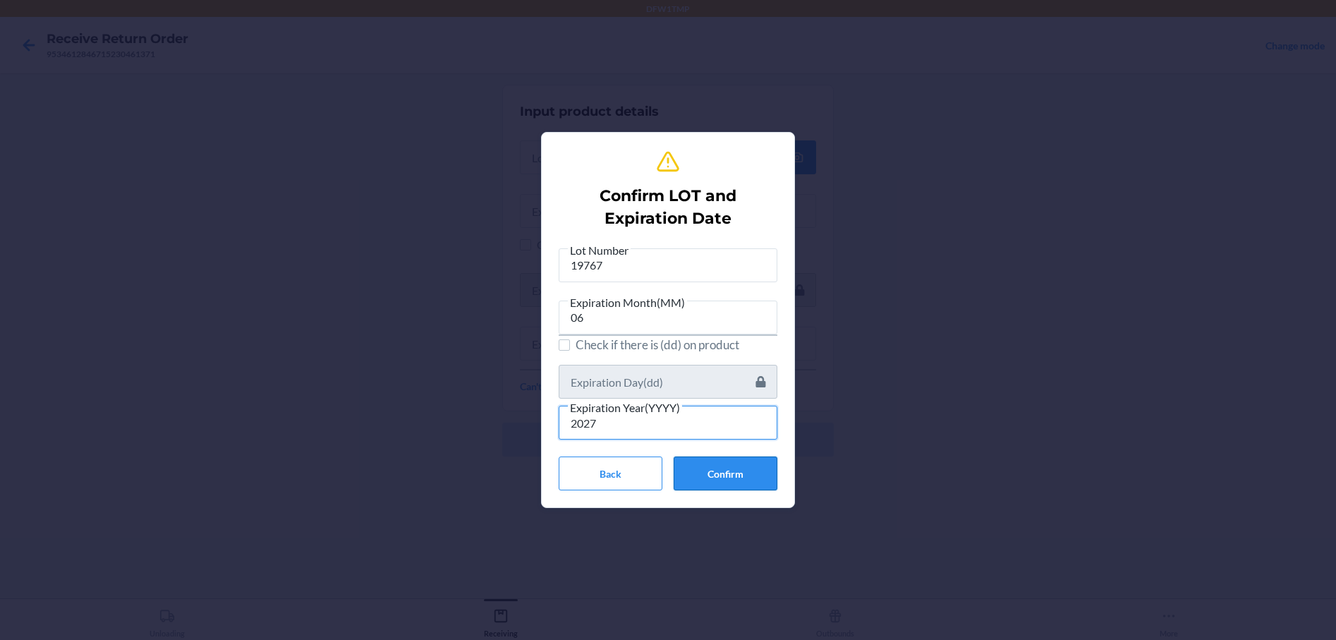
type input "2027"
click at [723, 480] on button "Confirm" at bounding box center [726, 473] width 104 height 34
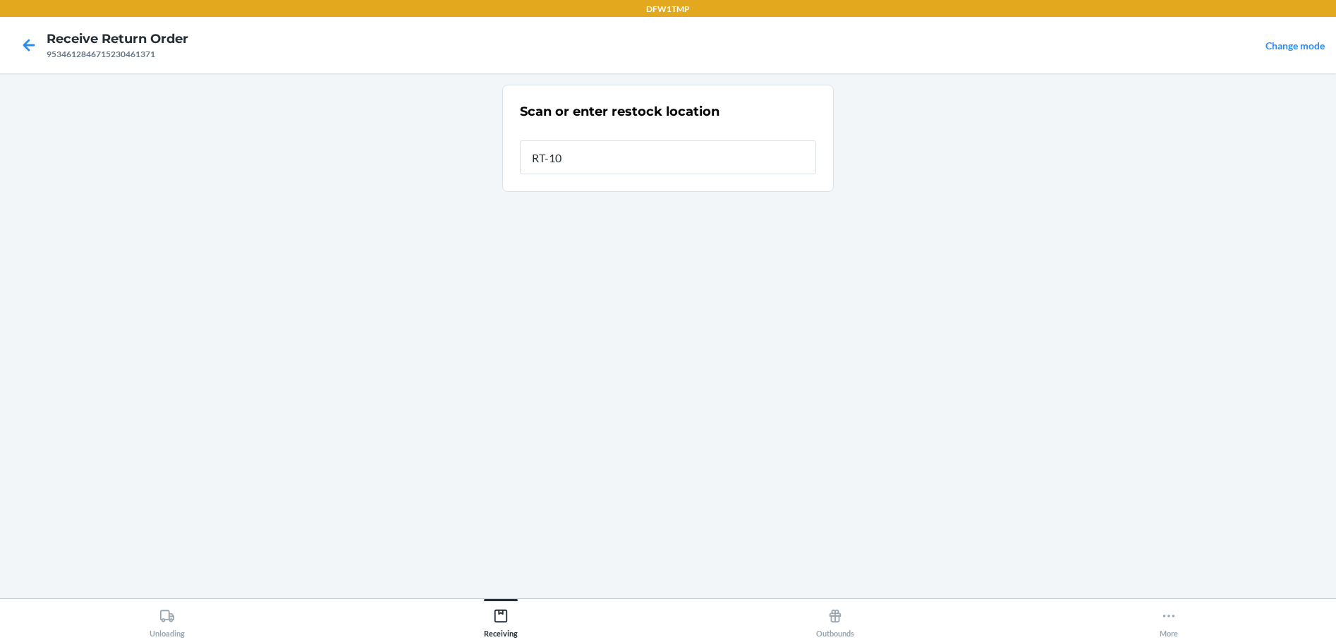
type input "RT-10"
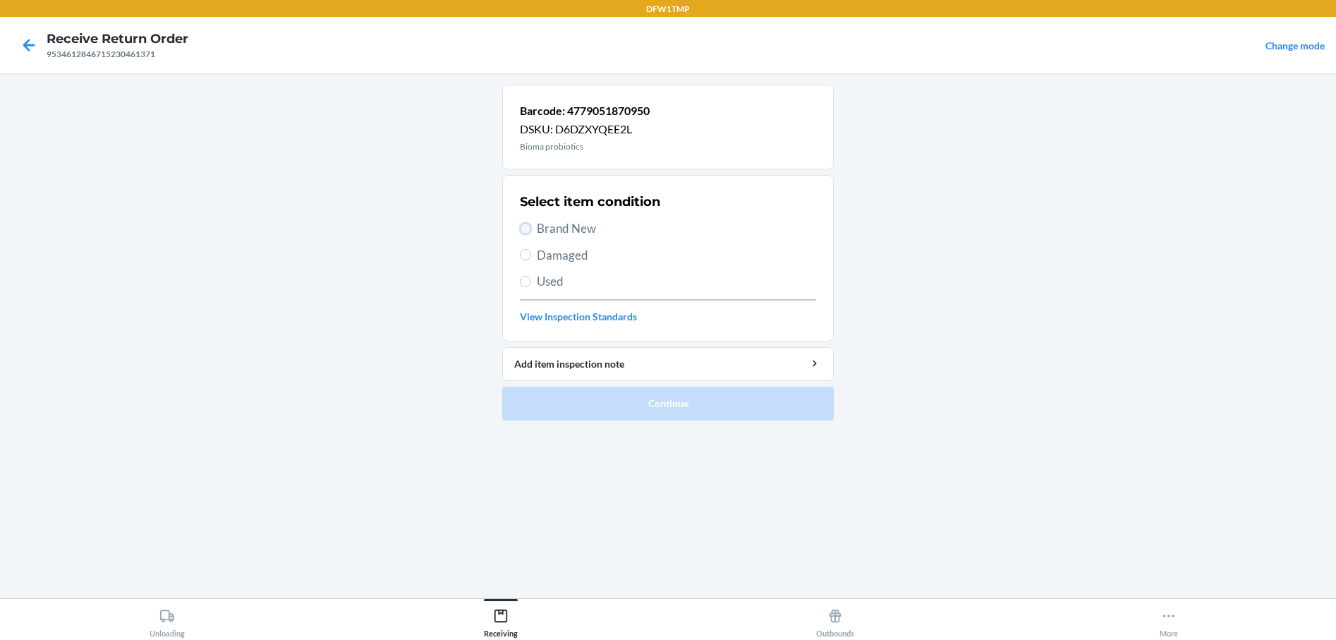
click at [526, 234] on input "Brand New" at bounding box center [525, 228] width 11 height 11
radio input "true"
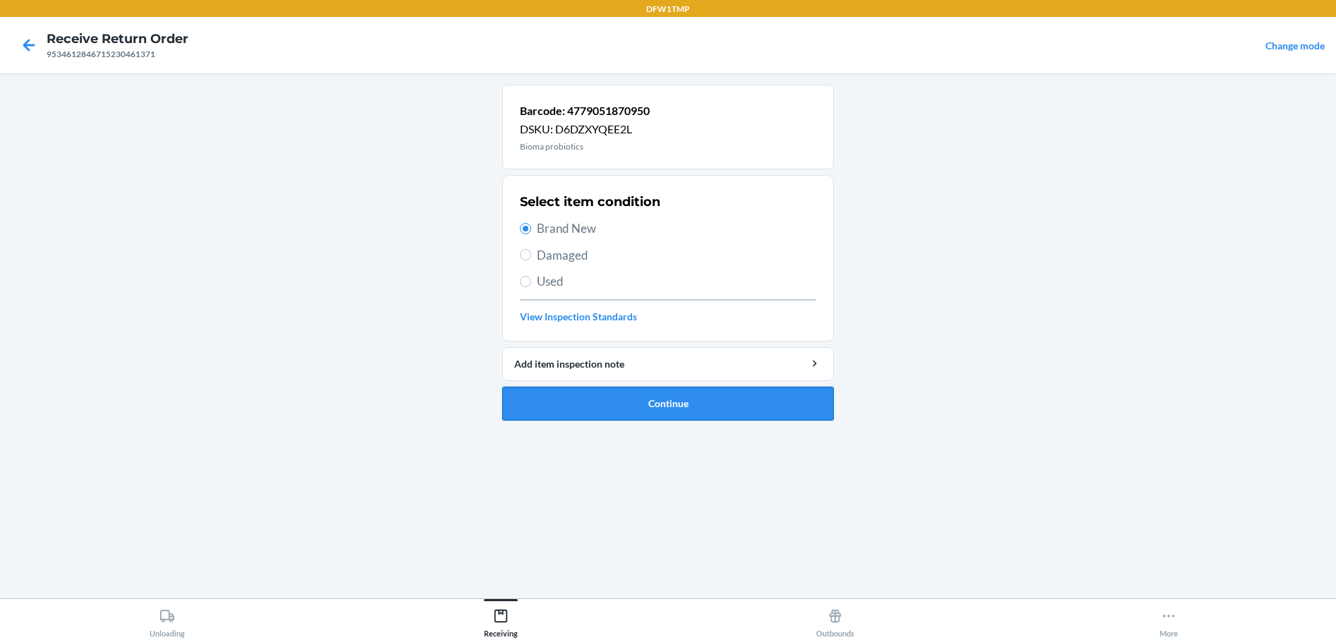
click at [550, 400] on button "Continue" at bounding box center [668, 404] width 332 height 34
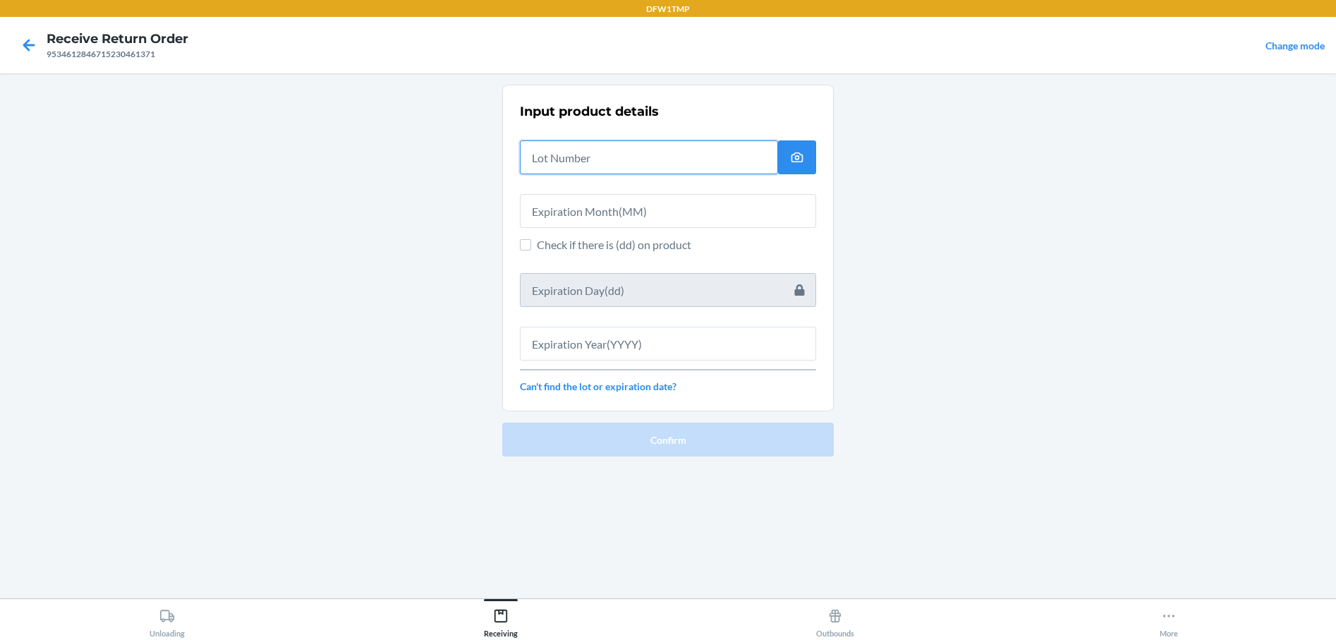
click at [551, 153] on input "text" at bounding box center [649, 157] width 258 height 34
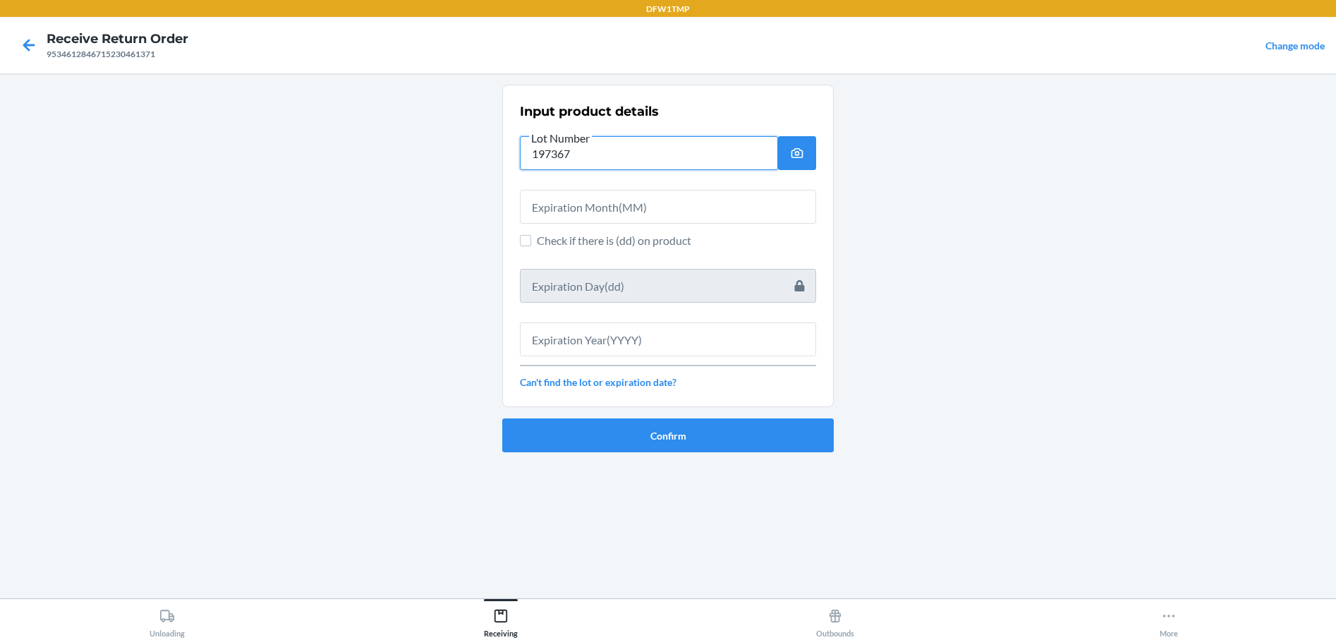
type input "197367"
click at [551, 212] on input "text" at bounding box center [668, 207] width 296 height 34
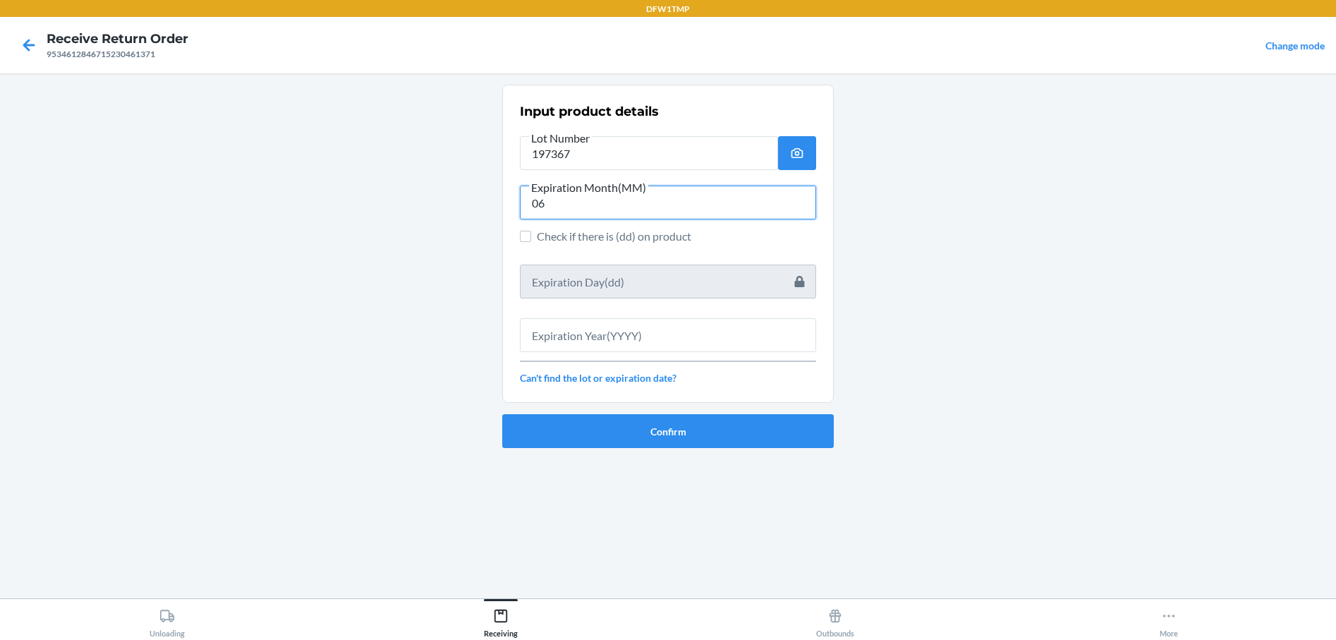
type input "06"
click at [609, 341] on input "text" at bounding box center [668, 335] width 296 height 34
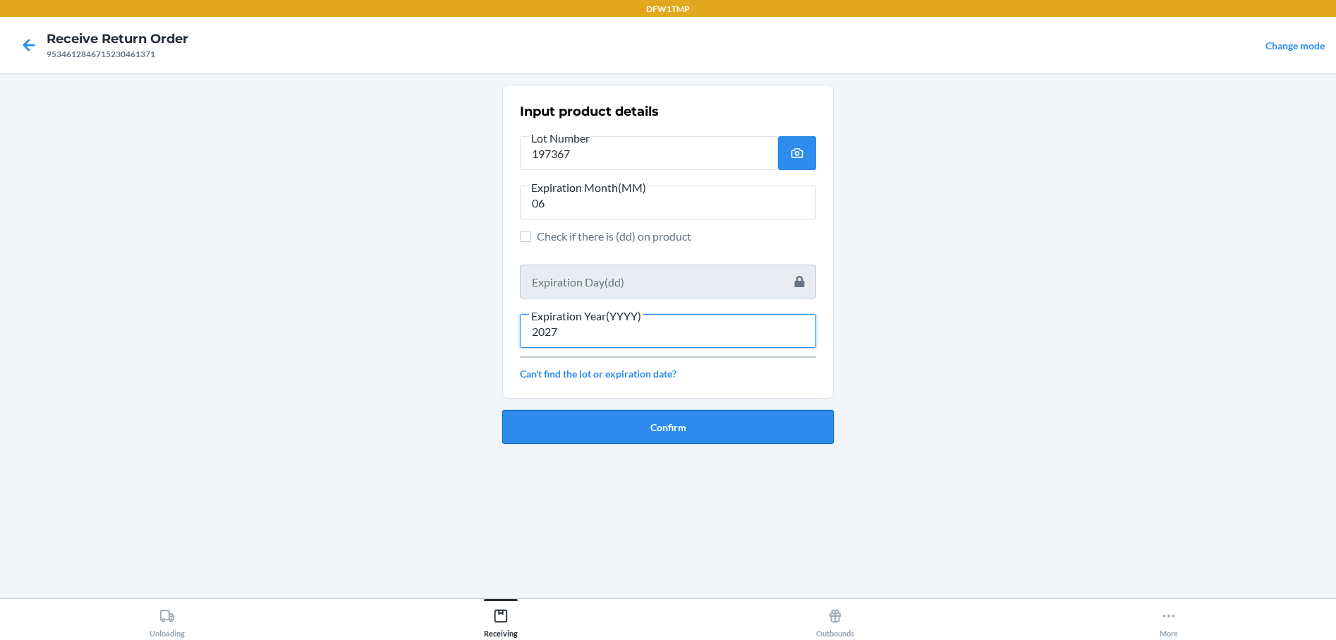
type input "2027"
click at [599, 425] on button "Confirm" at bounding box center [668, 427] width 332 height 34
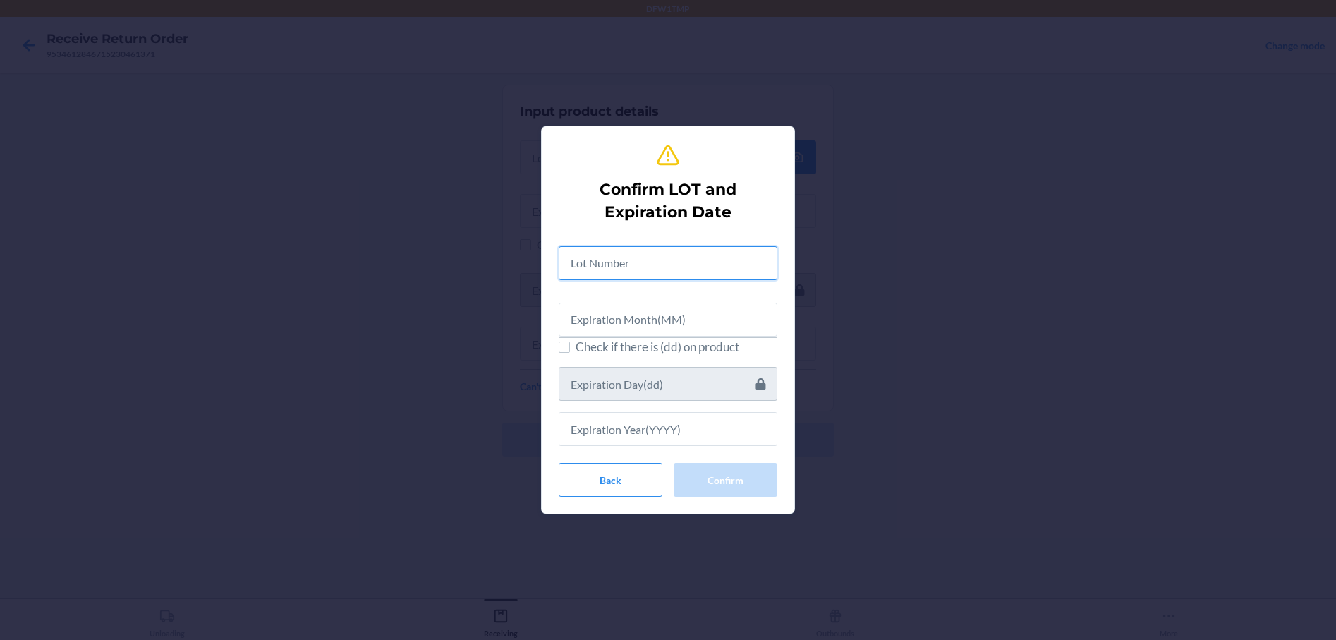
click at [605, 267] on input "text" at bounding box center [668, 263] width 219 height 34
type input "19767"
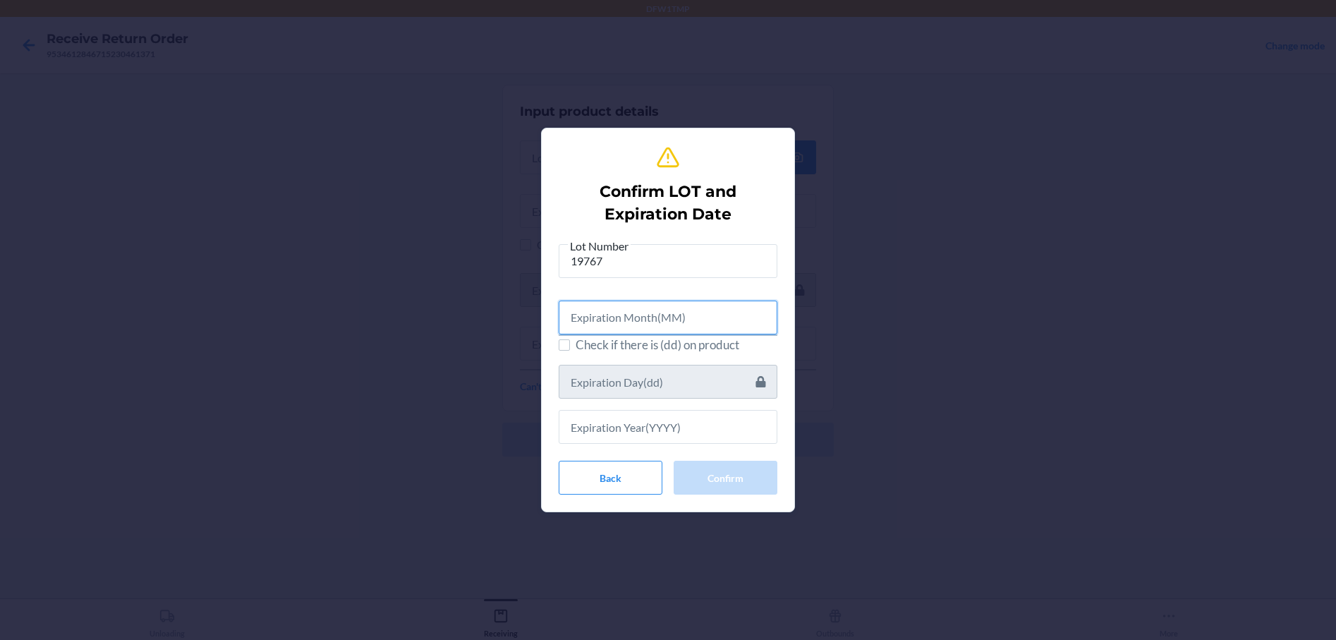
click at [648, 315] on input "text" at bounding box center [668, 318] width 219 height 34
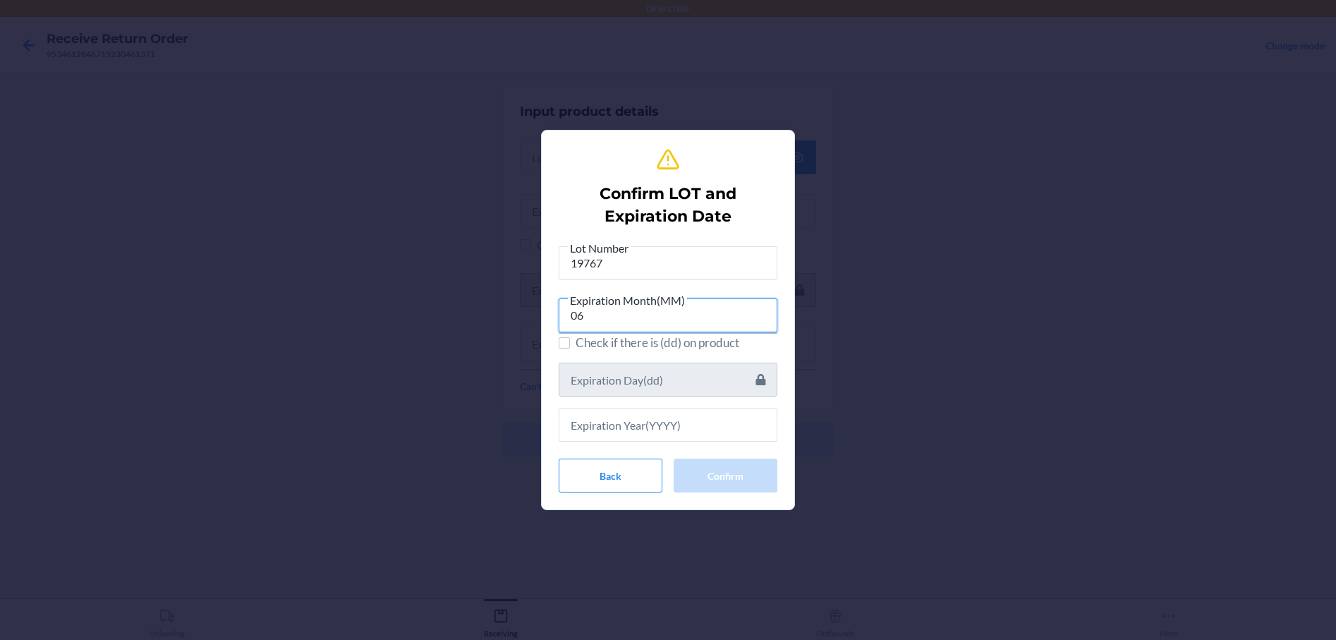
type input "06"
click at [671, 412] on input "text" at bounding box center [668, 425] width 219 height 34
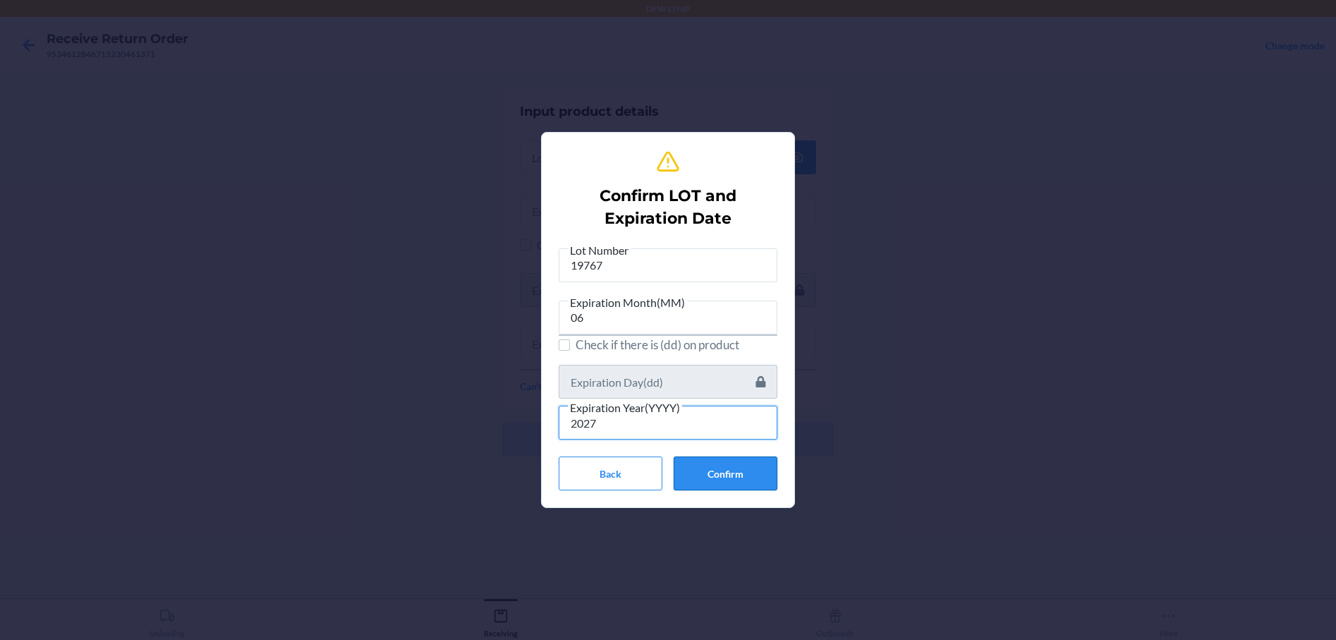
type input "2027"
click at [742, 468] on button "Confirm" at bounding box center [726, 473] width 104 height 34
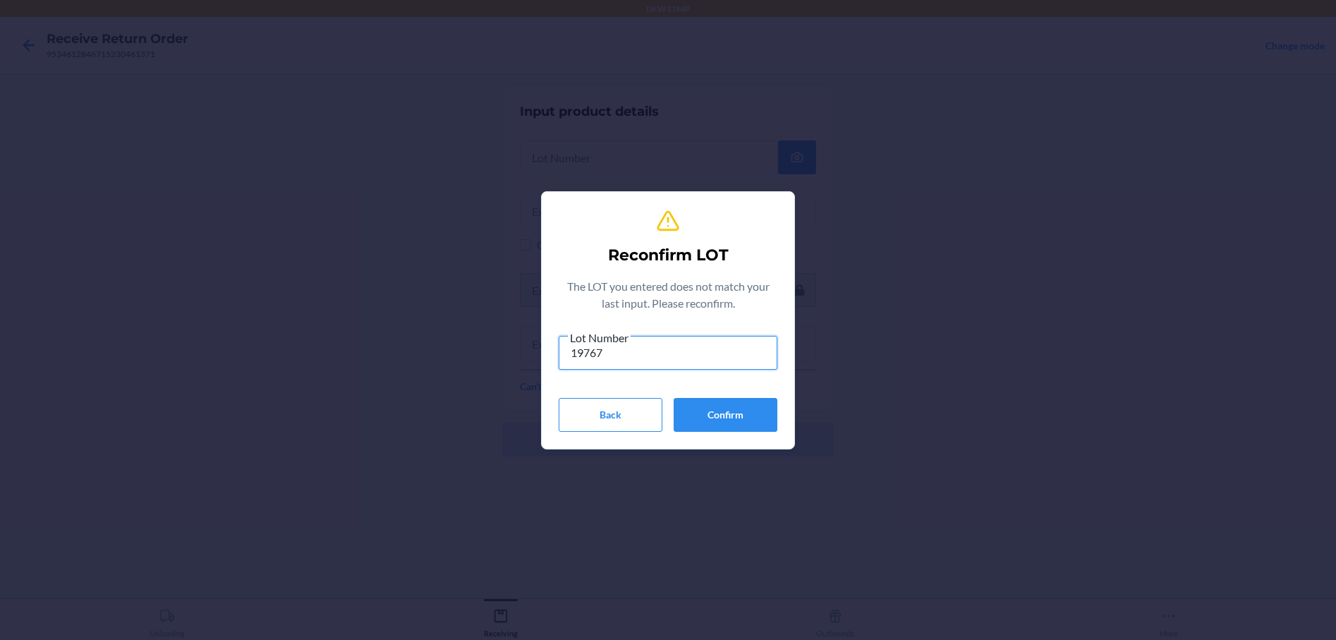
type input "19767"
click at [673, 408] on div "Back Confirm" at bounding box center [668, 415] width 219 height 34
click at [689, 421] on button "Confirm" at bounding box center [726, 415] width 104 height 34
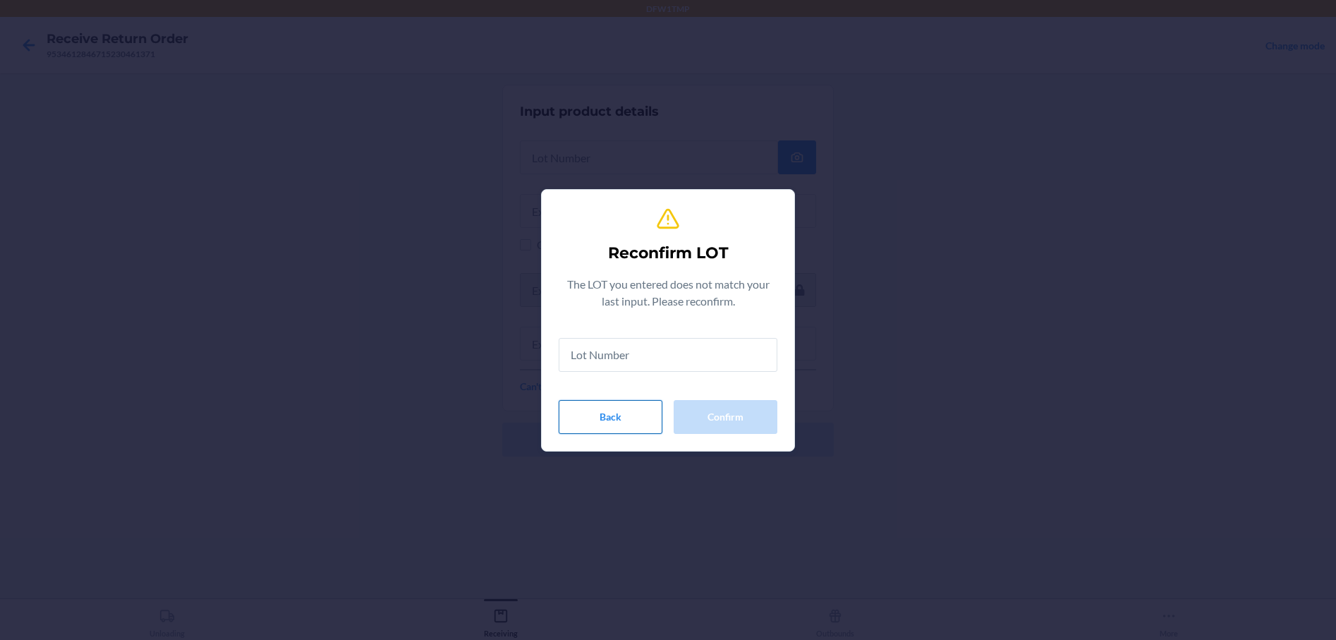
click at [586, 408] on button "Back" at bounding box center [611, 417] width 104 height 34
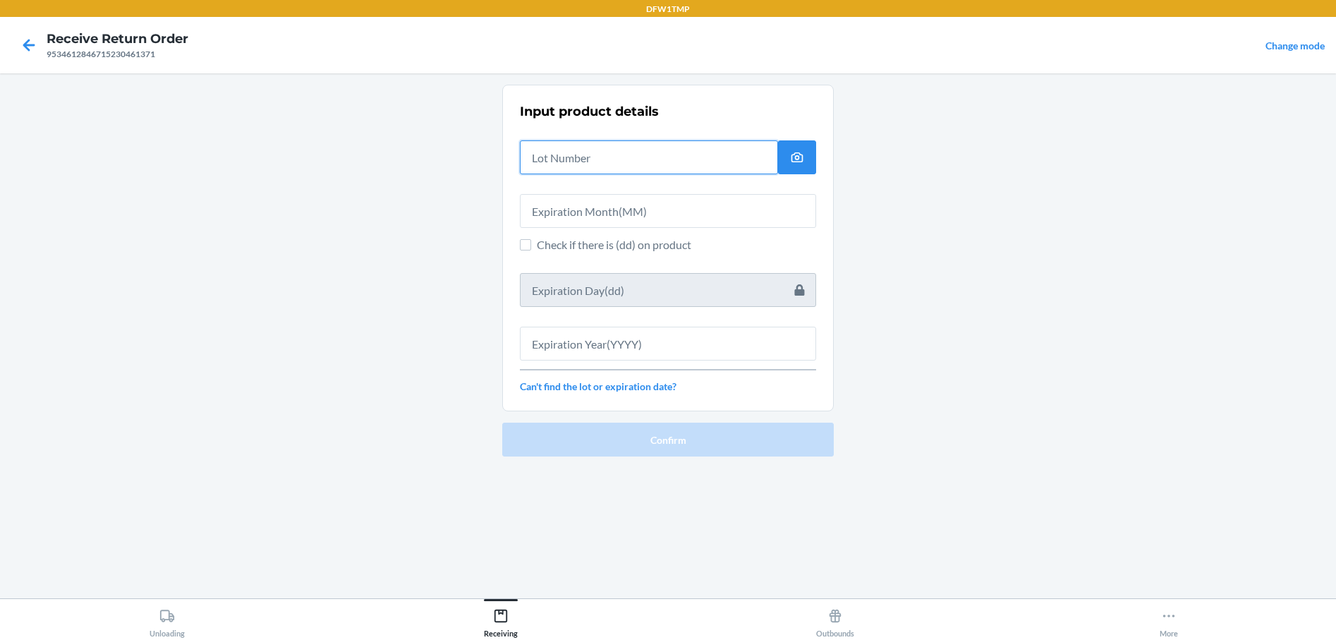
click at [564, 157] on input "text" at bounding box center [649, 157] width 258 height 34
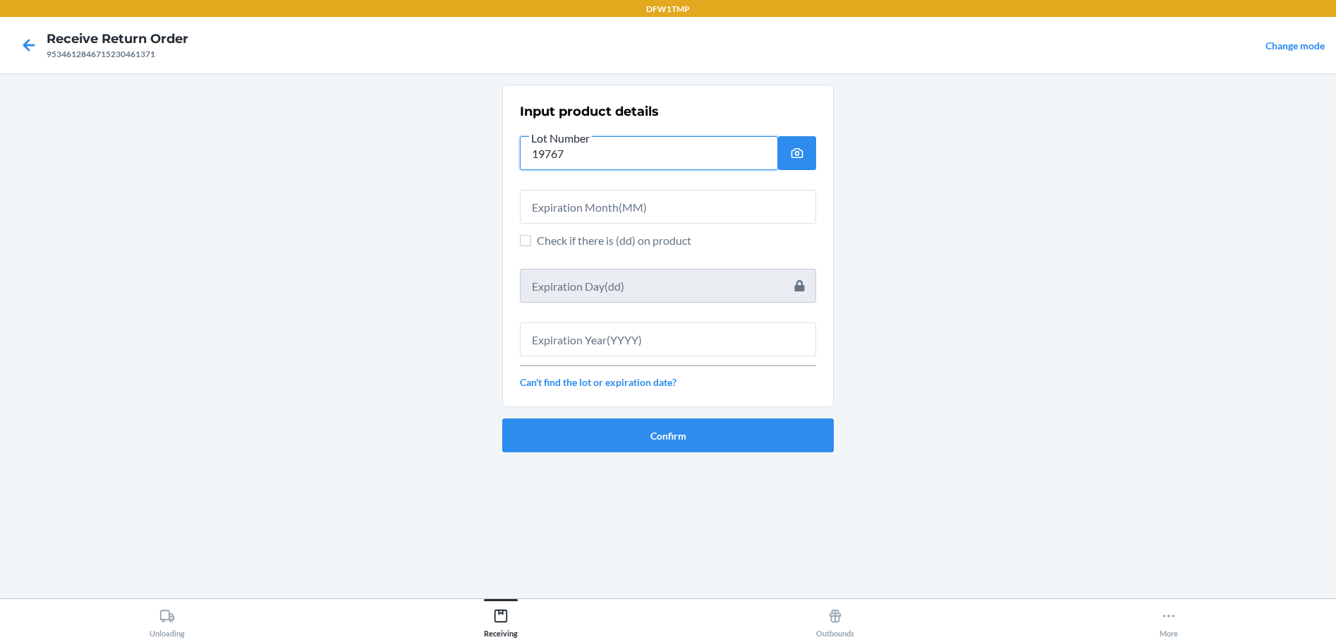
type input "19767"
click at [631, 198] on input "text" at bounding box center [668, 207] width 296 height 34
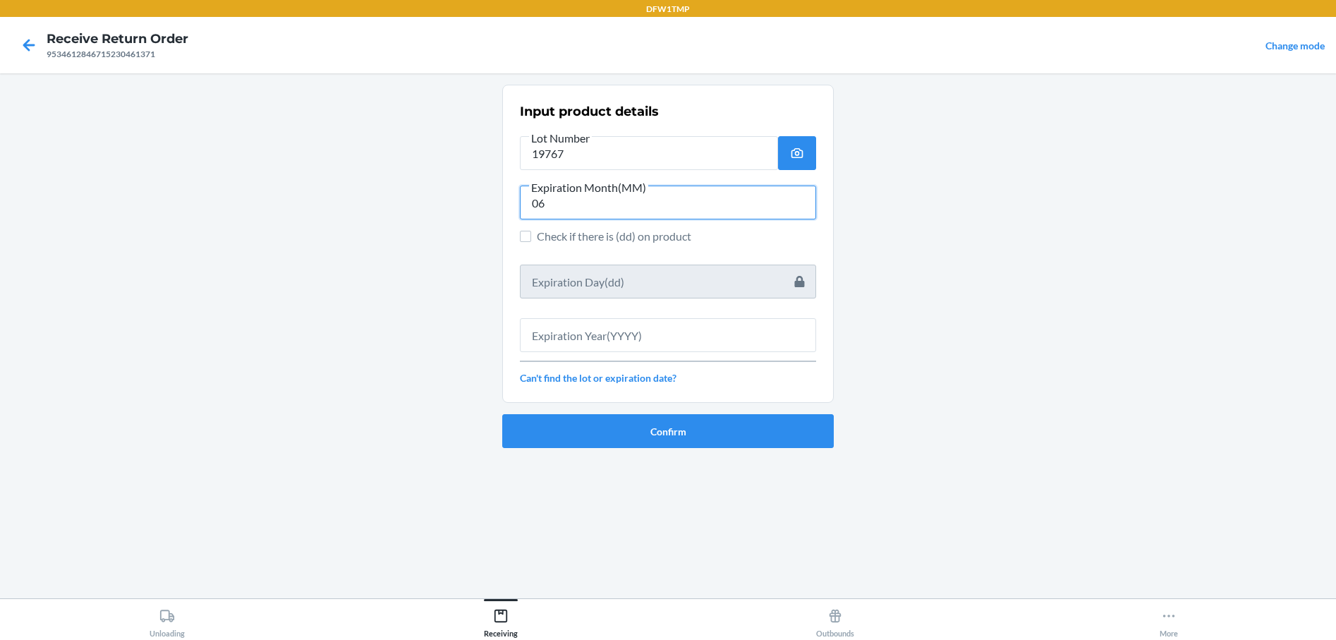
type input "06"
click at [581, 339] on input "text" at bounding box center [668, 335] width 296 height 34
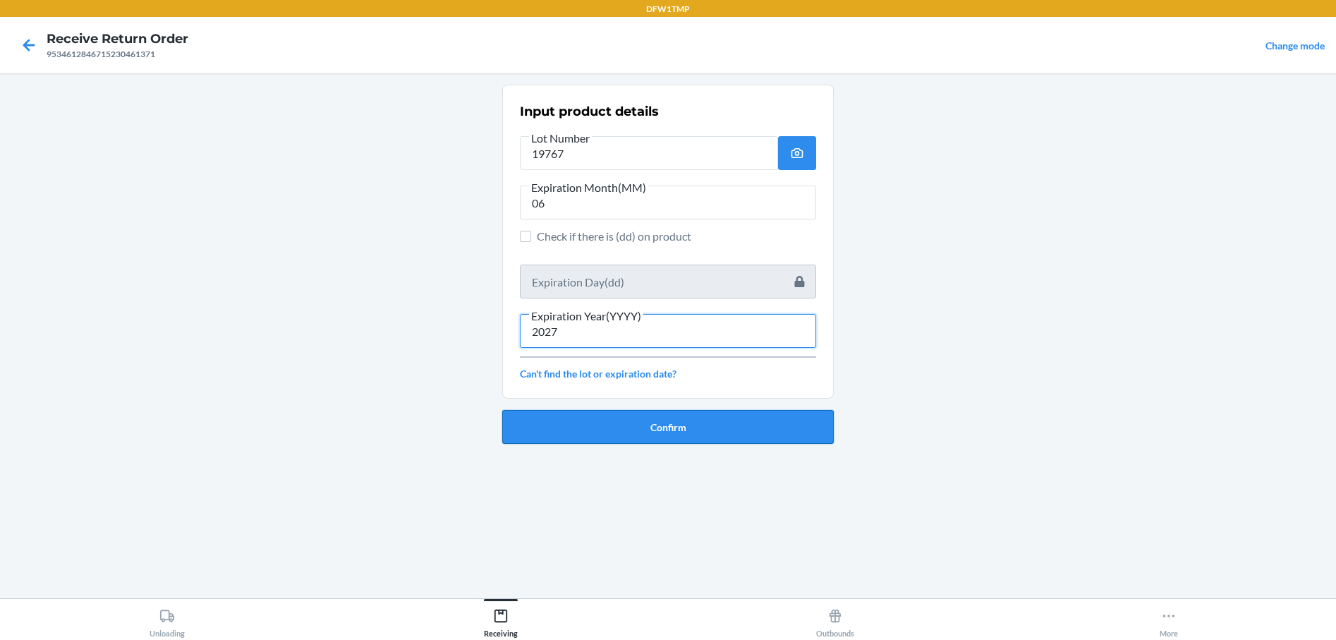
type input "2027"
click at [624, 443] on button "Confirm" at bounding box center [668, 427] width 332 height 34
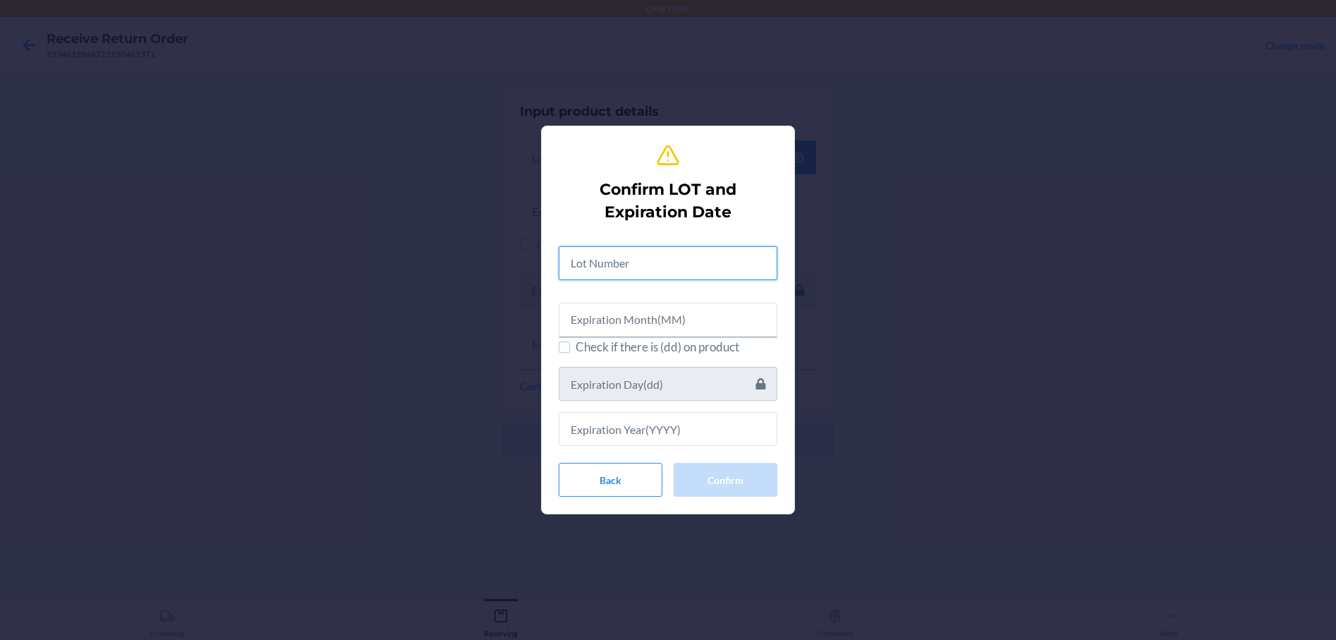
click at [622, 263] on input "text" at bounding box center [668, 263] width 219 height 34
type input "1"
type input "19767"
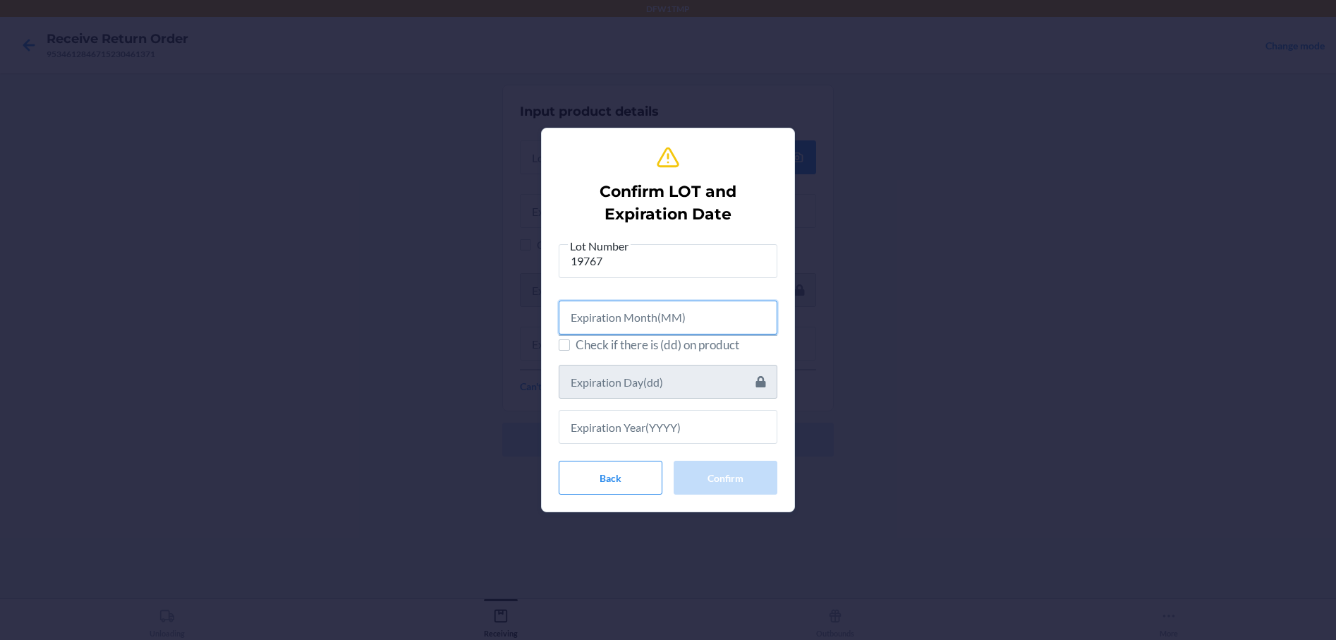
click at [619, 322] on input "text" at bounding box center [668, 318] width 219 height 34
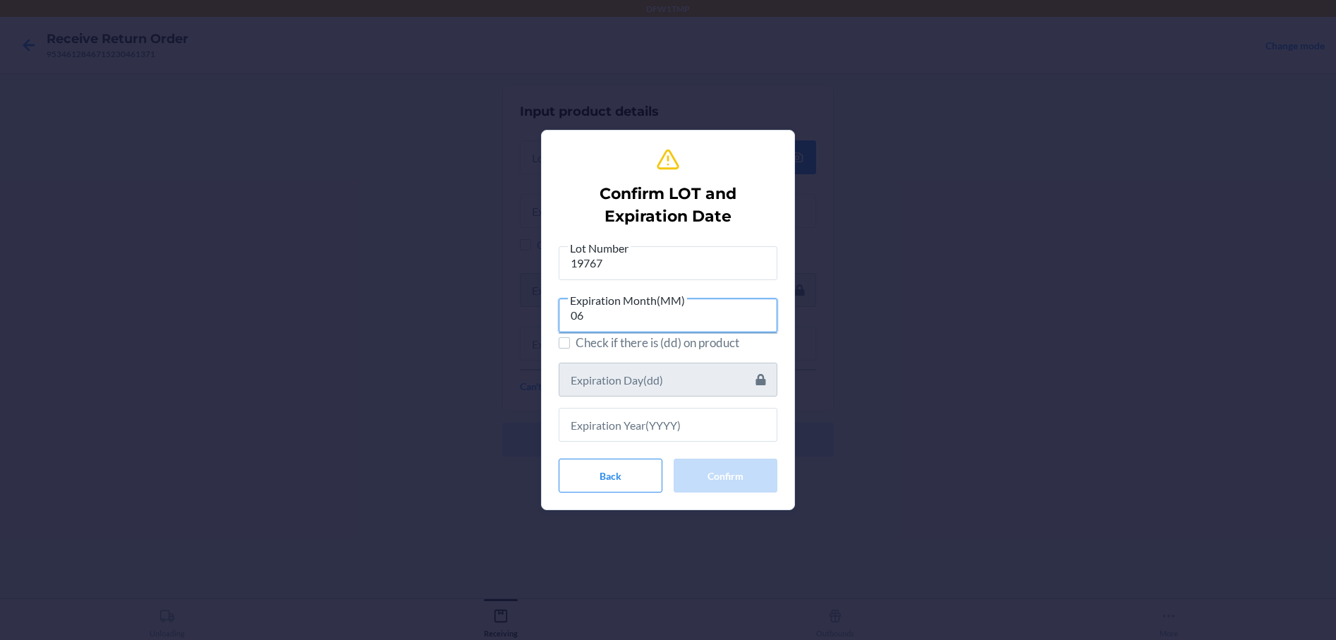
type input "06"
click at [595, 422] on input "text" at bounding box center [668, 425] width 219 height 34
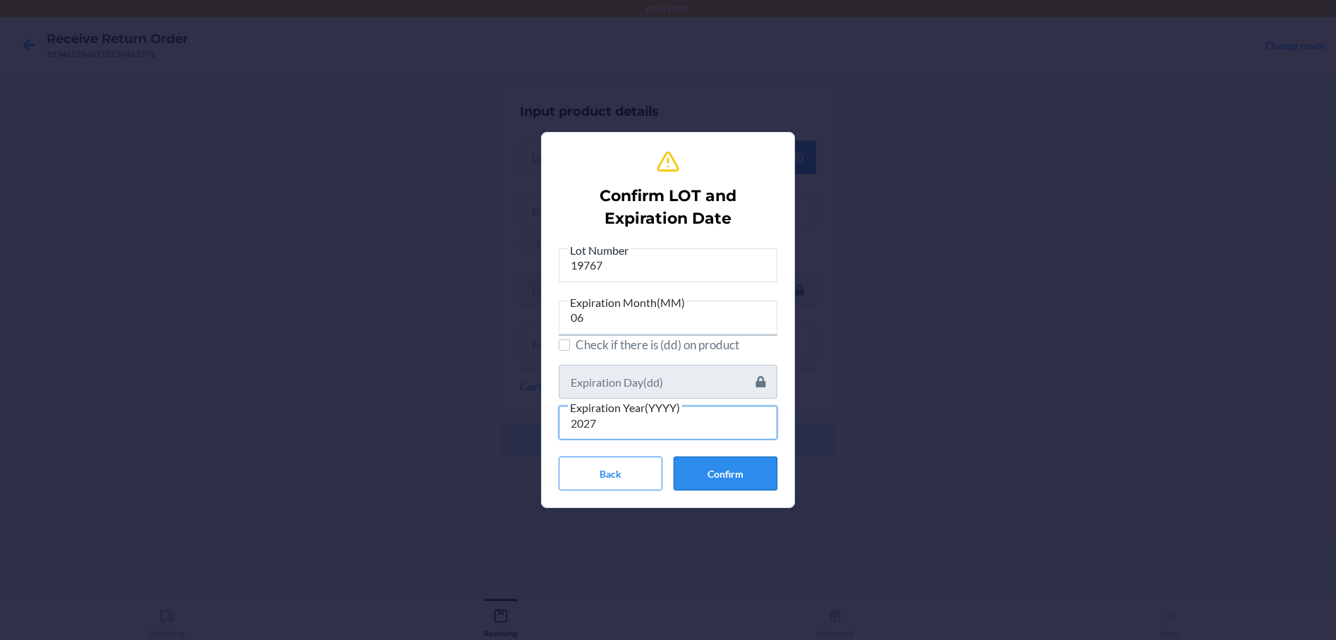
type input "2027"
click at [705, 468] on button "Confirm" at bounding box center [726, 473] width 104 height 34
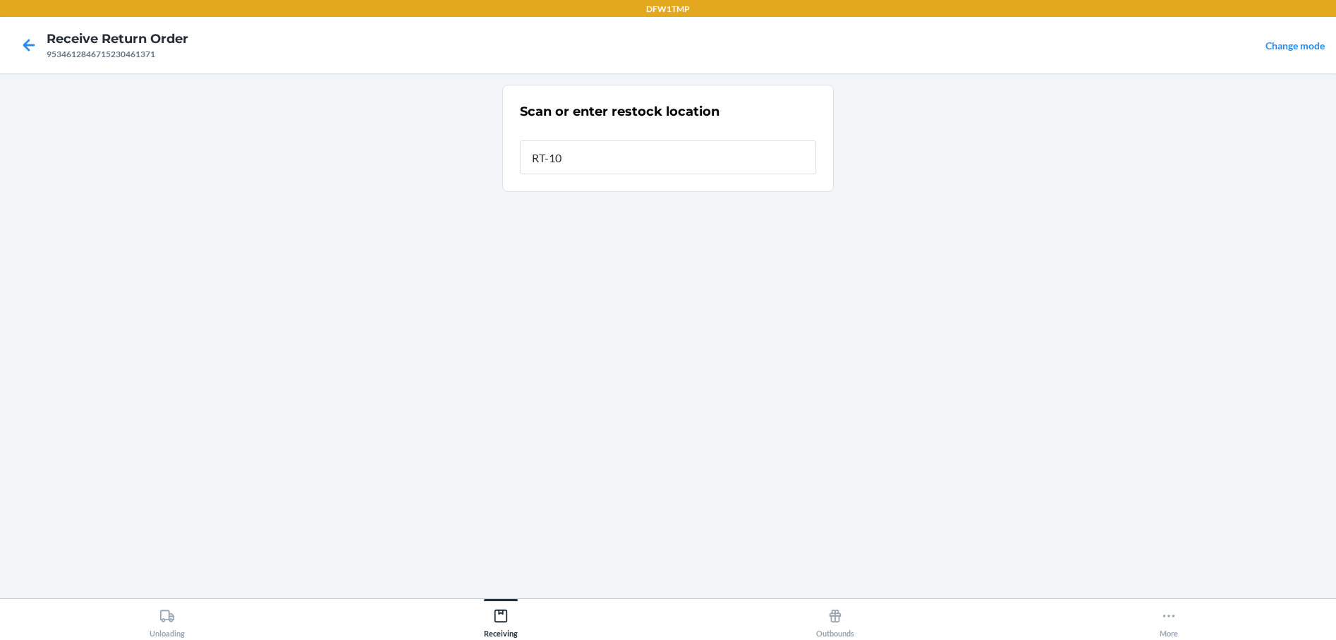
type input "RT-10"
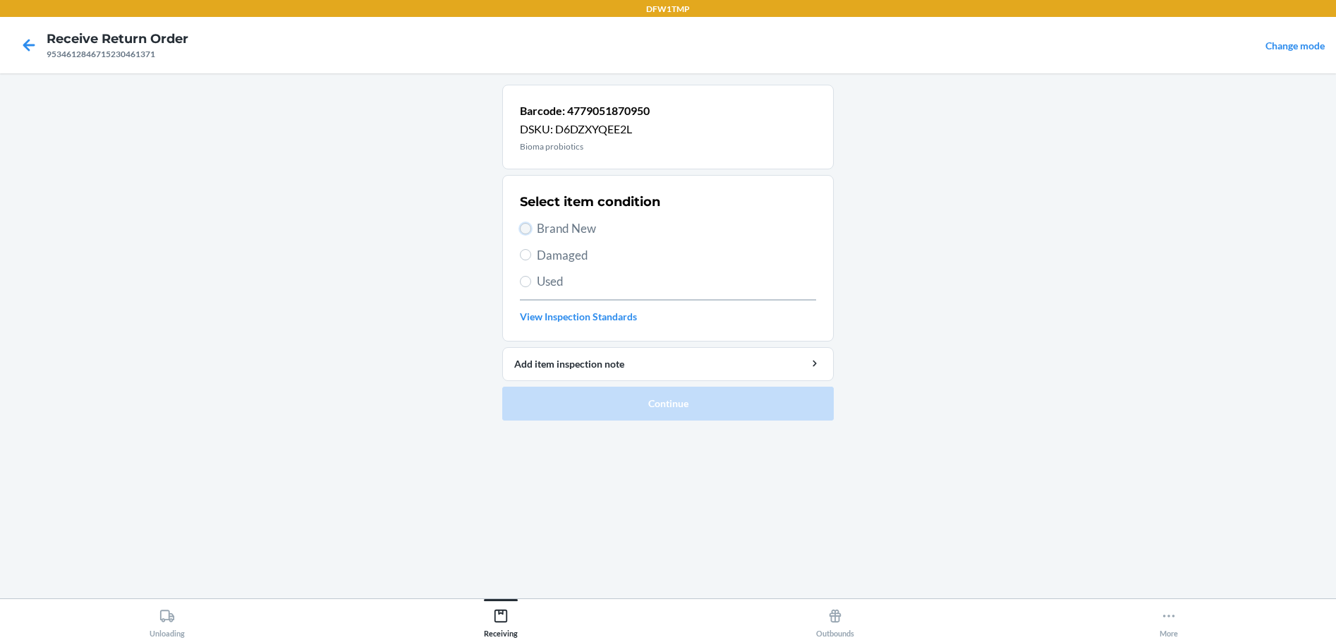
click at [528, 227] on input "Brand New" at bounding box center [525, 228] width 11 height 11
radio input "true"
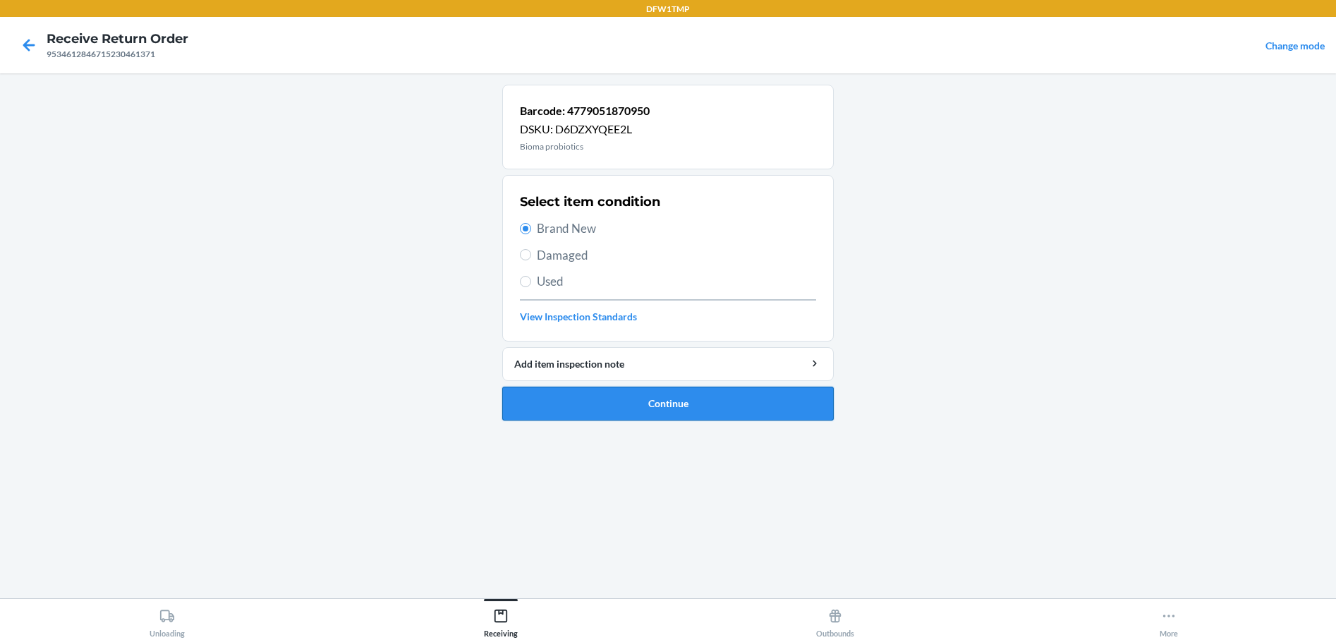
click at [593, 408] on button "Continue" at bounding box center [668, 404] width 332 height 34
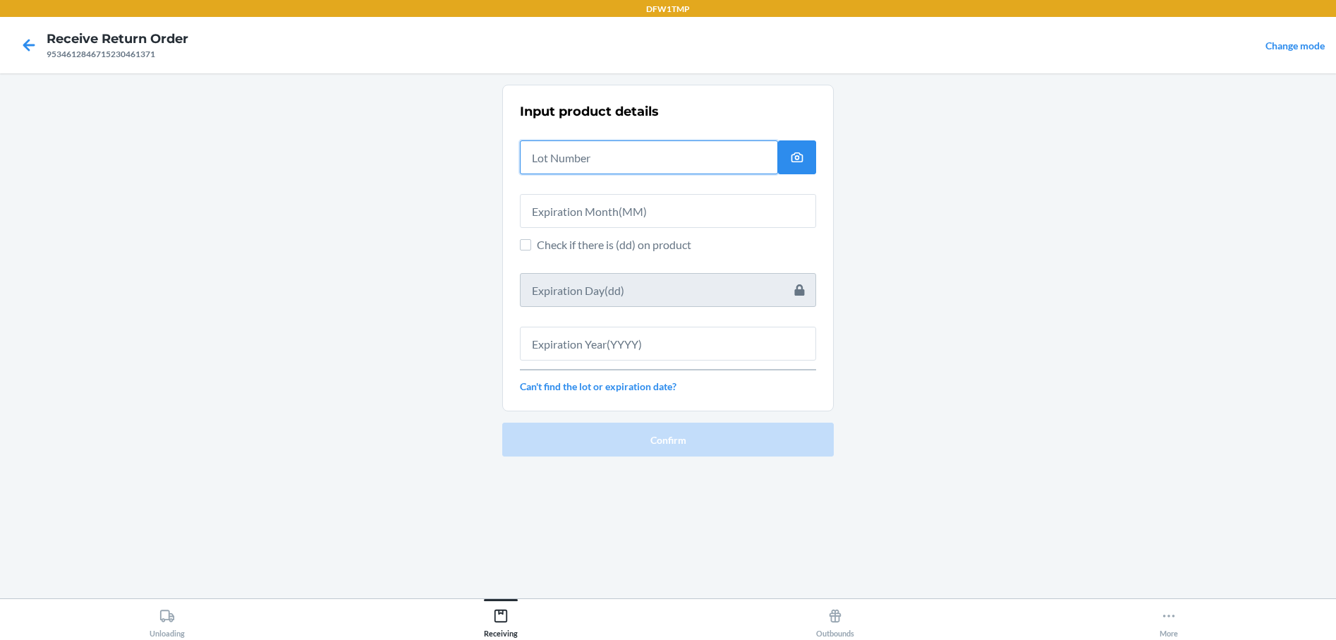
click at [552, 159] on input "text" at bounding box center [649, 157] width 258 height 34
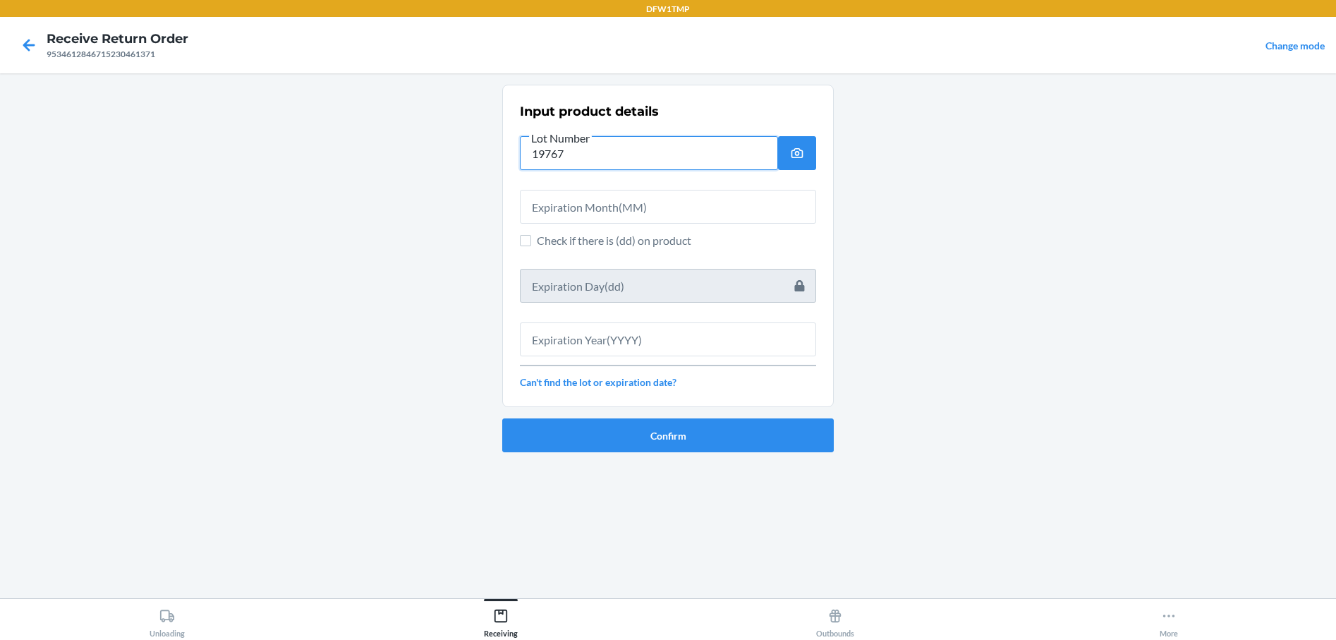
type input "19767"
click at [592, 197] on input "text" at bounding box center [668, 207] width 296 height 34
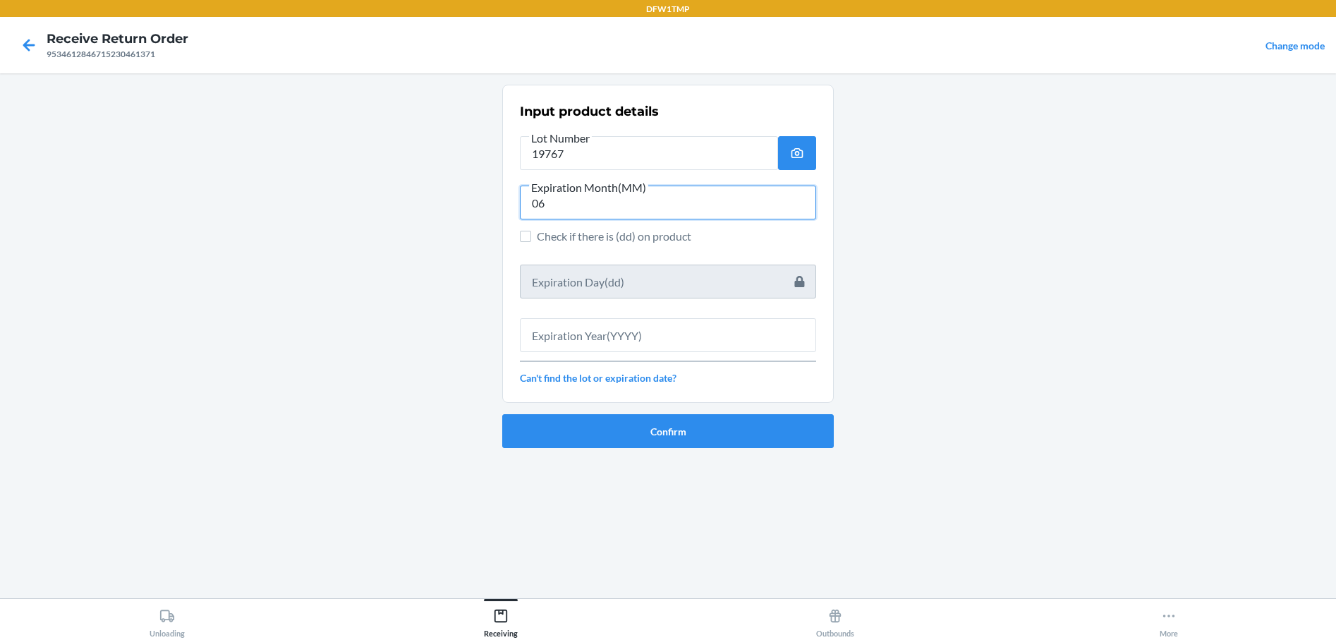
type input "06"
click at [550, 333] on input "text" at bounding box center [668, 335] width 296 height 34
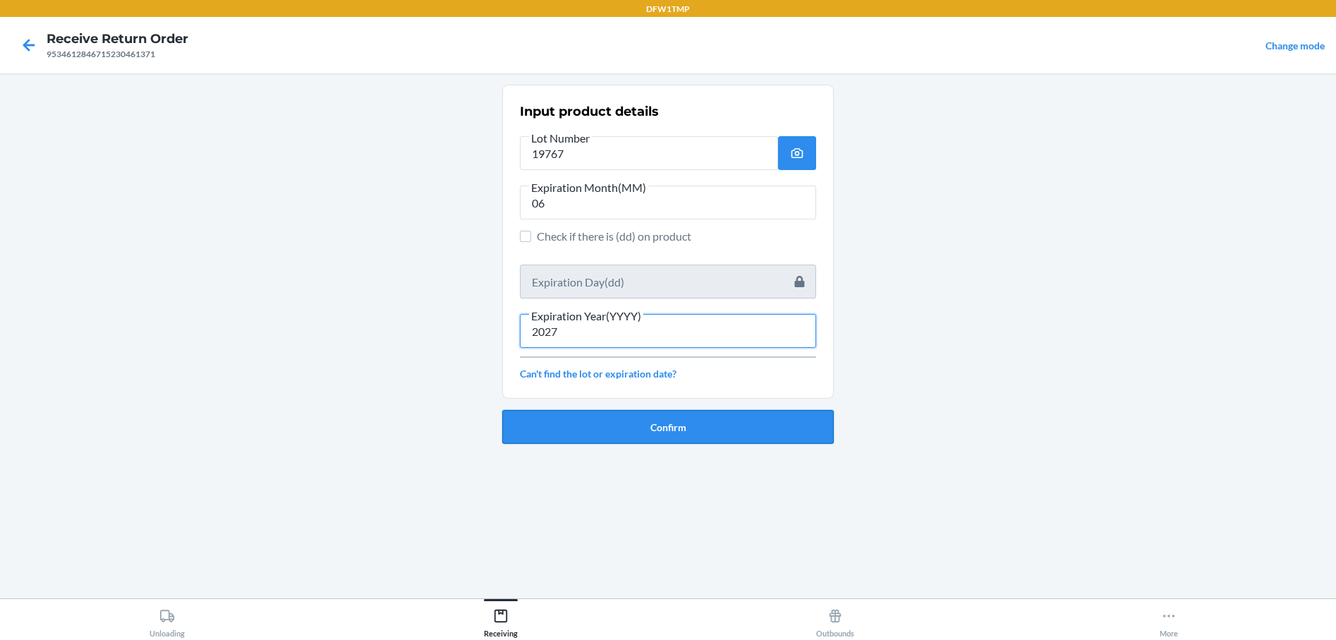
type input "2027"
click at [660, 425] on button "Confirm" at bounding box center [668, 427] width 332 height 34
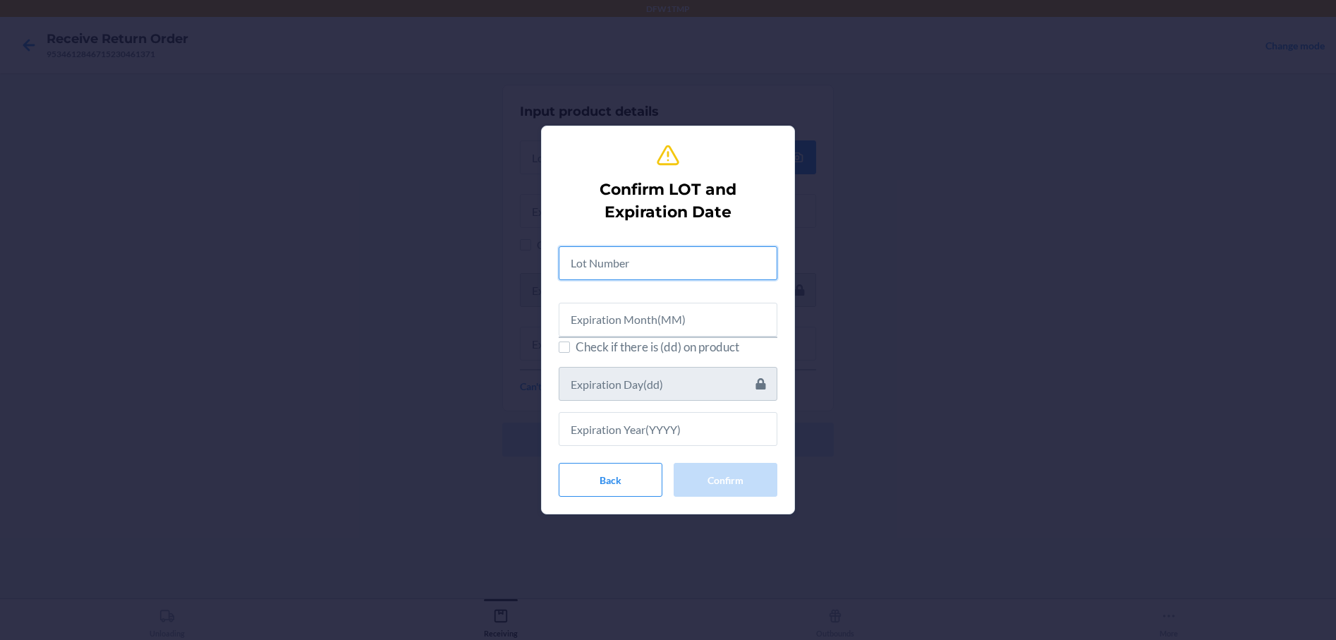
click at [618, 260] on input "text" at bounding box center [668, 263] width 219 height 34
type input "19767"
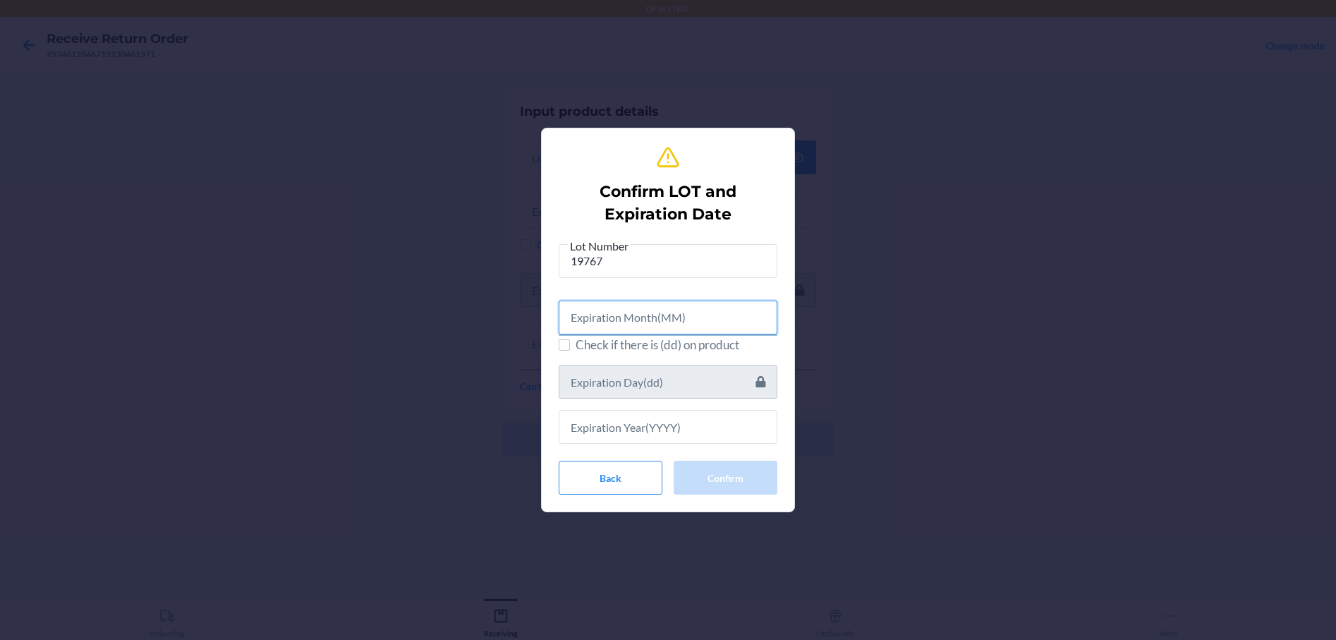
click at [583, 321] on input "text" at bounding box center [668, 318] width 219 height 34
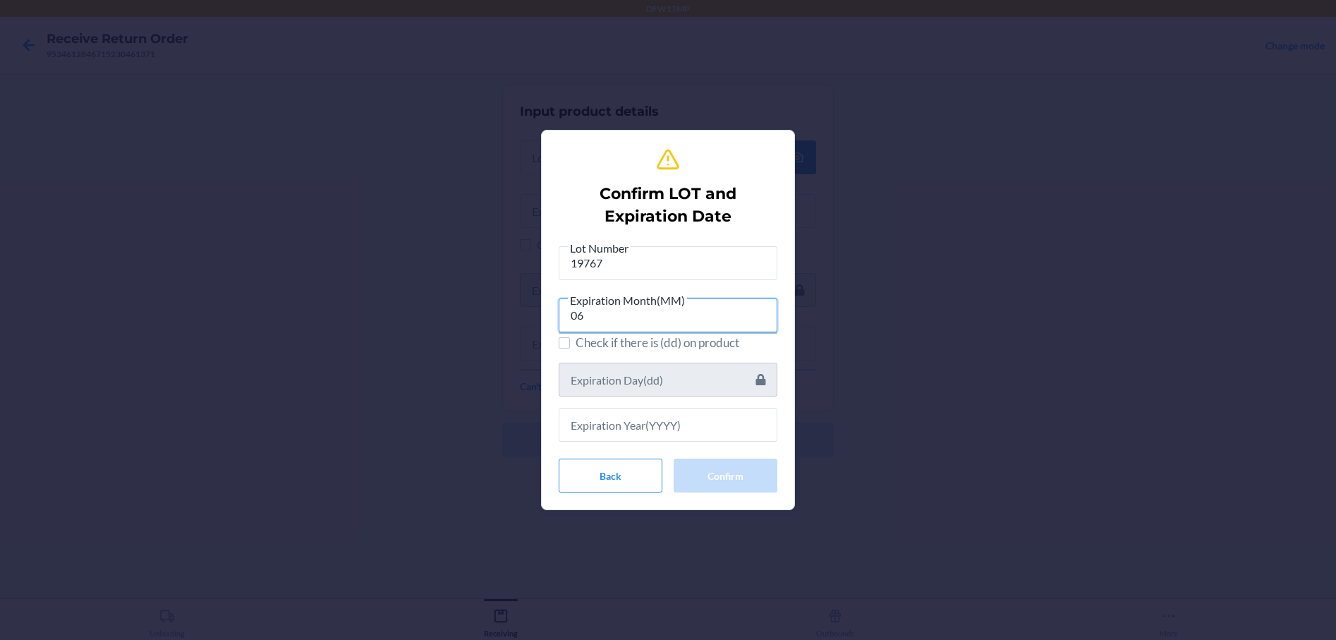
type input "06"
click at [593, 429] on input "text" at bounding box center [668, 425] width 219 height 34
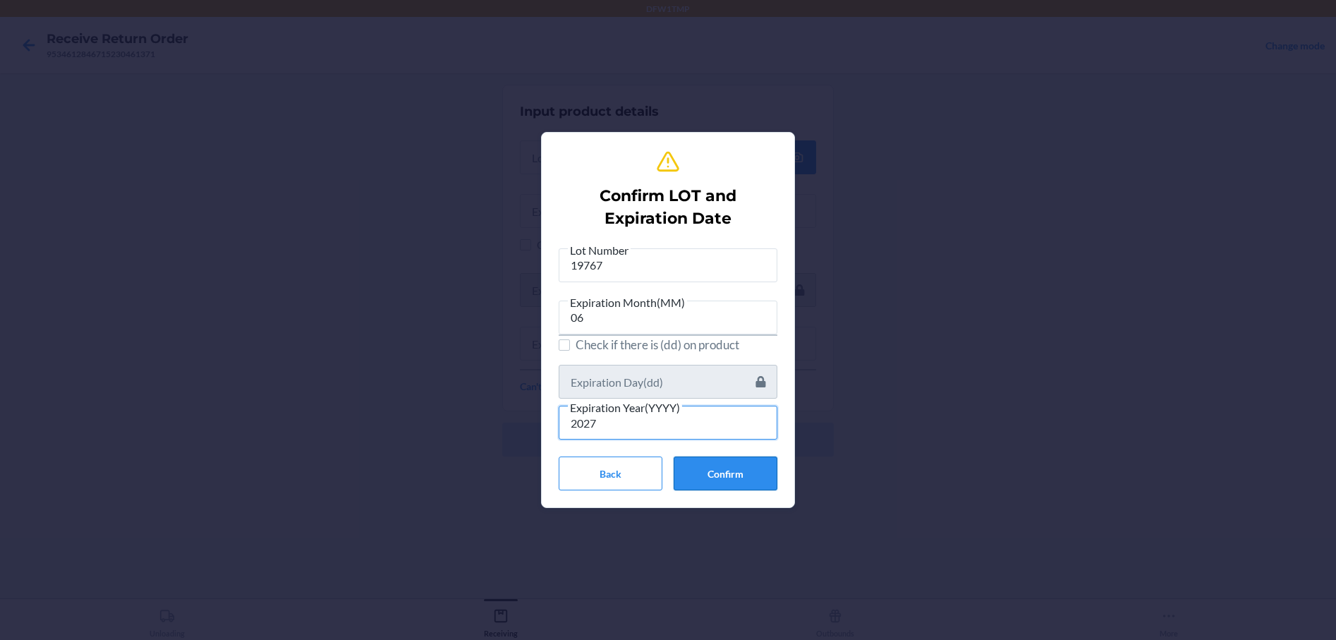
type input "2027"
click at [741, 468] on button "Confirm" at bounding box center [726, 473] width 104 height 34
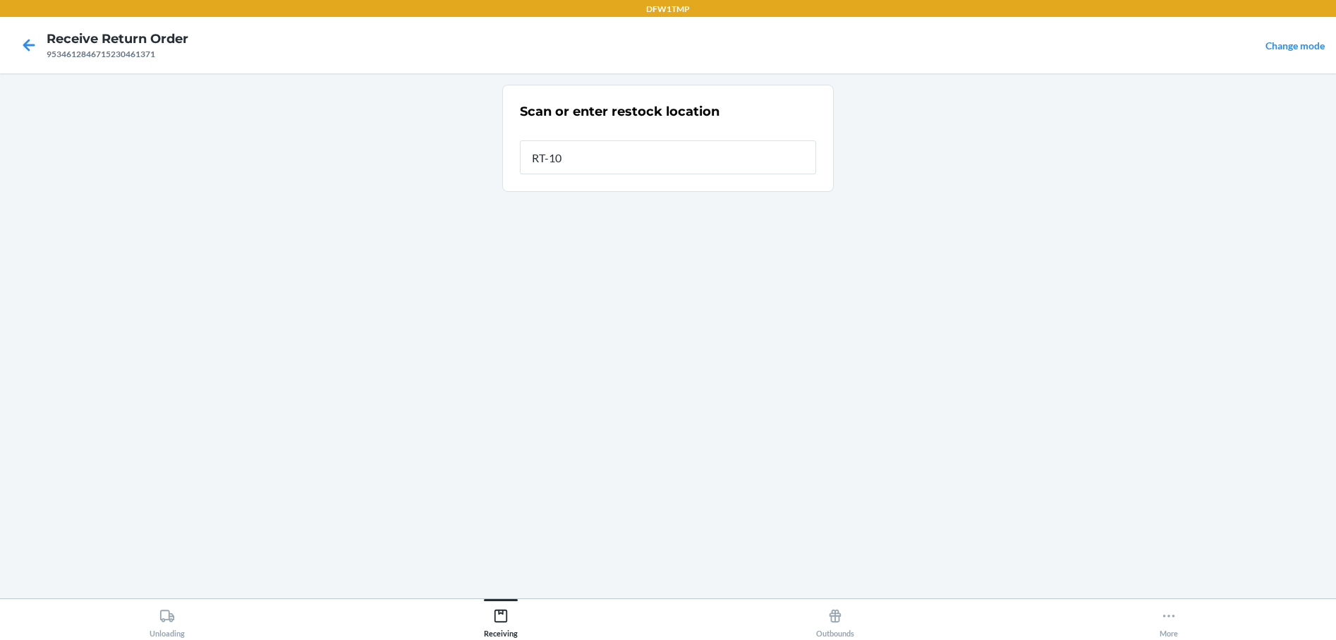
type input "RT-10"
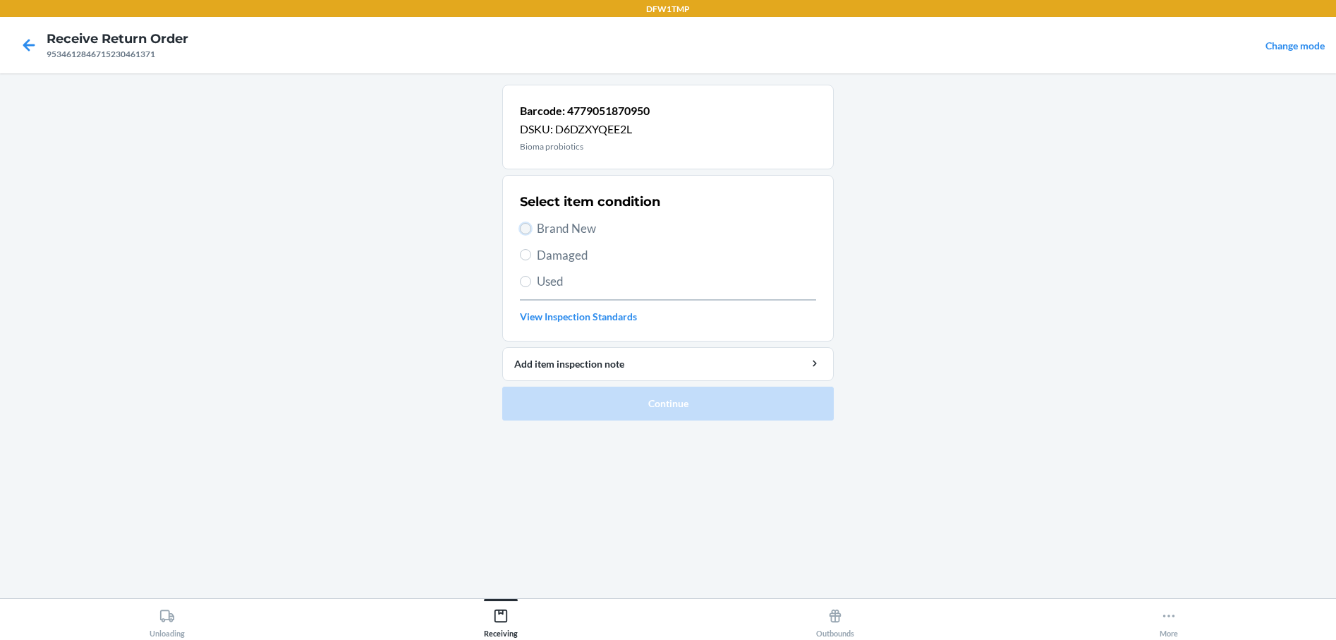
click at [523, 227] on input "Brand New" at bounding box center [525, 228] width 11 height 11
radio input "true"
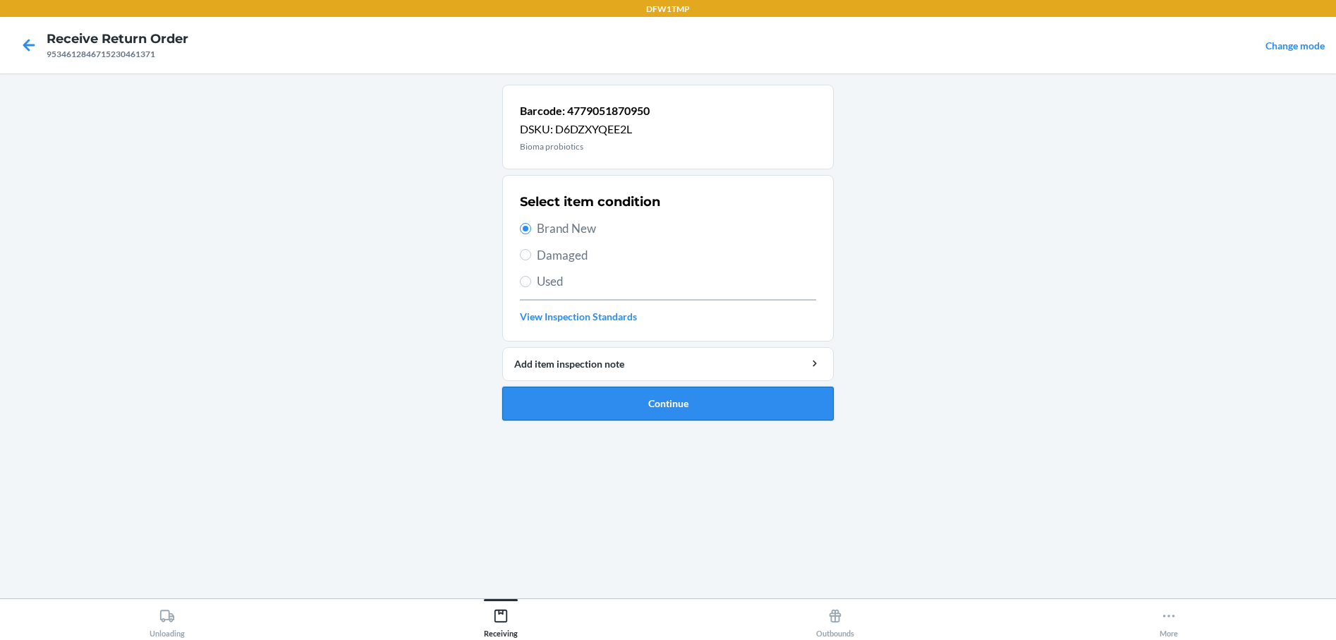
click at [578, 396] on button "Continue" at bounding box center [668, 404] width 332 height 34
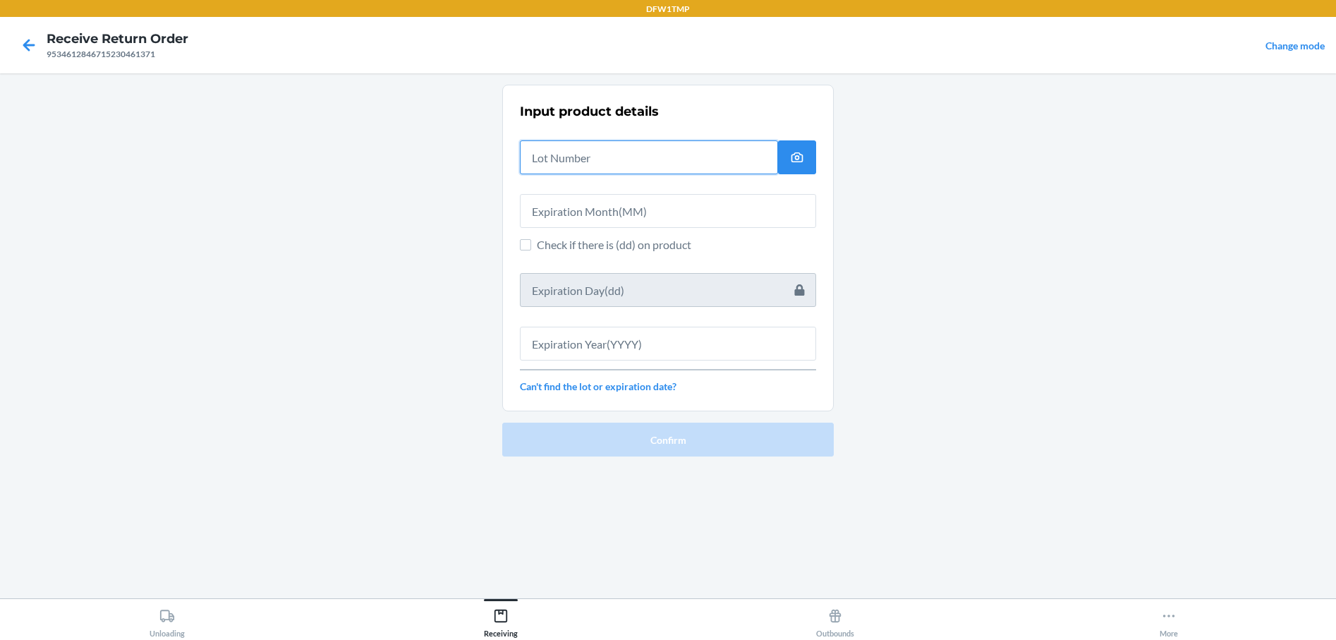
drag, startPoint x: 567, startPoint y: 159, endPoint x: 571, endPoint y: 170, distance: 12.1
click at [568, 159] on input "text" at bounding box center [649, 157] width 258 height 34
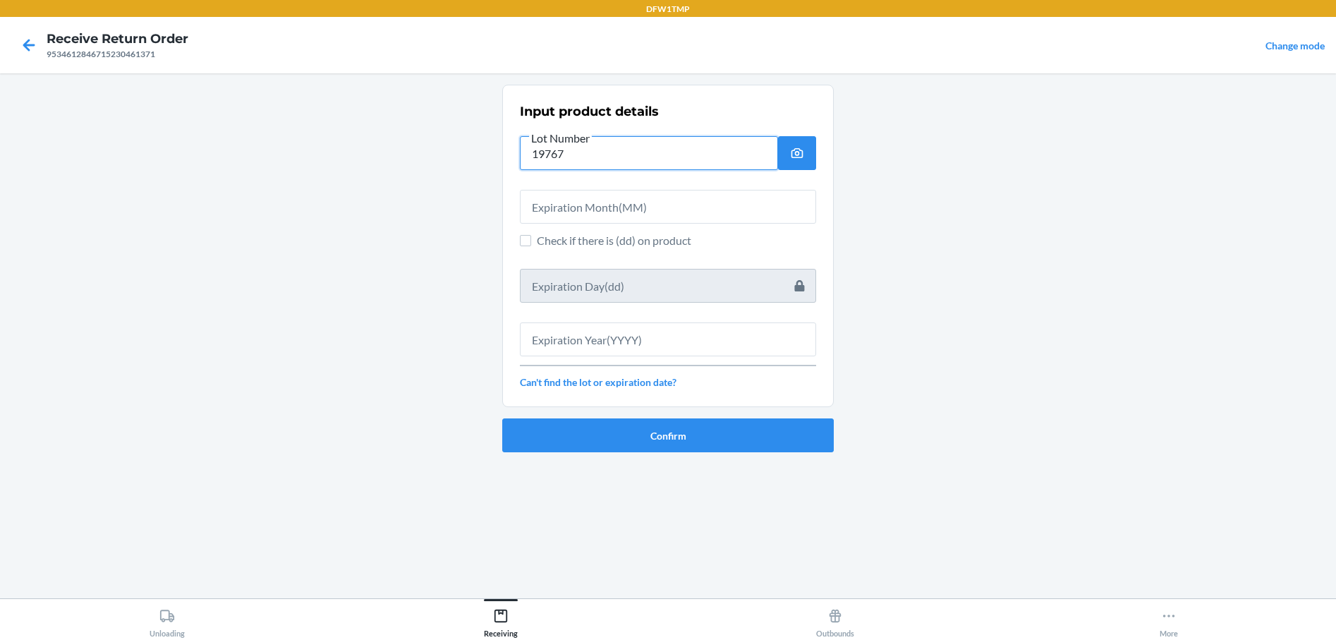
type input "19767"
click at [551, 187] on div at bounding box center [668, 200] width 296 height 45
click at [548, 219] on input "text" at bounding box center [668, 207] width 296 height 34
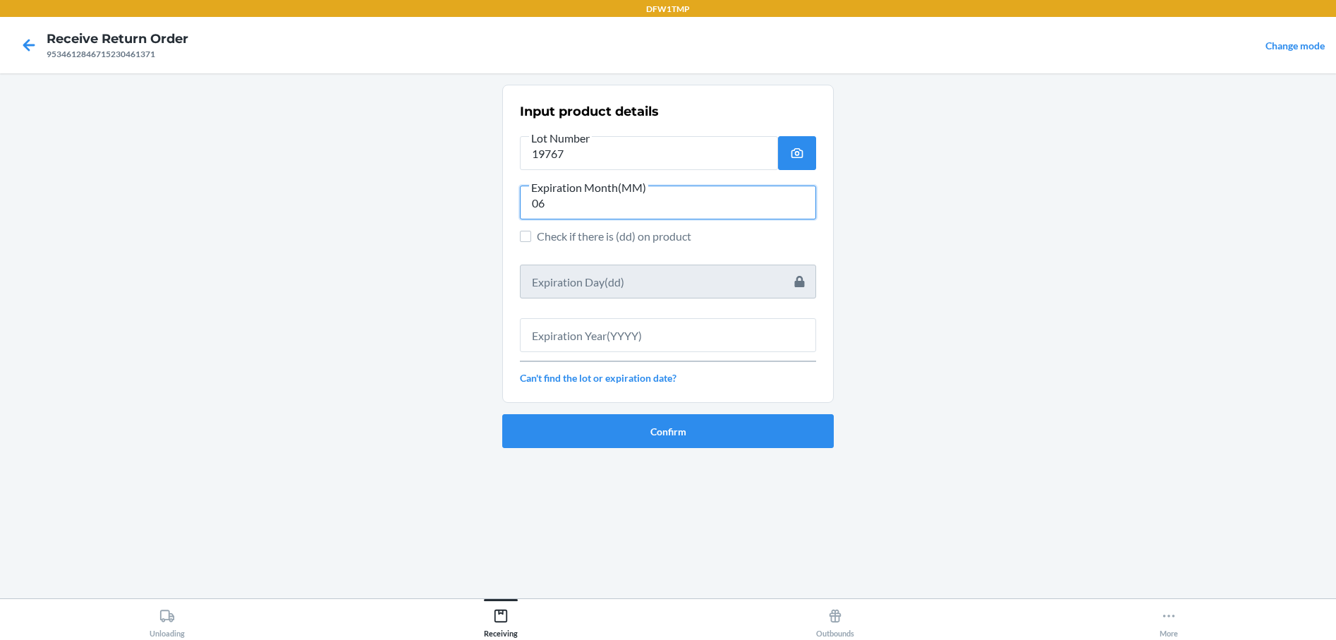
type input "06"
drag, startPoint x: 591, startPoint y: 325, endPoint x: 679, endPoint y: 308, distance: 89.8
click at [593, 324] on input "text" at bounding box center [668, 335] width 296 height 34
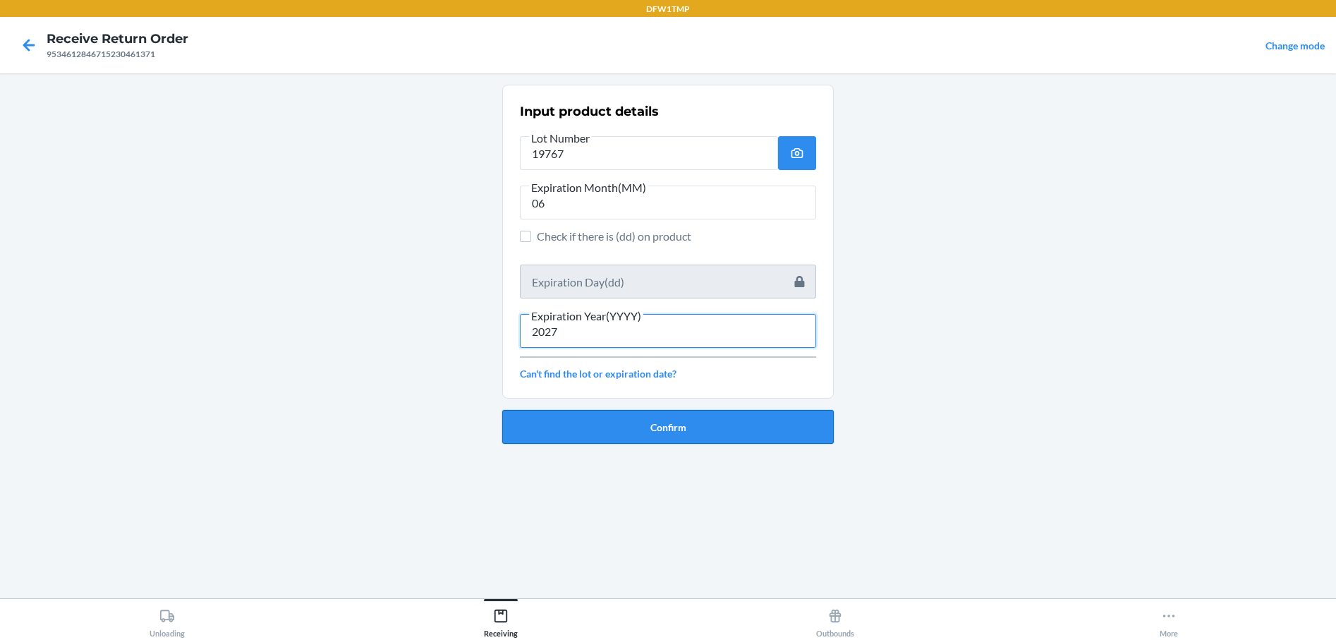
type input "2027"
click at [686, 429] on button "Confirm" at bounding box center [668, 427] width 332 height 34
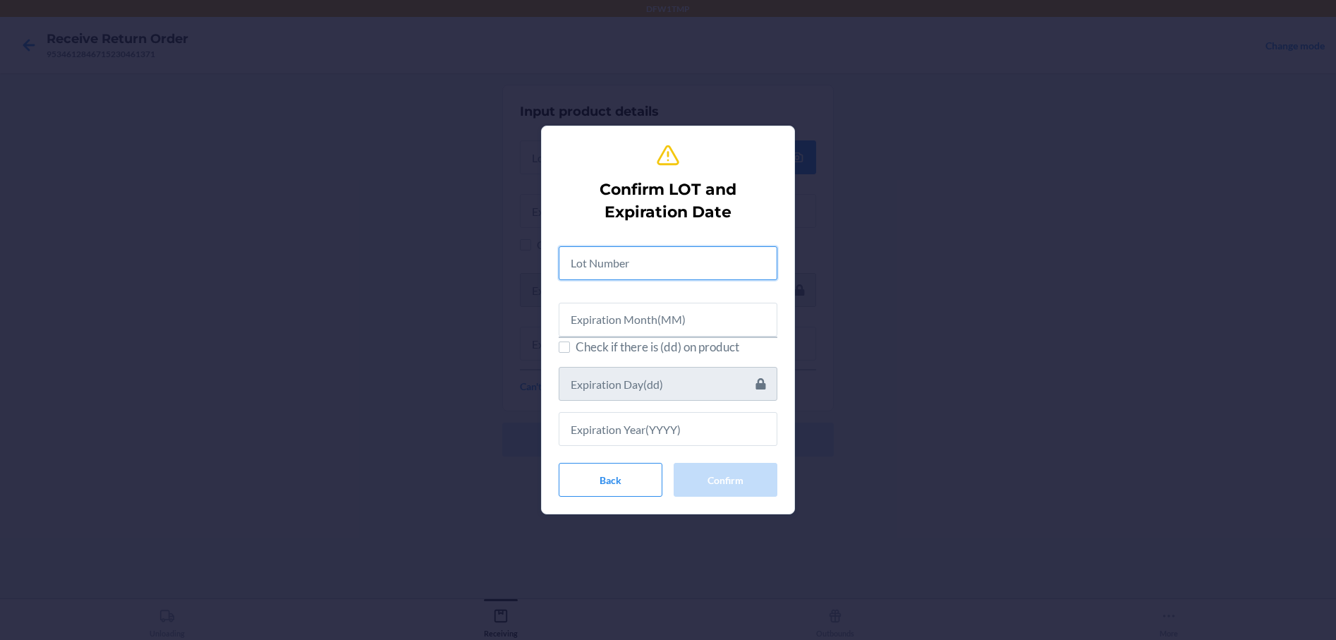
click at [593, 265] on input "text" at bounding box center [668, 263] width 219 height 34
type input "19767"
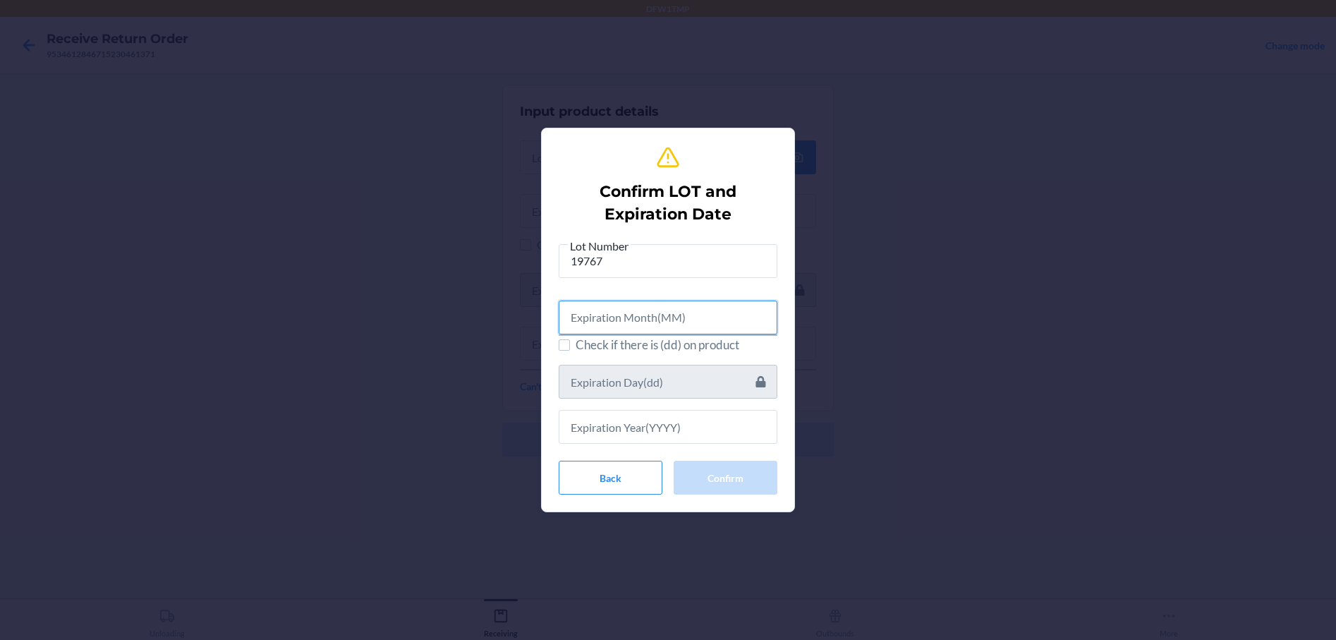
click at [602, 320] on input "text" at bounding box center [668, 318] width 219 height 34
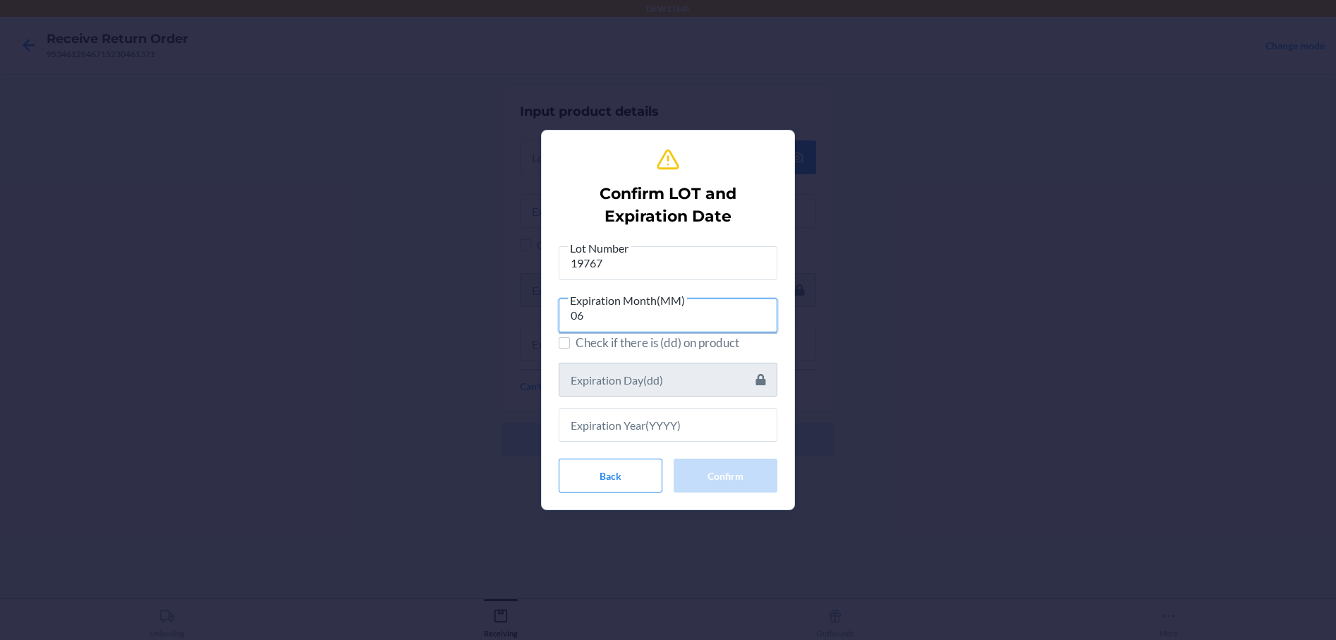
type input "06"
click at [622, 432] on input "text" at bounding box center [668, 425] width 219 height 34
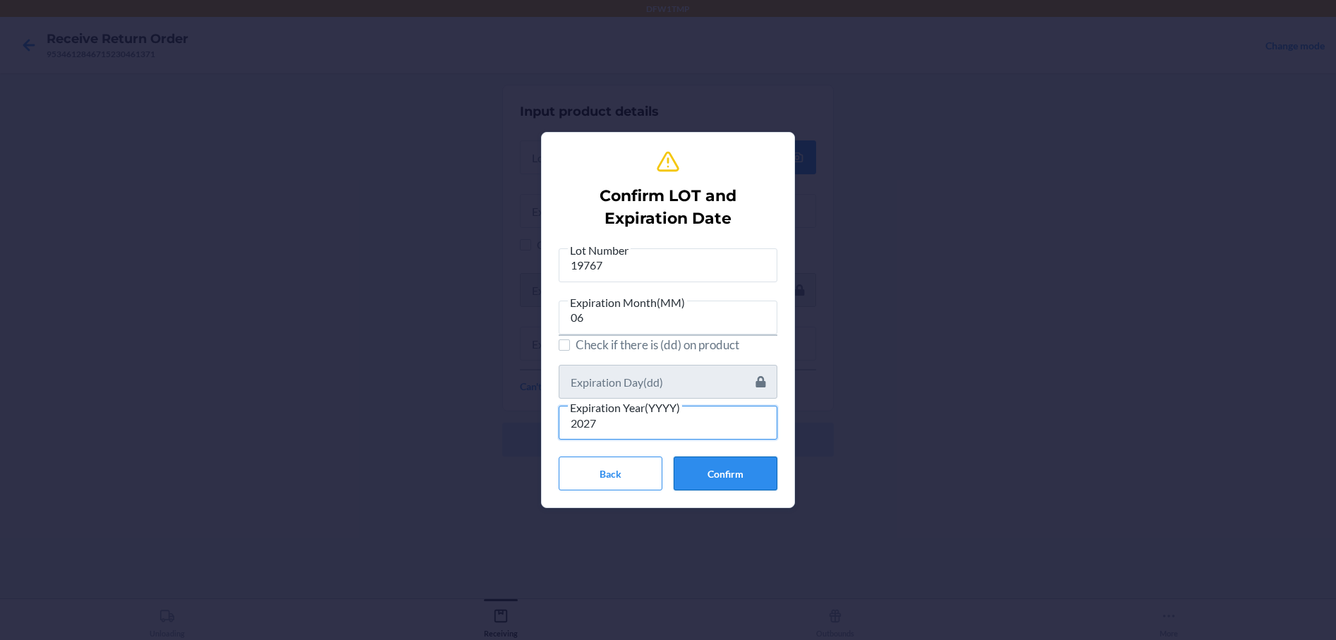
type input "2027"
click at [693, 479] on button "Confirm" at bounding box center [726, 473] width 104 height 34
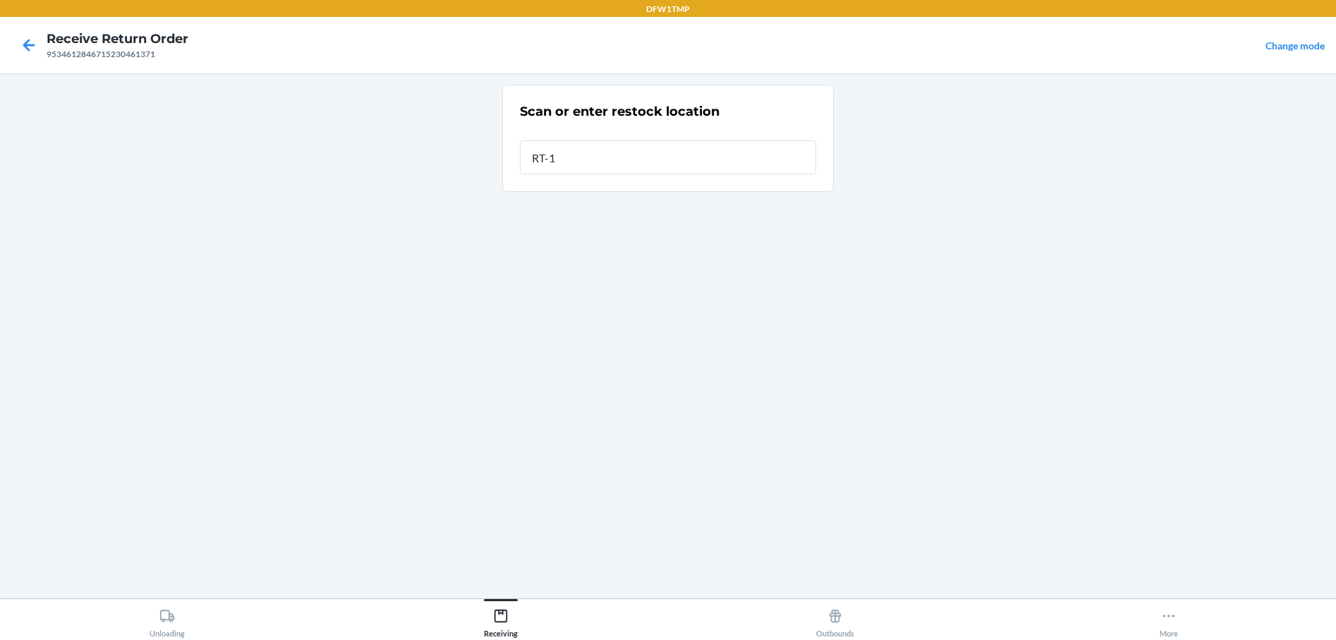
type input "RT-10"
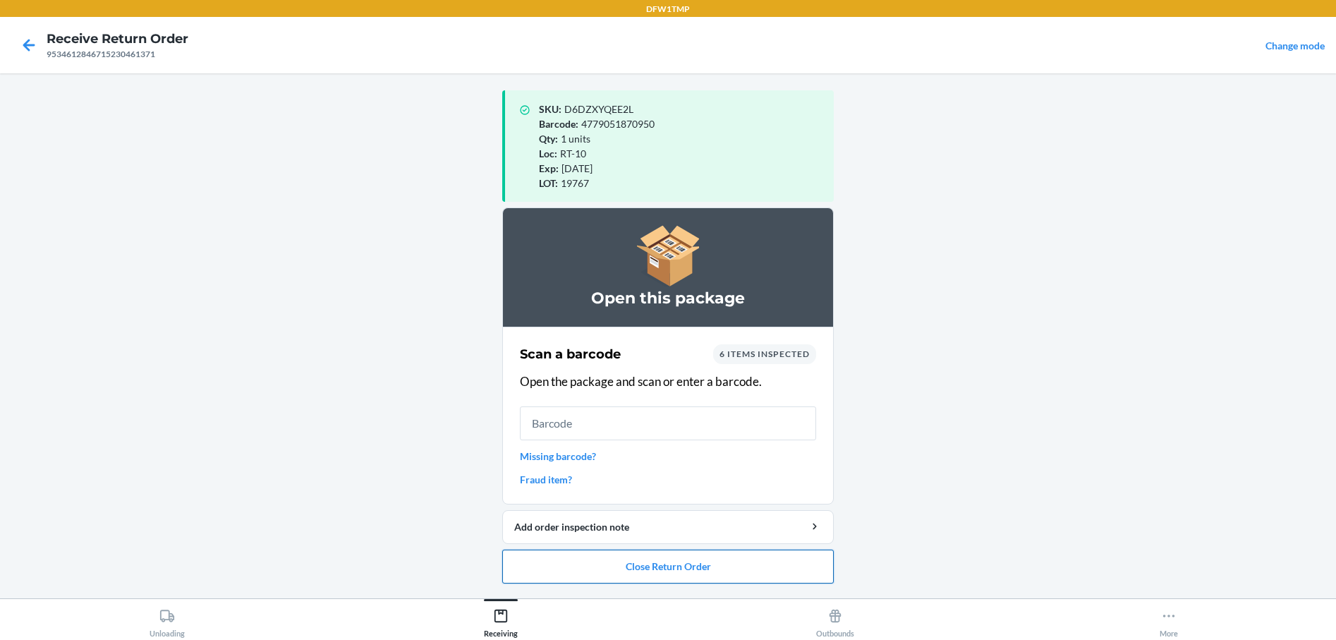
click at [658, 562] on button "Close Return Order" at bounding box center [668, 567] width 332 height 34
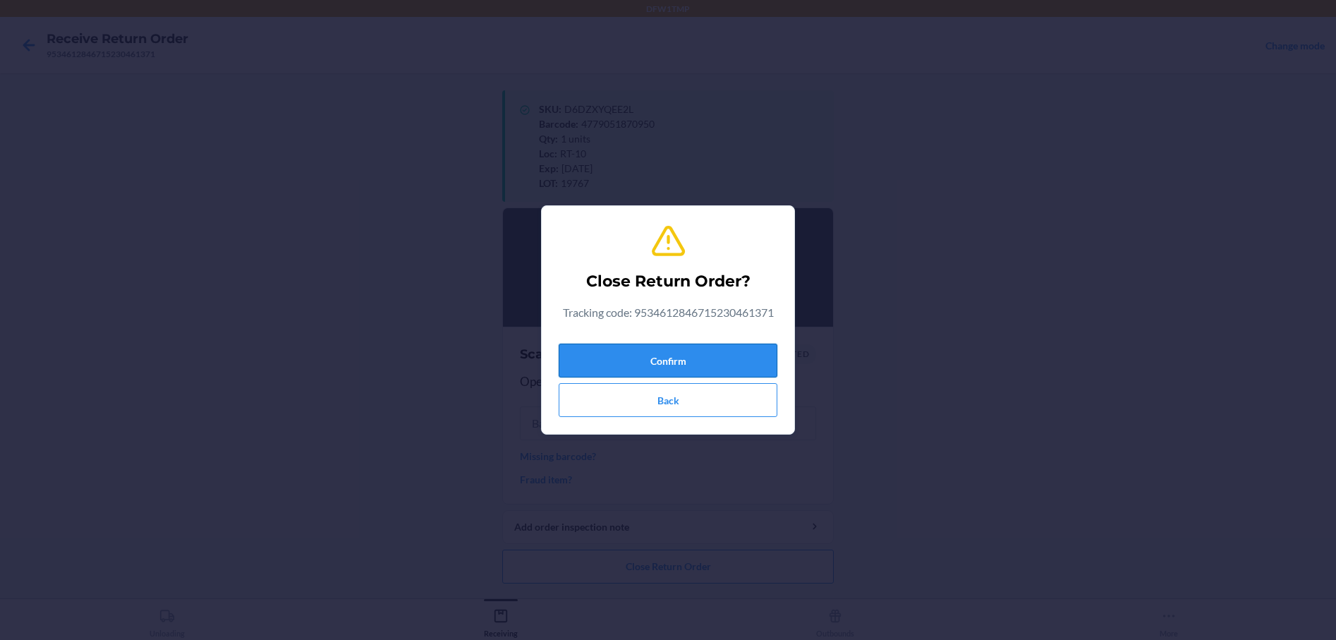
click at [617, 360] on button "Confirm" at bounding box center [668, 361] width 219 height 34
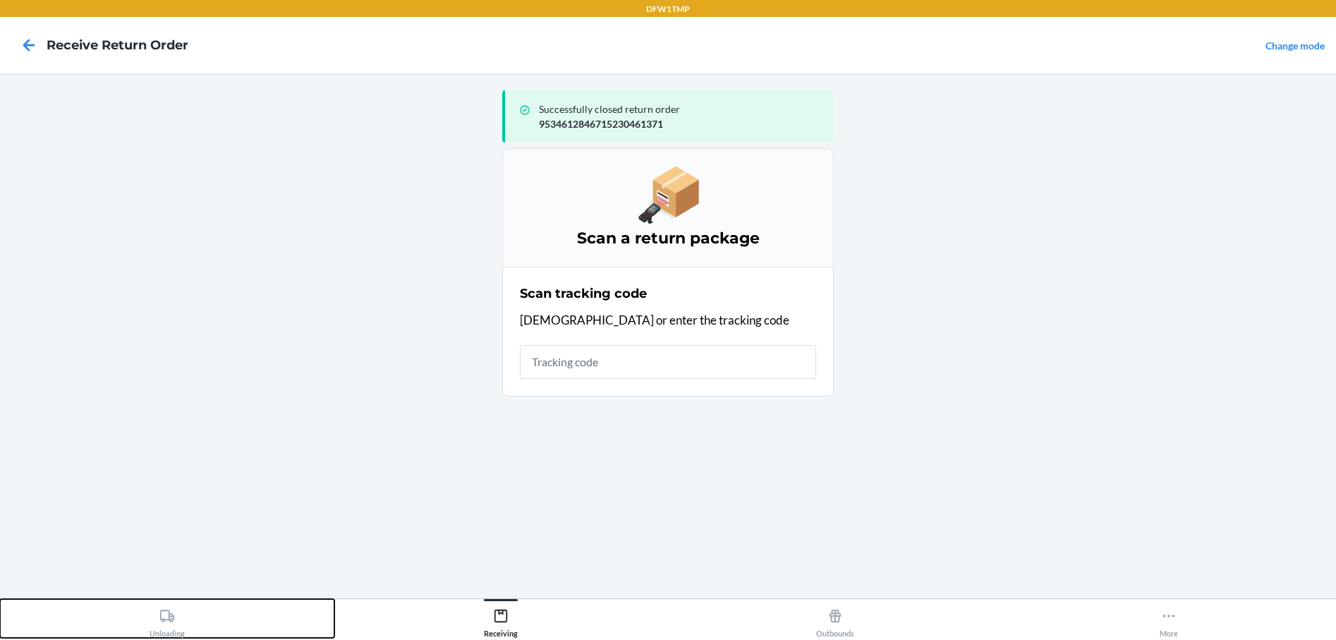
click at [150, 615] on div "Unloading" at bounding box center [167, 619] width 35 height 35
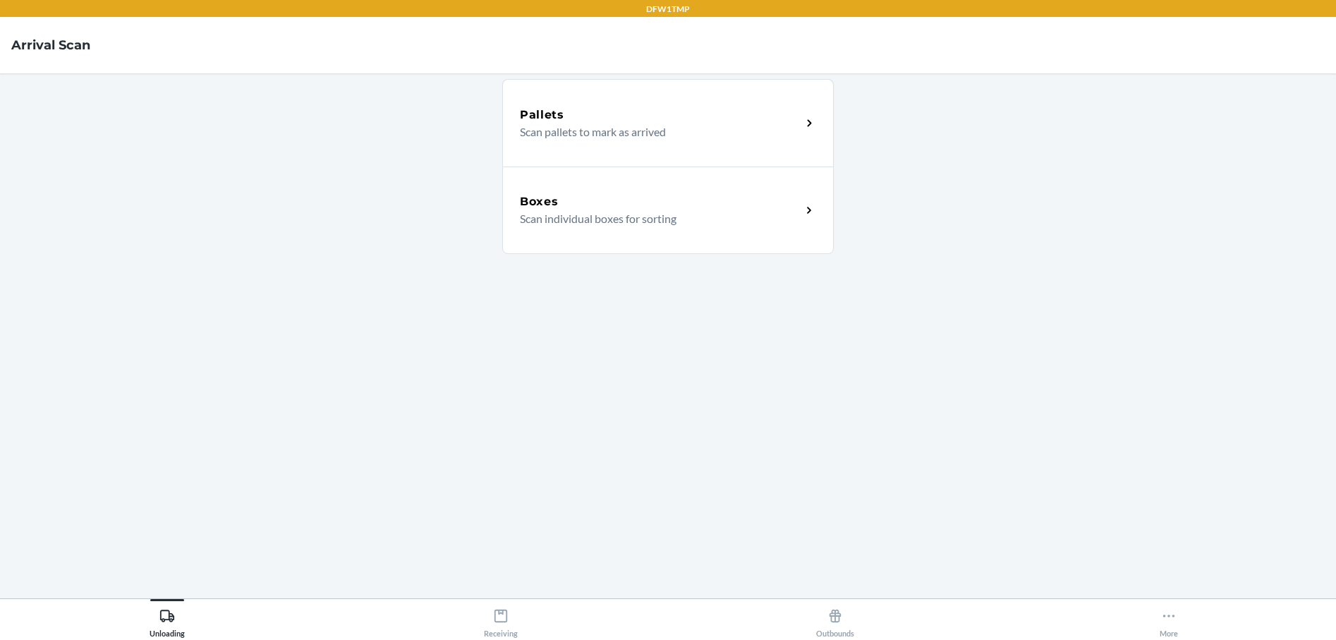
click at [604, 226] on p "Scan individual boxes for sorting" at bounding box center [655, 218] width 270 height 17
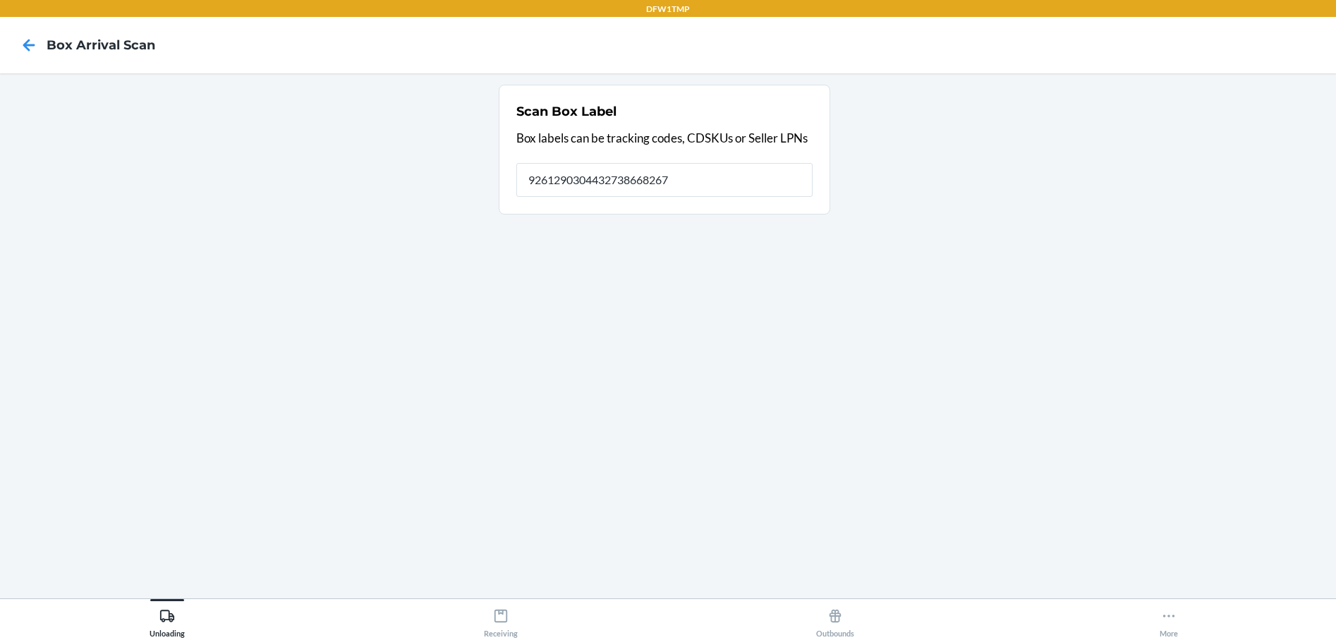
type input "9261290304432738668267"
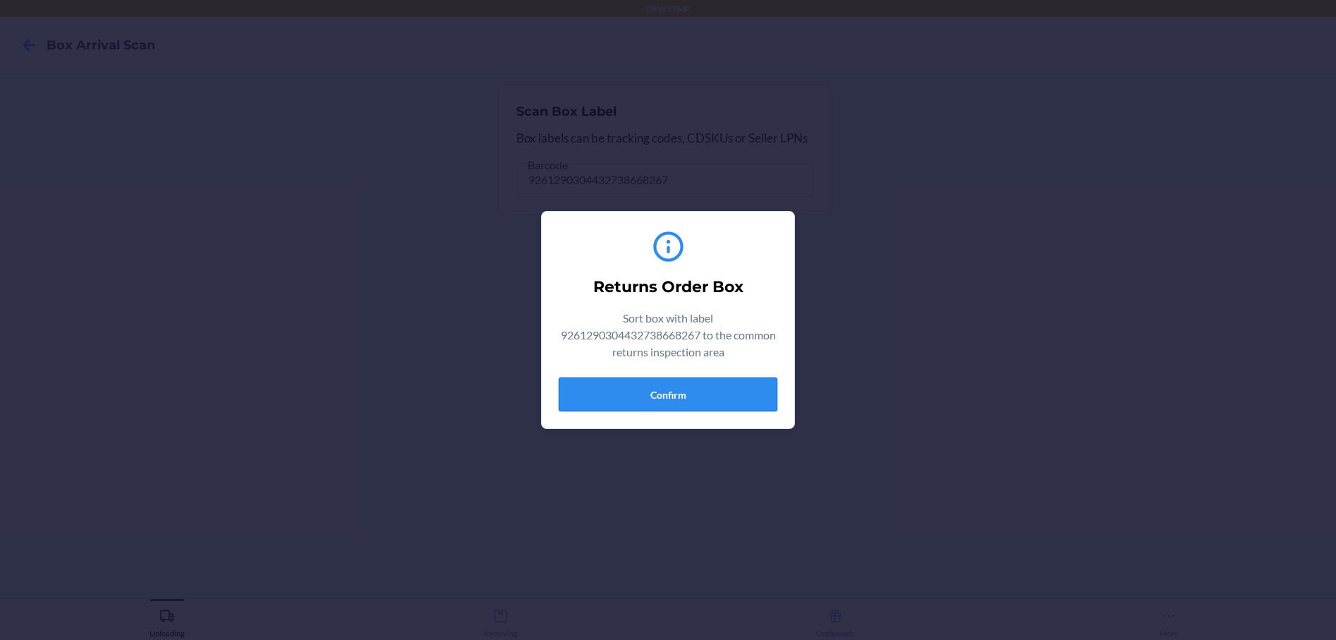
click at [676, 404] on button "Confirm" at bounding box center [668, 394] width 219 height 34
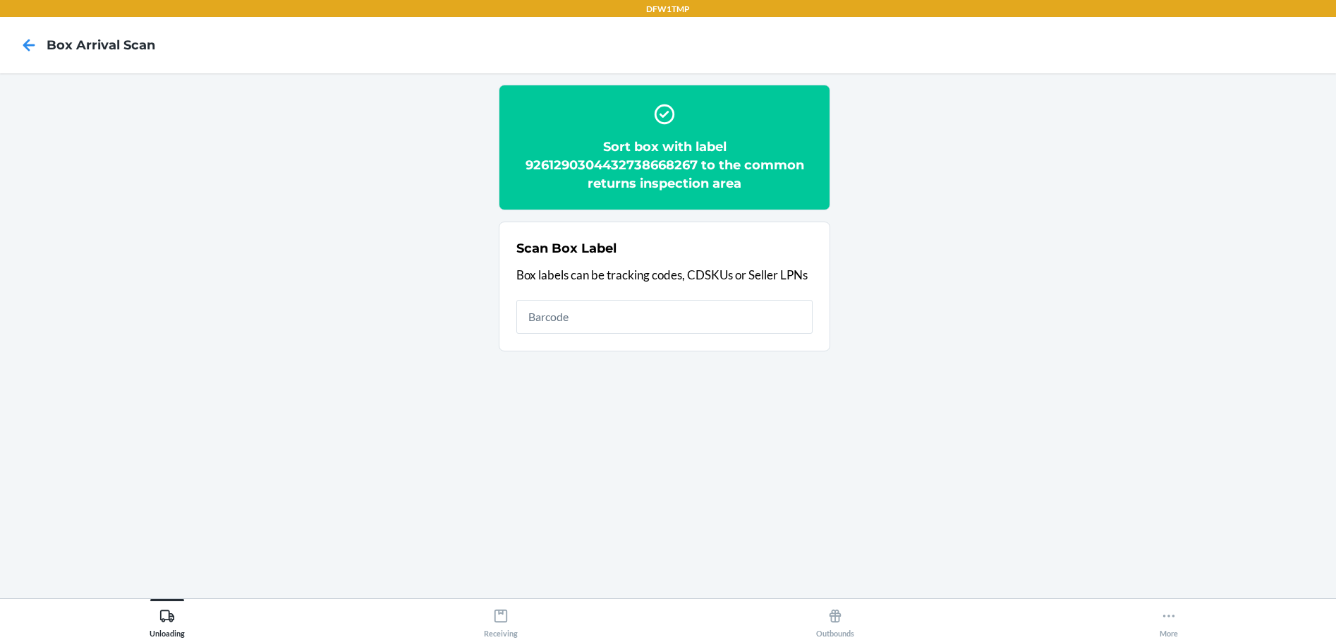
click at [514, 638] on div "Unloading Receiving Outbounds More" at bounding box center [668, 619] width 1336 height 42
click at [505, 614] on icon at bounding box center [501, 616] width 16 height 16
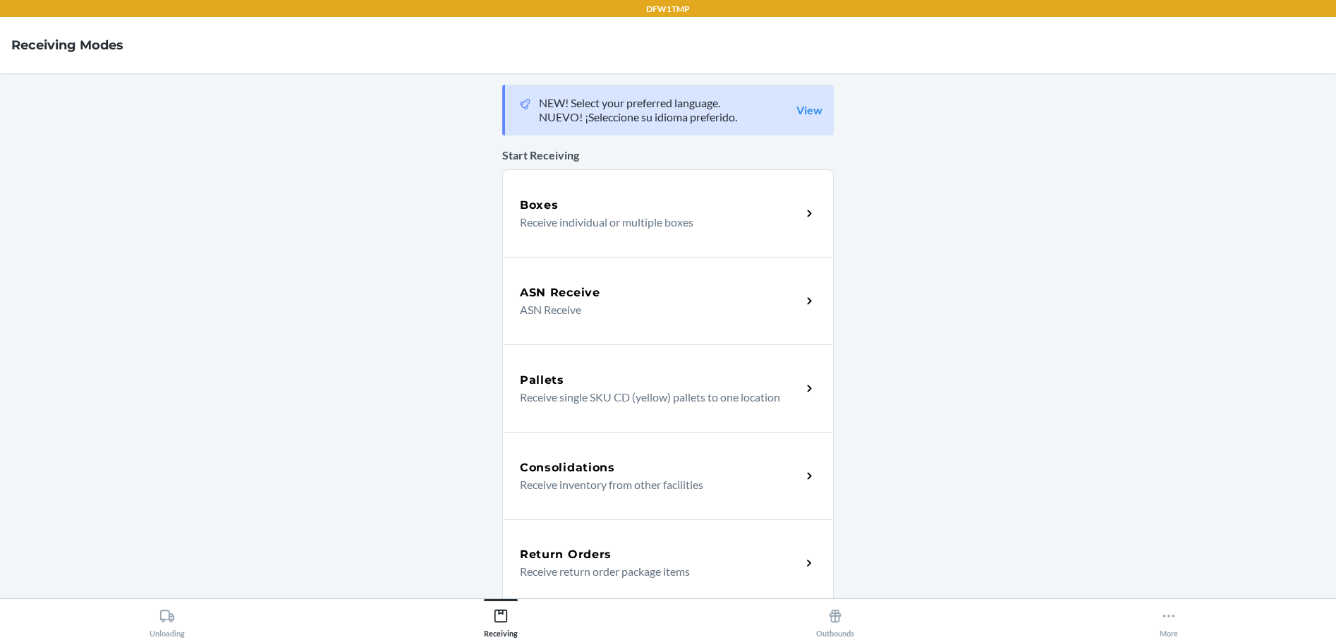
click at [542, 550] on h5 "Return Orders" at bounding box center [566, 554] width 92 height 17
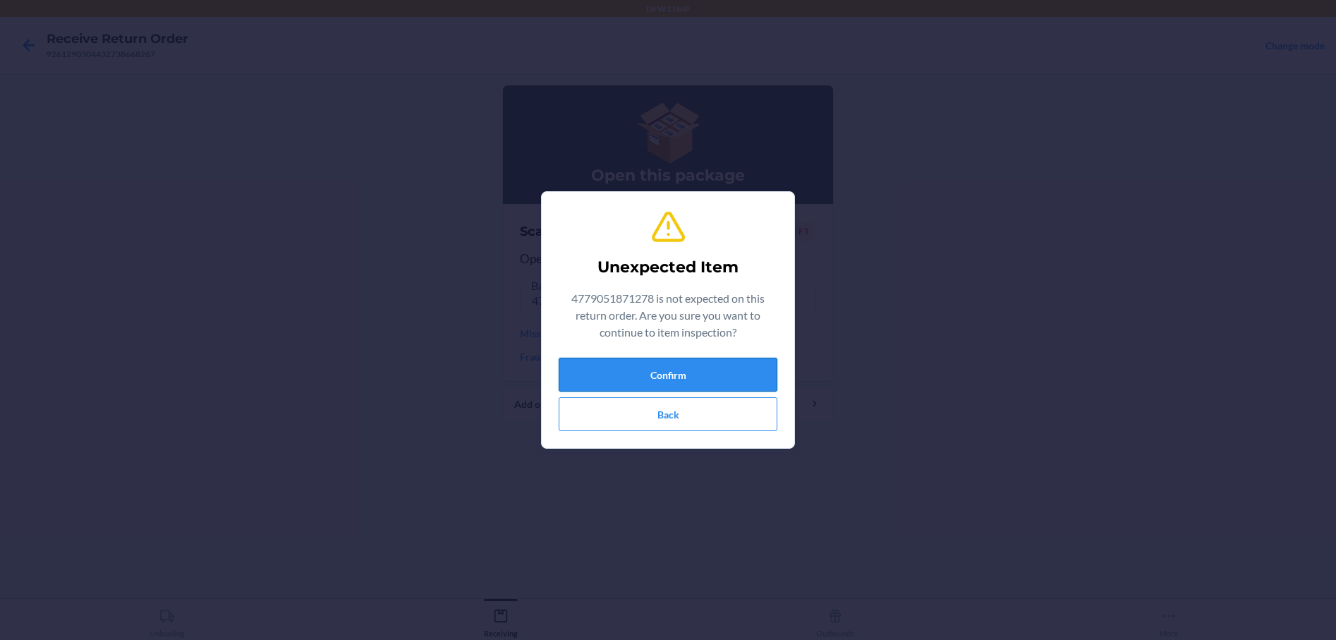
click at [610, 372] on button "Confirm" at bounding box center [668, 375] width 219 height 34
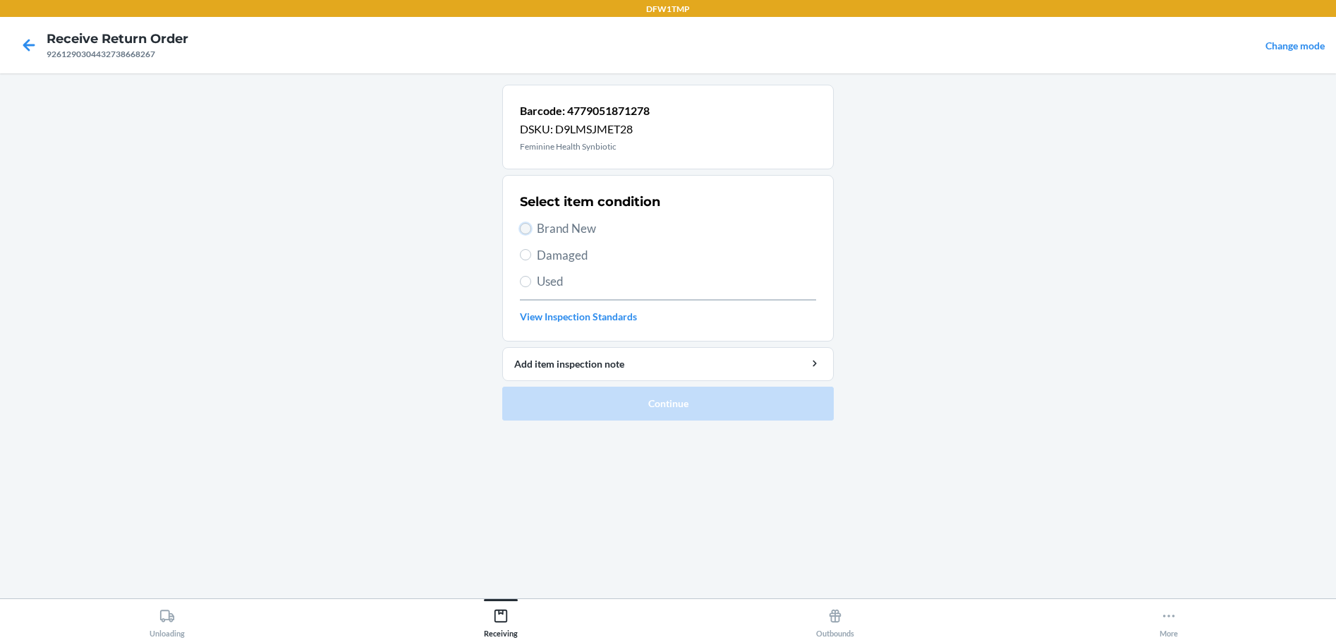
click at [521, 224] on input "Brand New" at bounding box center [525, 228] width 11 height 11
radio input "true"
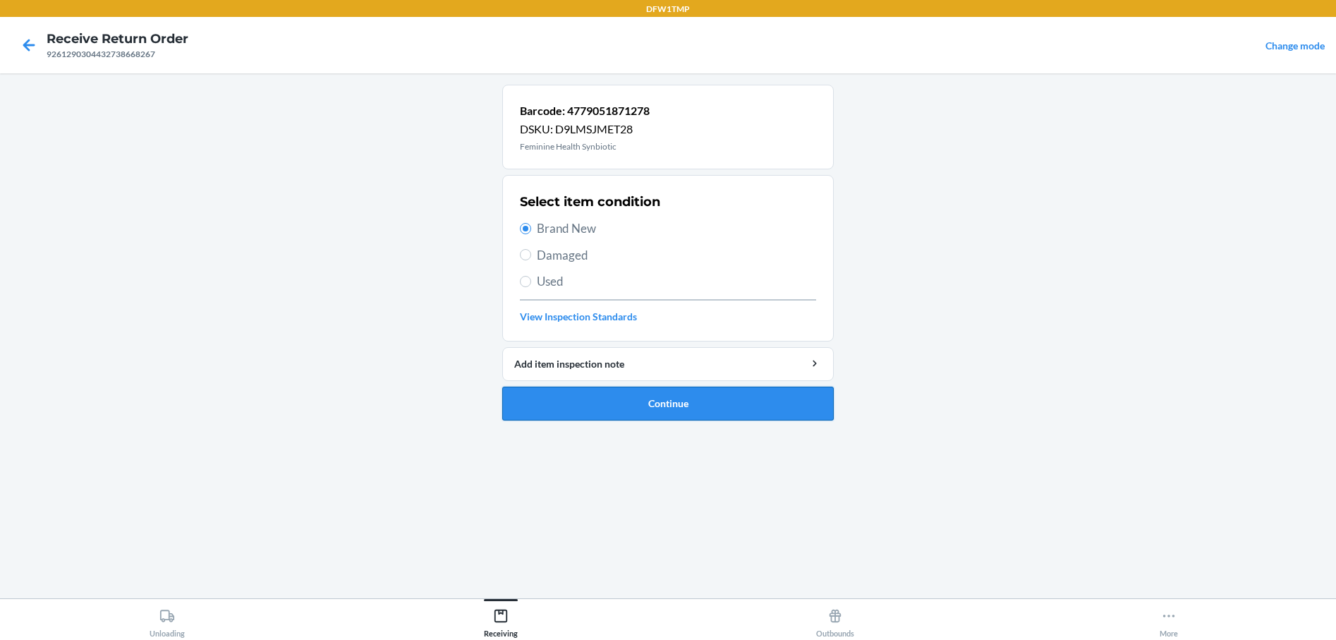
click at [595, 408] on button "Continue" at bounding box center [668, 404] width 332 height 34
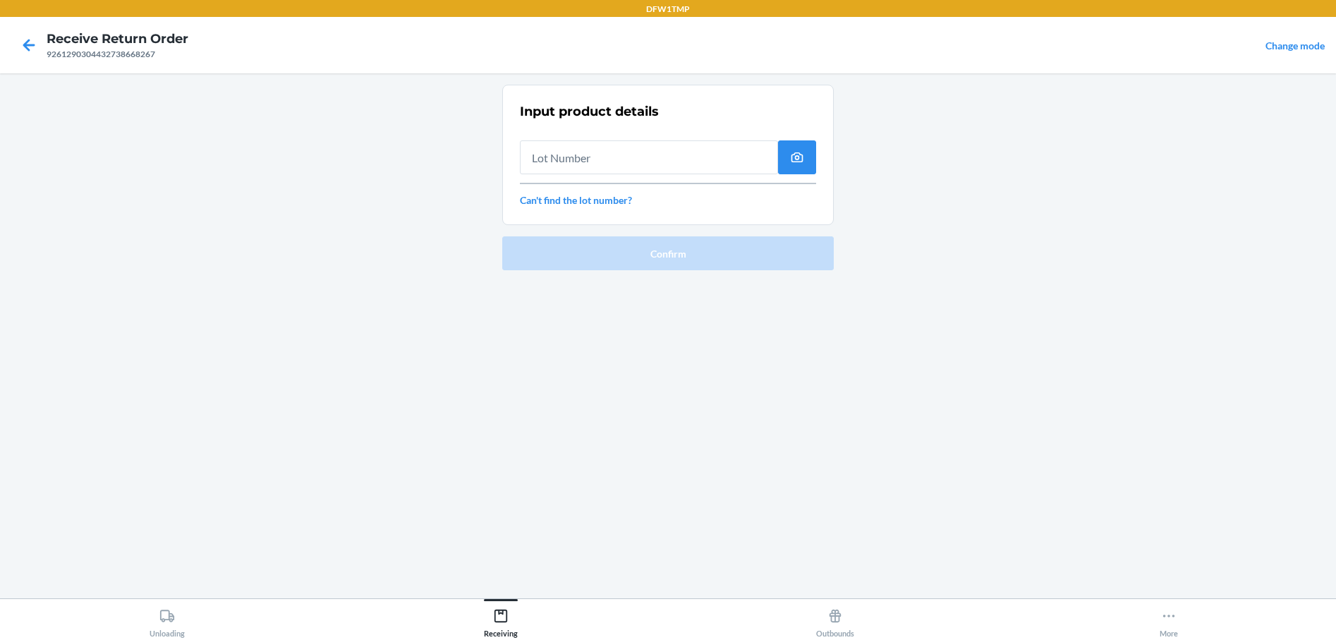
click at [558, 159] on input "text" at bounding box center [649, 157] width 258 height 34
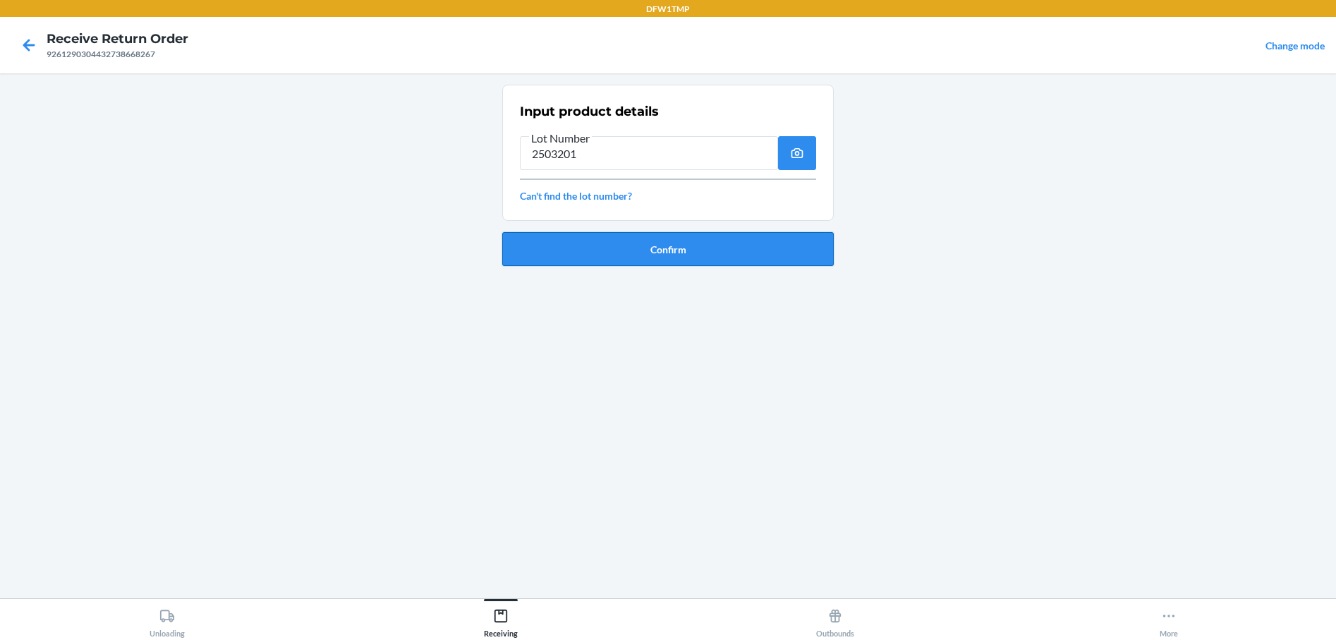
type input "2503201"
click at [650, 245] on button "Confirm" at bounding box center [668, 249] width 332 height 34
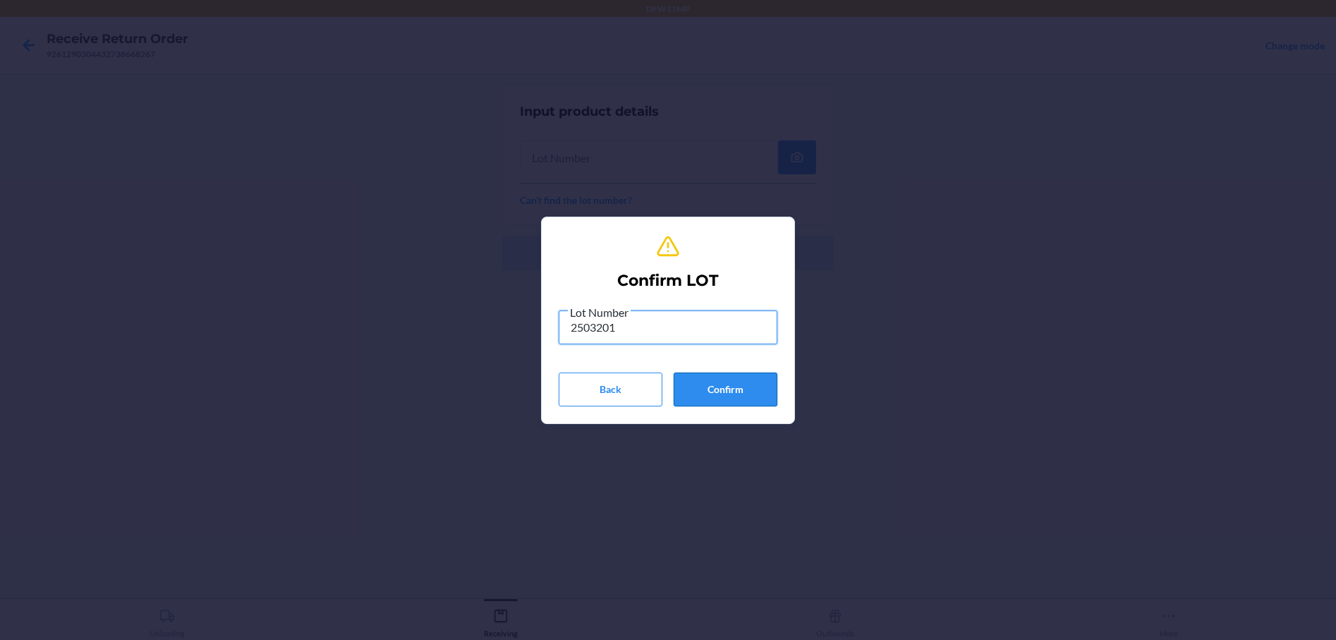
type input "2503201"
click at [703, 380] on button "Confirm" at bounding box center [726, 389] width 104 height 34
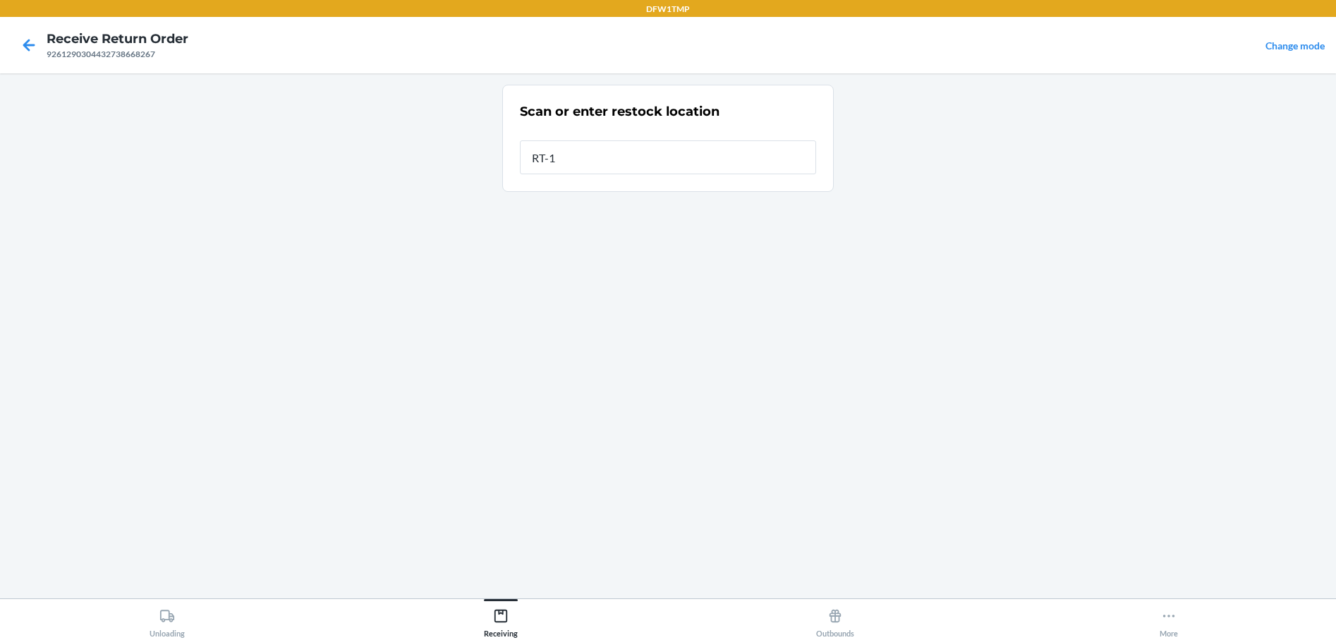
type input "RT-10"
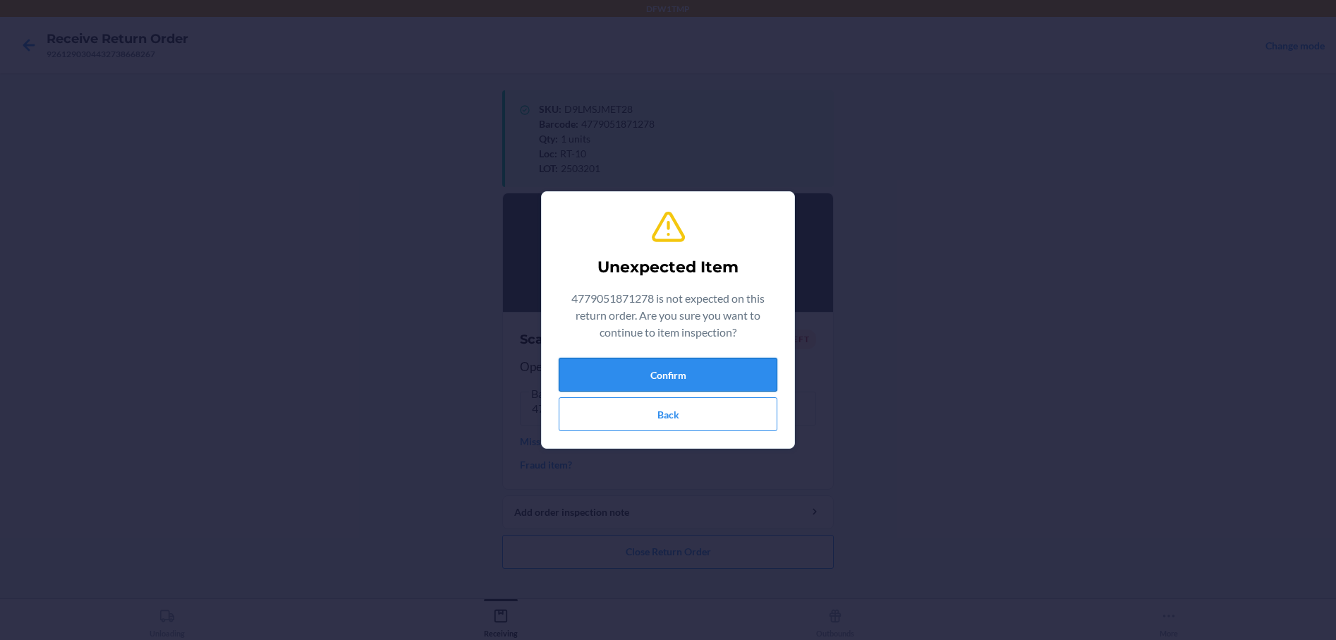
click at [687, 380] on button "Confirm" at bounding box center [668, 375] width 219 height 34
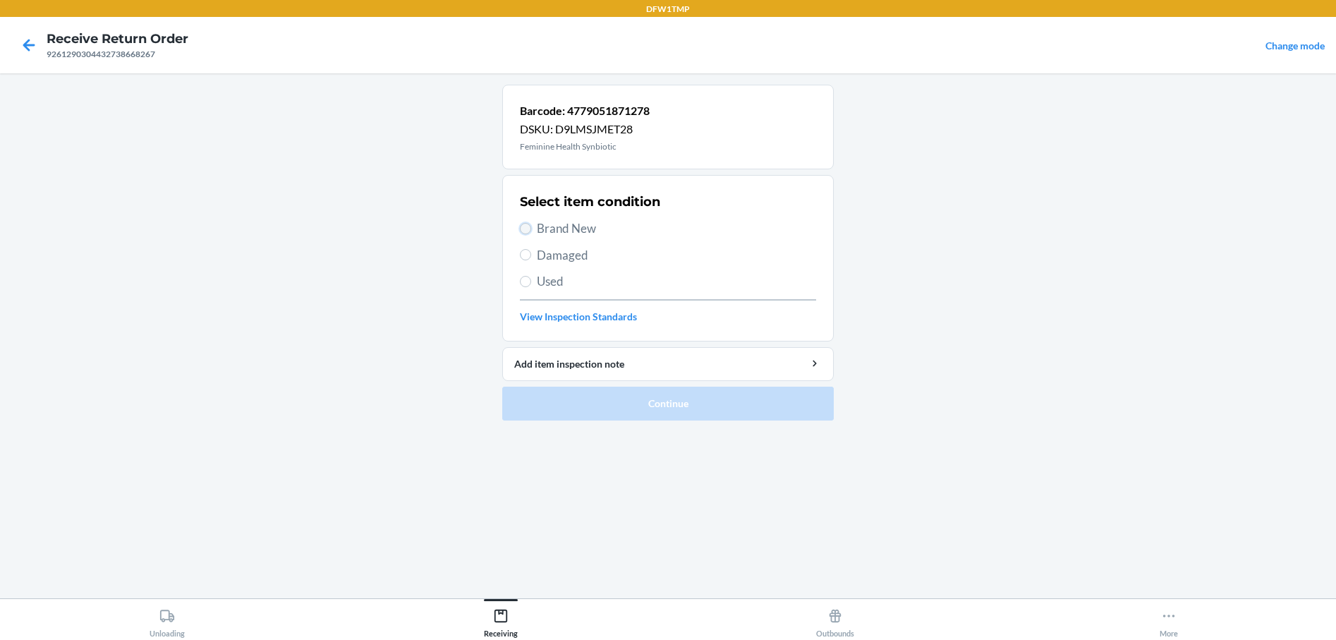
click at [524, 232] on input "Brand New" at bounding box center [525, 228] width 11 height 11
radio input "true"
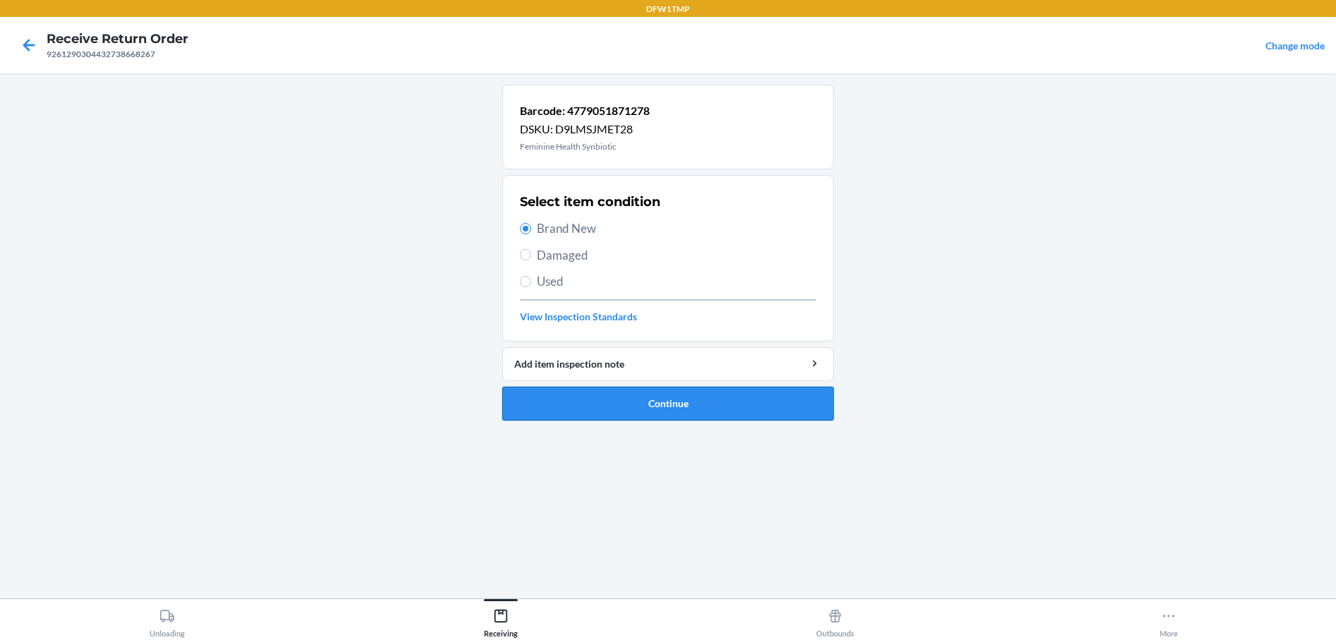
click at [582, 406] on button "Continue" at bounding box center [668, 404] width 332 height 34
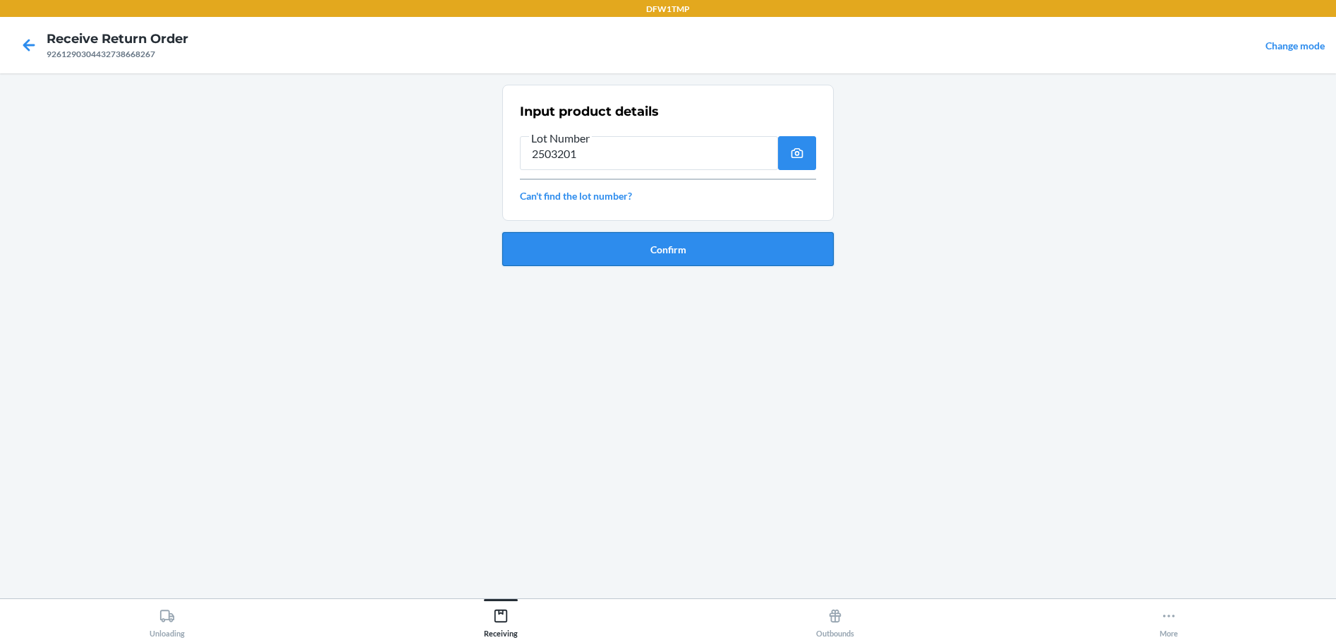
type input "2503201"
click at [523, 247] on button "Confirm" at bounding box center [668, 249] width 332 height 34
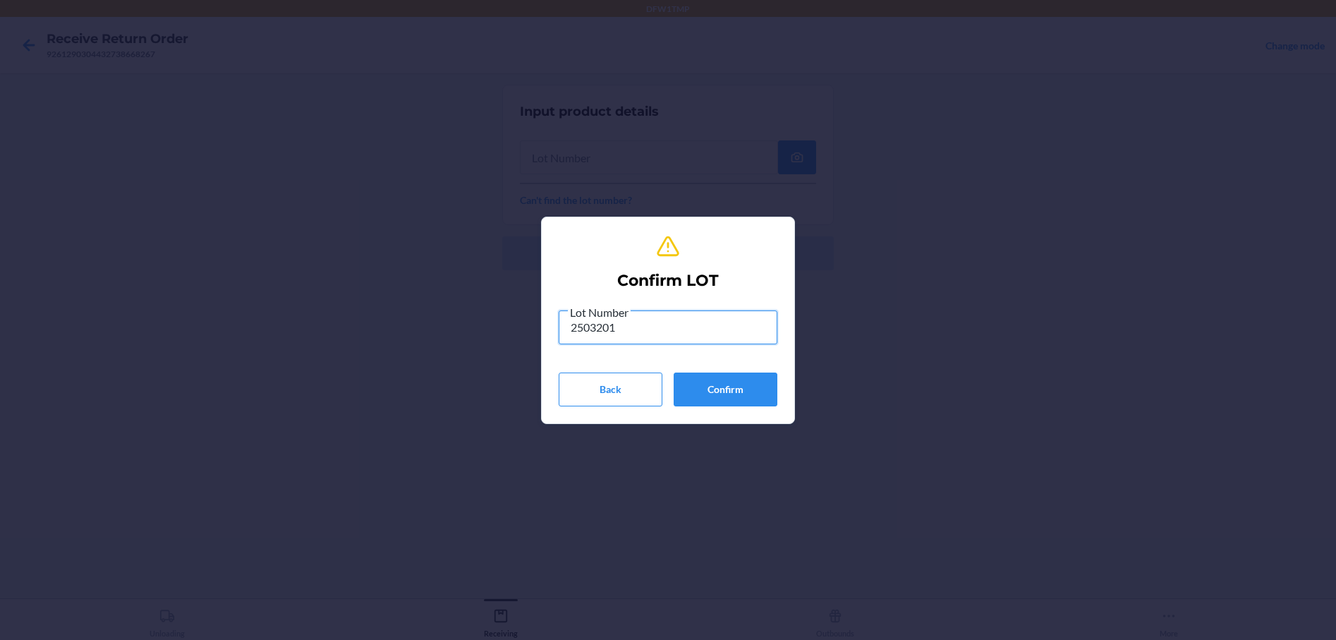
type input "2503201"
drag, startPoint x: 696, startPoint y: 342, endPoint x: 588, endPoint y: 508, distance: 197.8
click at [732, 386] on button "Confirm" at bounding box center [726, 389] width 104 height 34
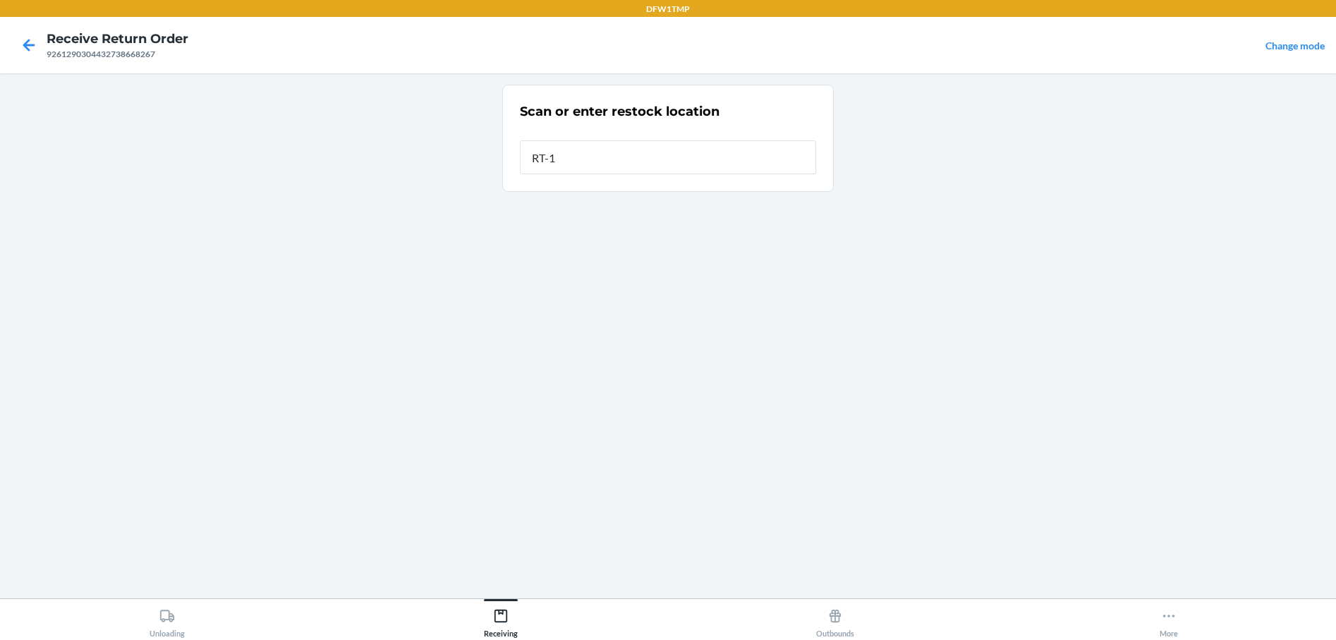
type input "RT-10"
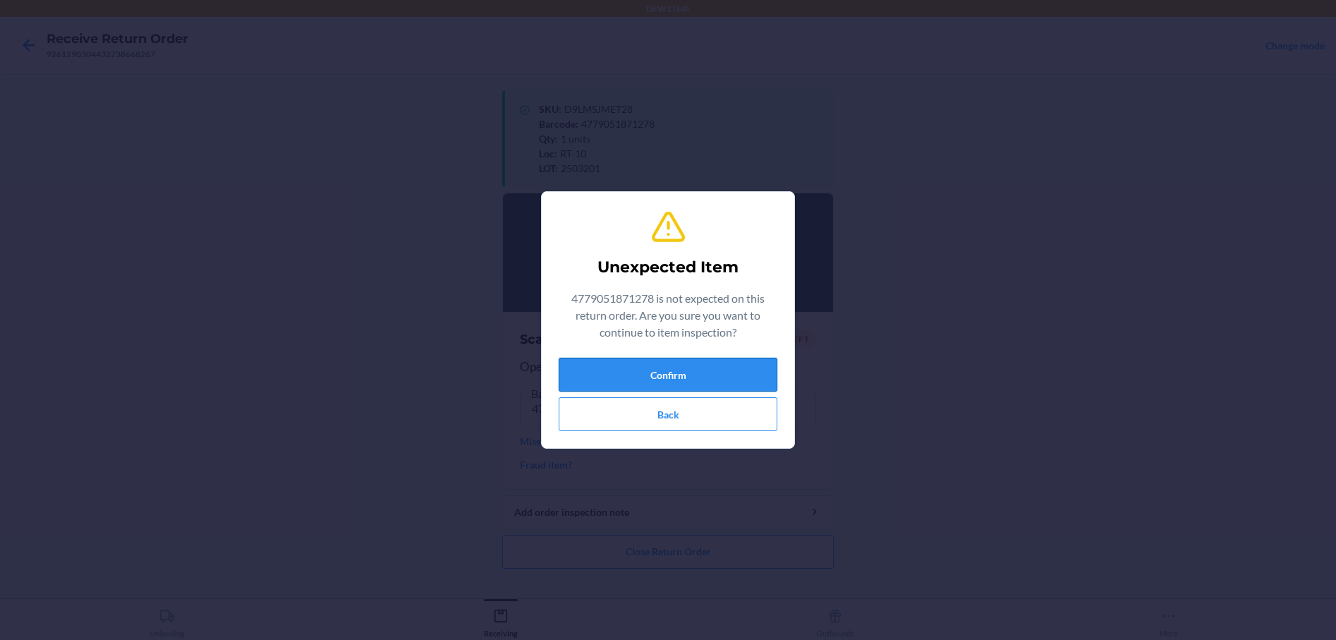
click at [614, 369] on button "Confirm" at bounding box center [668, 375] width 219 height 34
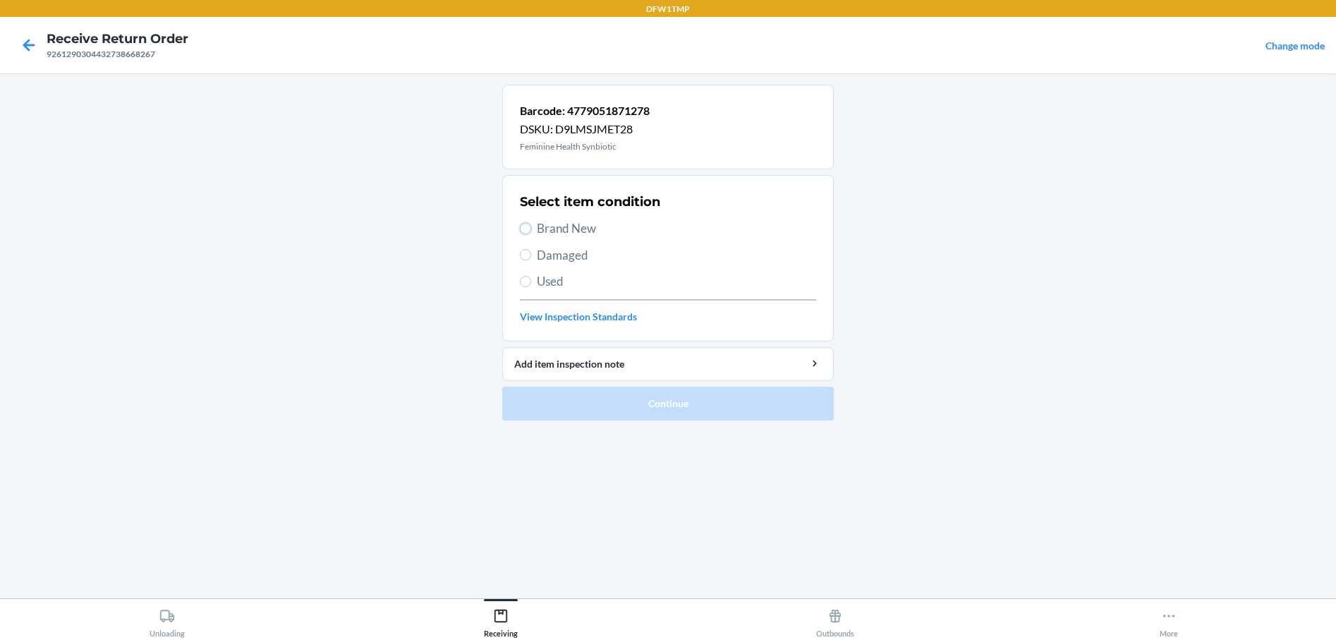
drag, startPoint x: 527, startPoint y: 227, endPoint x: 531, endPoint y: 257, distance: 30.5
click at [527, 231] on input "Brand New" at bounding box center [525, 228] width 11 height 11
radio input "true"
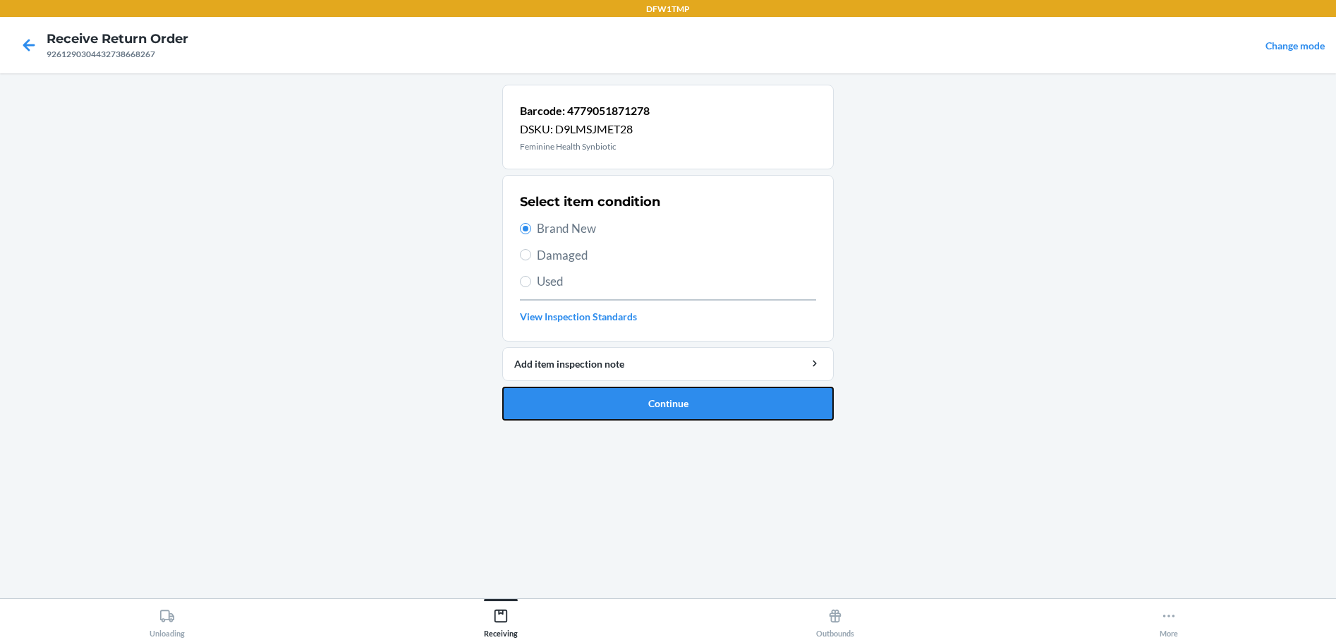
click at [590, 407] on button "Continue" at bounding box center [668, 404] width 332 height 34
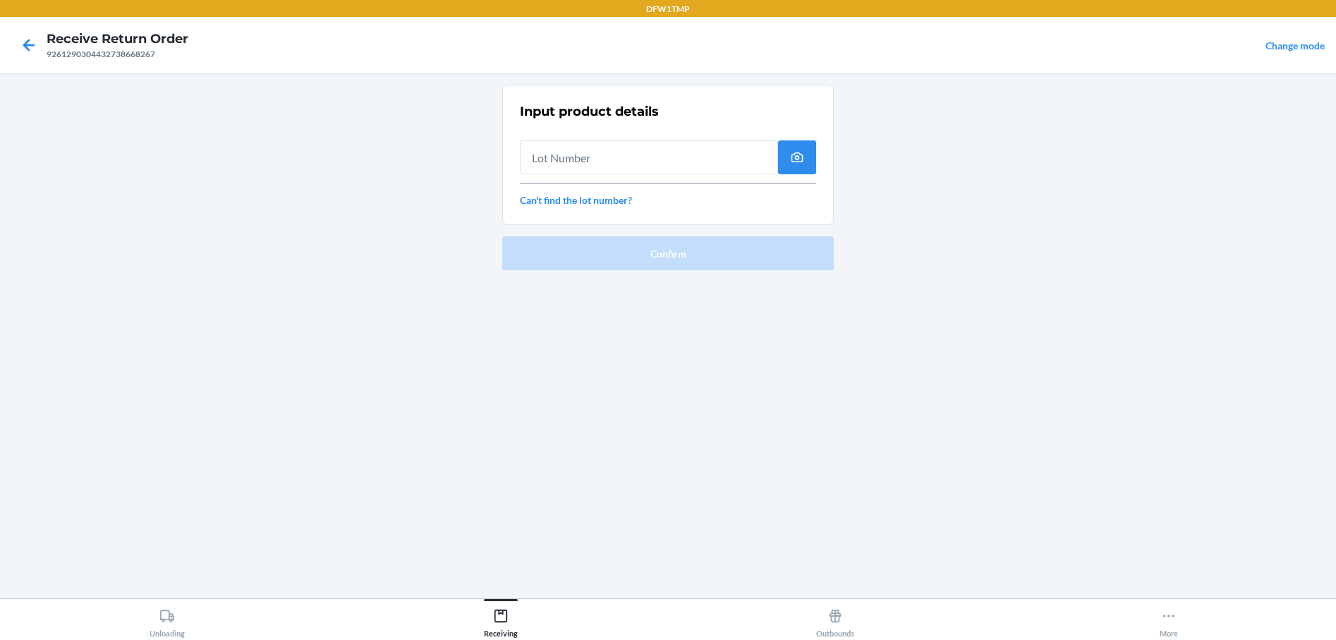
click at [552, 154] on input "text" at bounding box center [649, 157] width 258 height 34
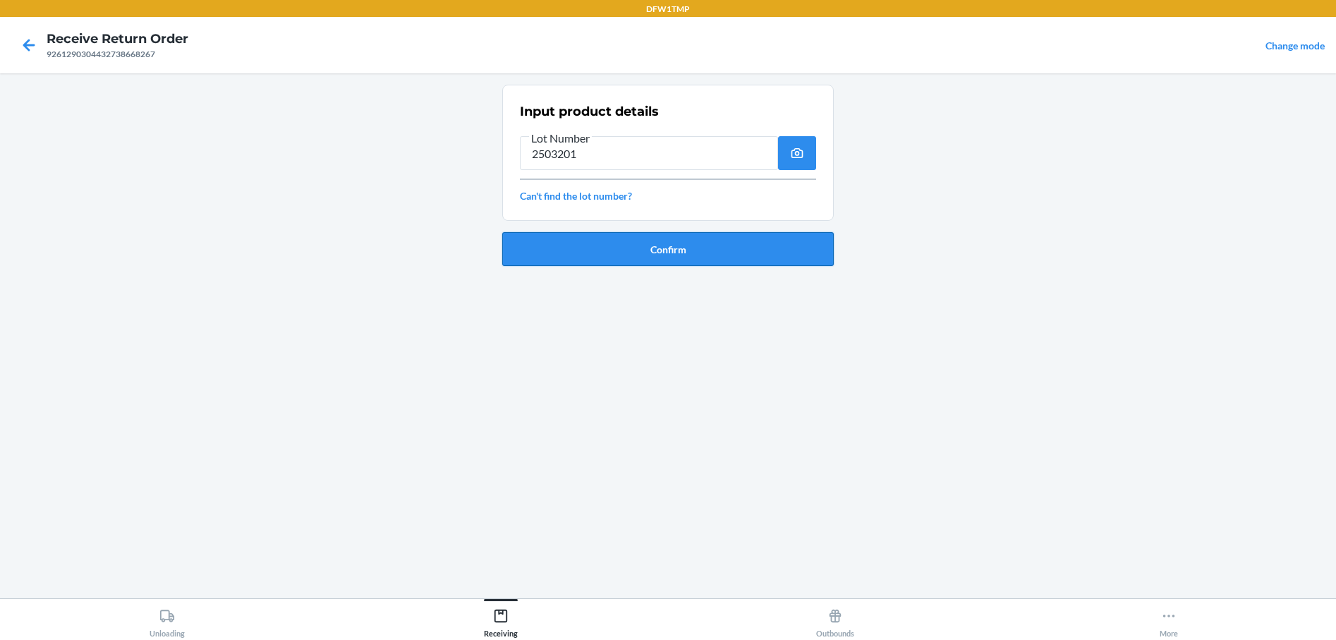
type input "2503201"
click at [602, 241] on button "Confirm" at bounding box center [668, 249] width 332 height 34
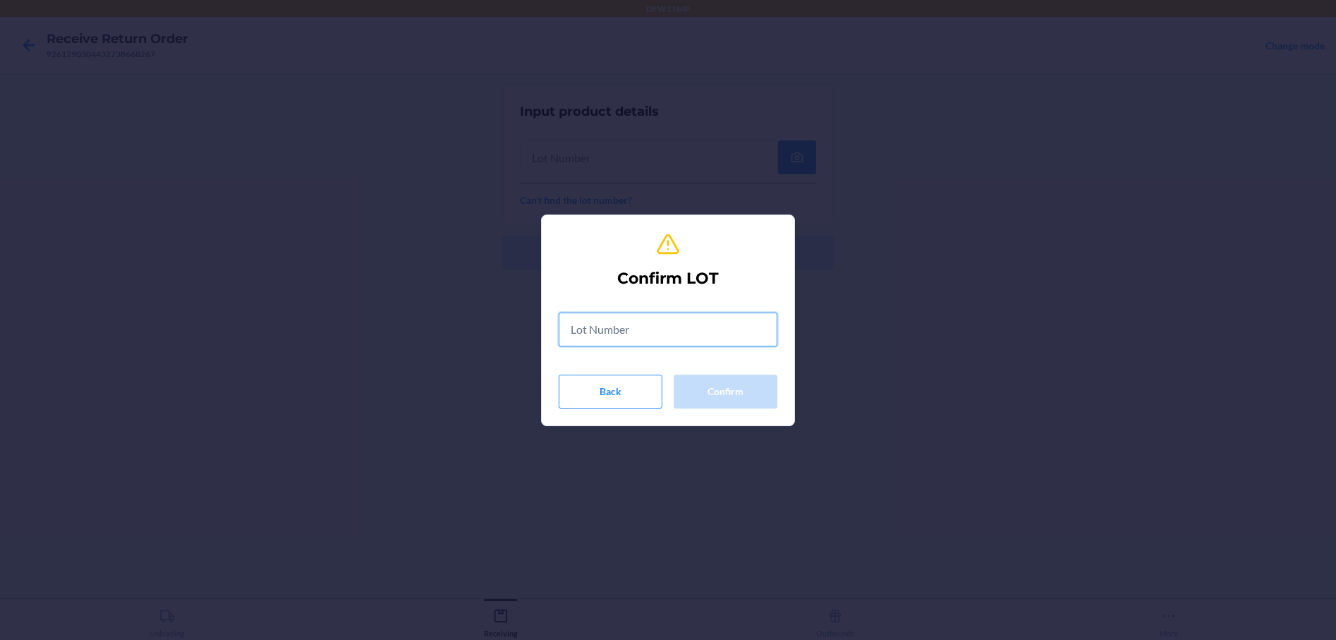
click at [595, 331] on input "text" at bounding box center [668, 330] width 219 height 34
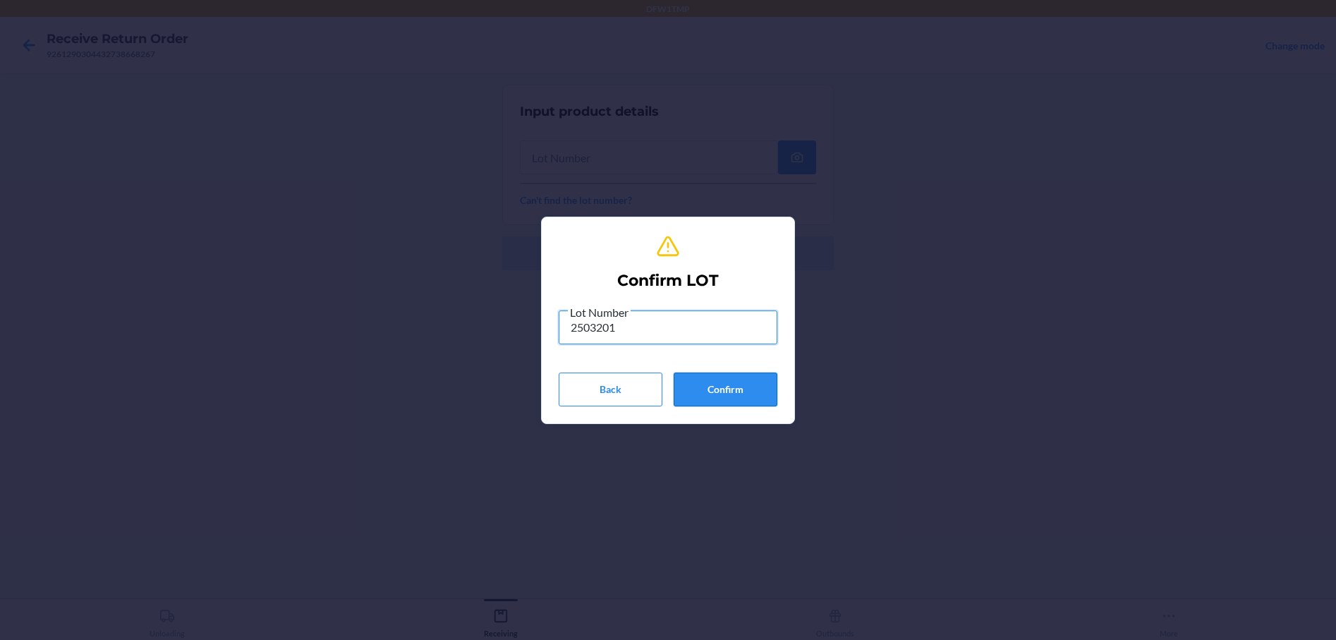
type input "2503201"
click at [694, 372] on button "Confirm" at bounding box center [726, 389] width 104 height 34
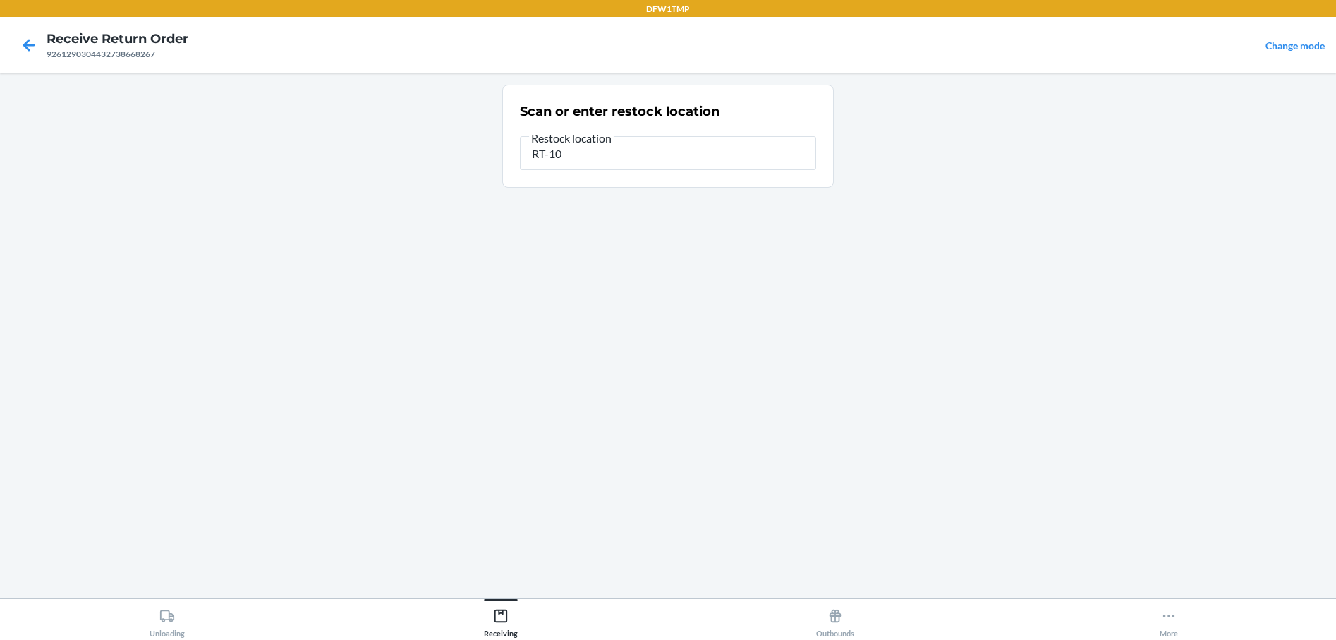
type input "RT-10"
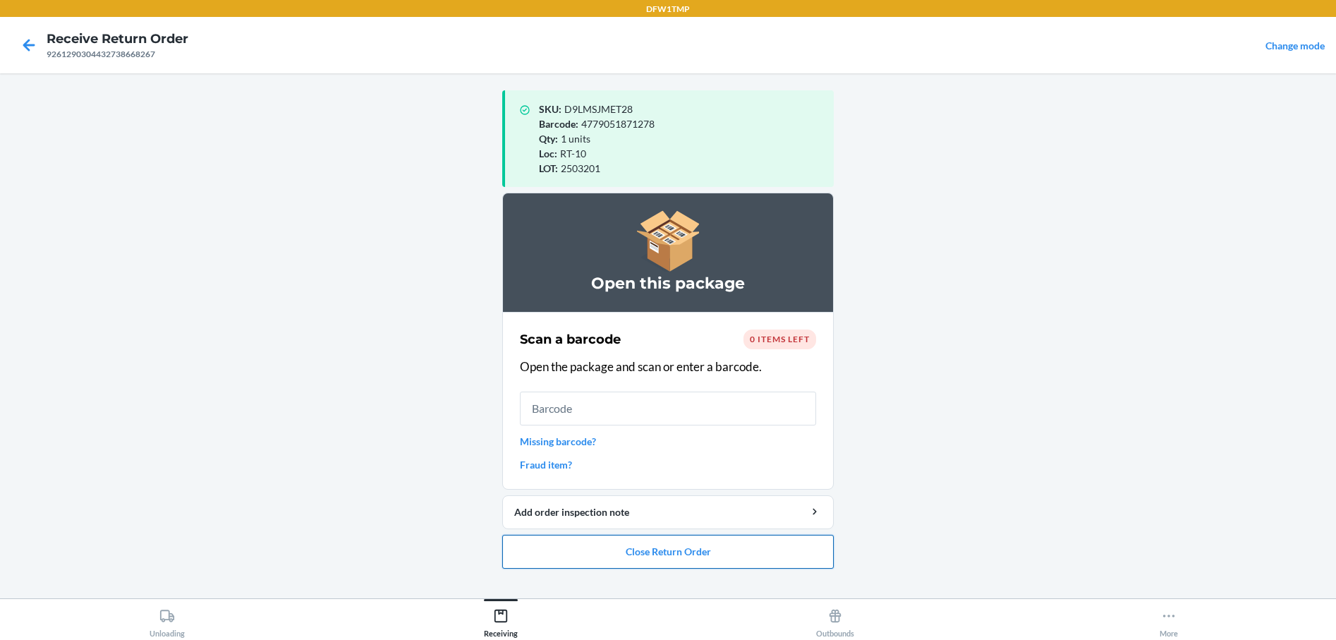
click at [657, 556] on button "Close Return Order" at bounding box center [668, 552] width 332 height 34
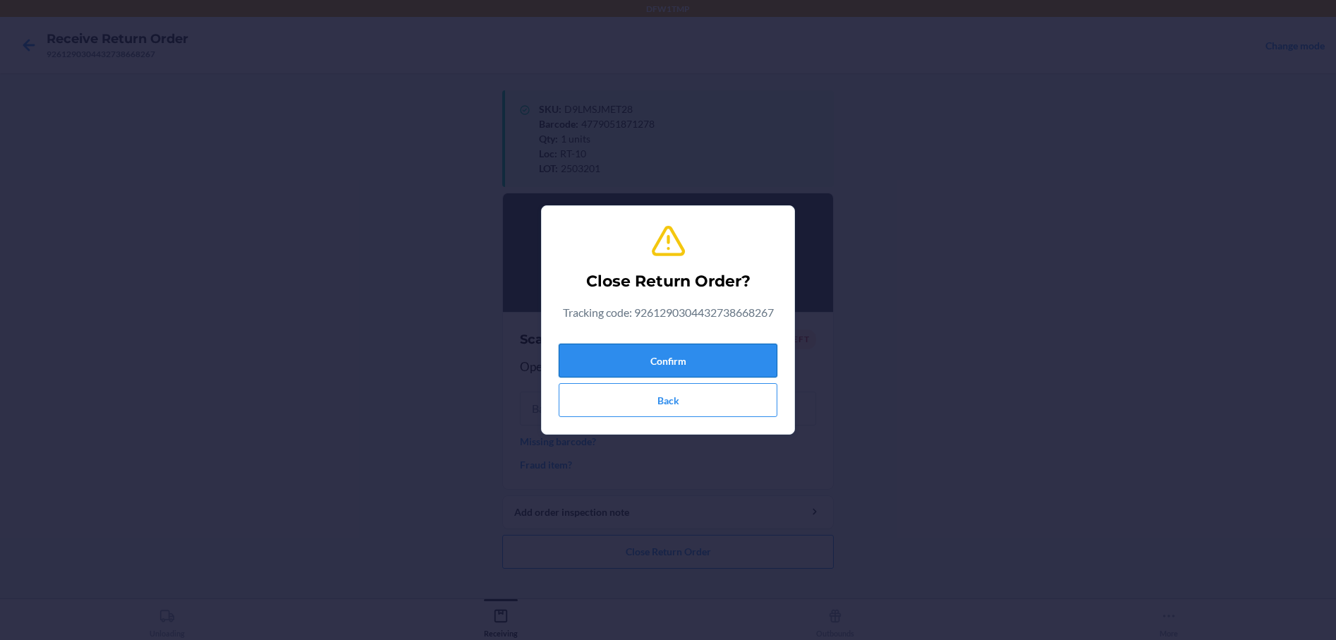
click at [595, 358] on button "Confirm" at bounding box center [668, 361] width 219 height 34
